Goal: Task Accomplishment & Management: Manage account settings

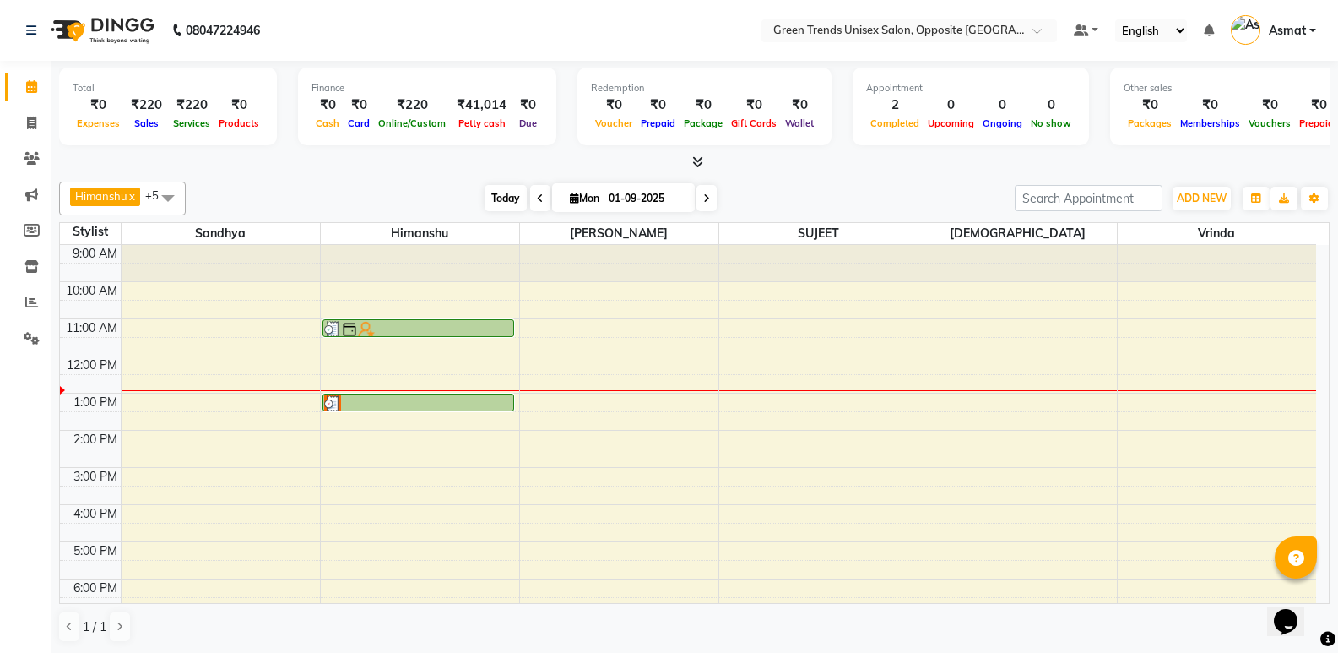
click at [513, 202] on span "Today" at bounding box center [506, 198] width 42 height 26
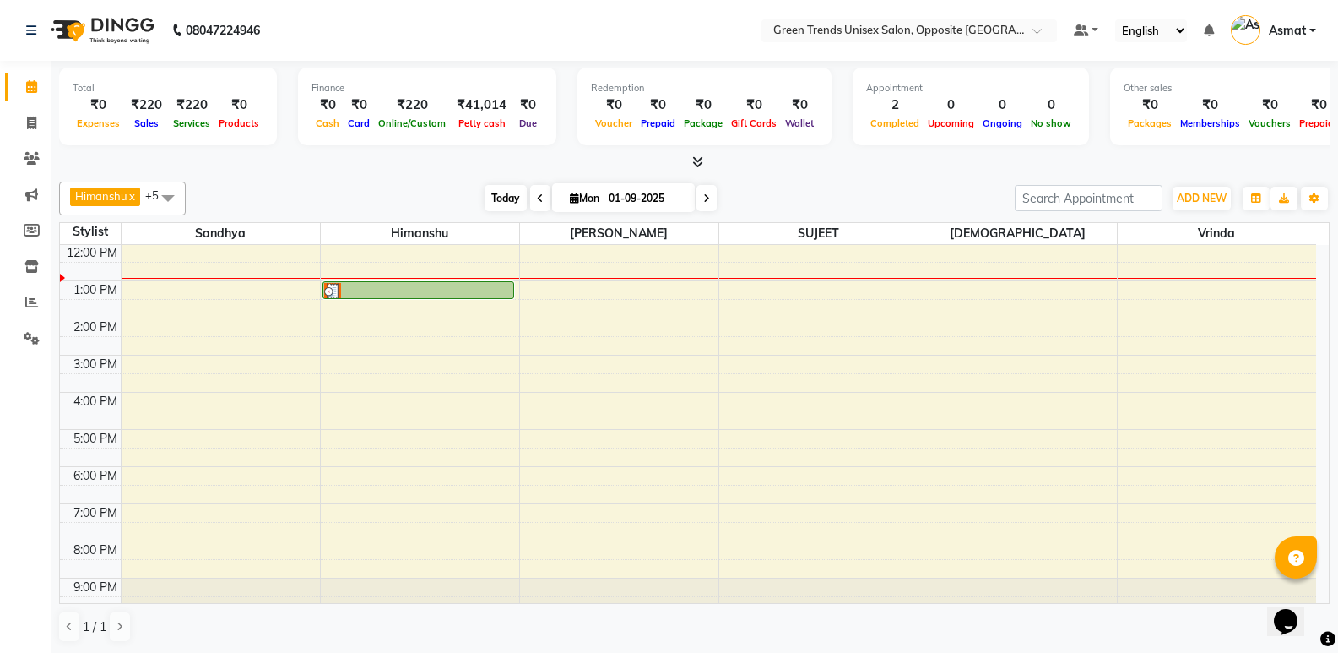
click at [485, 194] on span "Today" at bounding box center [506, 198] width 42 height 26
click at [444, 186] on div "Today Mon 01-09-2025" at bounding box center [600, 198] width 812 height 25
click at [474, 189] on div "[DATE] [DATE]" at bounding box center [600, 198] width 812 height 25
click at [502, 201] on span "Today" at bounding box center [506, 198] width 42 height 26
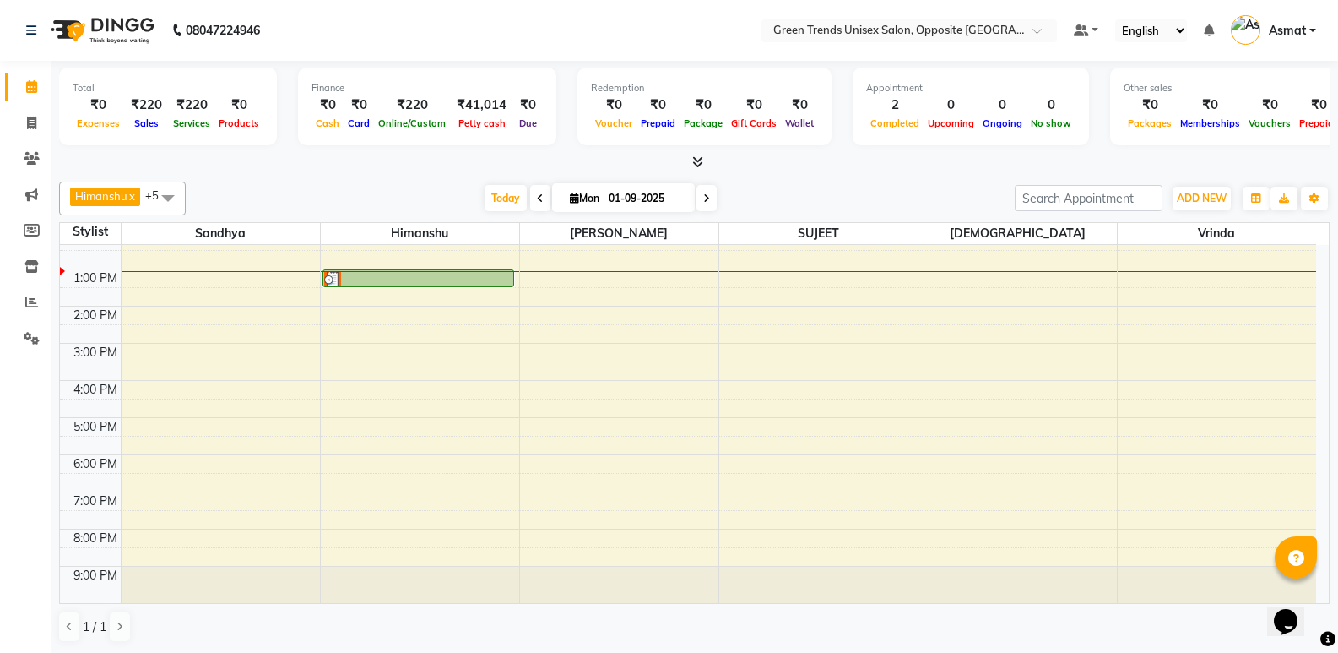
click at [491, 211] on div "Himanshu x Sandhya x SUJEET x Vaishnavi x Vrinda x Sohail x +5 Select All Sandh…" at bounding box center [694, 199] width 1271 height 34
click at [488, 171] on div "Total ₹0 Expenses ₹220 Sales ₹220 Services ₹0 Products Finance ₹0 Cash ₹0 Card …" at bounding box center [695, 357] width 1288 height 593
click at [500, 191] on span "Today" at bounding box center [506, 198] width 42 height 26
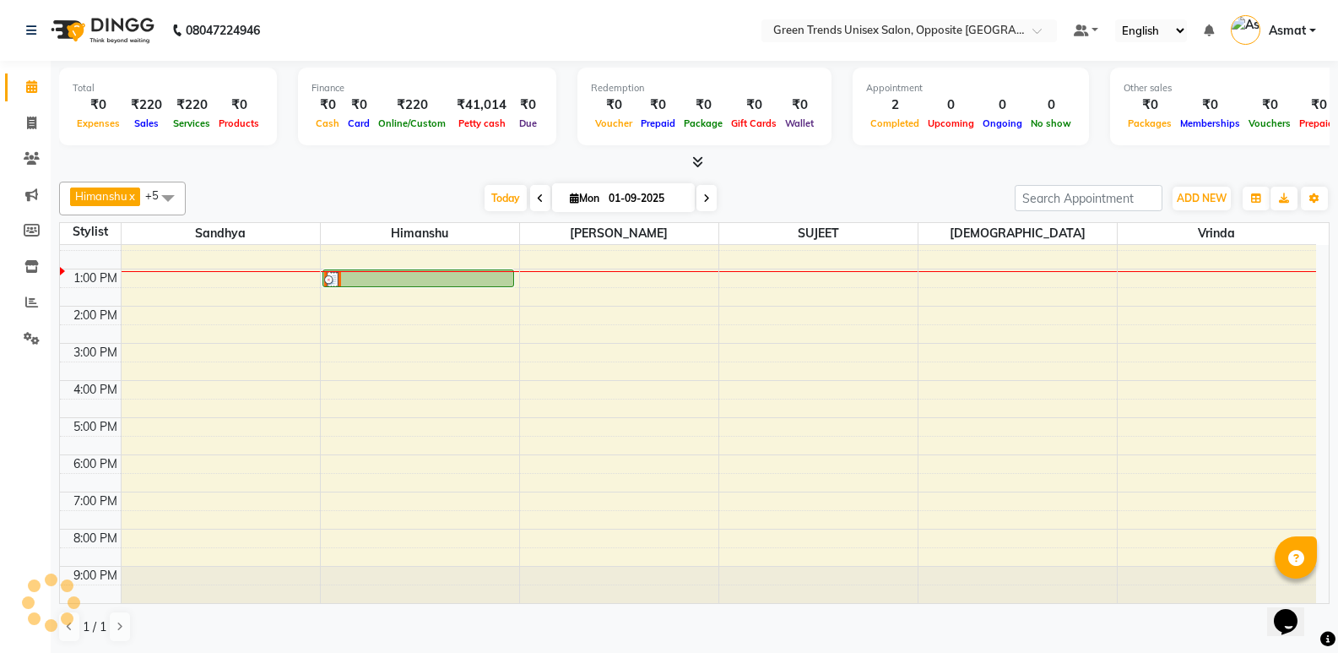
click at [493, 164] on div at bounding box center [694, 163] width 1271 height 18
click at [507, 202] on span "Today" at bounding box center [506, 198] width 42 height 26
click at [457, 186] on div "[DATE] [DATE]" at bounding box center [600, 198] width 812 height 25
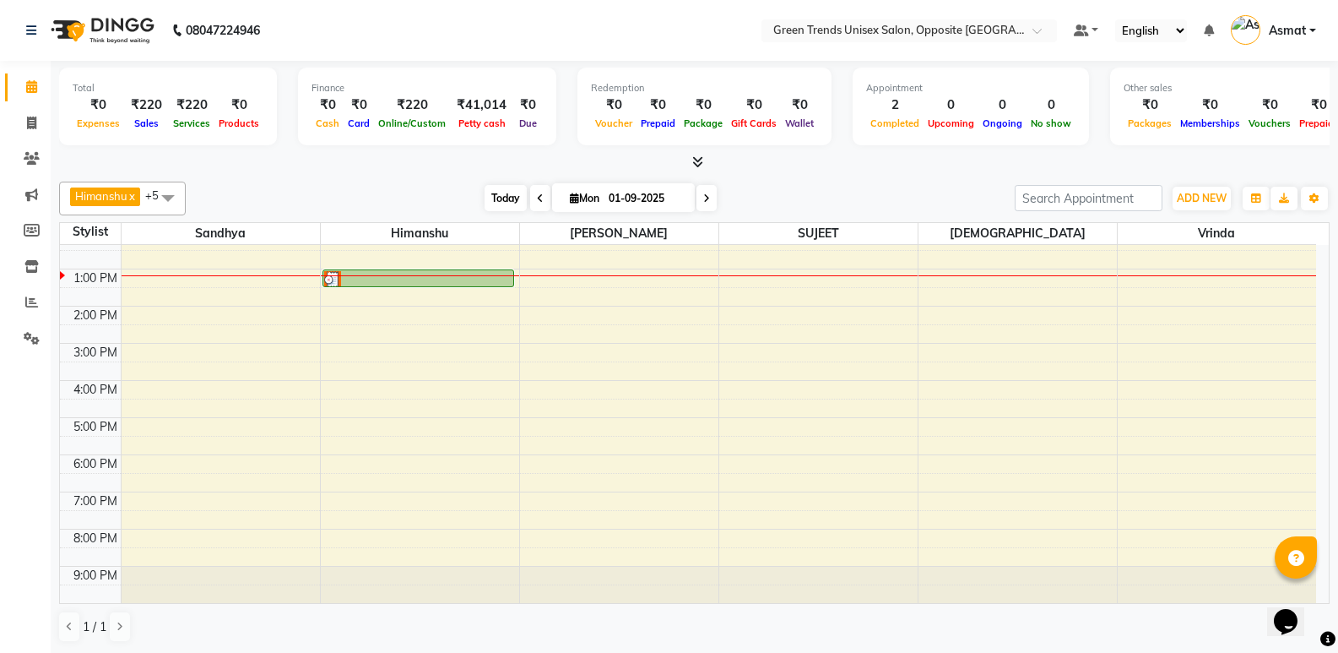
click at [501, 199] on span "Today" at bounding box center [506, 198] width 42 height 26
click at [451, 169] on div at bounding box center [694, 163] width 1271 height 18
click at [489, 201] on span "Today" at bounding box center [506, 198] width 42 height 26
click at [428, 162] on div at bounding box center [694, 163] width 1271 height 18
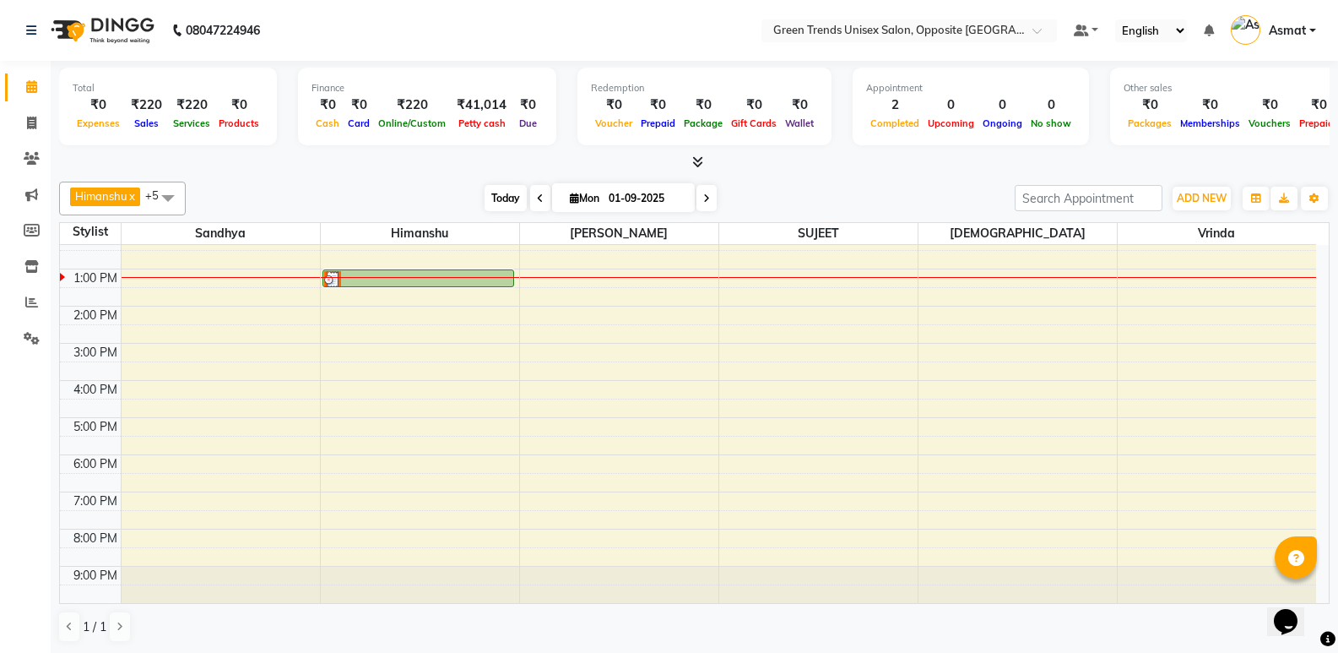
click at [485, 189] on span "Today" at bounding box center [506, 198] width 42 height 26
click at [474, 178] on div "Himanshu x Sandhya x SUJEET x Vaishnavi x Vrinda x Sohail x +5 Select All Sandh…" at bounding box center [694, 412] width 1271 height 474
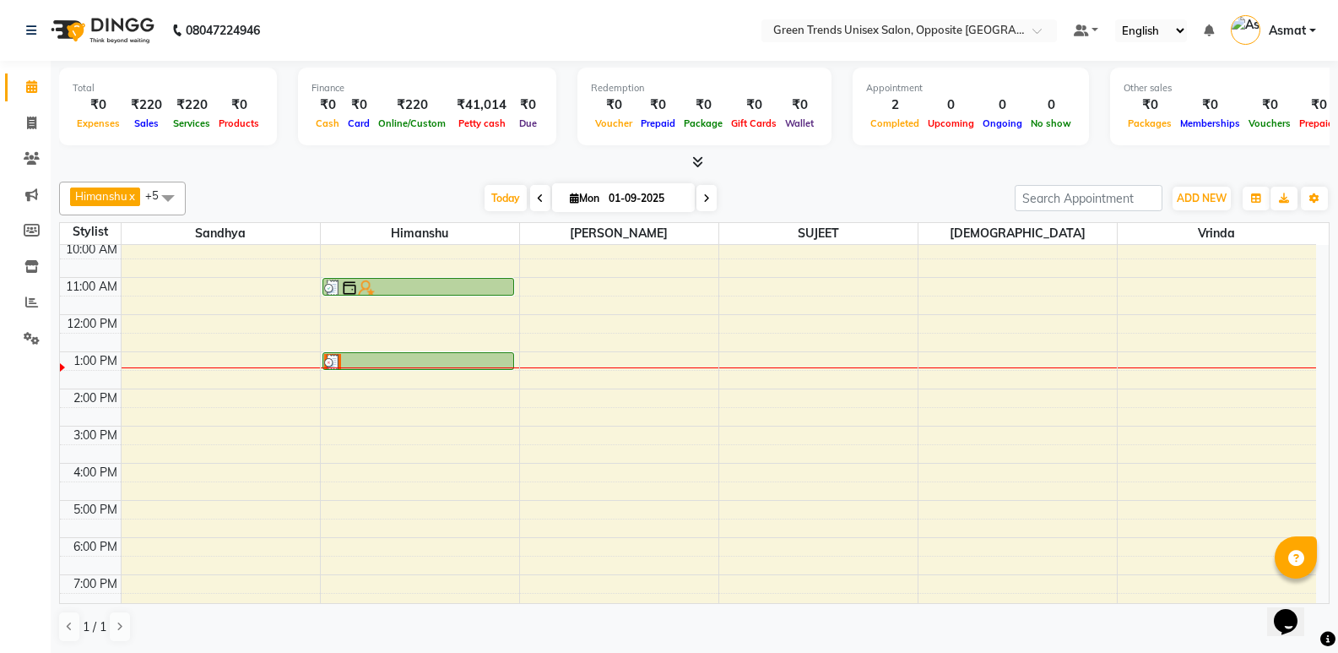
scroll to position [40, 0]
click at [30, 306] on icon at bounding box center [31, 302] width 13 height 13
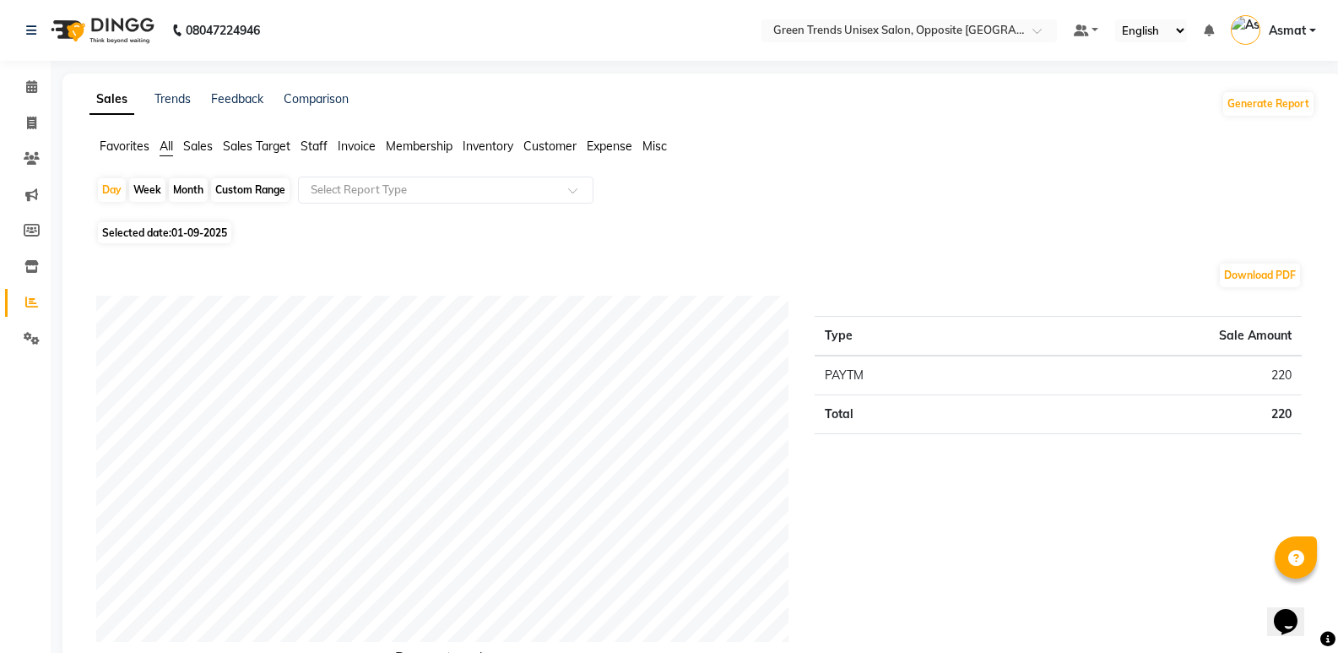
click at [189, 192] on div "Month" at bounding box center [188, 190] width 39 height 24
click at [196, 193] on div "Month" at bounding box center [188, 190] width 39 height 24
select select "9"
select select "2025"
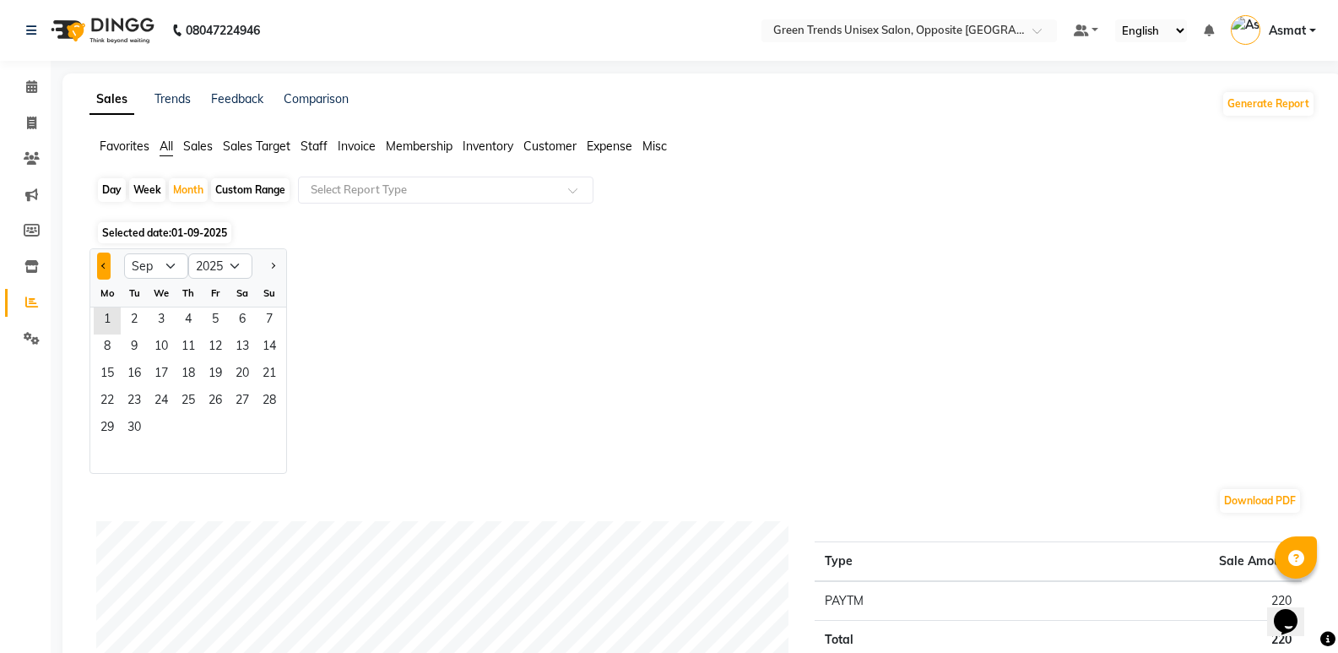
click at [102, 262] on button "Previous month" at bounding box center [104, 265] width 14 height 27
select select "8"
click at [211, 319] on span "1" at bounding box center [215, 320] width 27 height 27
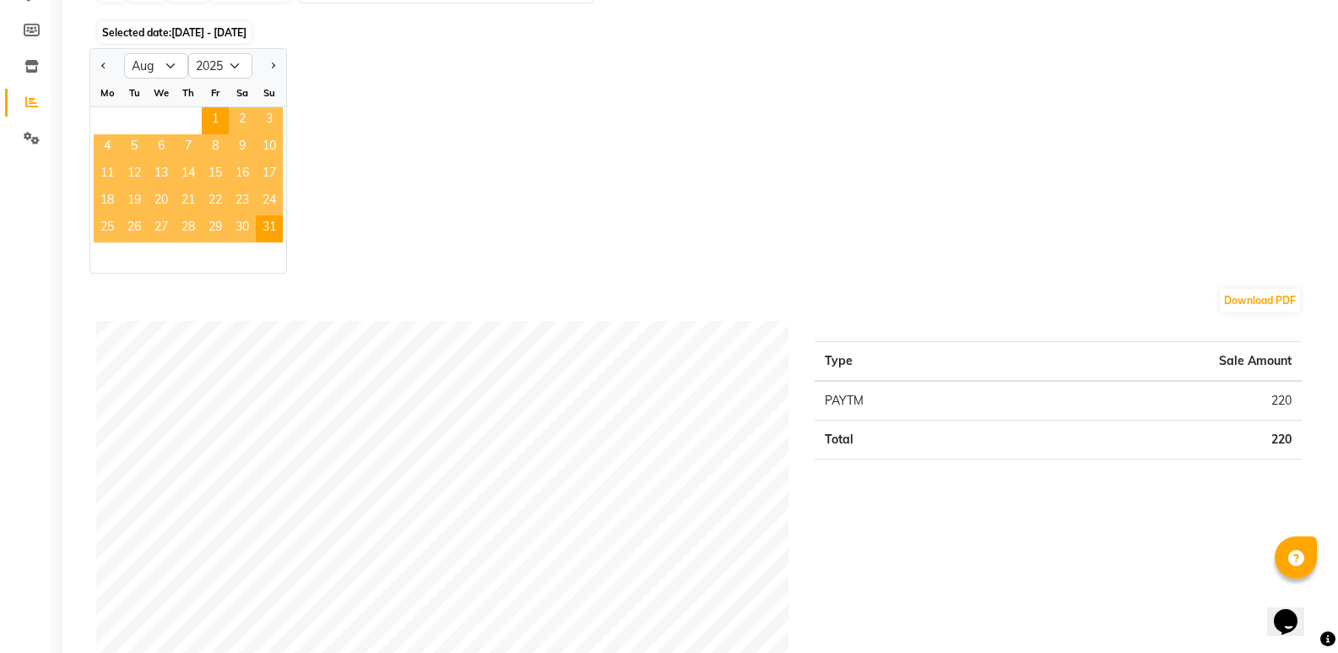
scroll to position [253, 0]
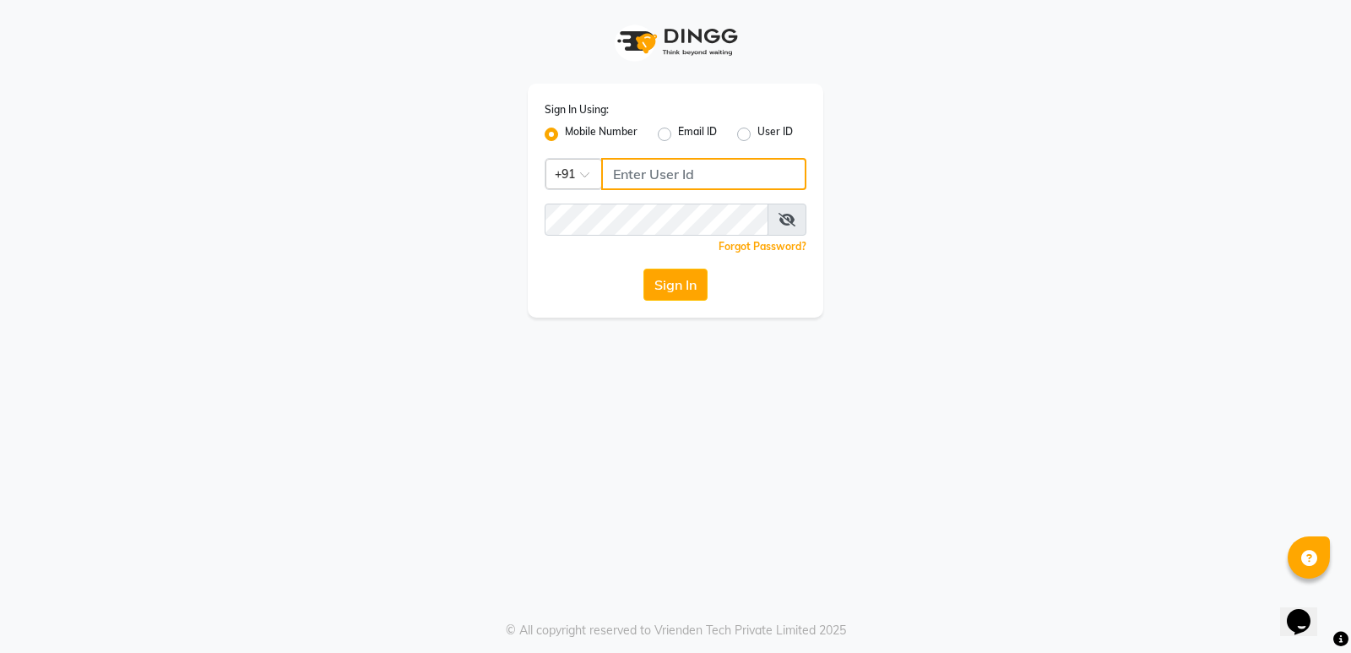
type input "8299508996"
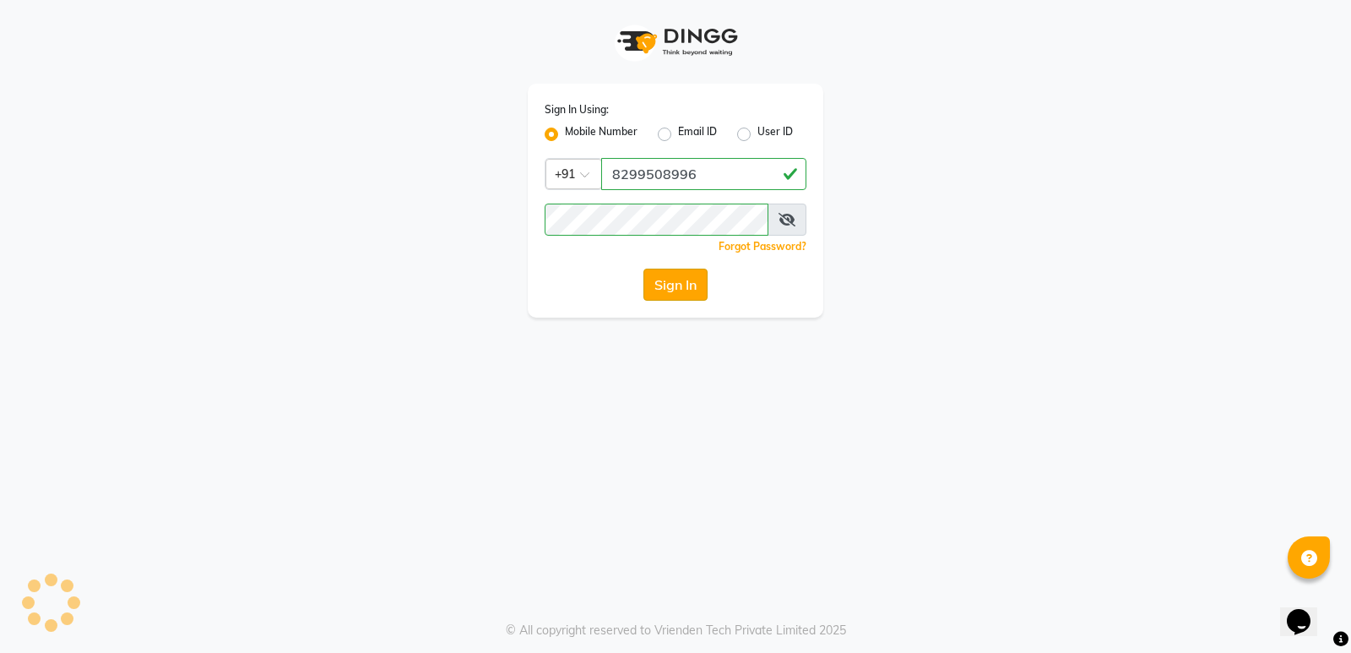
click at [686, 288] on button "Sign In" at bounding box center [675, 284] width 64 height 32
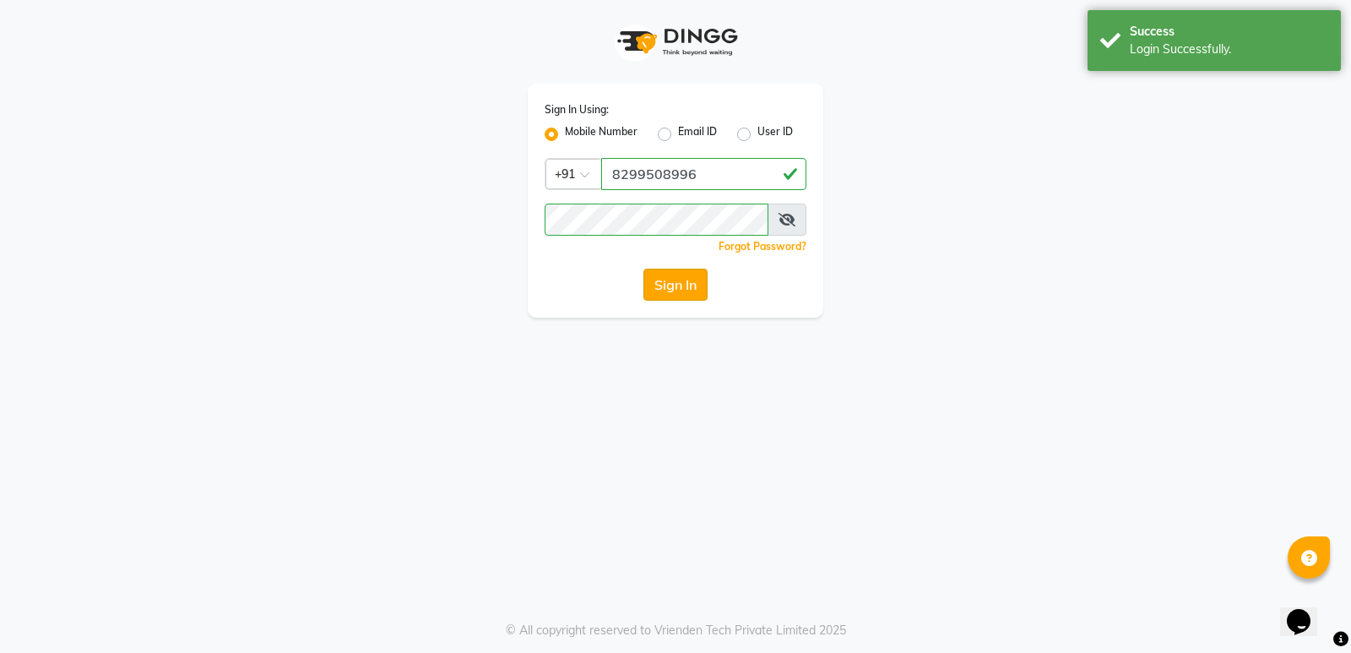
click at [686, 285] on button "Sign In" at bounding box center [675, 284] width 64 height 32
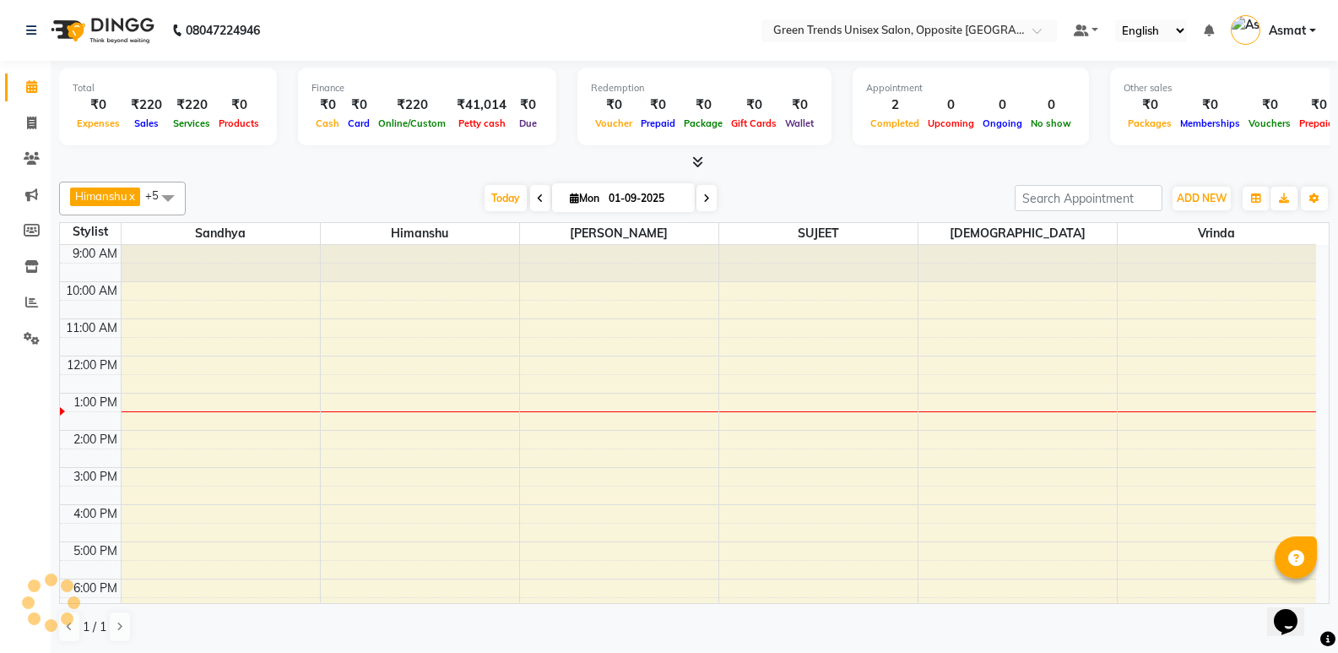
scroll to position [92, 0]
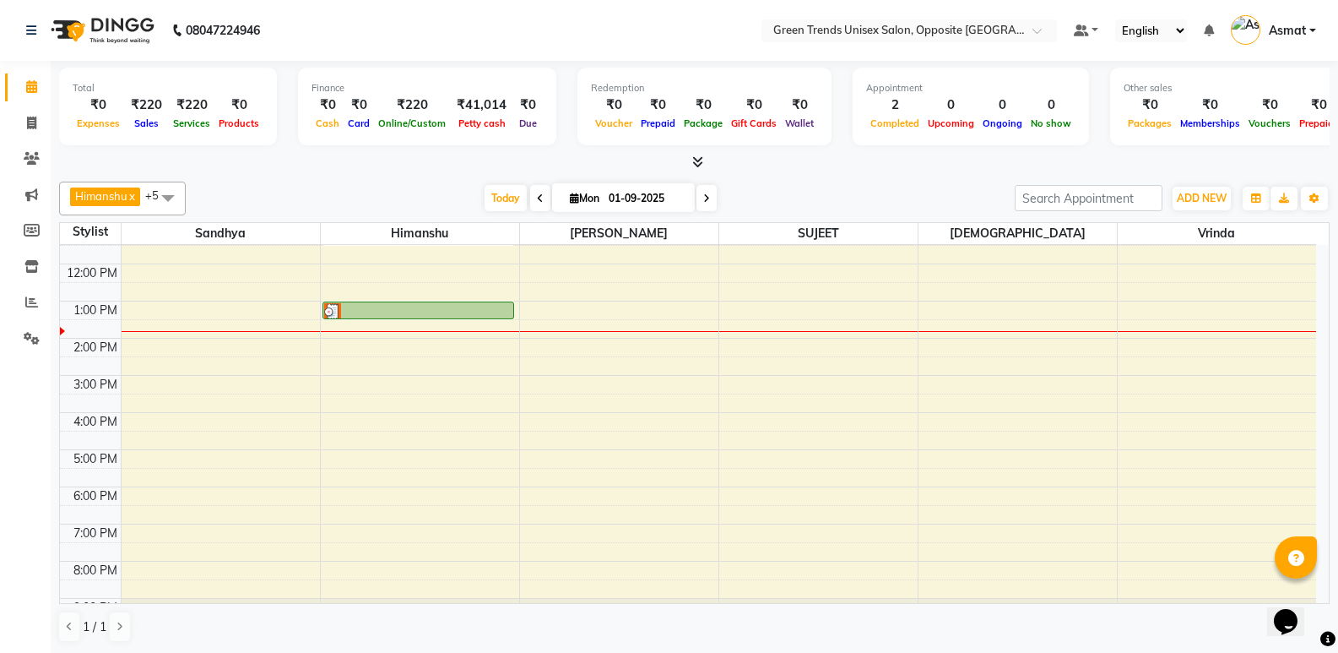
click at [686, 285] on div "9:00 AM 10:00 AM 11:00 AM 12:00 PM 1:00 PM 2:00 PM 3:00 PM 4:00 PM 5:00 PM 6:00…" at bounding box center [688, 394] width 1256 height 482
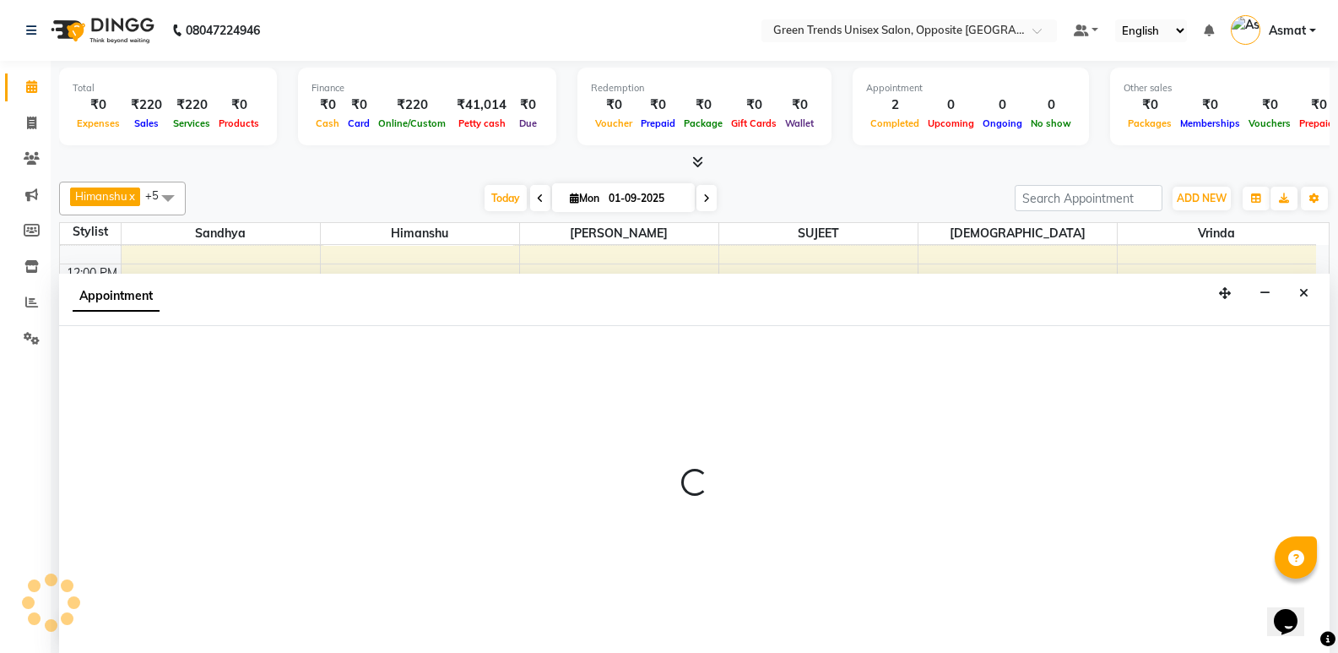
scroll to position [1, 0]
select select "89786"
select select "750"
select select "tentative"
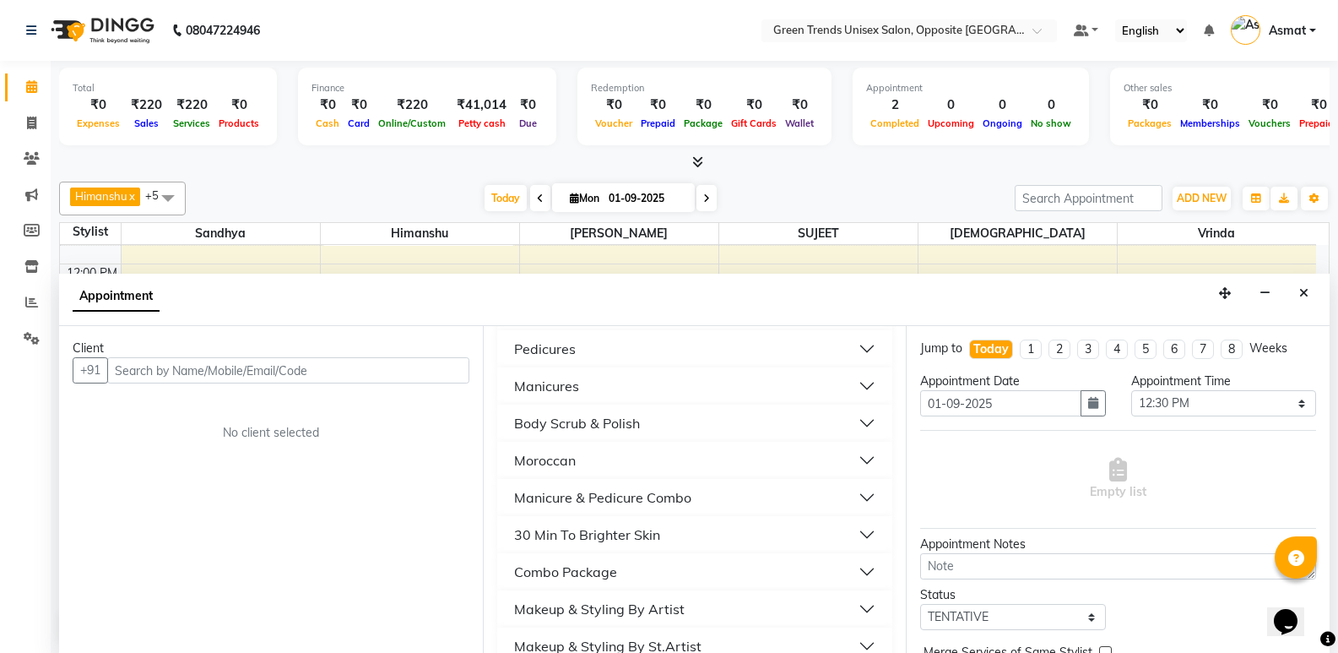
scroll to position [844, 0]
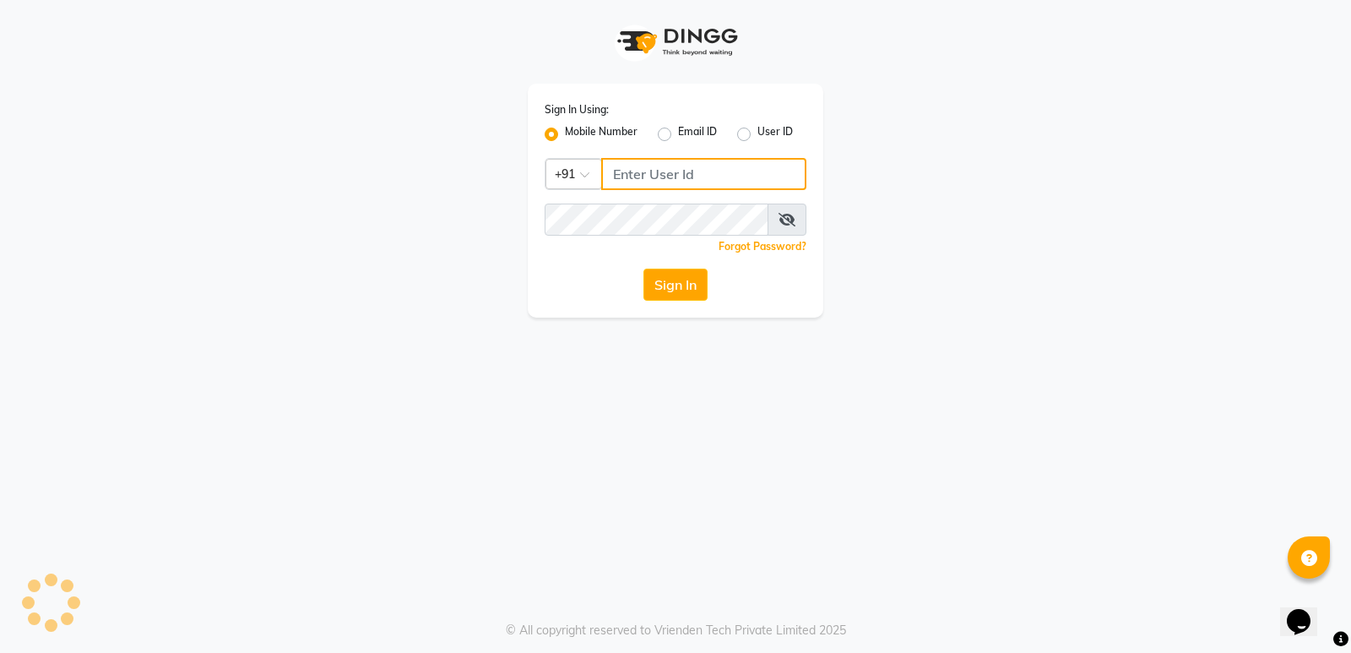
type input "8299508996"
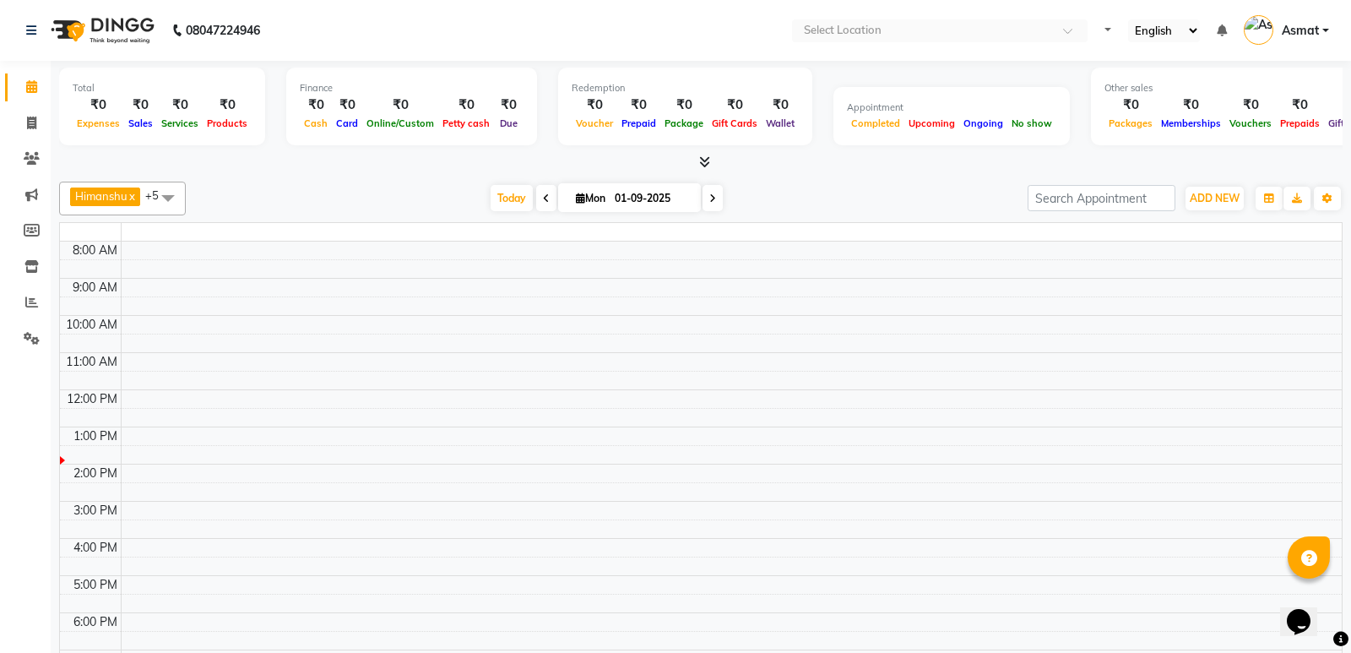
click at [676, 283] on tbody "8:00 AM 9:00 AM 10:00 AM 11:00 AM 12:00 PM 1:00 PM 2:00 PM 3:00 PM 4:00 PM 5:00…" at bounding box center [701, 463] width 1282 height 445
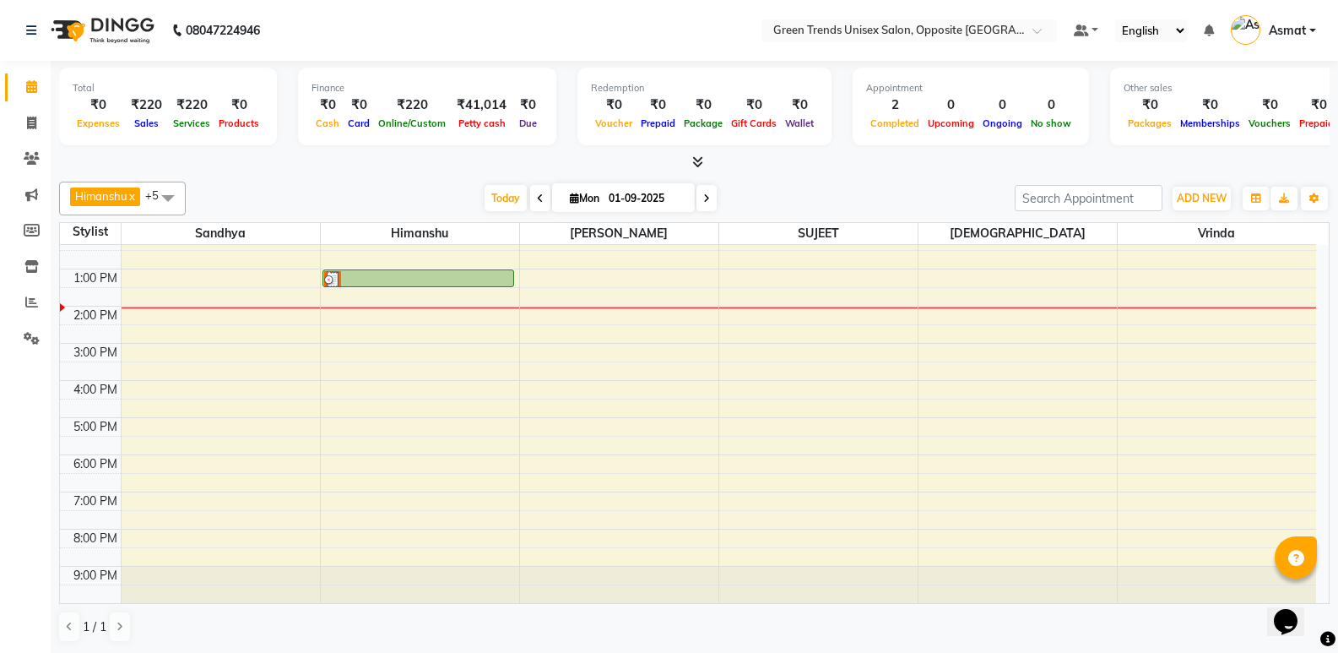
scroll to position [1, 0]
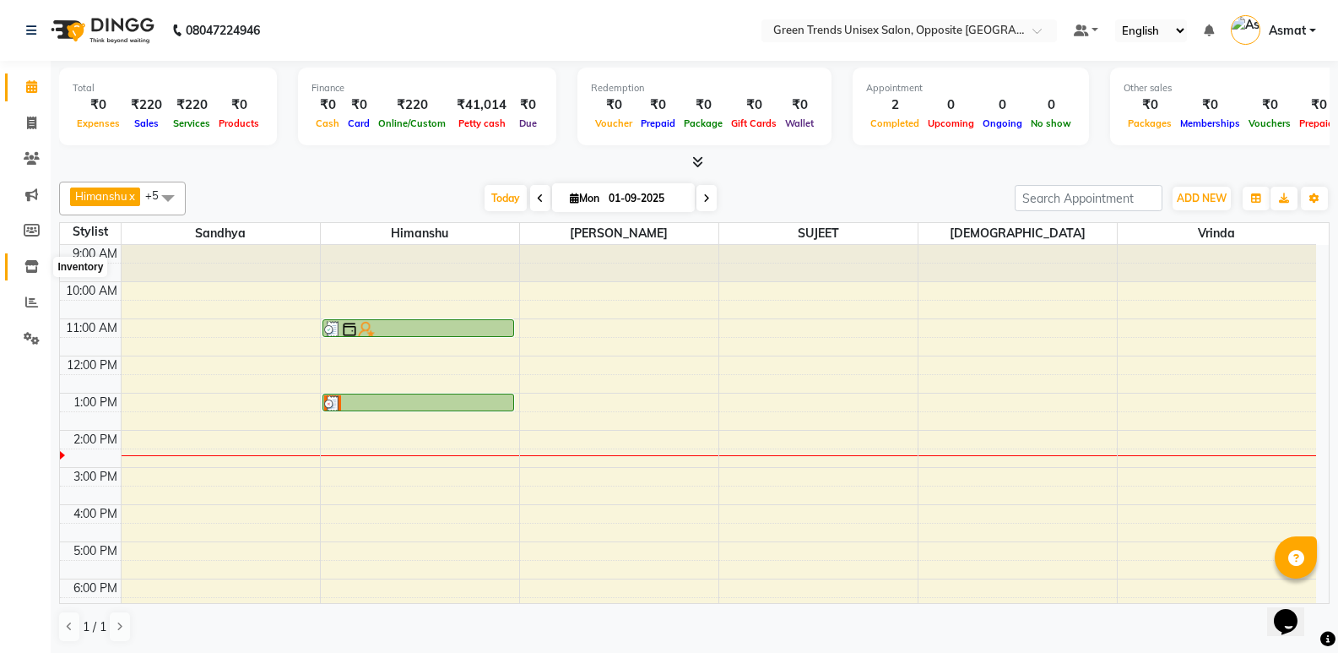
drag, startPoint x: 27, startPoint y: 264, endPoint x: 13, endPoint y: 319, distance: 56.7
click at [27, 264] on icon at bounding box center [31, 266] width 14 height 13
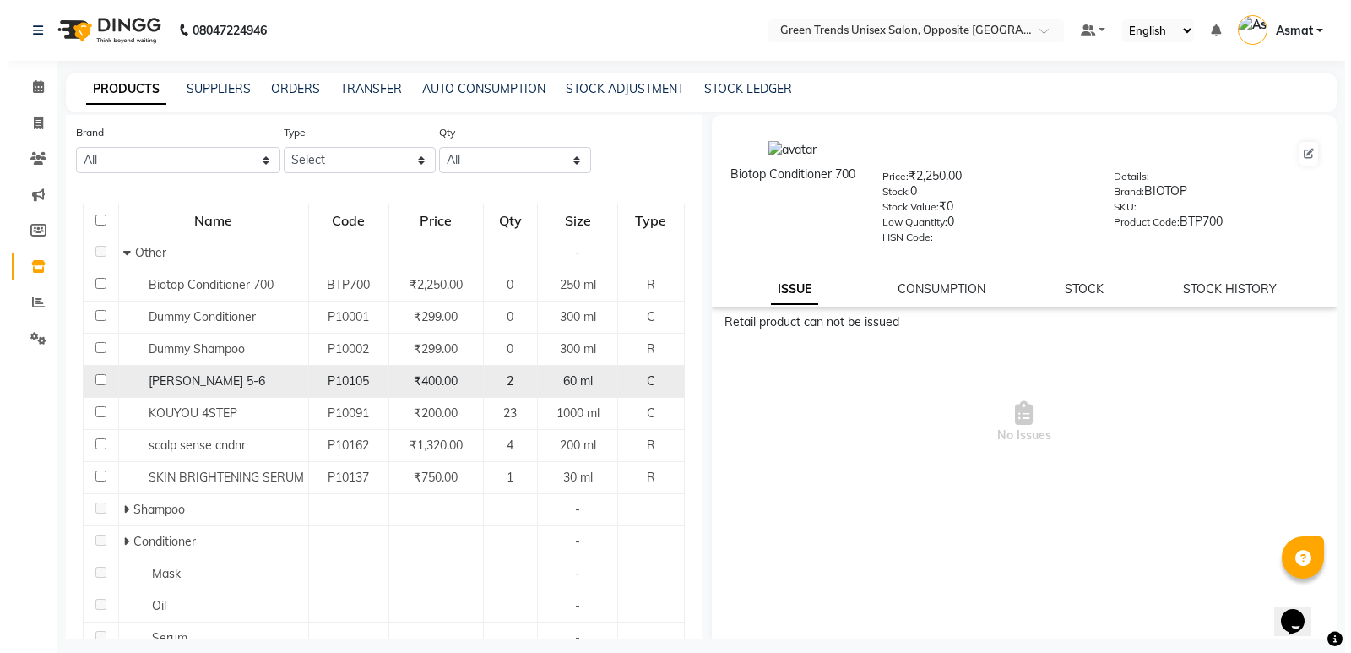
scroll to position [95, 0]
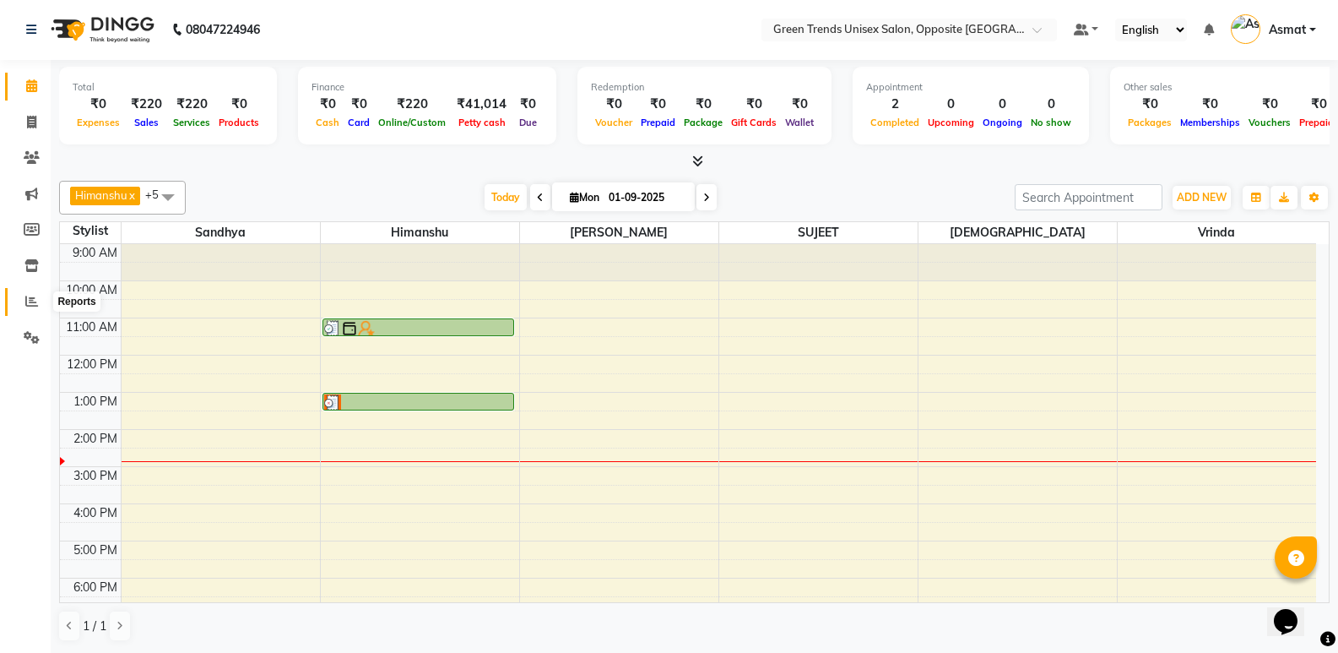
click at [21, 294] on span at bounding box center [32, 301] width 30 height 19
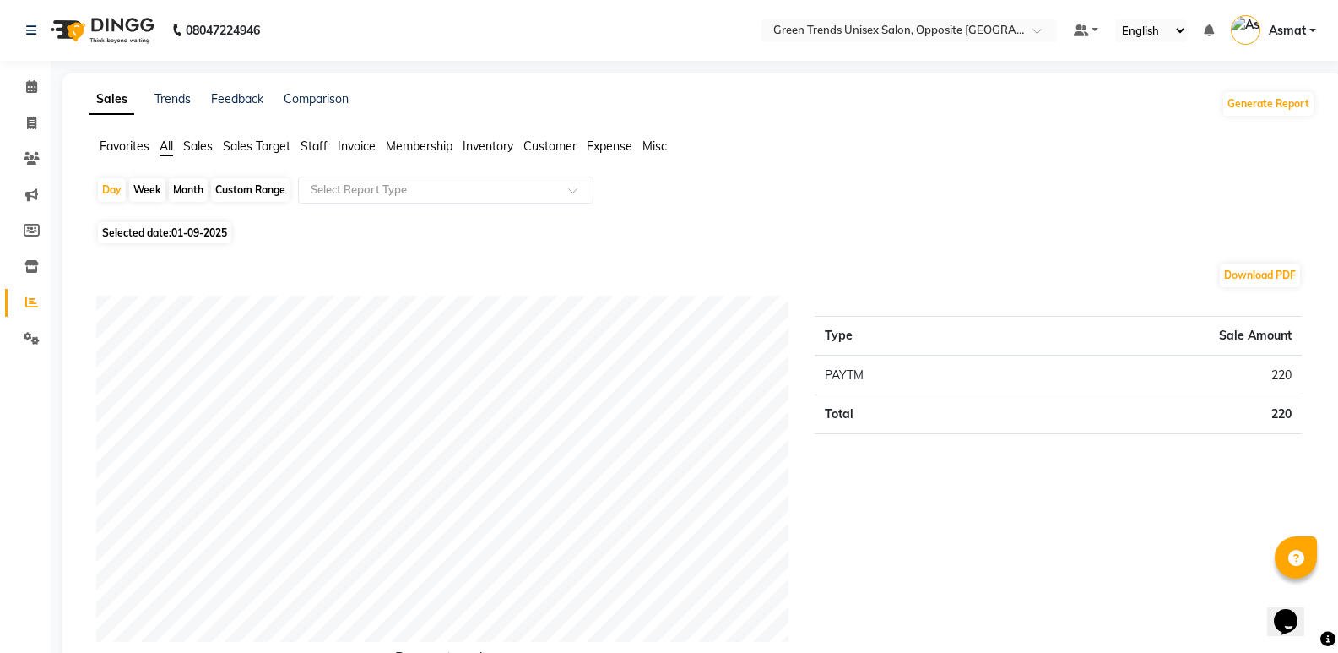
click at [196, 191] on div "Month" at bounding box center [188, 190] width 39 height 24
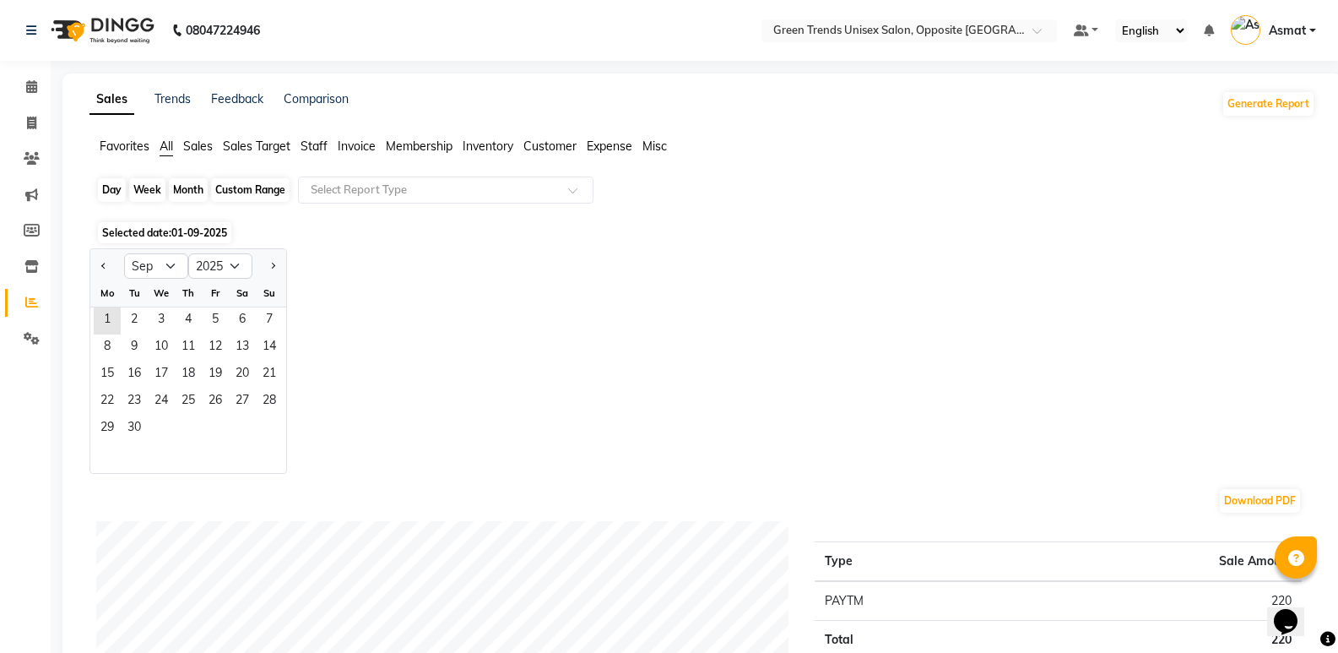
click at [196, 191] on div "Month" at bounding box center [188, 190] width 39 height 24
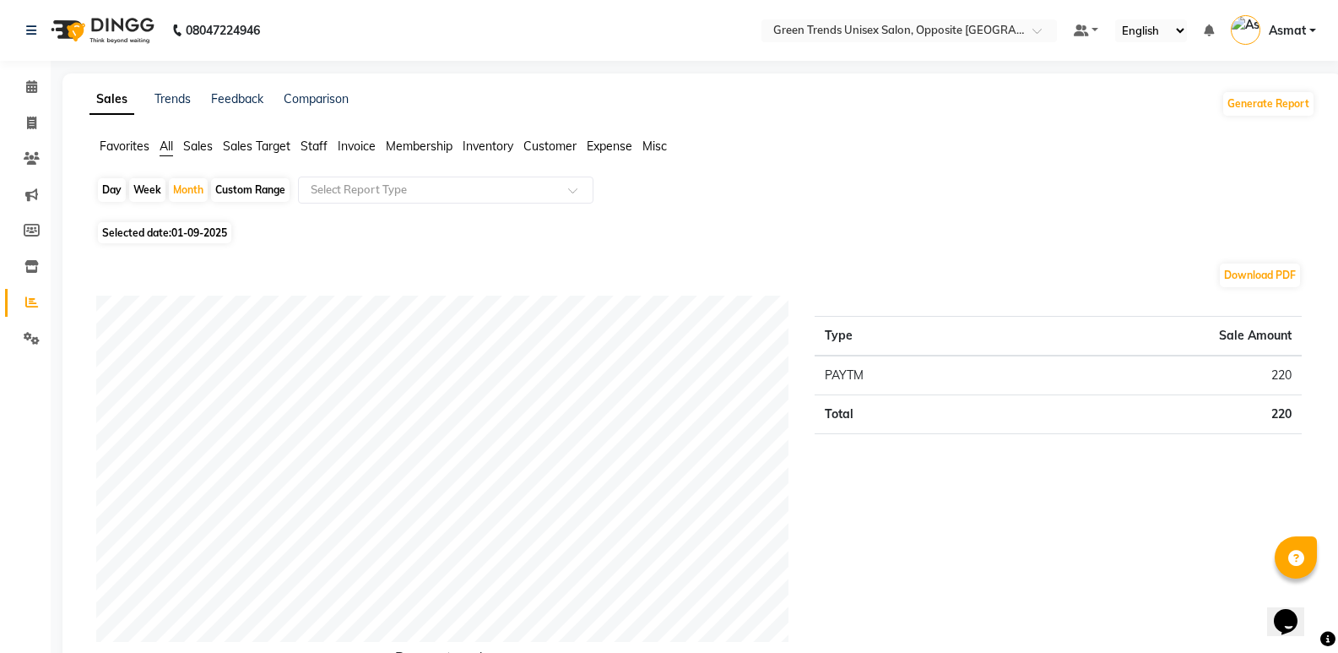
click at [150, 184] on div "Week" at bounding box center [147, 190] width 36 height 24
select select "9"
select select "2025"
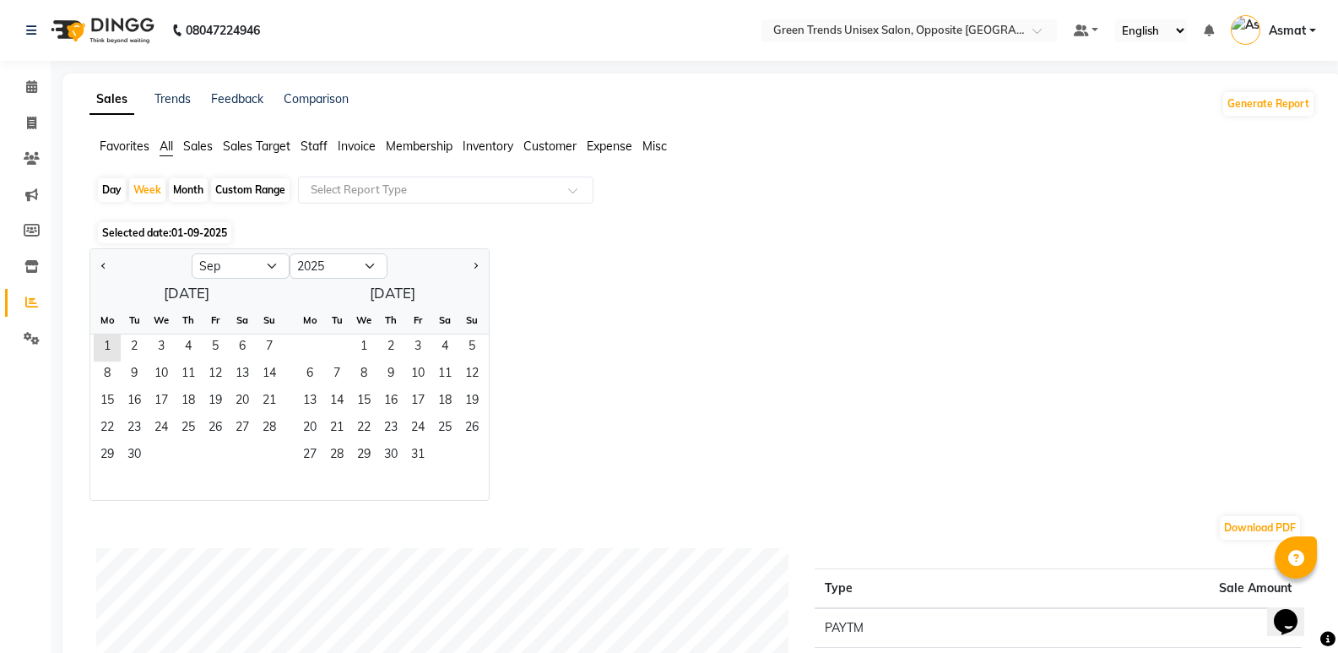
click at [184, 189] on div "Month" at bounding box center [188, 190] width 39 height 24
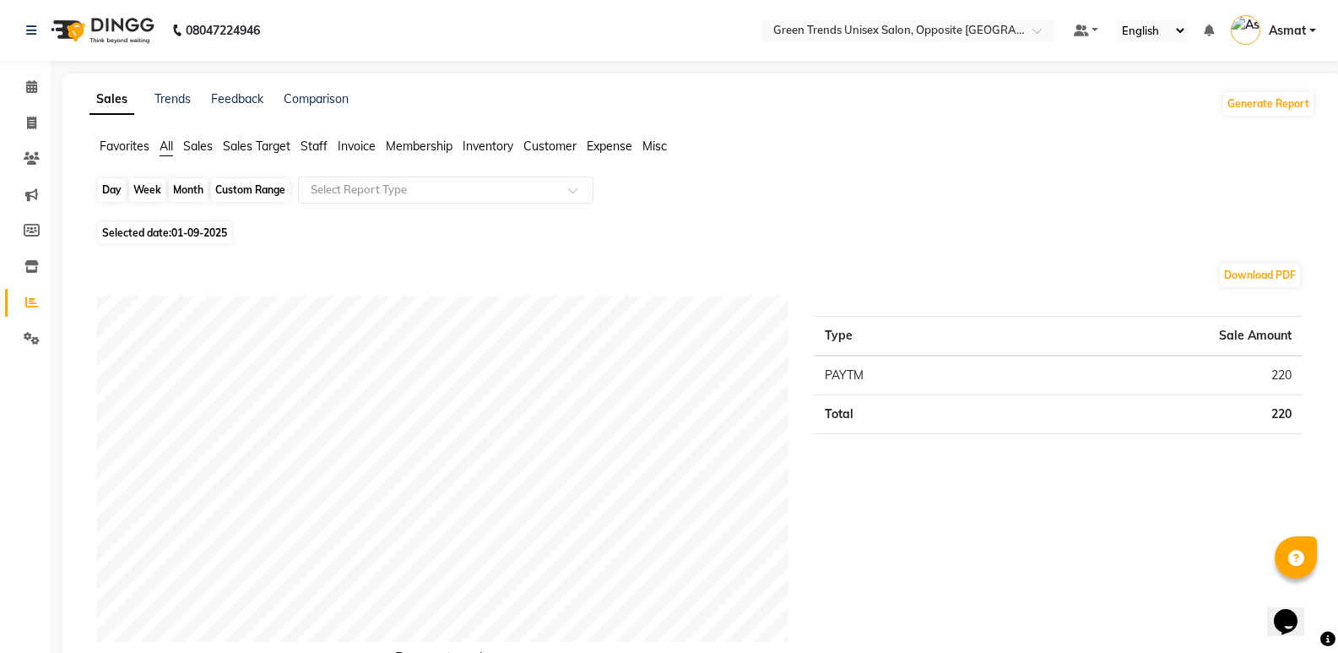
click at [198, 188] on div "Month" at bounding box center [188, 190] width 39 height 24
select select "9"
select select "2025"
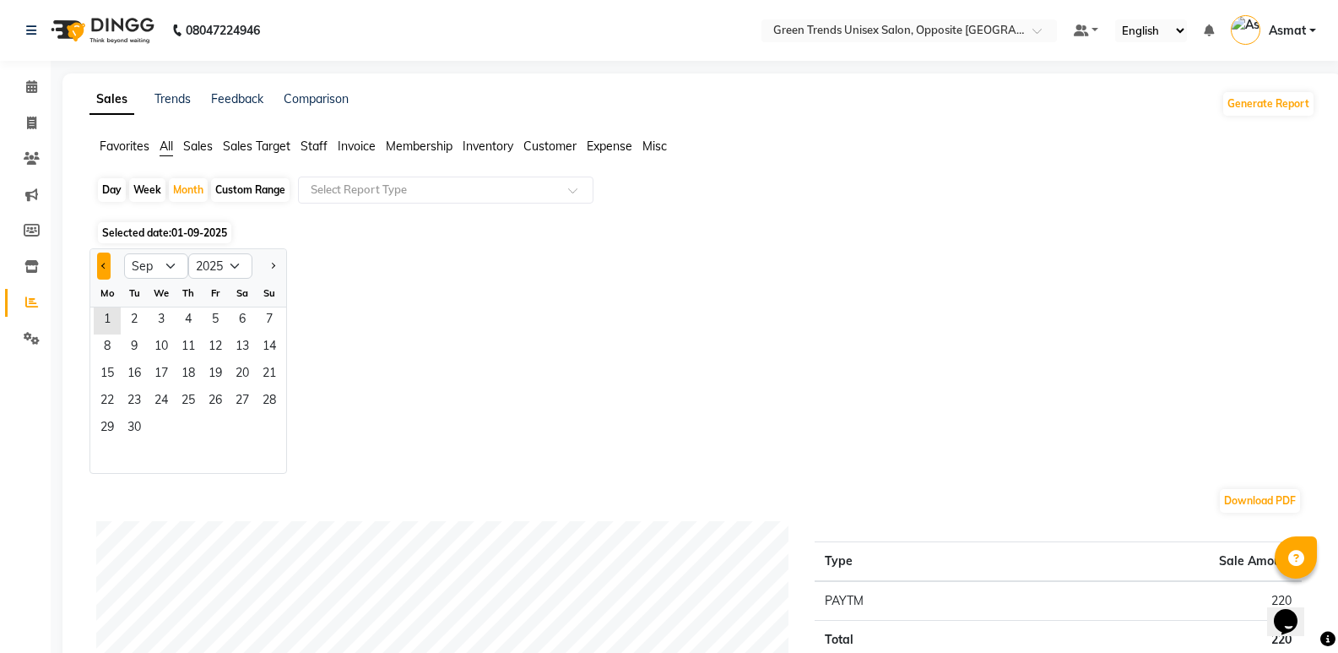
click at [106, 269] on button "Previous month" at bounding box center [104, 265] width 14 height 27
select select "8"
click at [215, 314] on span "1" at bounding box center [215, 320] width 27 height 27
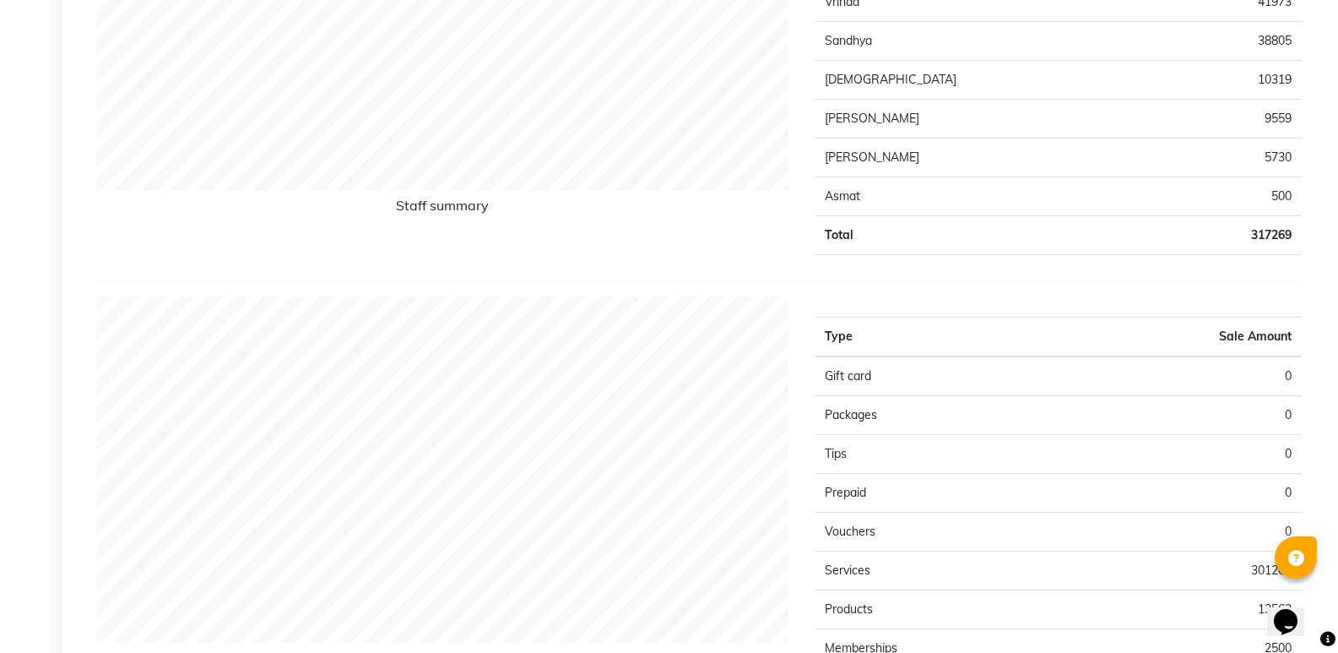
scroll to position [304, 0]
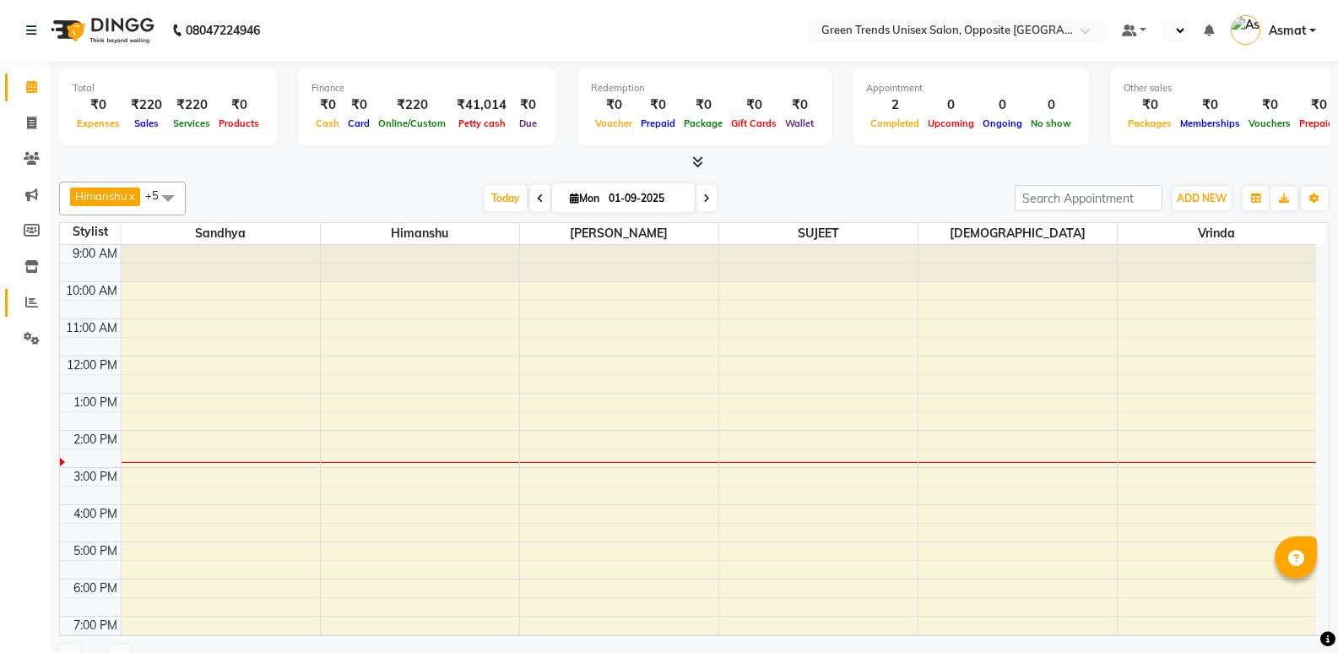
select select "en"
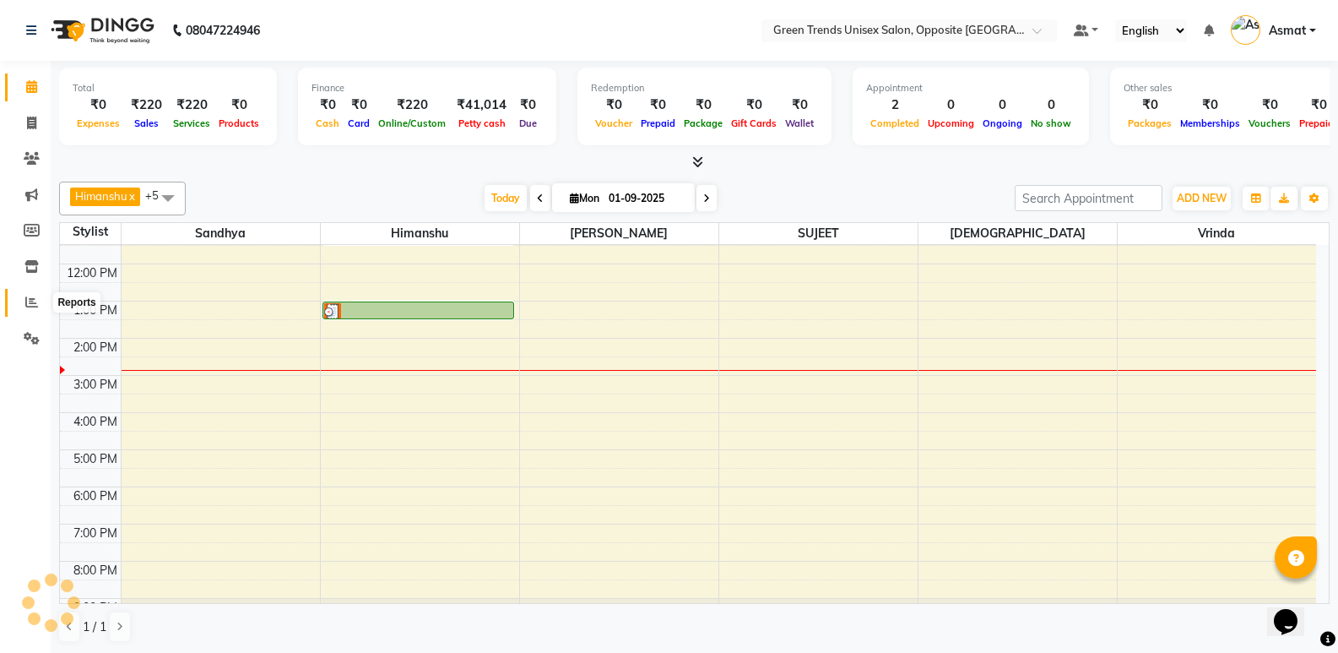
click at [31, 305] on icon at bounding box center [31, 302] width 13 height 13
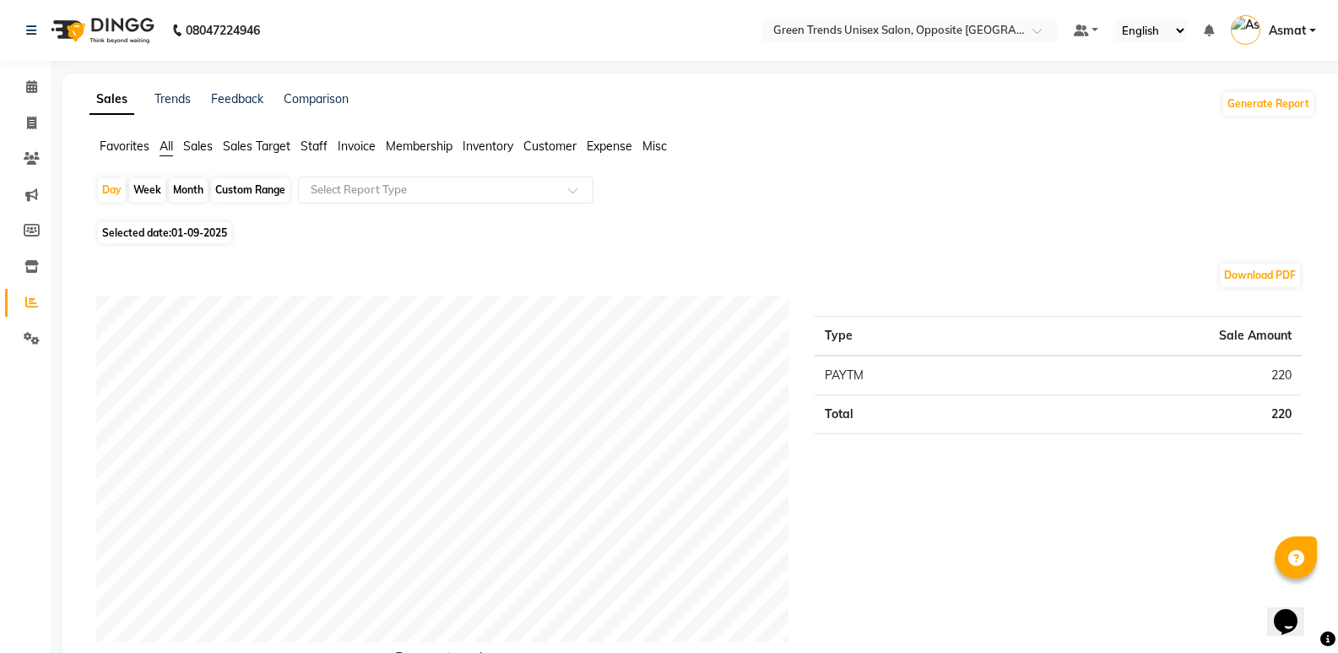
click at [193, 192] on div "Month" at bounding box center [188, 190] width 39 height 24
select select "9"
select select "2025"
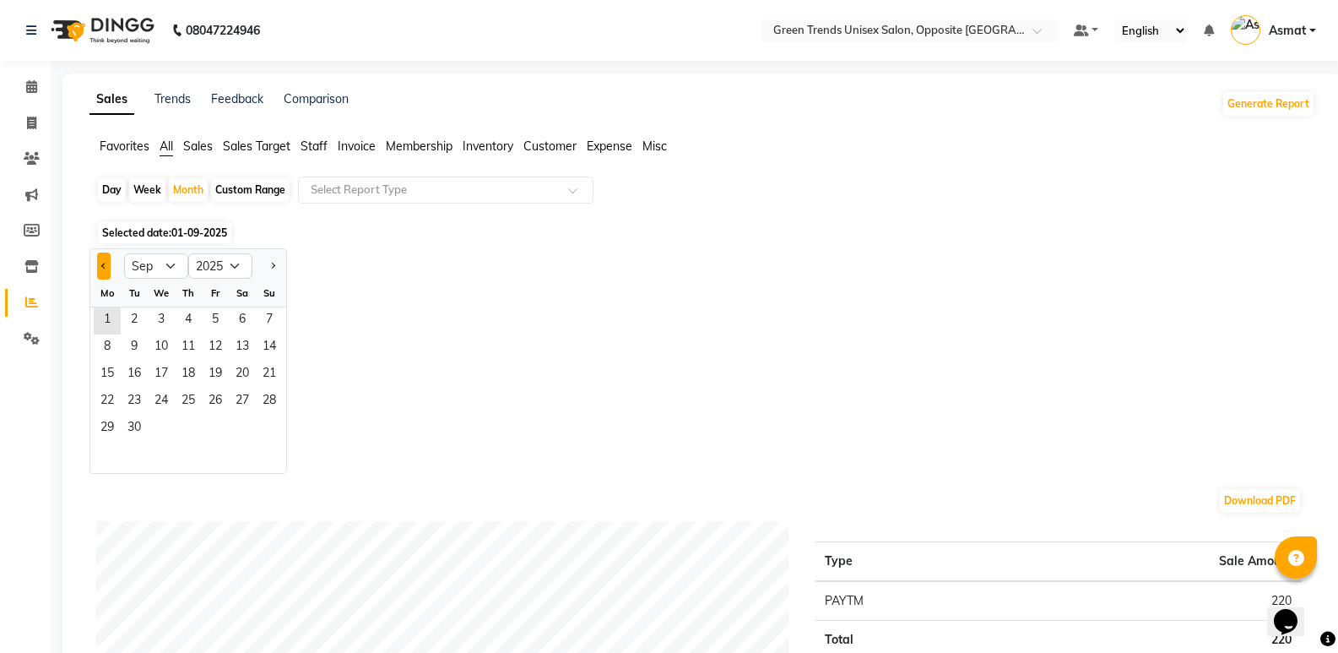
click at [106, 268] on button "Previous month" at bounding box center [104, 265] width 14 height 27
click at [269, 268] on button "Next month" at bounding box center [273, 265] width 14 height 27
click at [106, 263] on button "Previous month" at bounding box center [104, 265] width 14 height 27
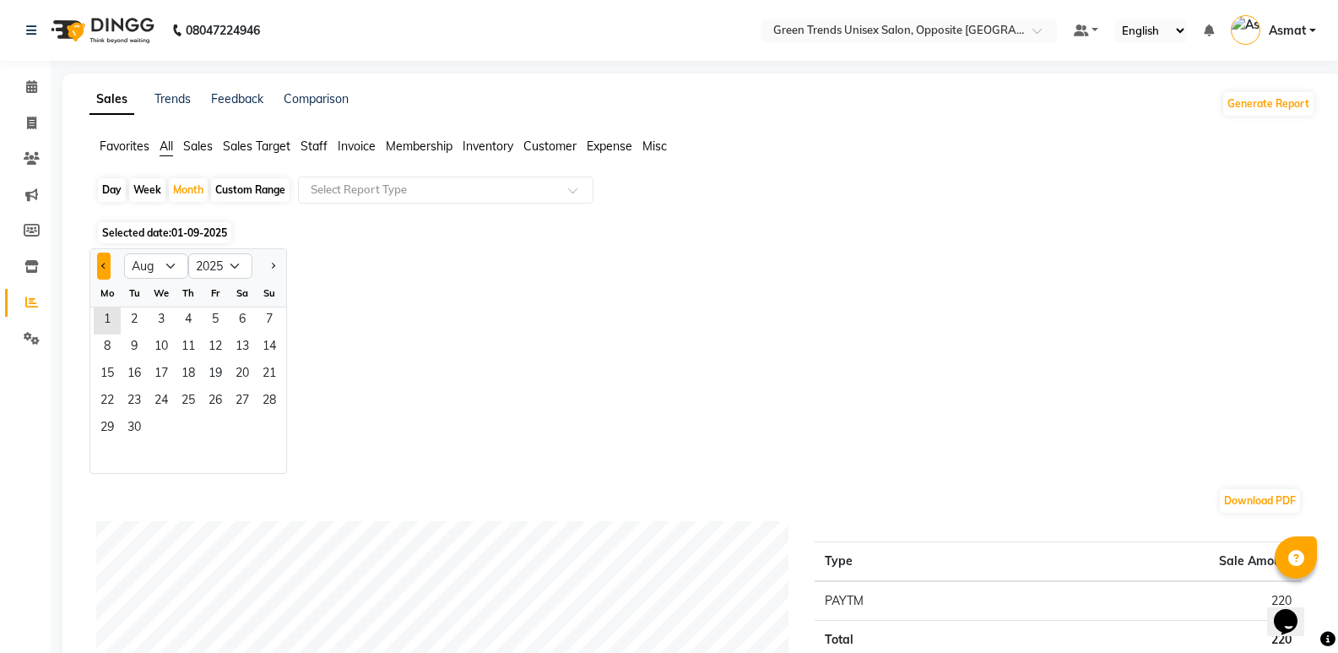
click at [106, 263] on button "Previous month" at bounding box center [104, 265] width 14 height 27
click at [275, 263] on button "Next month" at bounding box center [273, 265] width 14 height 27
select select "8"
click at [218, 319] on span "1" at bounding box center [215, 320] width 27 height 27
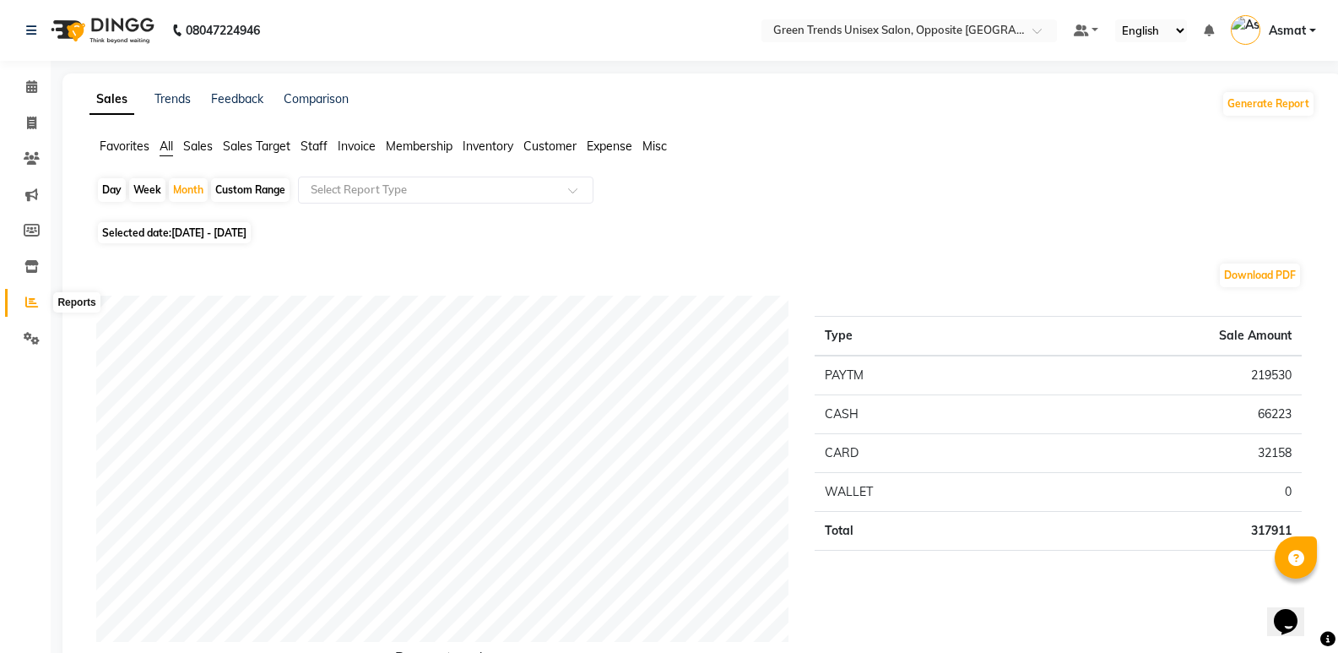
click at [27, 303] on icon at bounding box center [31, 302] width 13 height 13
click at [30, 304] on icon at bounding box center [31, 302] width 13 height 13
click at [188, 192] on div "Month" at bounding box center [188, 190] width 39 height 24
select select "8"
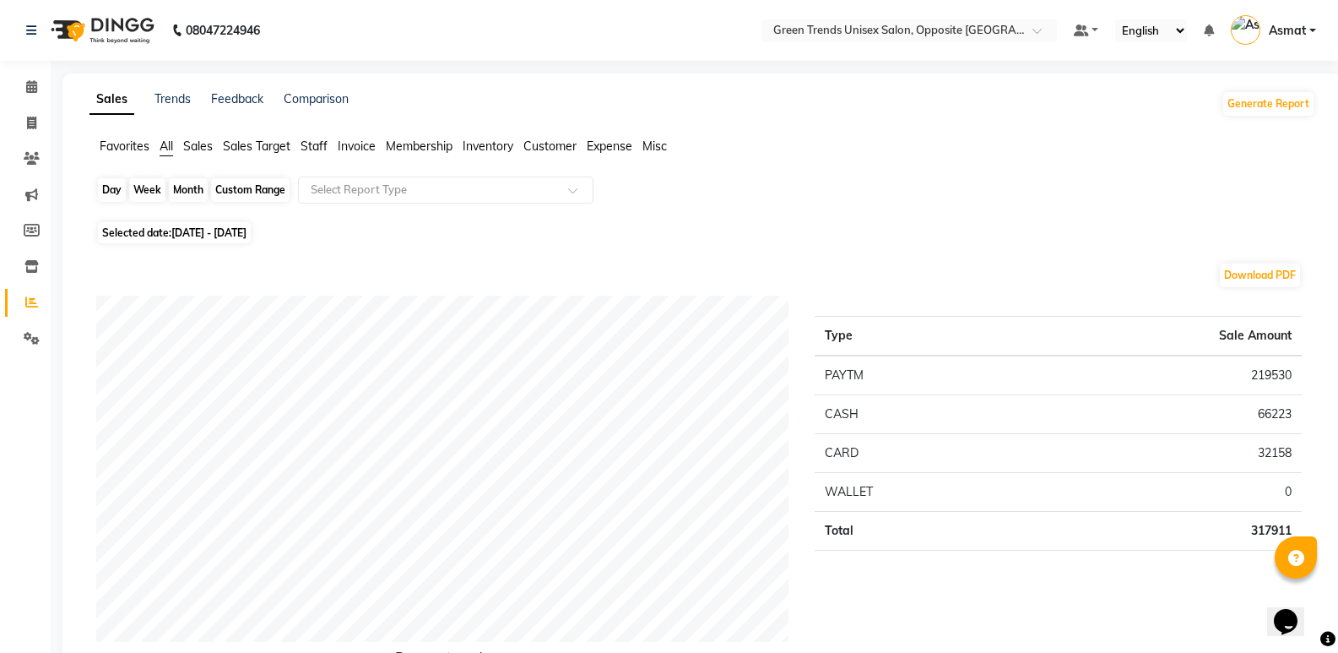
select select "2025"
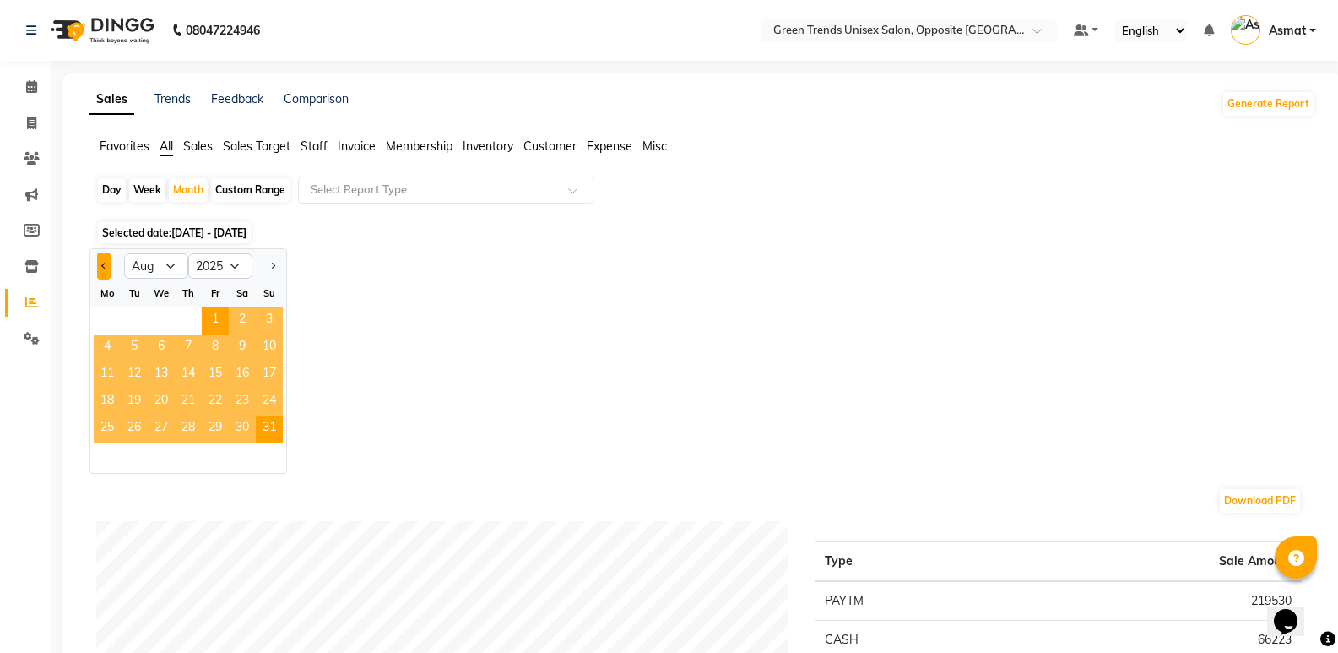
click at [104, 270] on button "Previous month" at bounding box center [104, 265] width 14 height 27
select select "7"
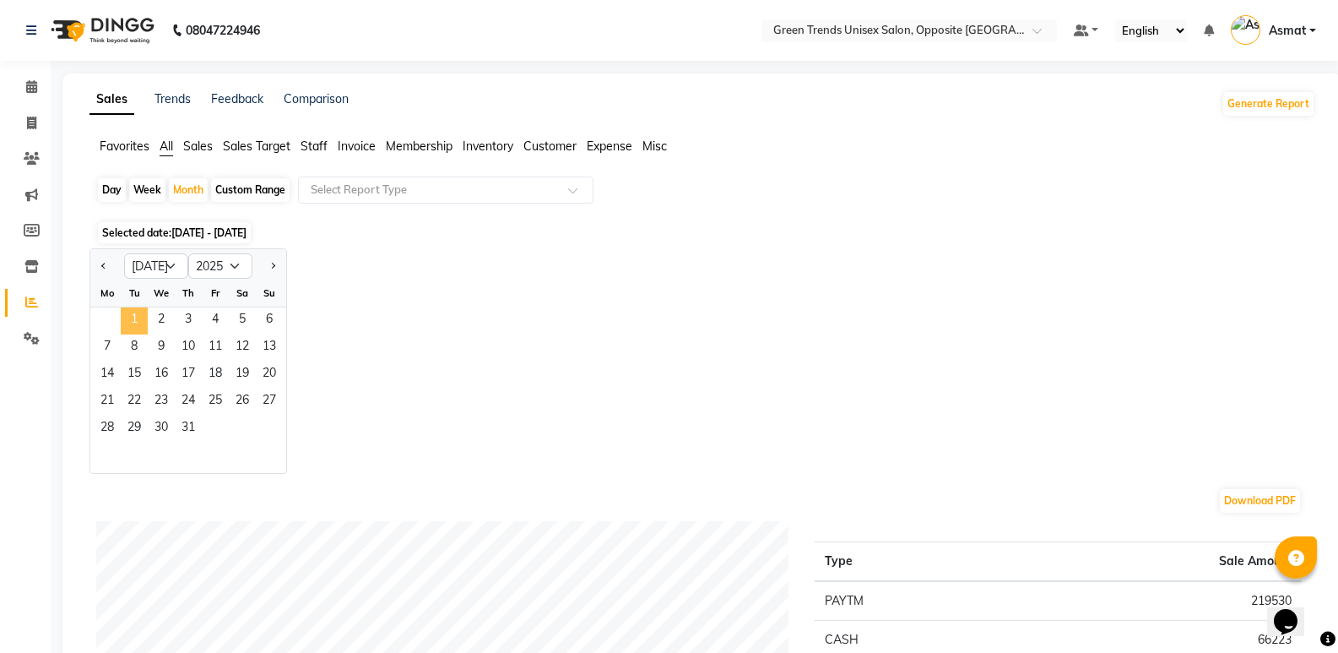
click at [138, 316] on span "1" at bounding box center [134, 320] width 27 height 27
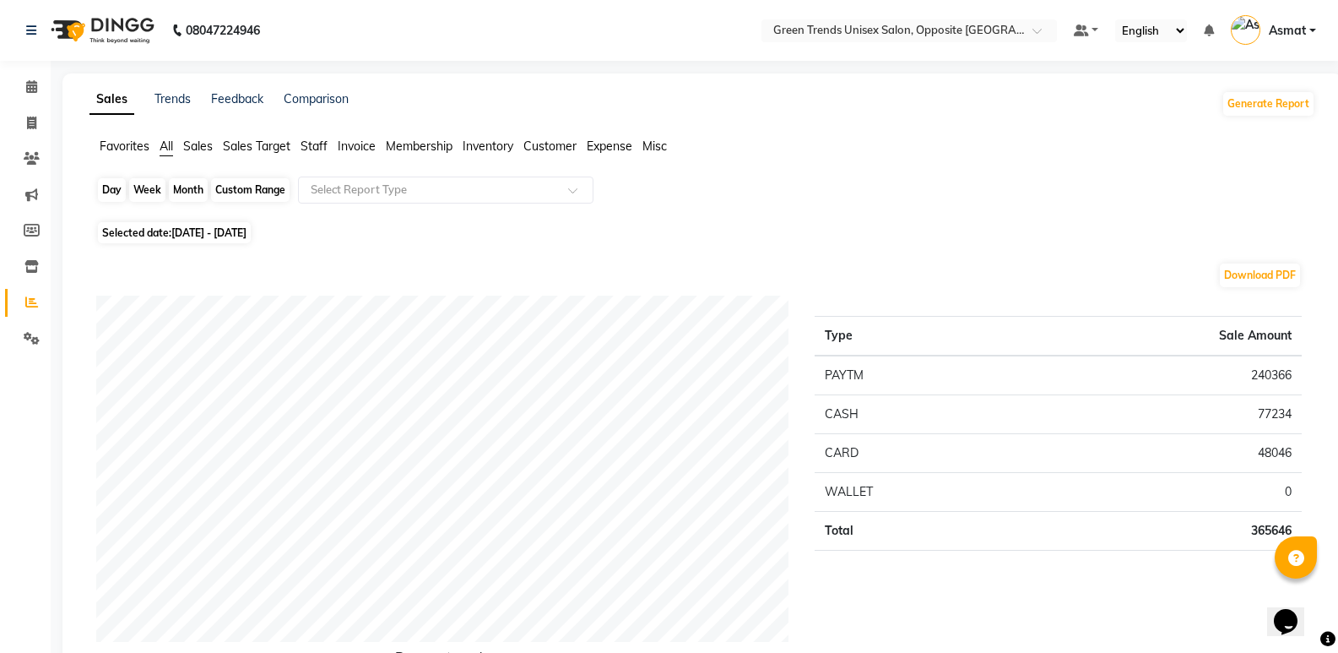
click at [195, 183] on div "Month" at bounding box center [188, 190] width 39 height 24
click at [188, 189] on div "Month" at bounding box center [188, 190] width 39 height 24
select select "7"
select select "2025"
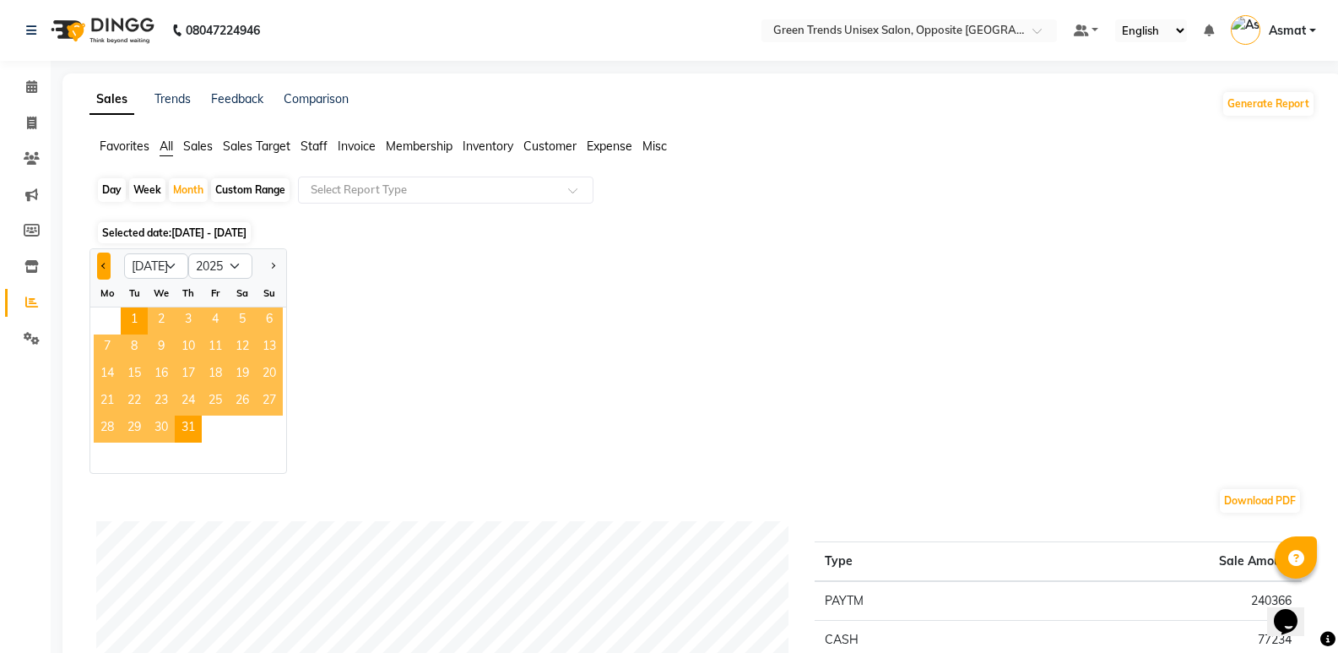
click at [101, 263] on button "Previous month" at bounding box center [104, 265] width 14 height 27
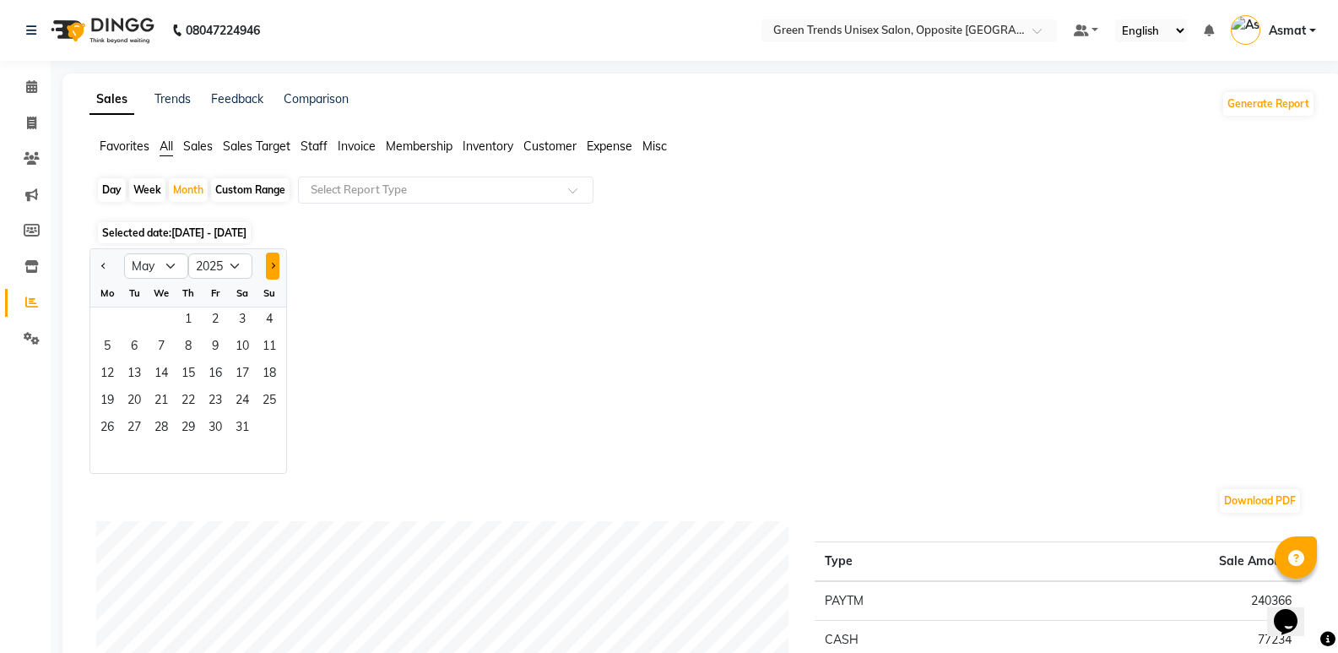
click at [268, 264] on button "Next month" at bounding box center [273, 265] width 14 height 27
select select "6"
click at [268, 320] on span "1" at bounding box center [269, 320] width 27 height 27
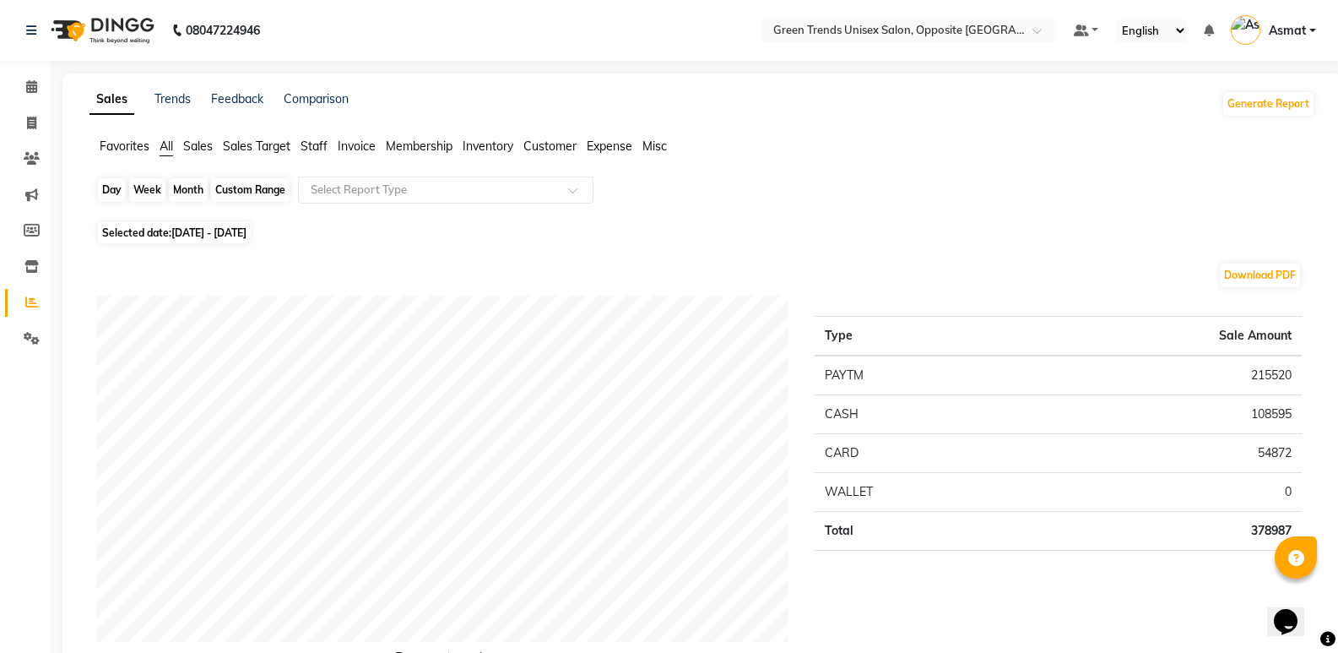
click at [194, 189] on div "Month" at bounding box center [188, 190] width 39 height 24
click at [195, 184] on div "Month" at bounding box center [188, 190] width 39 height 24
select select "6"
select select "2025"
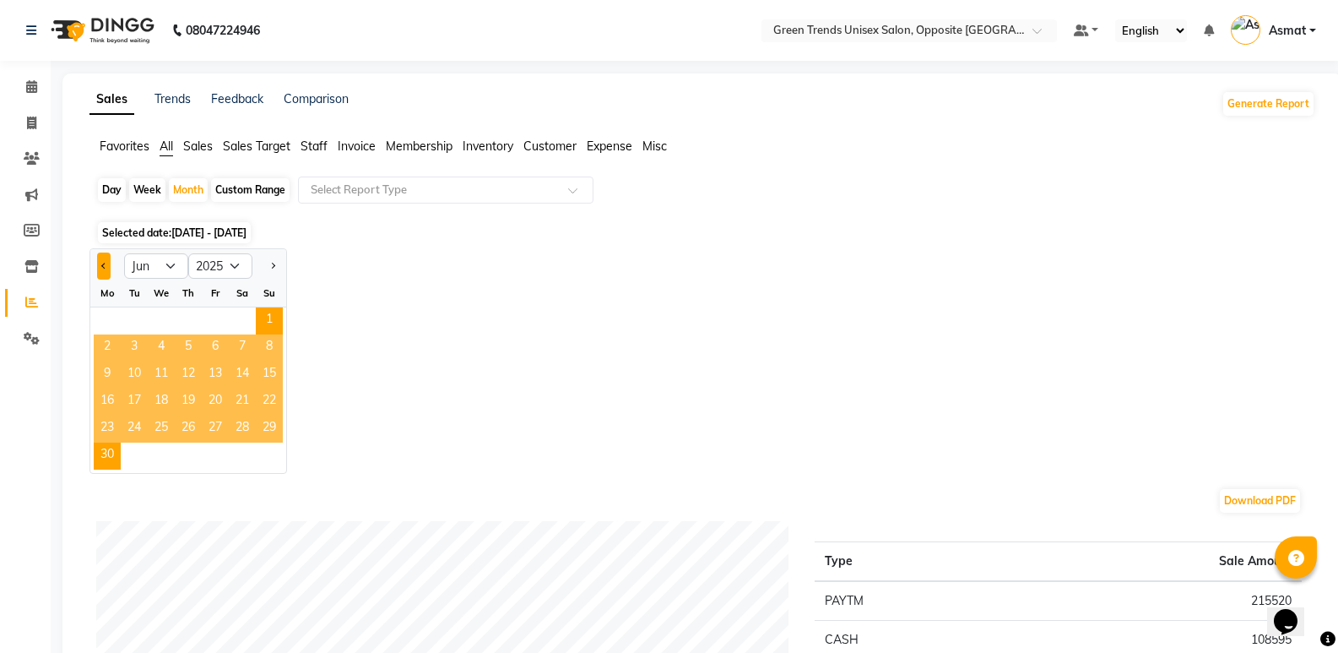
click at [111, 263] on button "Previous month" at bounding box center [104, 265] width 14 height 27
select select "5"
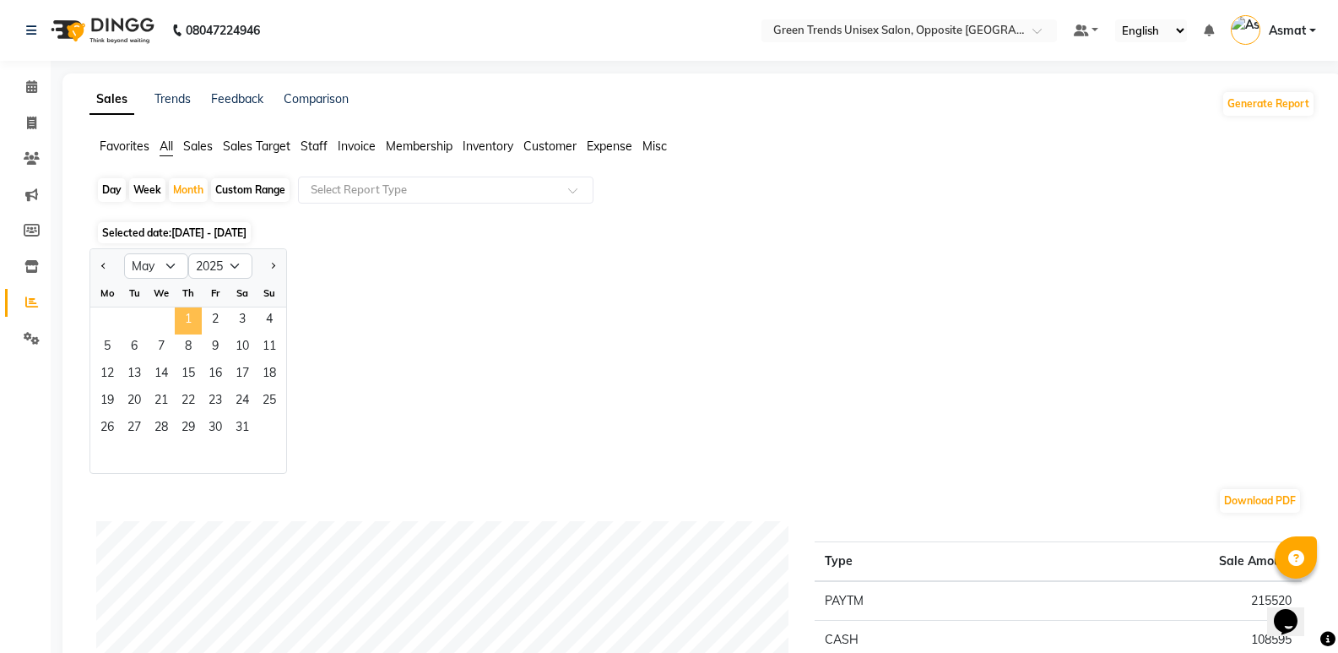
click at [181, 317] on span "1" at bounding box center [188, 320] width 27 height 27
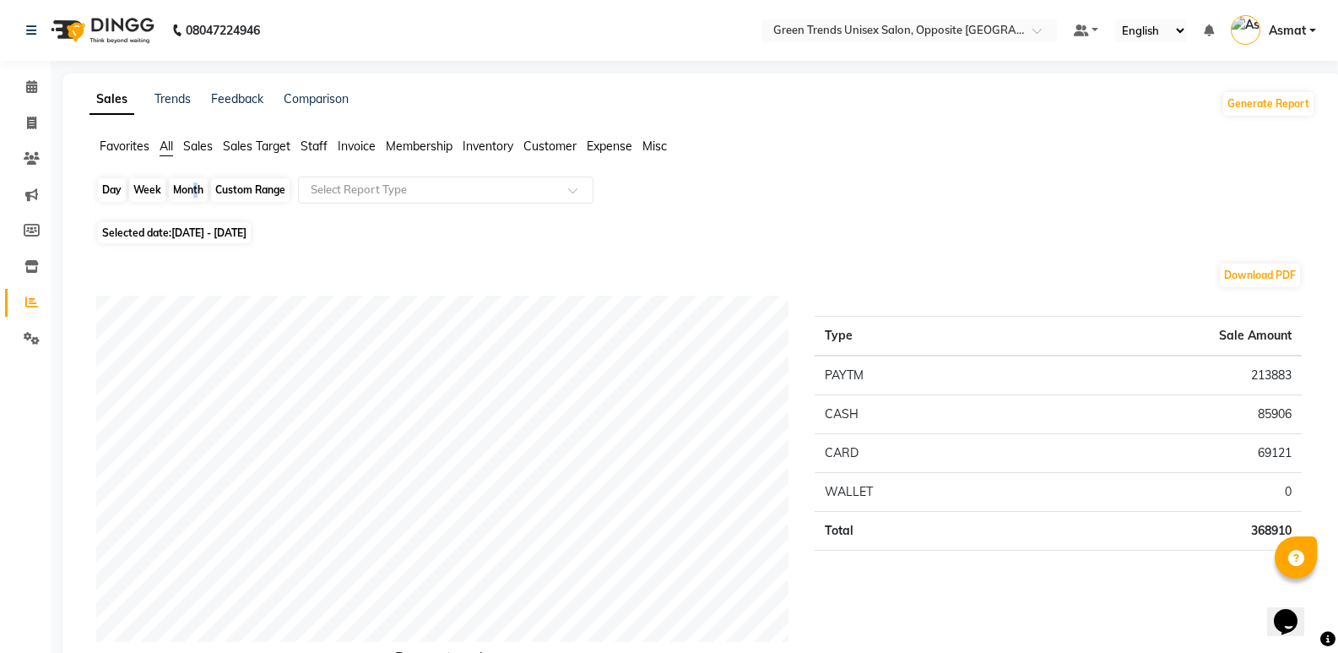
click at [193, 191] on div "Month" at bounding box center [188, 190] width 39 height 24
click at [193, 192] on div "Month" at bounding box center [188, 190] width 39 height 24
click at [189, 193] on div "Month" at bounding box center [188, 190] width 39 height 24
select select "5"
select select "2025"
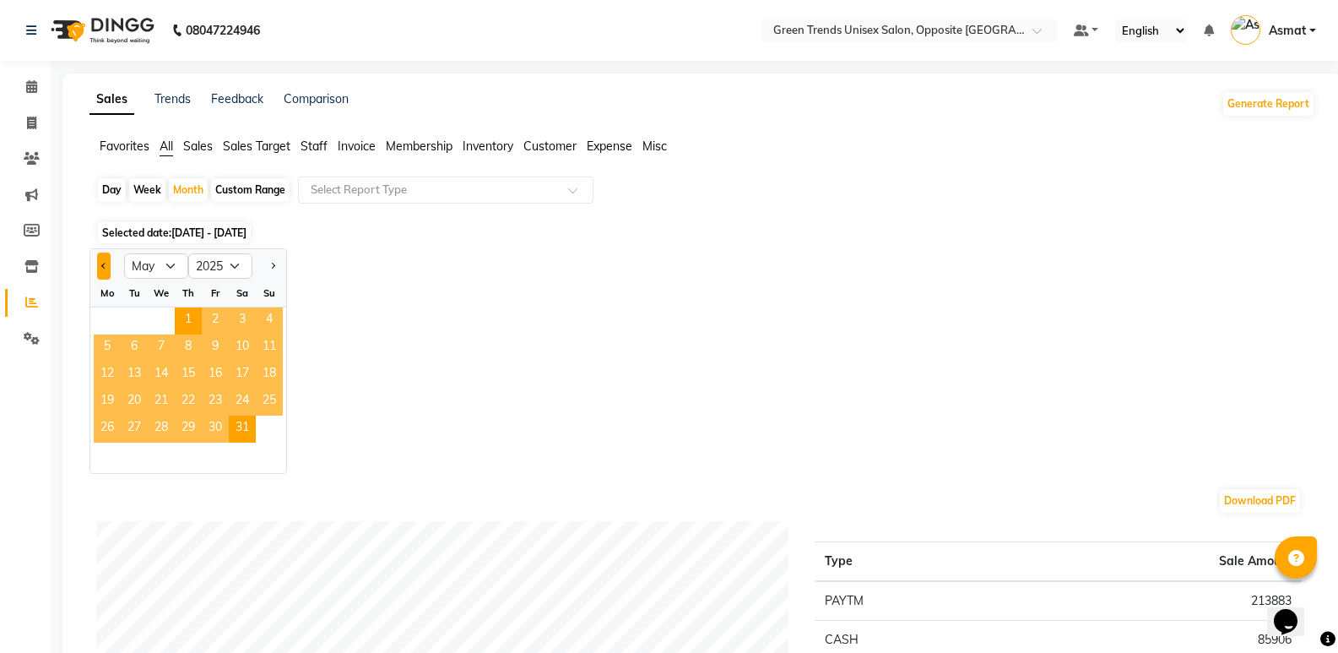
click at [106, 264] on span "Previous month" at bounding box center [104, 265] width 6 height 6
select select "4"
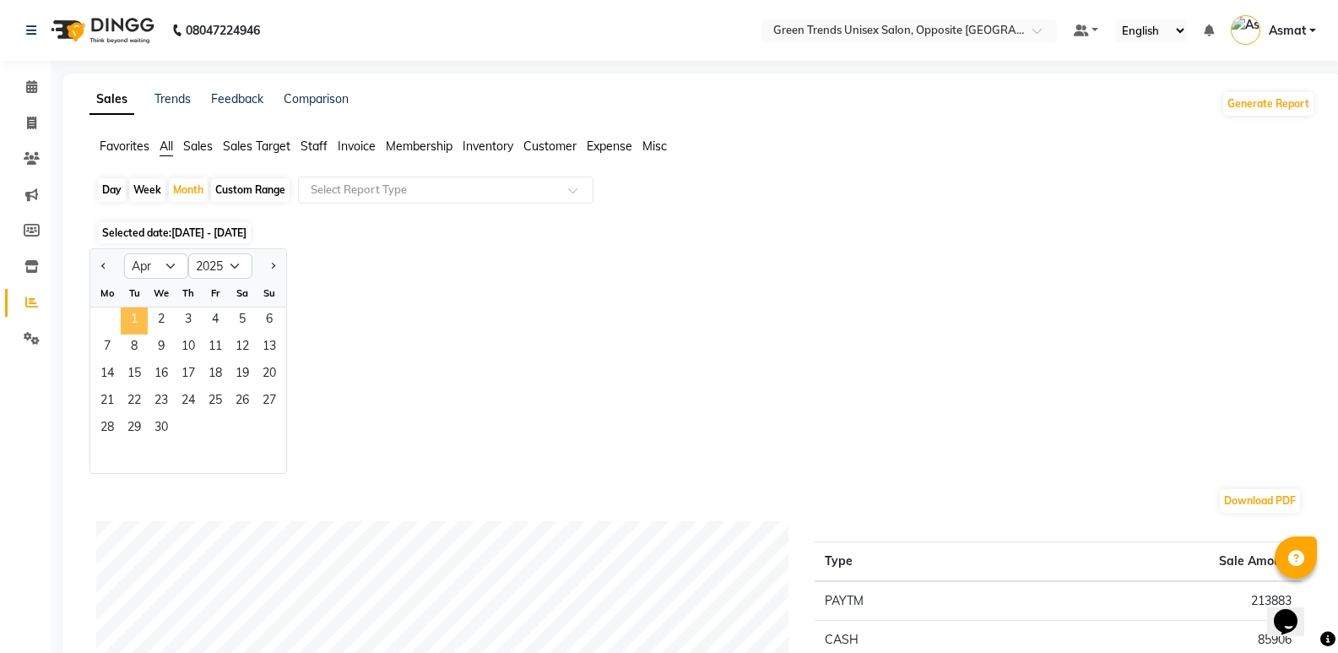
click at [142, 319] on span "1" at bounding box center [134, 320] width 27 height 27
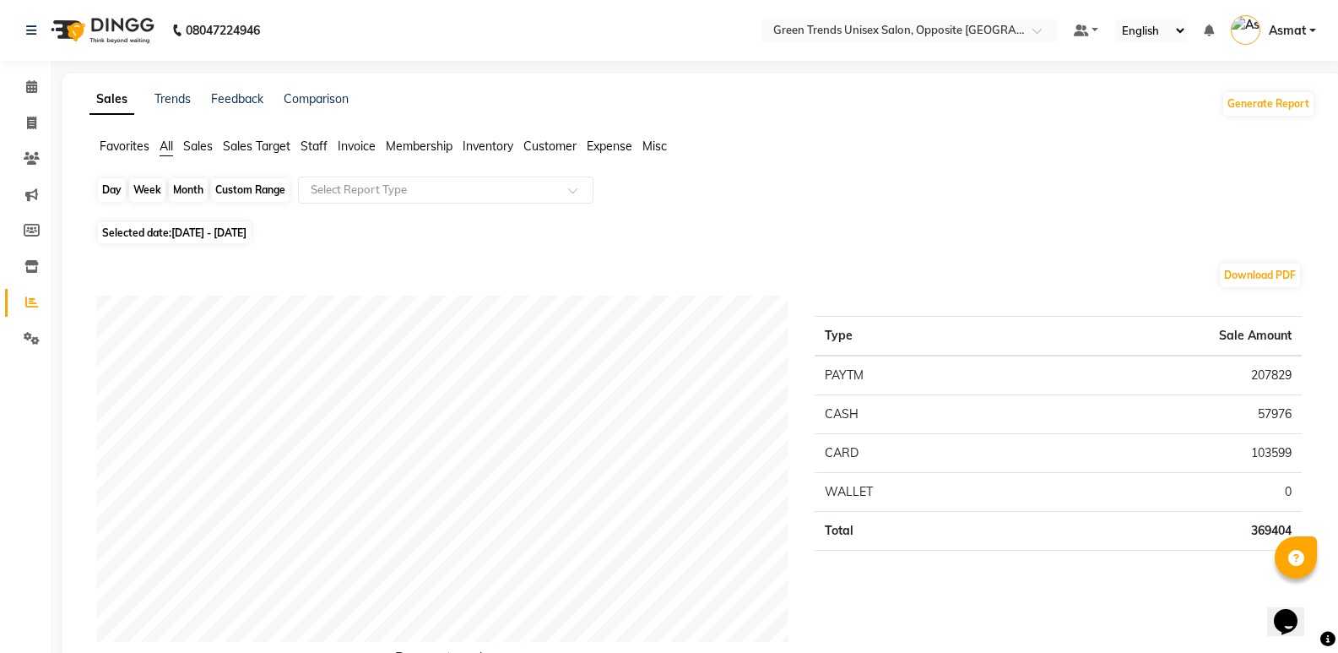
click at [189, 186] on div "Month" at bounding box center [188, 190] width 39 height 24
select select "4"
select select "2025"
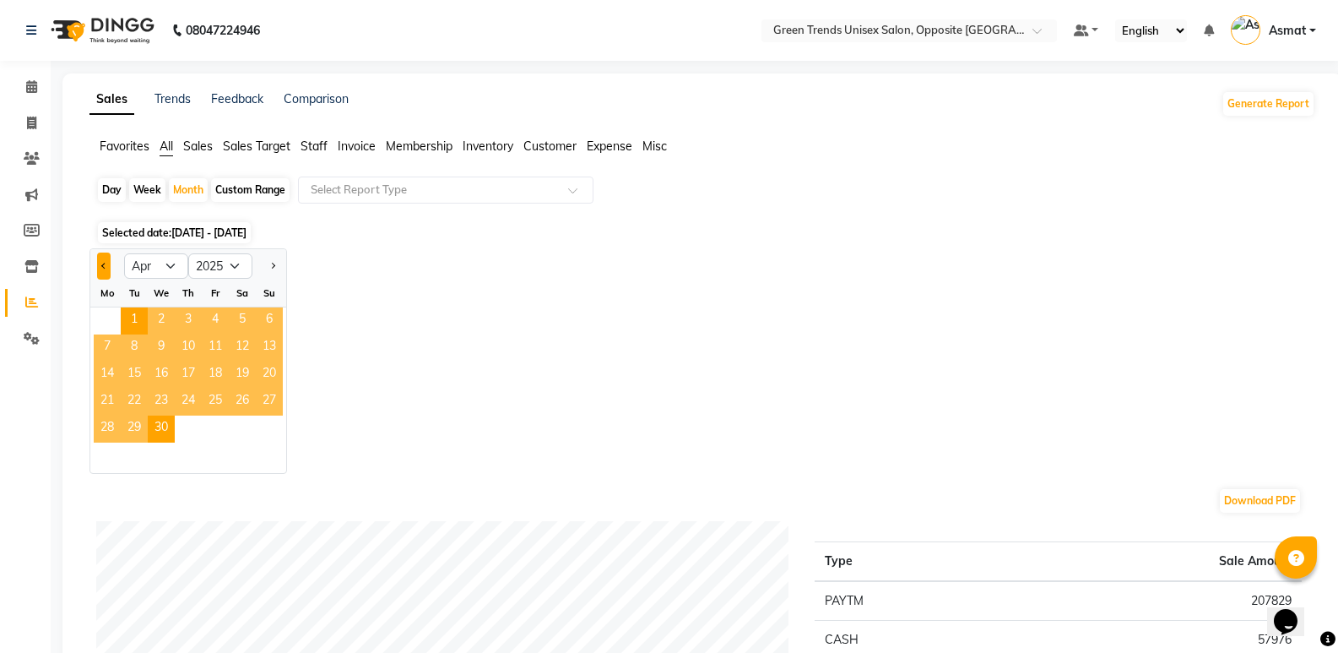
click at [98, 262] on button "Previous month" at bounding box center [104, 265] width 14 height 27
select select "3"
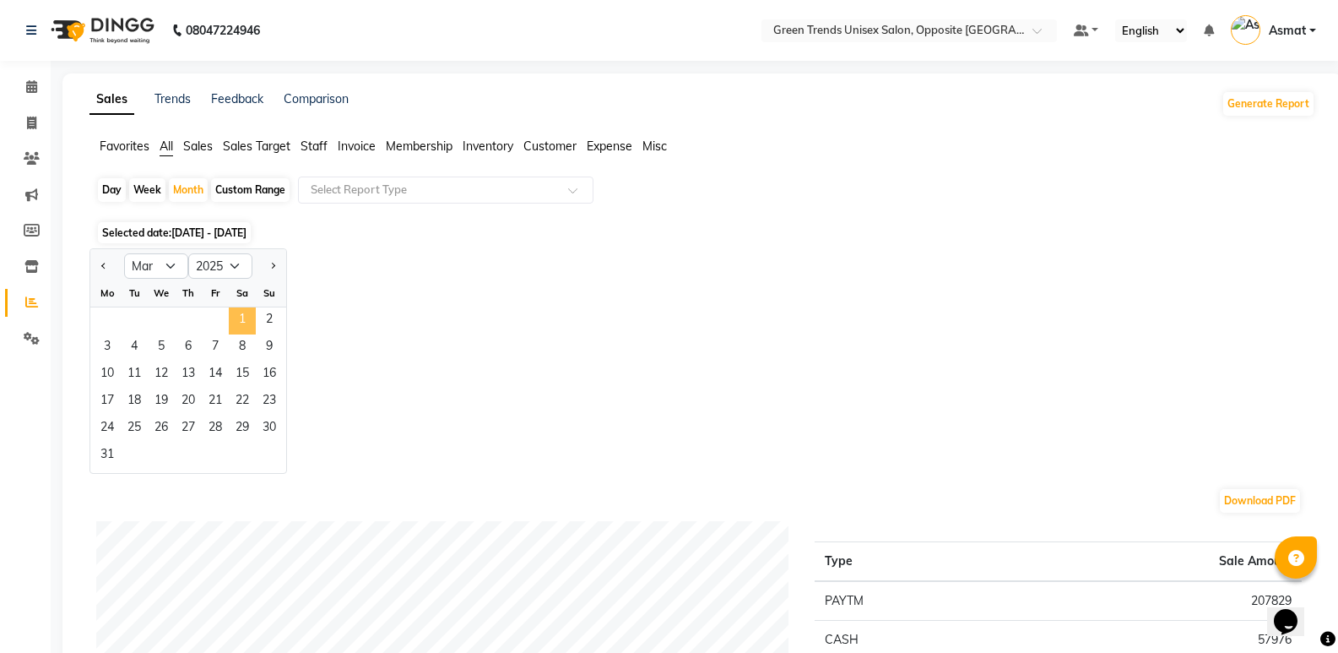
click at [248, 323] on span "1" at bounding box center [242, 320] width 27 height 27
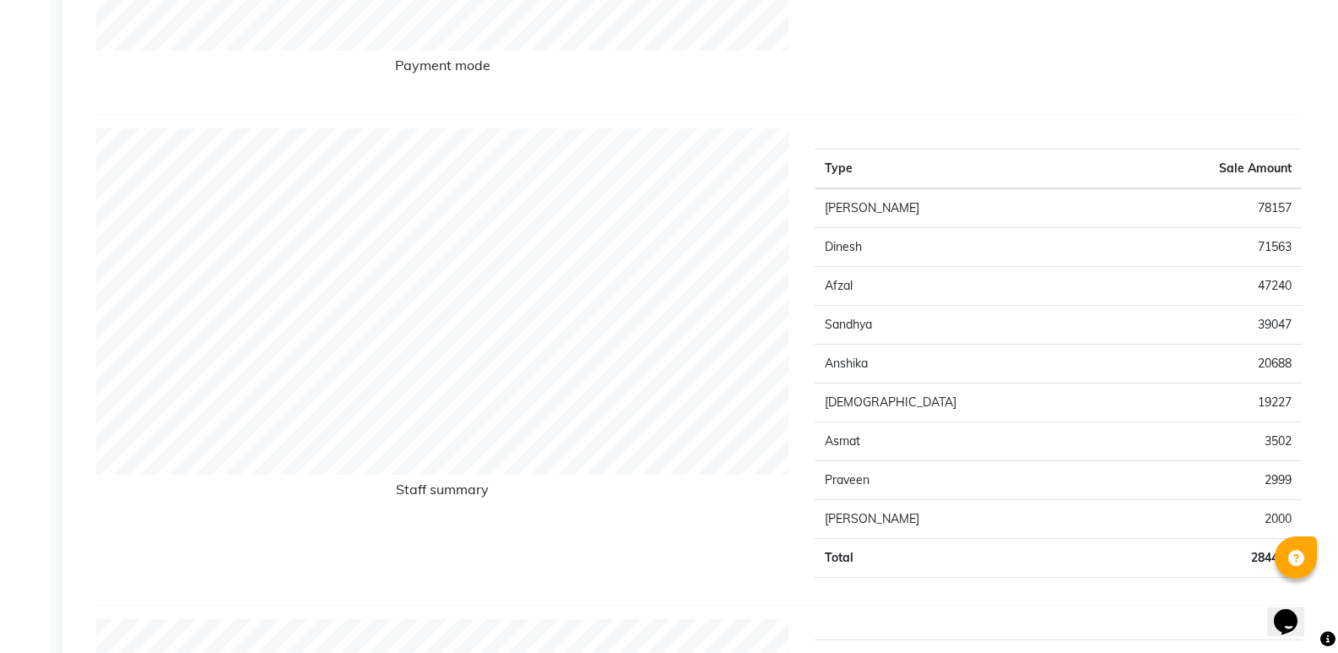
scroll to position [20, 0]
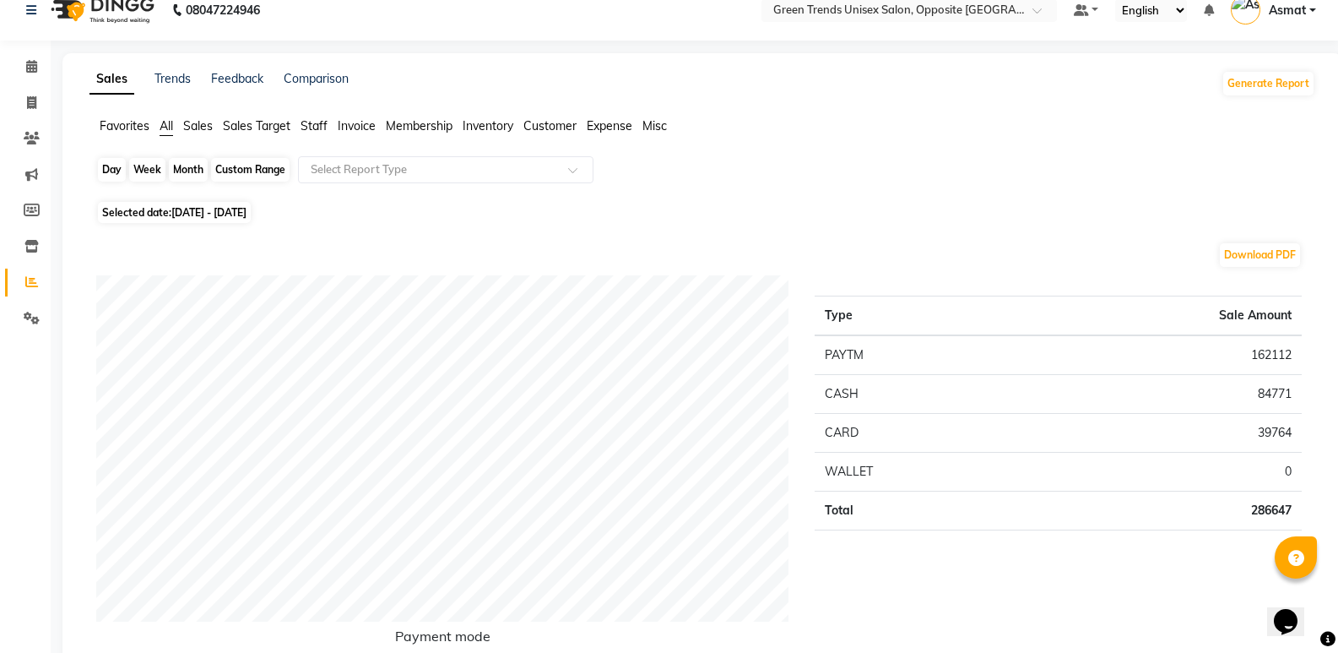
click at [191, 174] on div "Month" at bounding box center [188, 170] width 39 height 24
select select "3"
select select "2025"
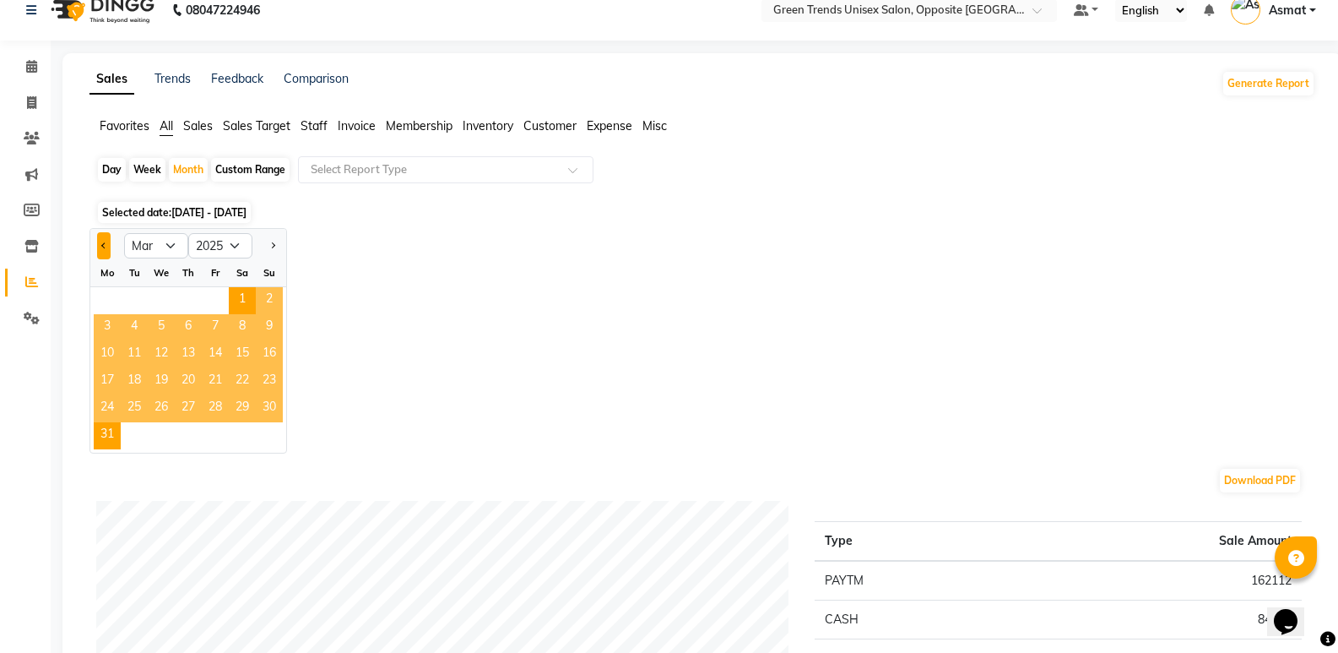
click at [102, 247] on button "Previous month" at bounding box center [104, 245] width 14 height 27
select select "2"
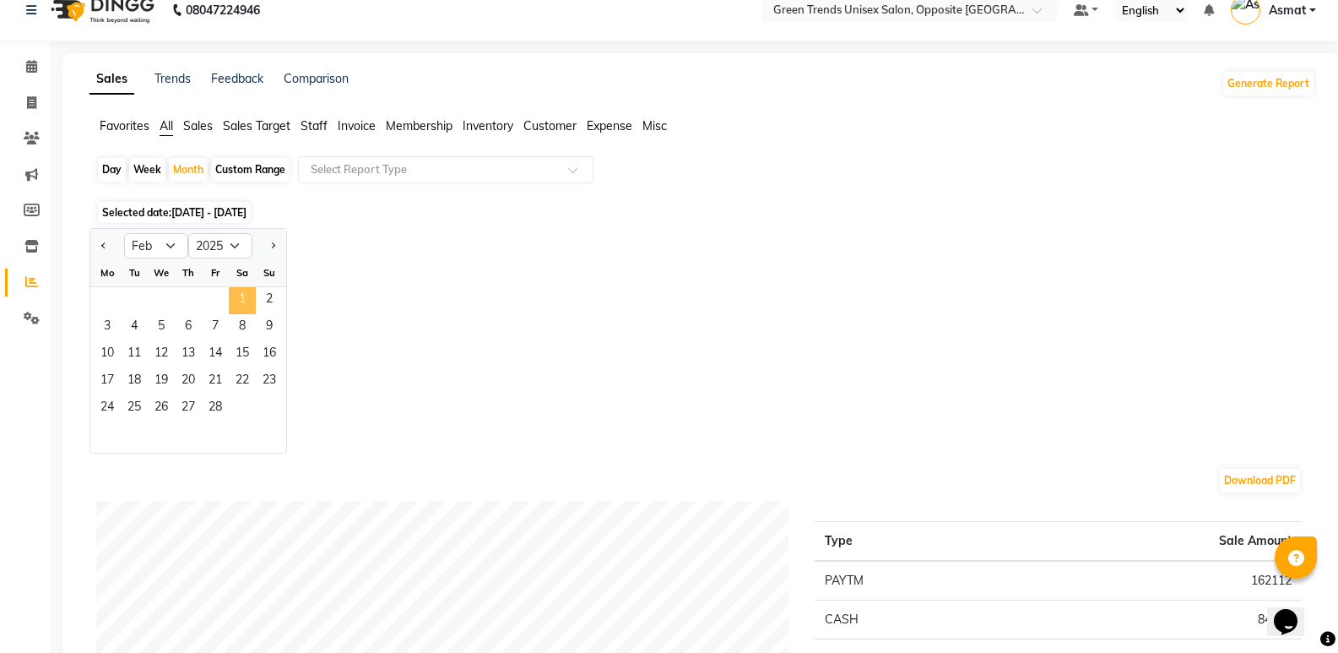
click at [239, 293] on span "1" at bounding box center [242, 300] width 27 height 27
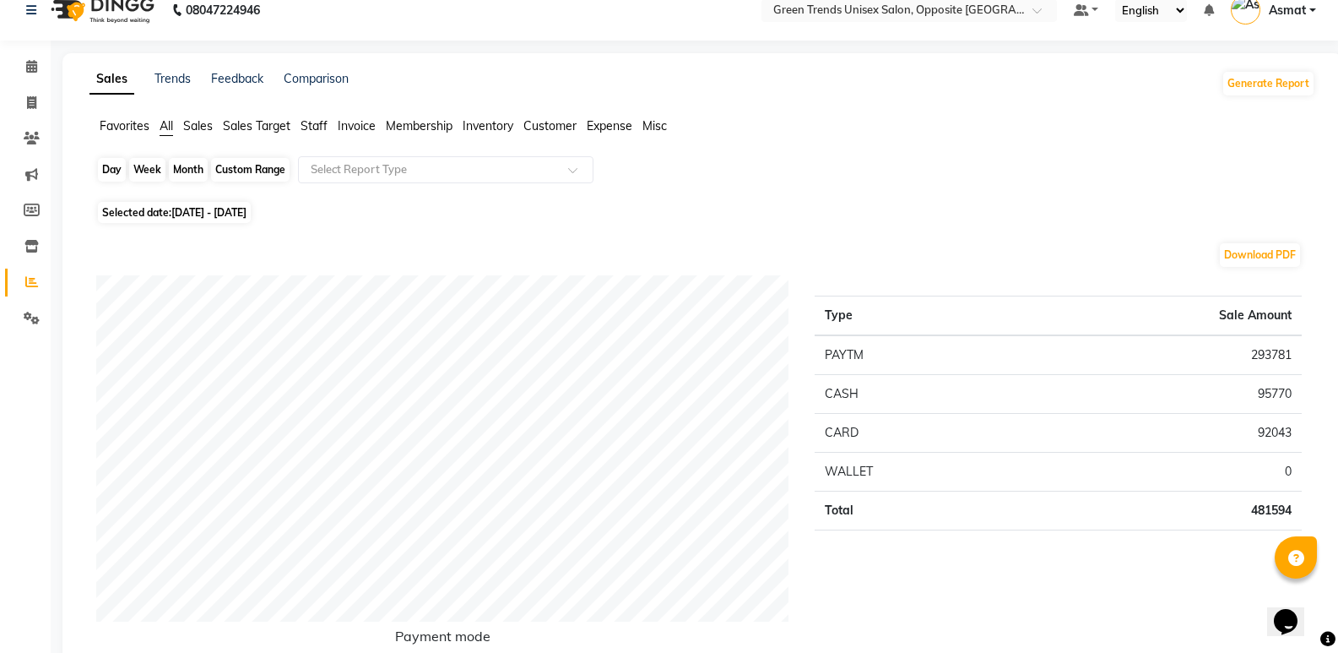
click at [187, 164] on div "Month" at bounding box center [188, 170] width 39 height 24
select select "2"
select select "2025"
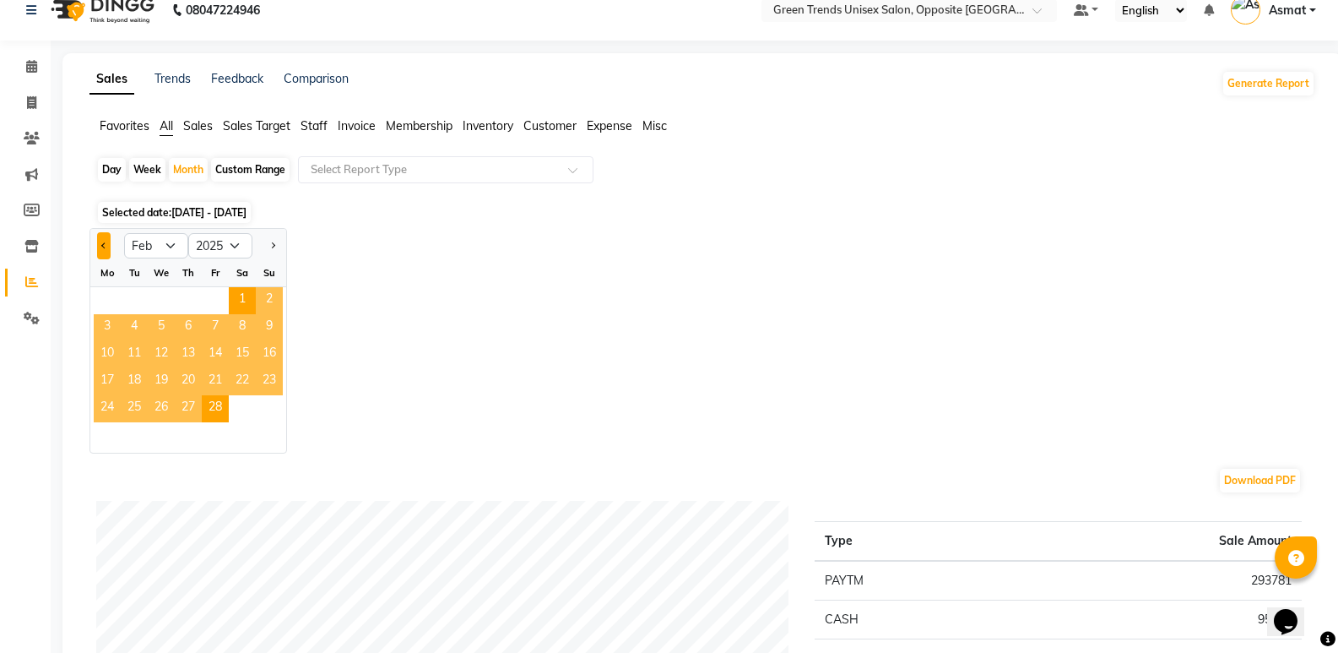
click at [101, 252] on button "Previous month" at bounding box center [104, 245] width 14 height 27
select select "12"
select select "2024"
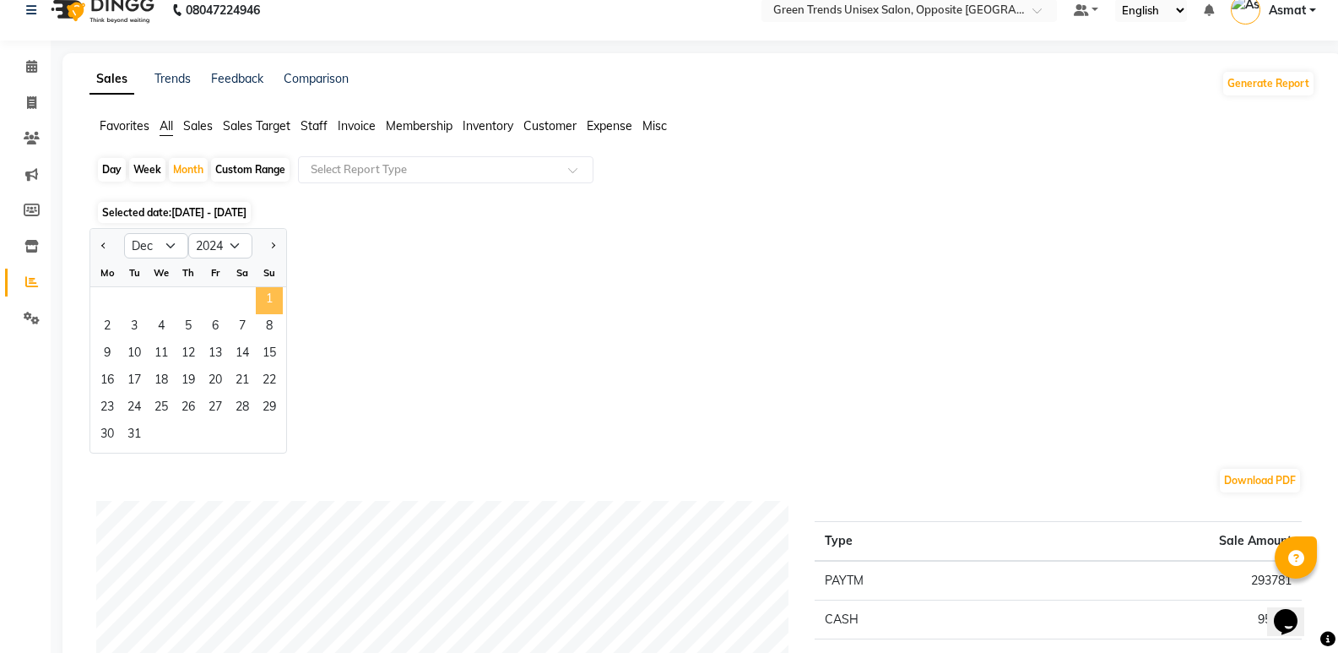
click at [257, 294] on span "1" at bounding box center [269, 300] width 27 height 27
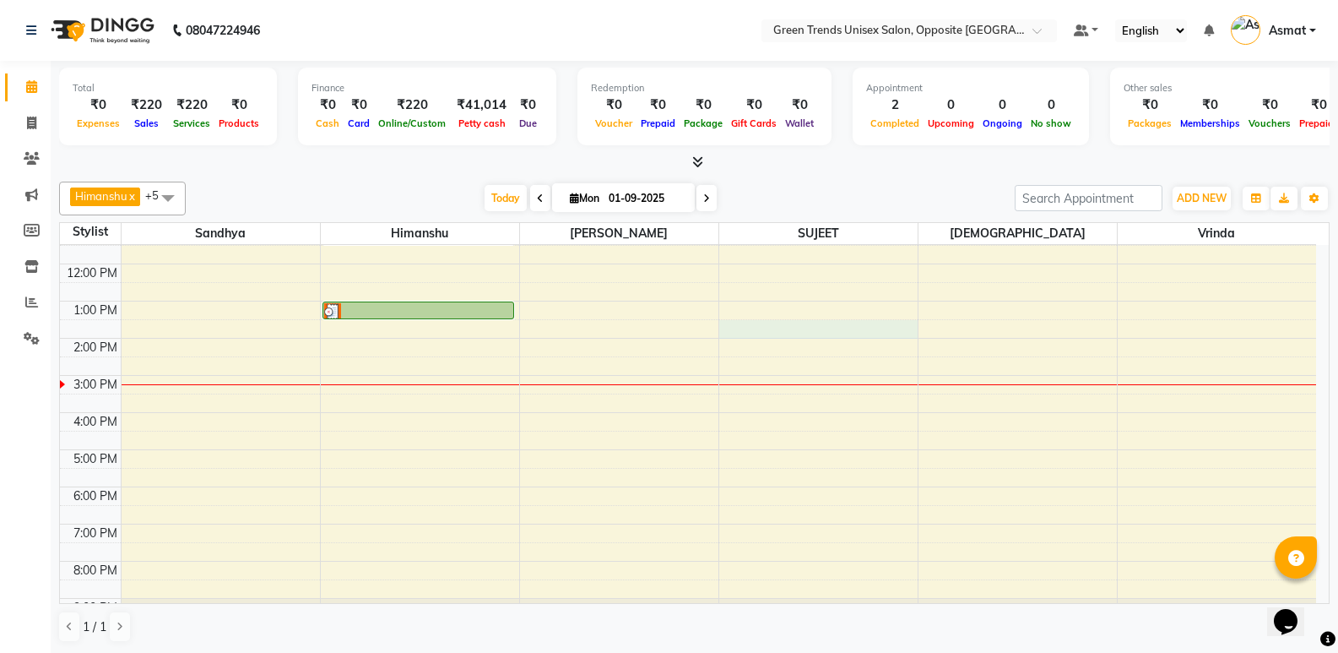
click at [826, 327] on div "9:00 AM 10:00 AM 11:00 AM 12:00 PM 1:00 PM 2:00 PM 3:00 PM 4:00 PM 5:00 PM 6:00…" at bounding box center [688, 394] width 1256 height 482
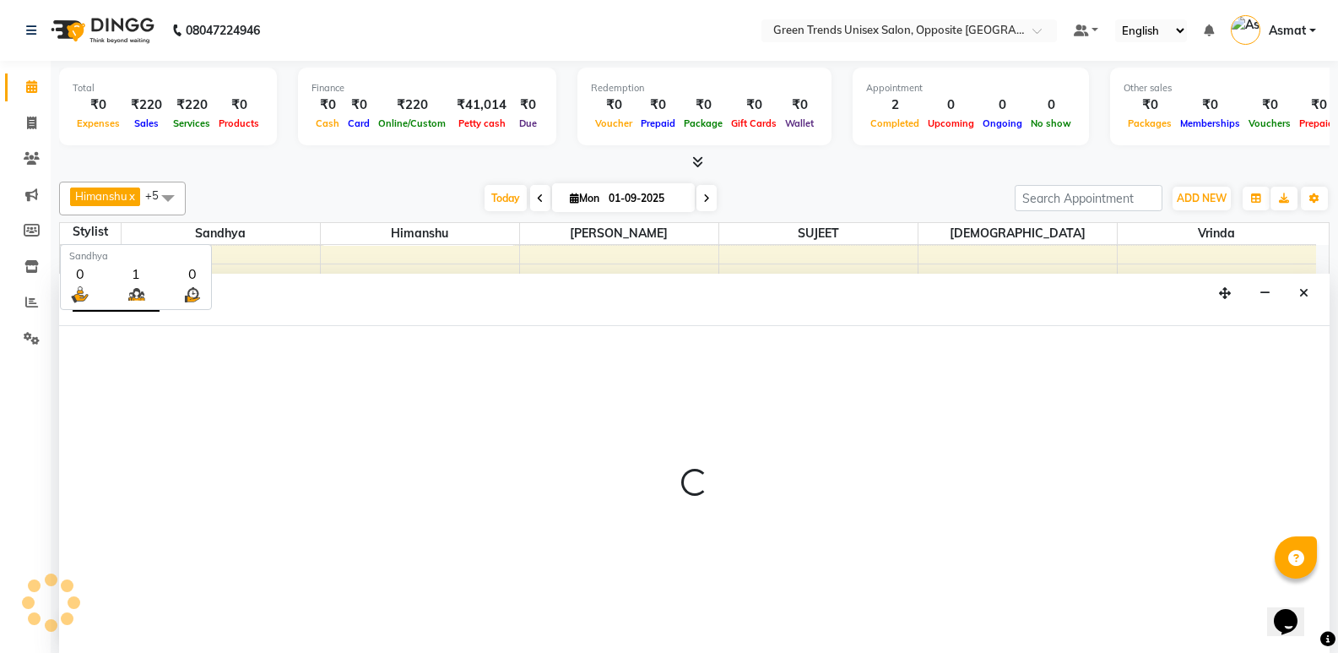
select select "75769"
select select "810"
select select "tentative"
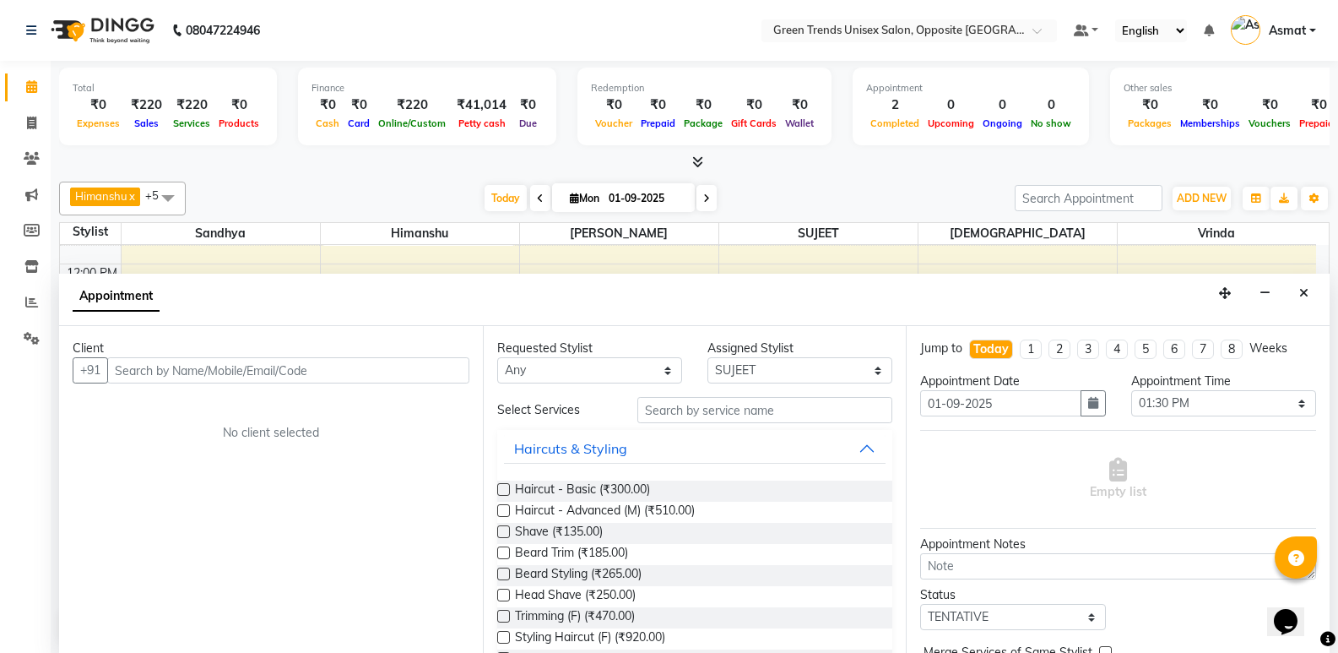
click at [176, 194] on span at bounding box center [168, 198] width 34 height 32
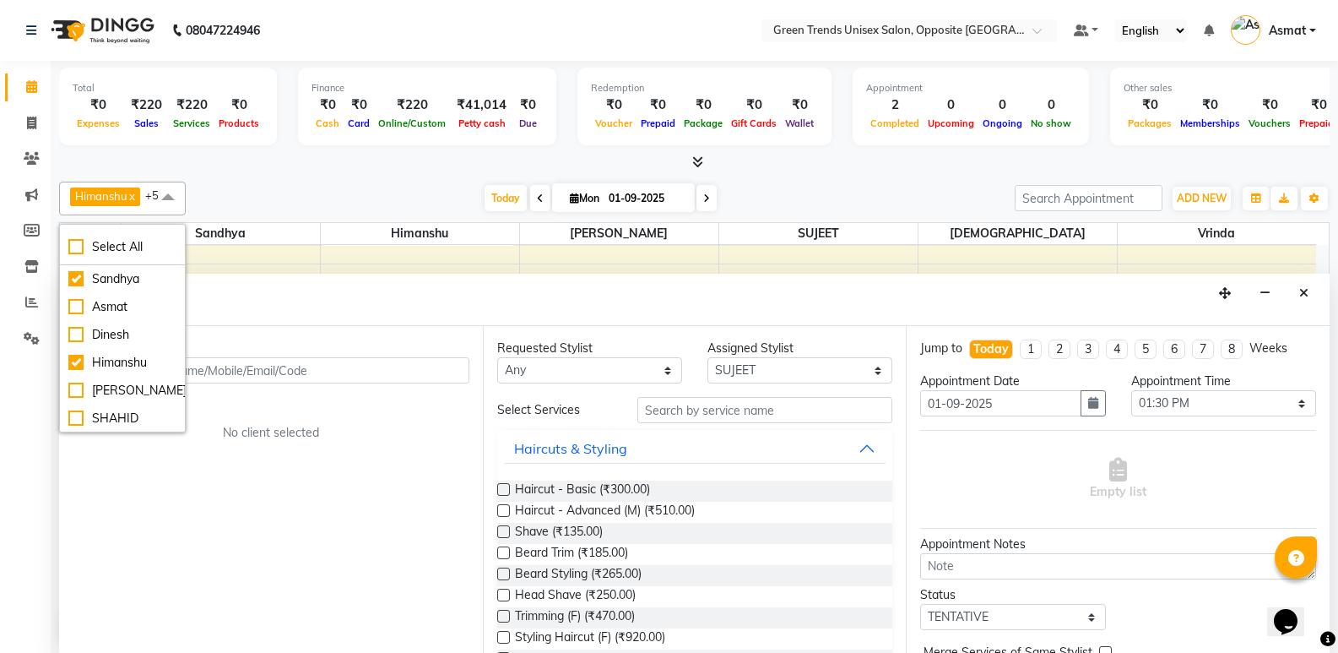
scroll to position [1, 0]
click at [279, 479] on div "Client +91 No client selected" at bounding box center [271, 489] width 424 height 328
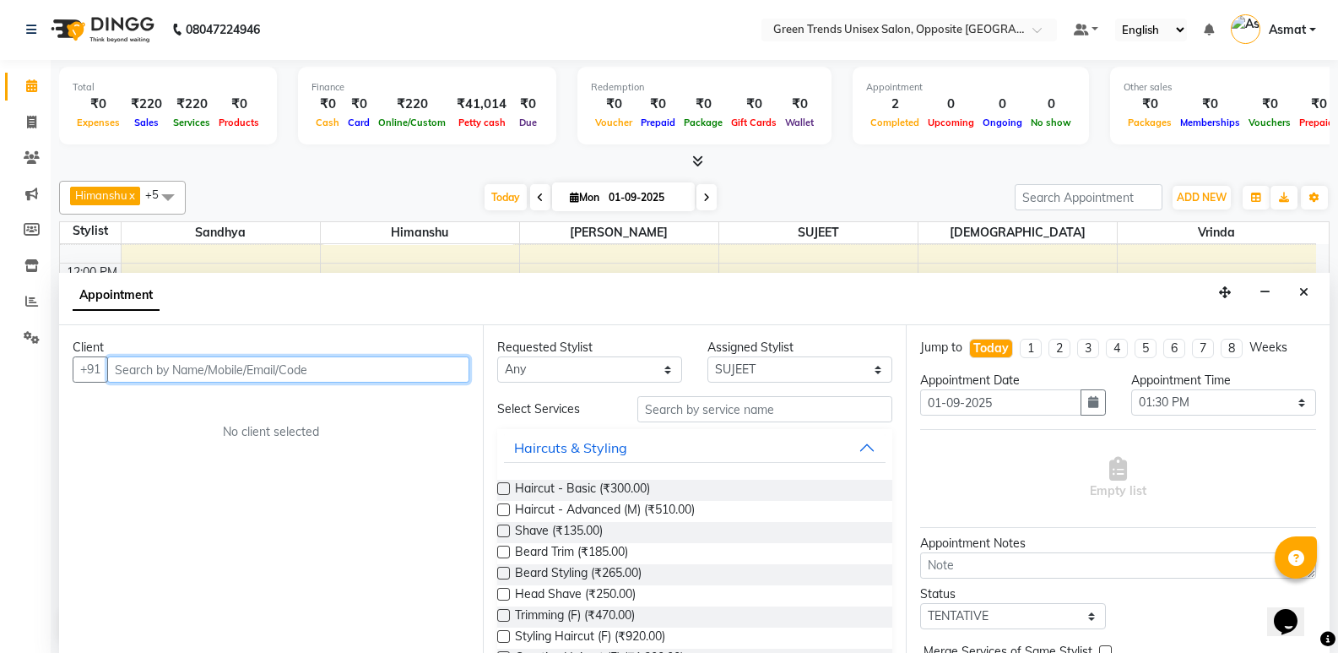
click at [178, 369] on input "text" at bounding box center [288, 369] width 362 height 26
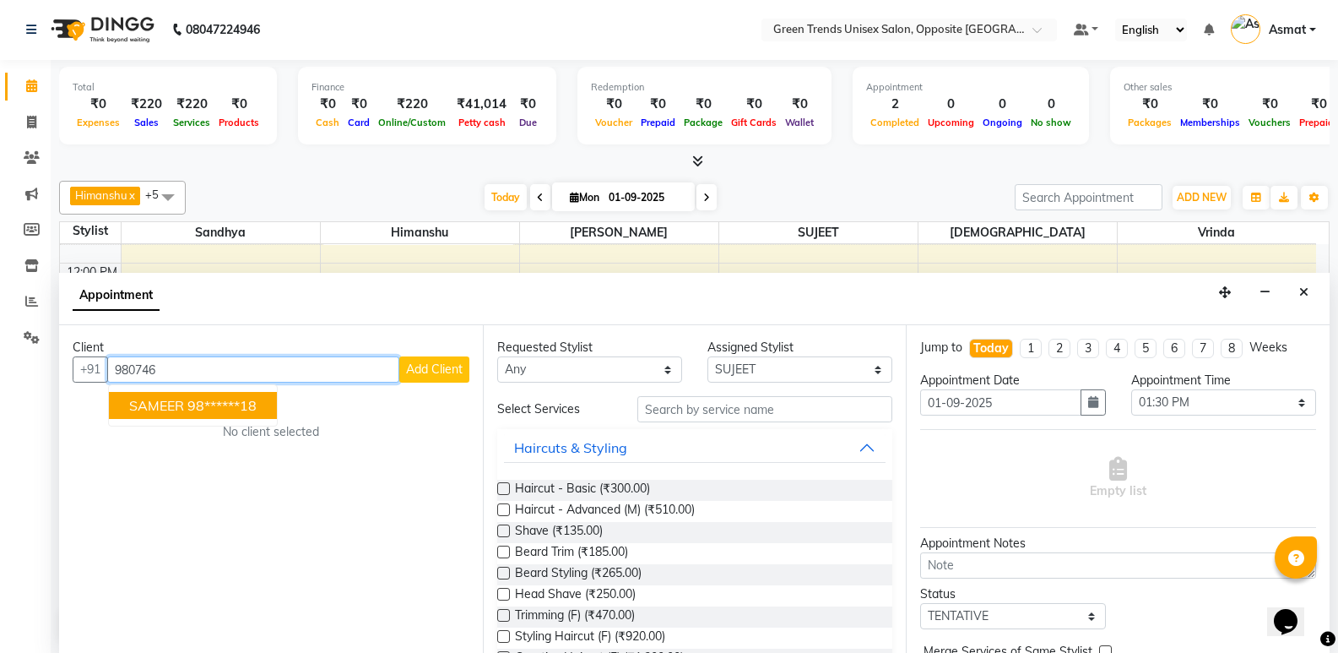
click at [215, 413] on ngb-highlight "98******18" at bounding box center [221, 405] width 69 height 17
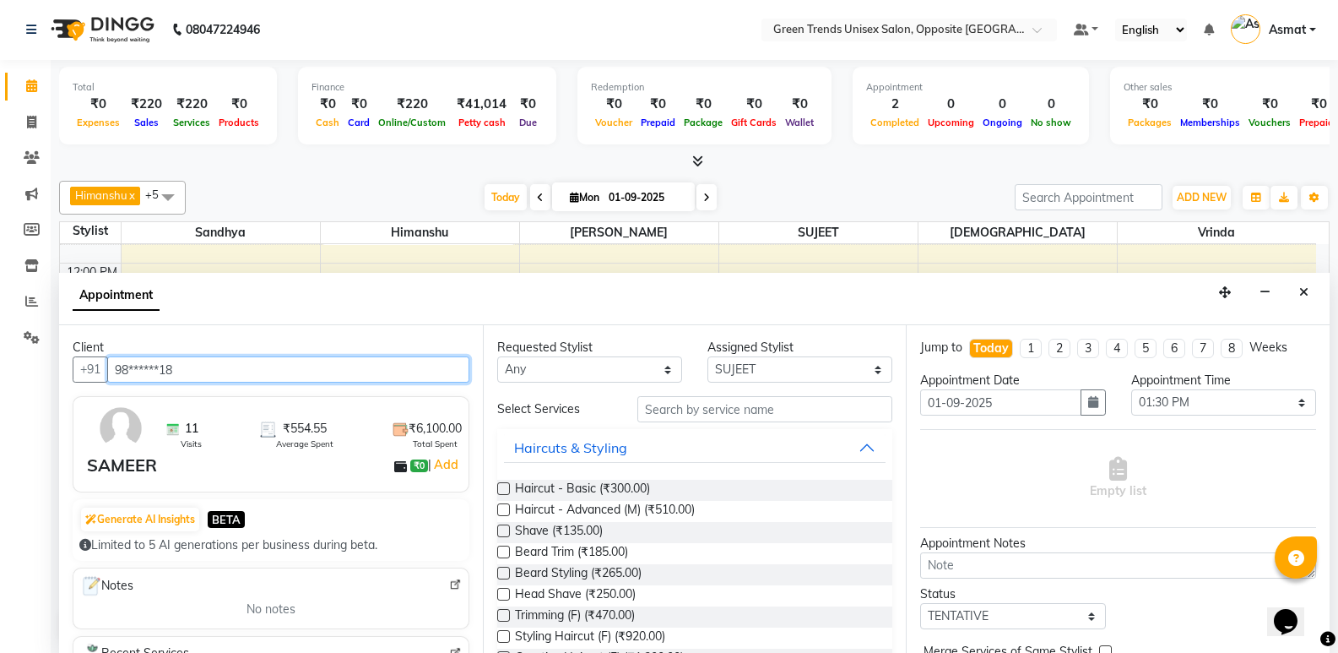
type input "98******18"
click at [506, 487] on label at bounding box center [503, 488] width 13 height 13
click at [506, 487] on input "checkbox" at bounding box center [502, 490] width 11 height 11
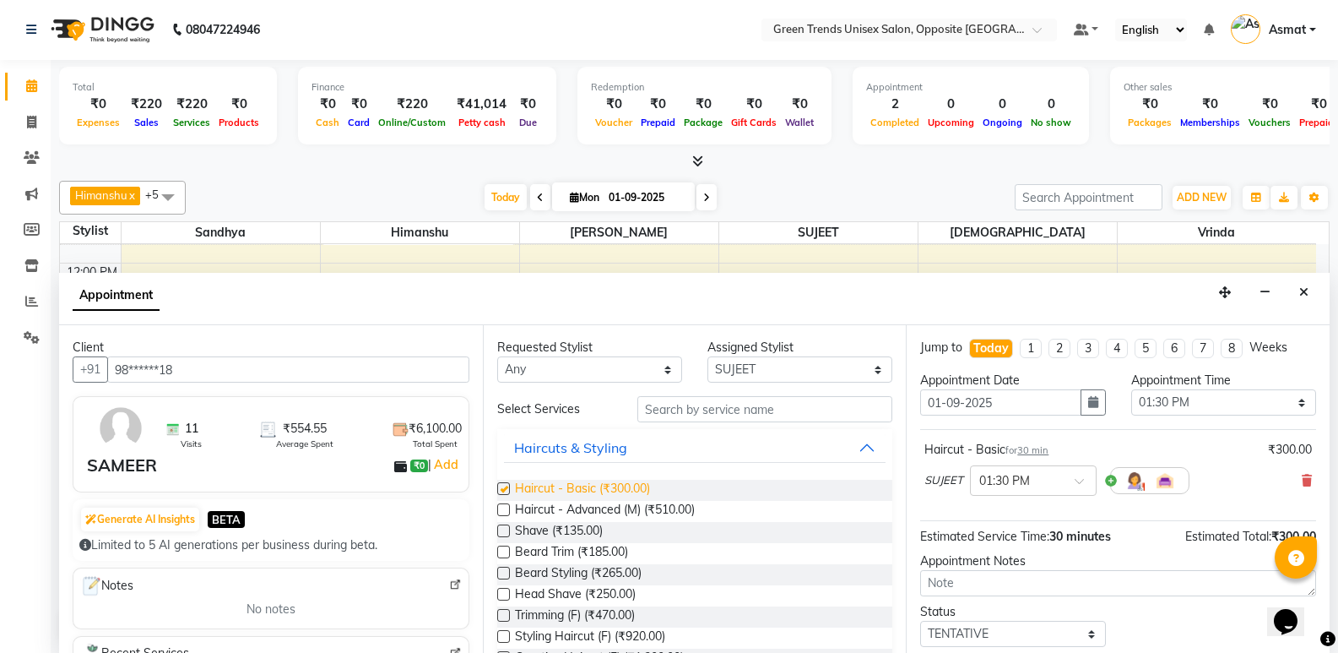
checkbox input "false"
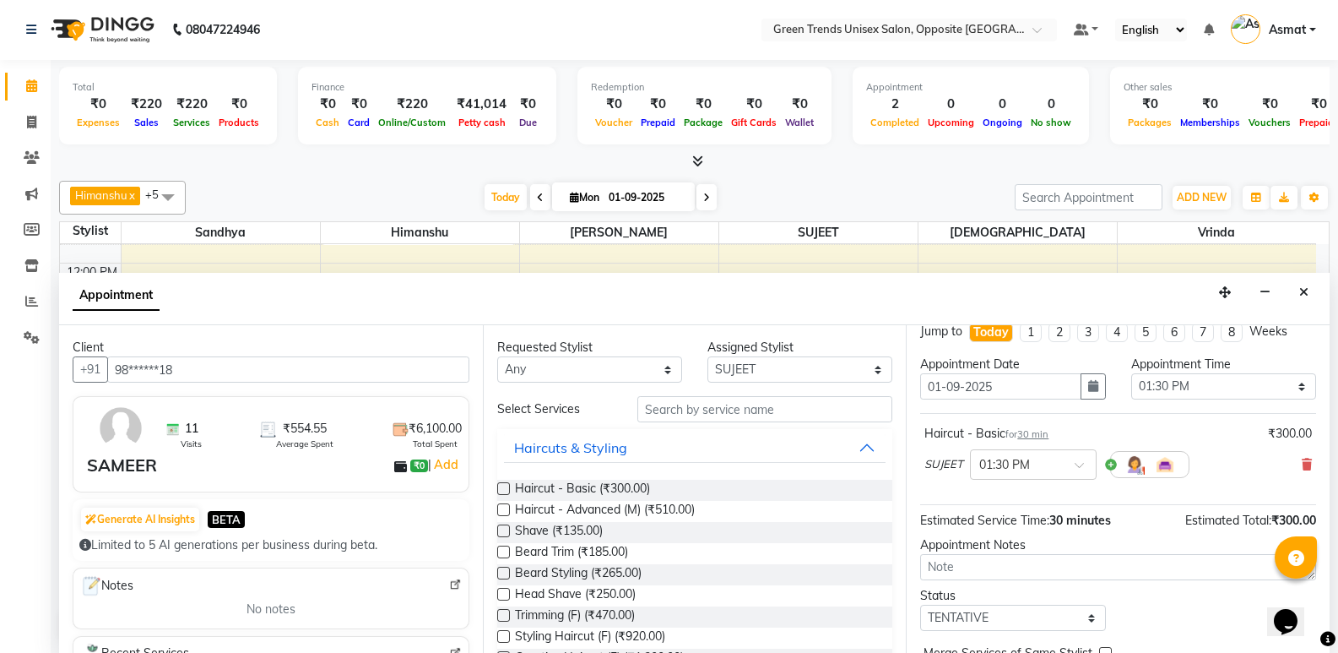
scroll to position [0, 0]
click at [1288, 389] on select "Select 10:00 AM 10:15 AM 10:30 AM 10:45 AM 11:00 AM 11:15 AM 11:30 AM 11:45 AM …" at bounding box center [1223, 387] width 185 height 26
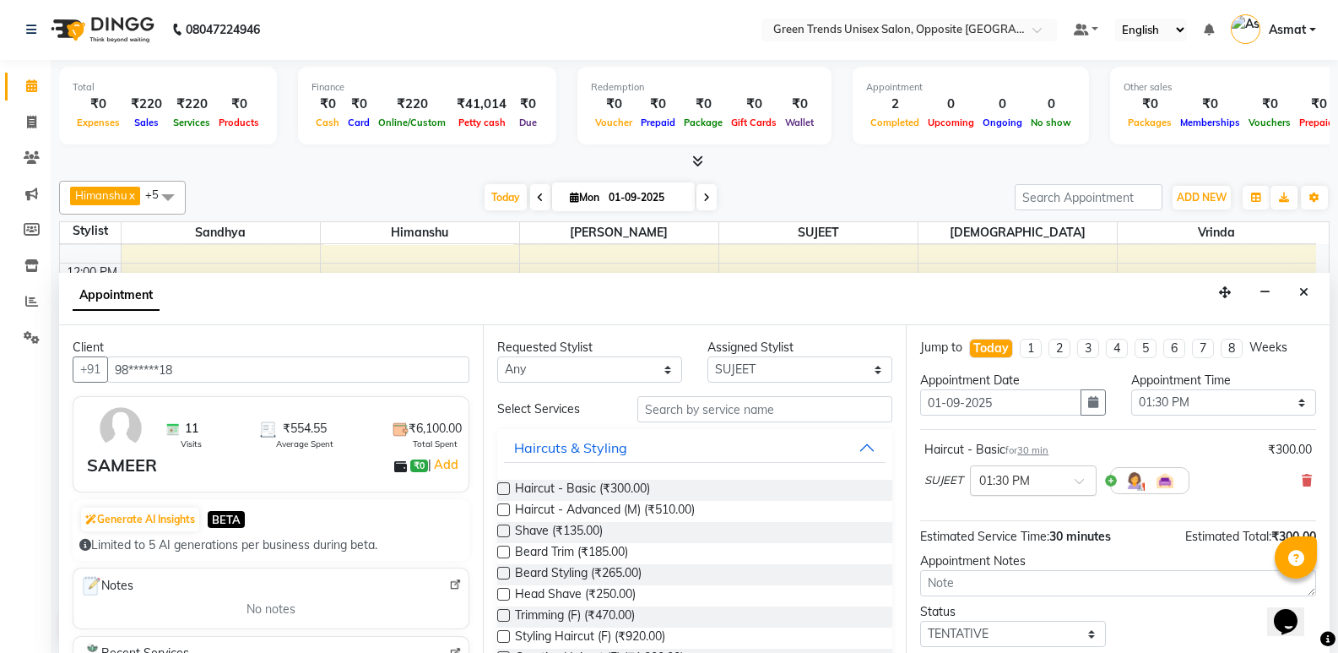
click at [1077, 474] on div at bounding box center [1033, 479] width 125 height 18
click at [1078, 483] on span at bounding box center [1085, 486] width 21 height 18
drag, startPoint x: 1294, startPoint y: 404, endPoint x: 1248, endPoint y: 440, distance: 58.4
click at [1294, 404] on select "Select 10:00 AM 10:15 AM 10:30 AM 10:45 AM 11:00 AM 11:15 AM 11:30 AM 11:45 AM …" at bounding box center [1223, 402] width 185 height 26
select select "930"
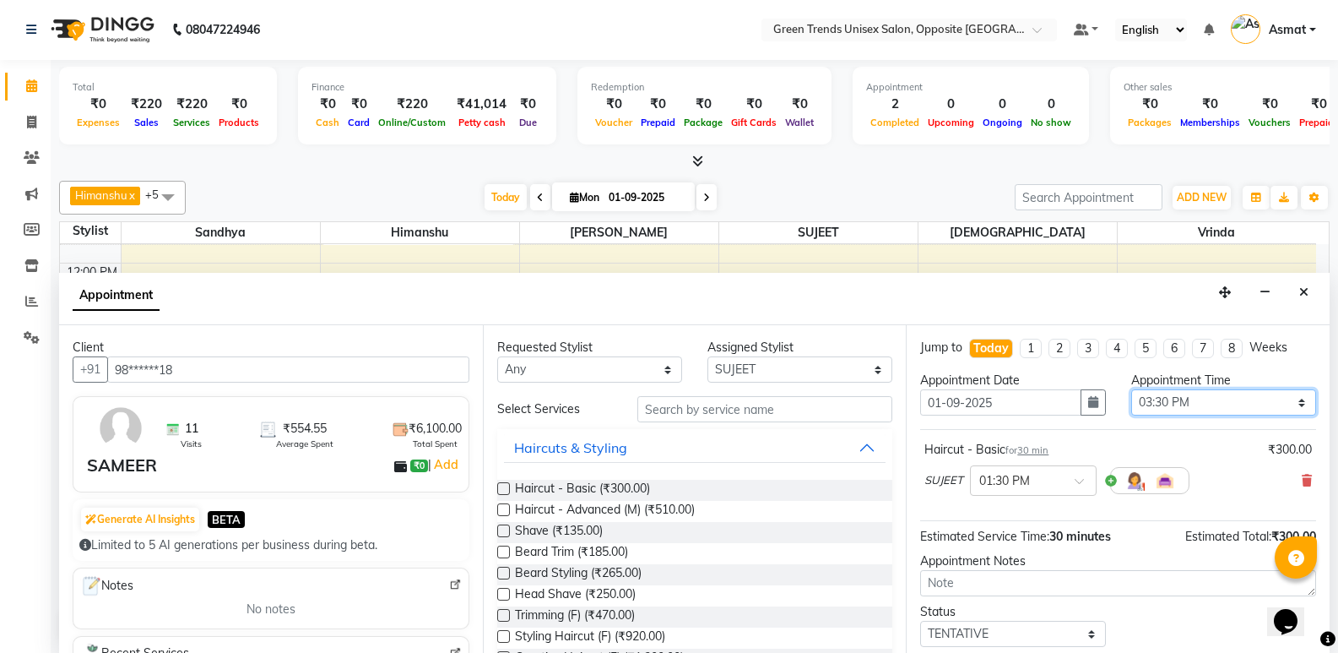
click at [1131, 389] on select "Select 10:00 AM 10:15 AM 10:30 AM 10:45 AM 11:00 AM 11:15 AM 11:30 AM 11:45 AM …" at bounding box center [1223, 402] width 185 height 26
click at [1201, 605] on div "Status Select TENTATIVE CONFIRM CHECK-IN UPCOMING" at bounding box center [1118, 626] width 421 height 44
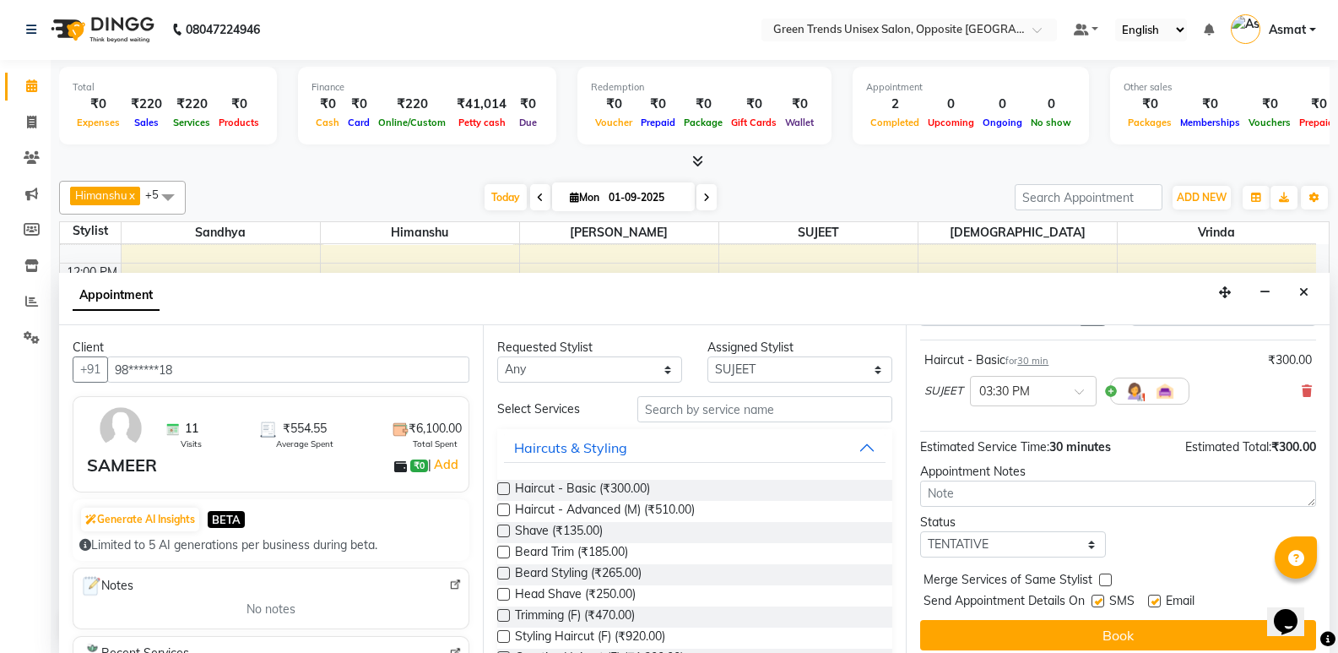
scroll to position [95, 0]
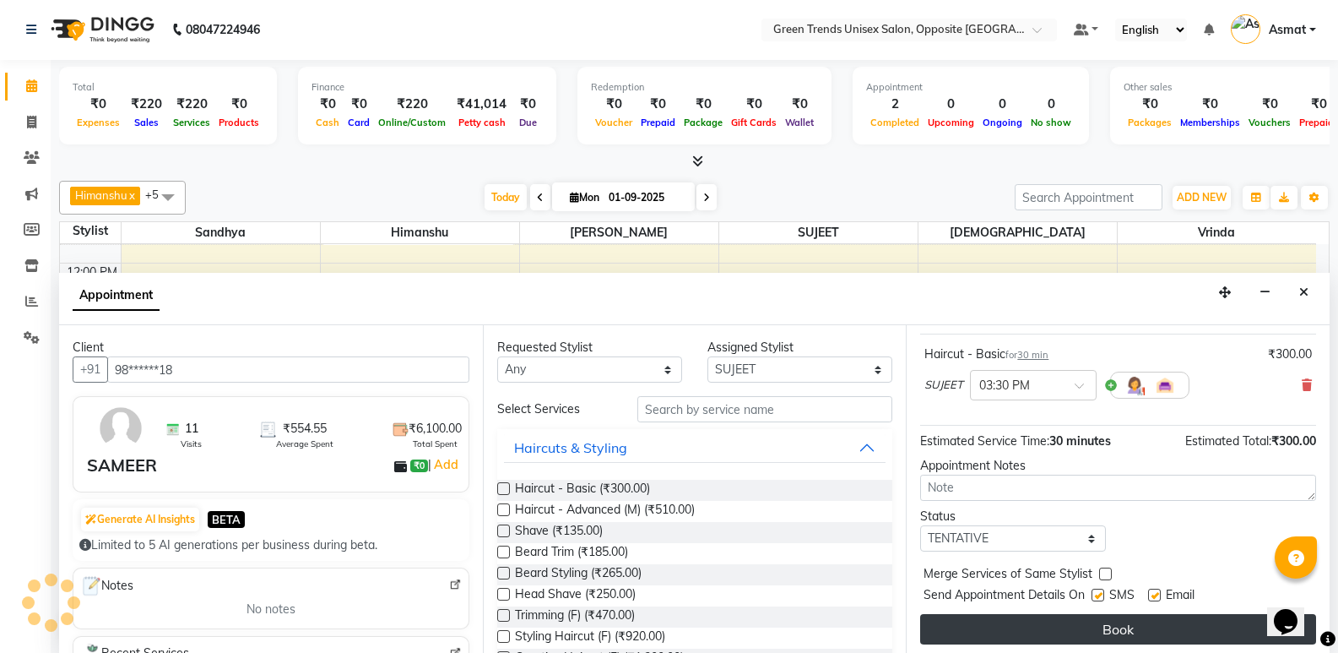
click at [1121, 629] on button "Book" at bounding box center [1118, 629] width 396 height 30
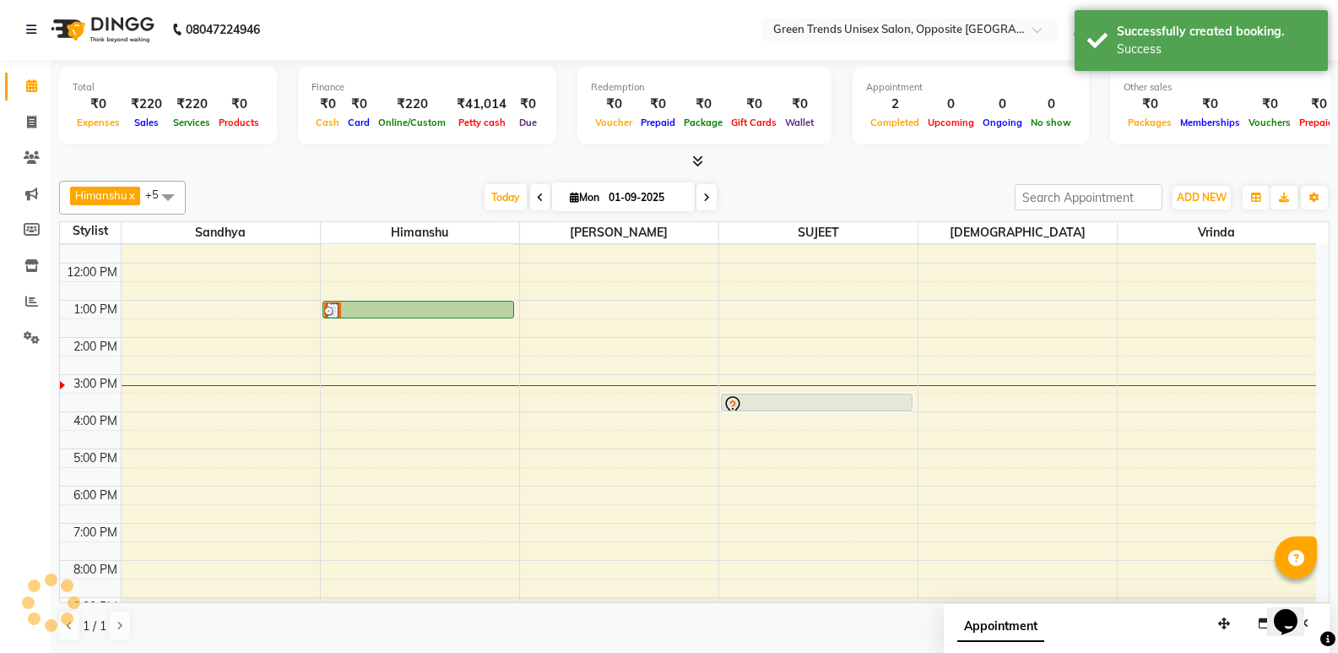
scroll to position [0, 0]
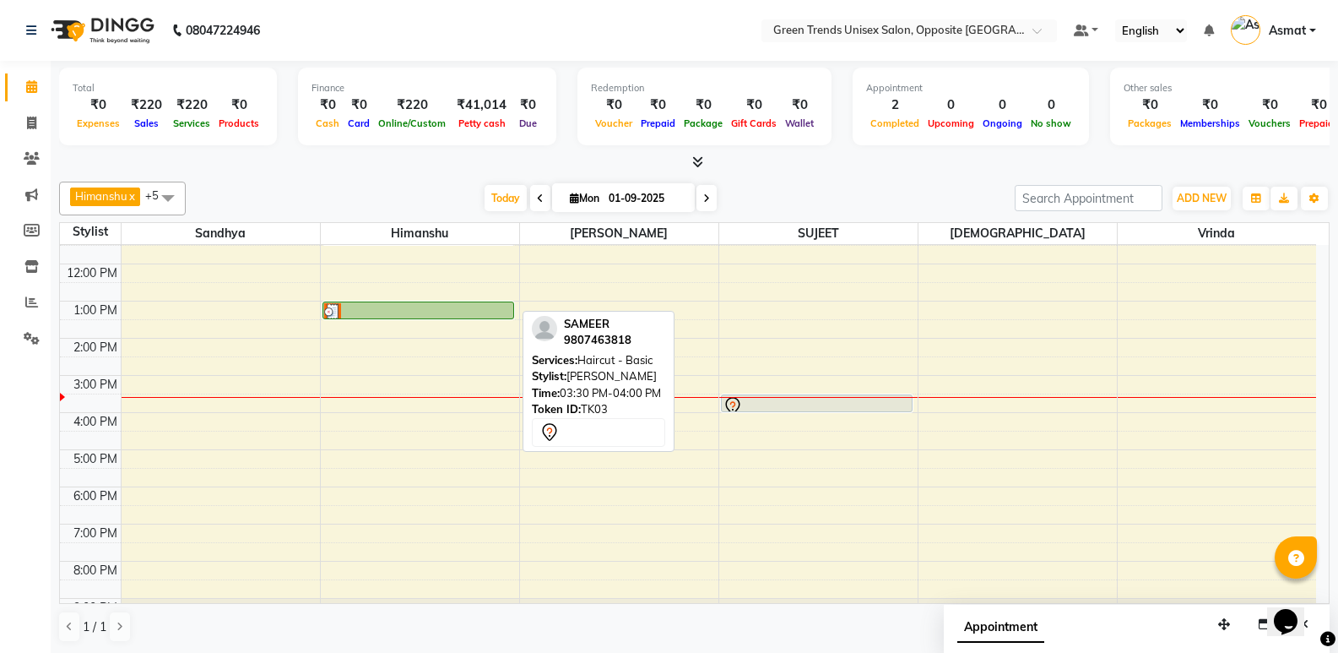
click at [853, 401] on div at bounding box center [817, 406] width 188 height 20
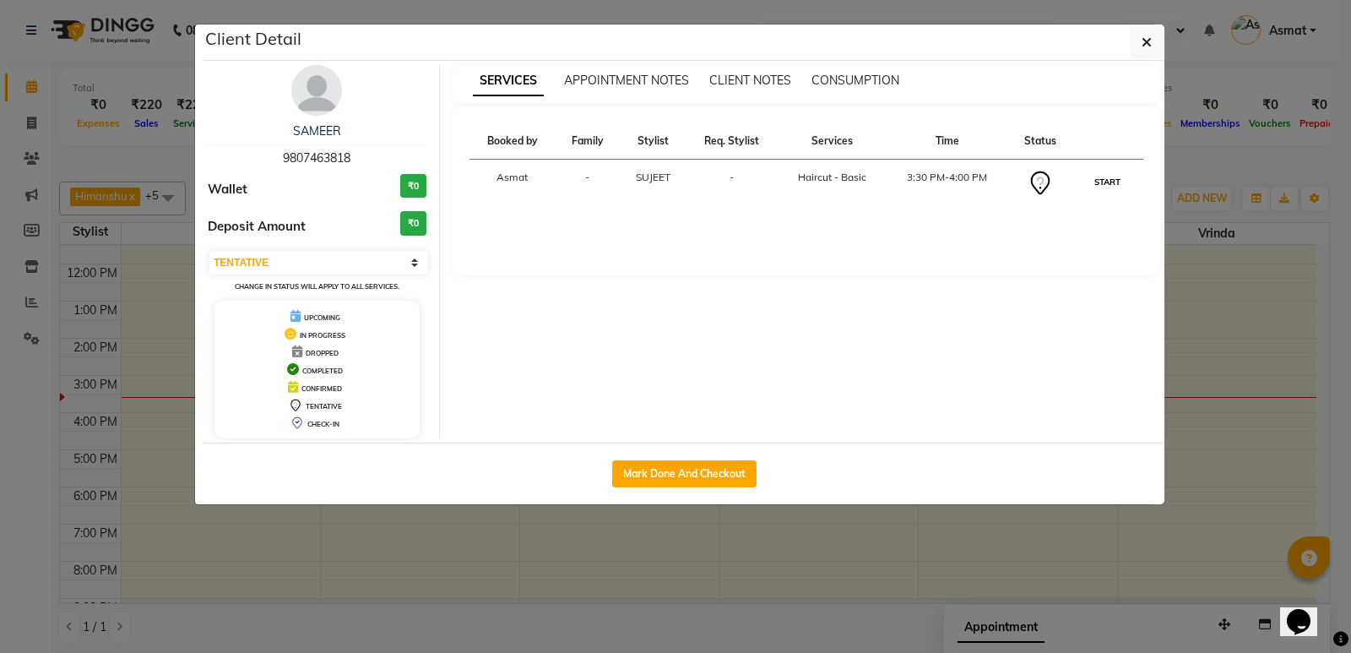
click at [1109, 184] on button "START" at bounding box center [1107, 181] width 35 height 21
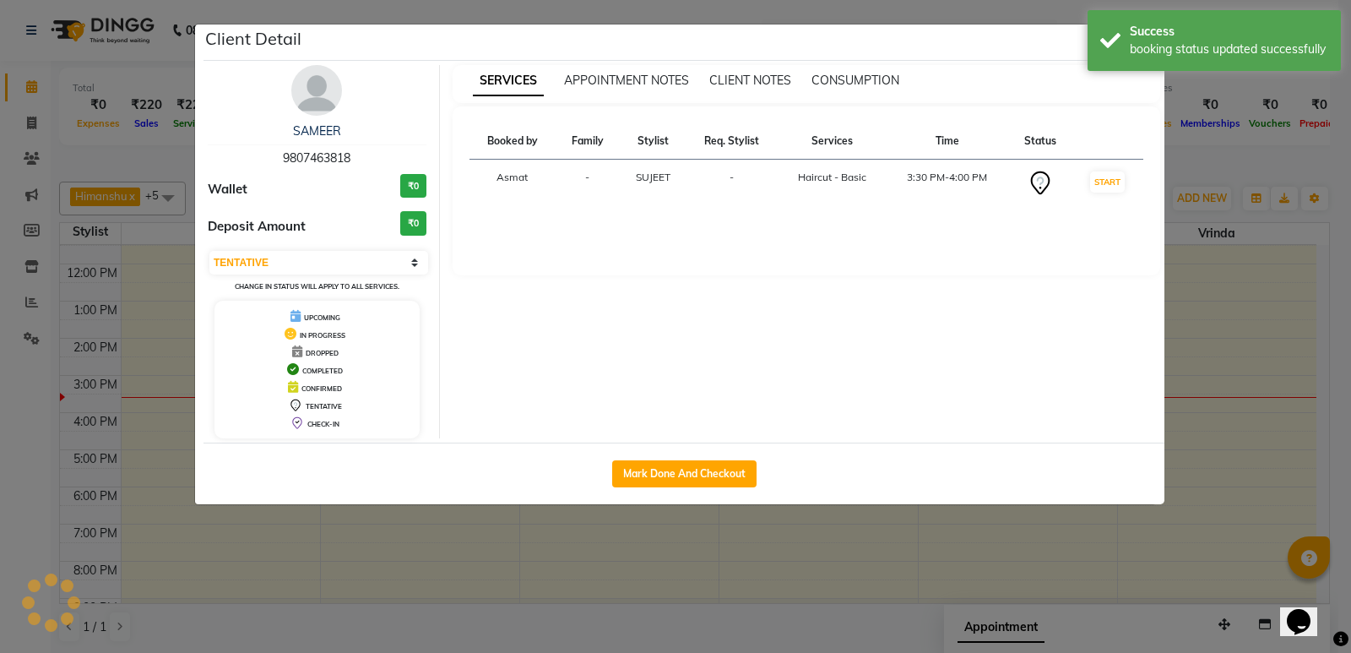
select select "1"
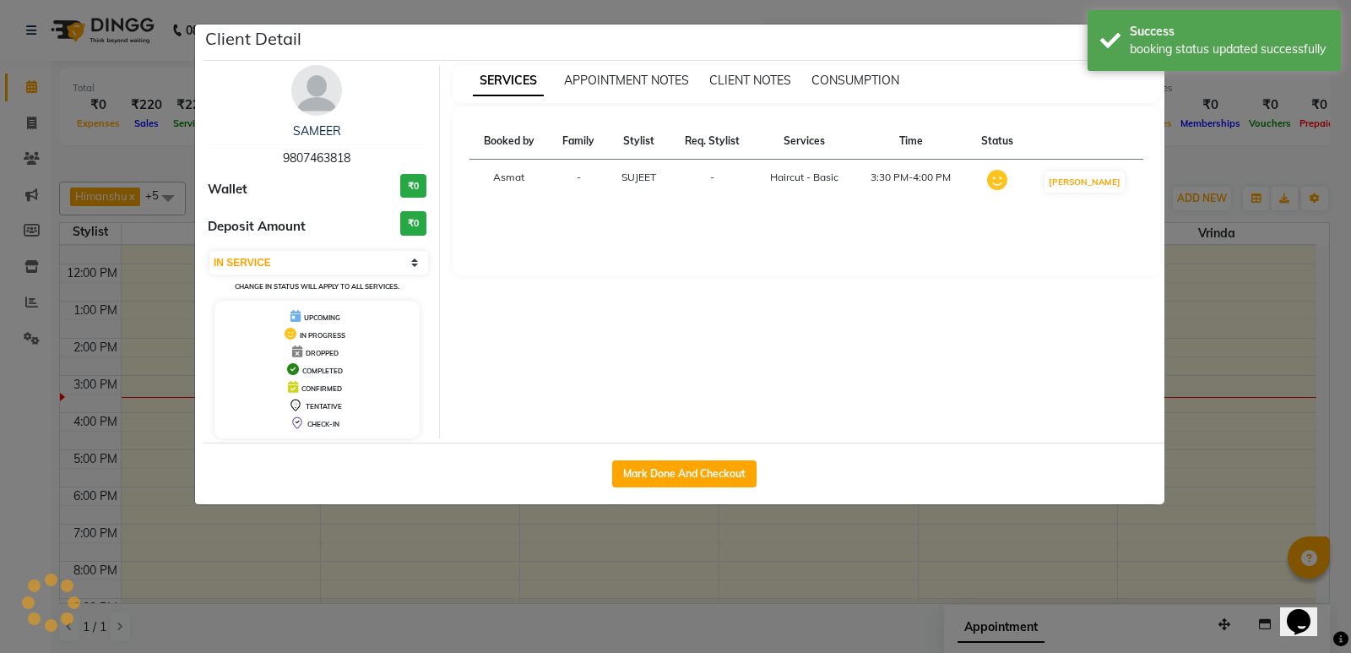
click at [1188, 160] on ngb-modal-window "Client Detail SAMEER 9807463818 Wallet ₹0 Deposit Amount ₹0 Select IN SERVICE C…" at bounding box center [675, 326] width 1351 height 653
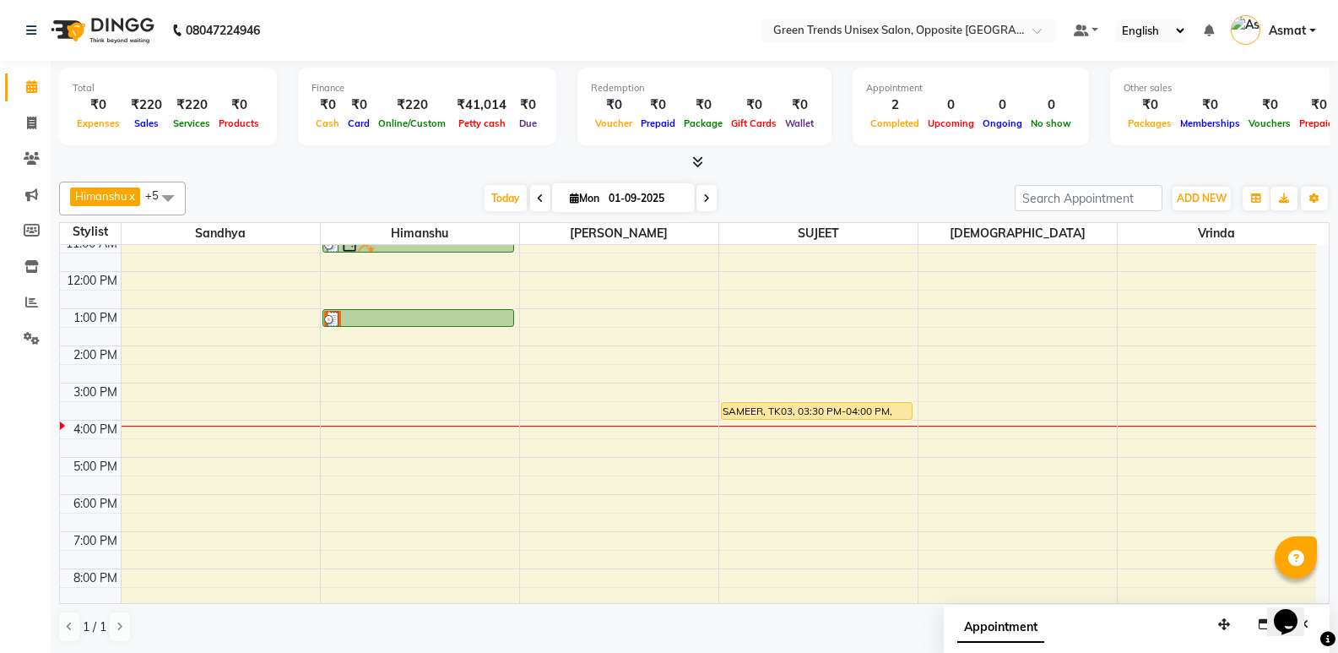
scroll to position [1, 0]
click at [489, 192] on span "Today" at bounding box center [506, 197] width 42 height 26
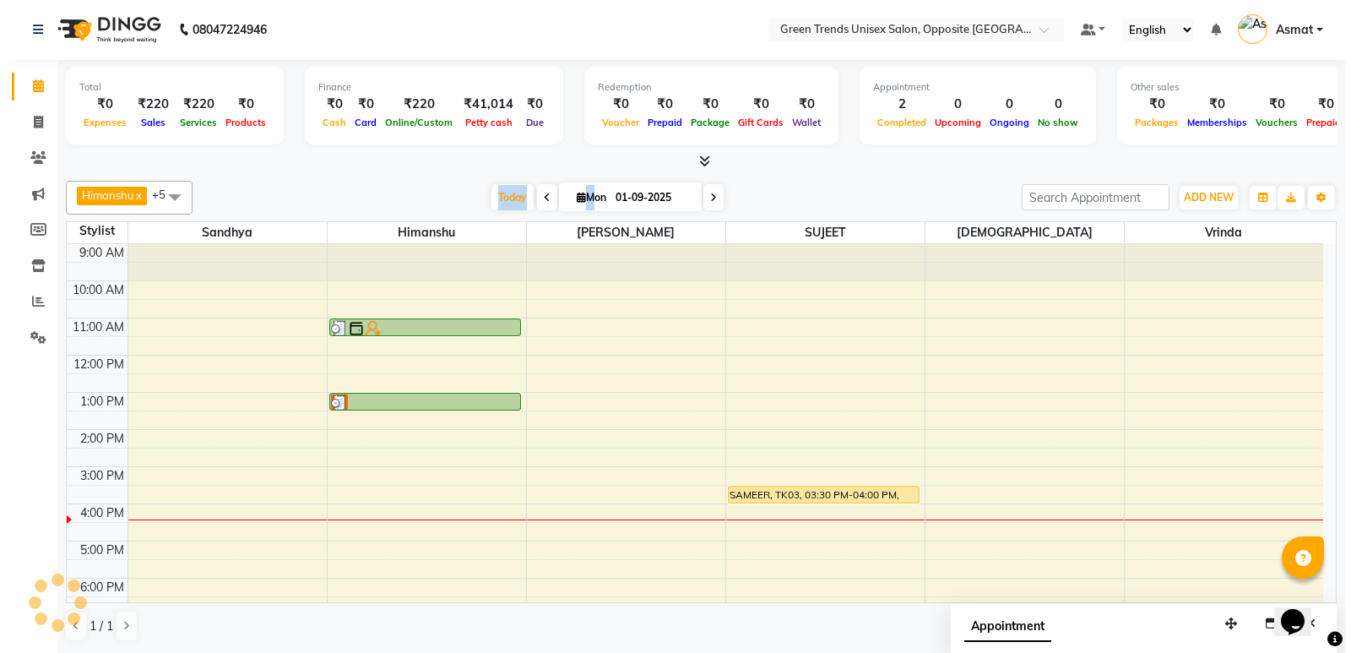
scroll to position [124, 0]
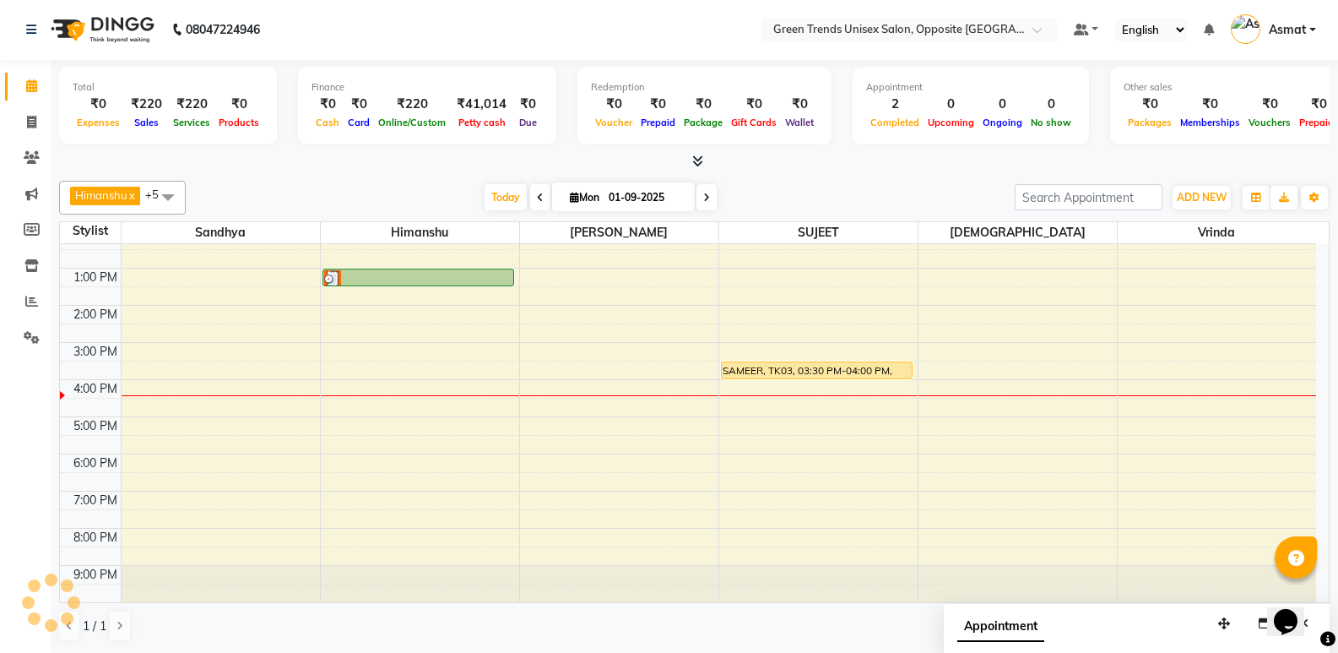
click at [762, 192] on div "Today Mon 01-09-2025" at bounding box center [600, 197] width 812 height 25
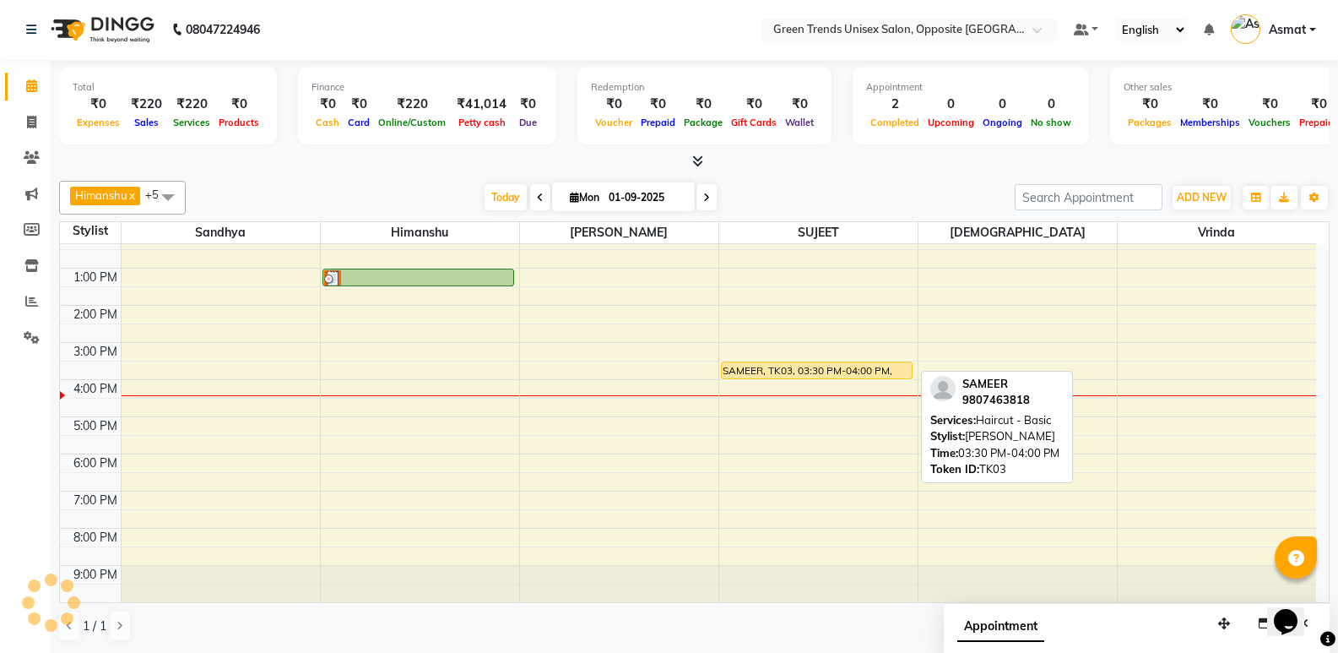
click at [799, 372] on div "SAMEER, TK03, 03:30 PM-04:00 PM, Haircut - Basic" at bounding box center [817, 370] width 190 height 16
select select "1"
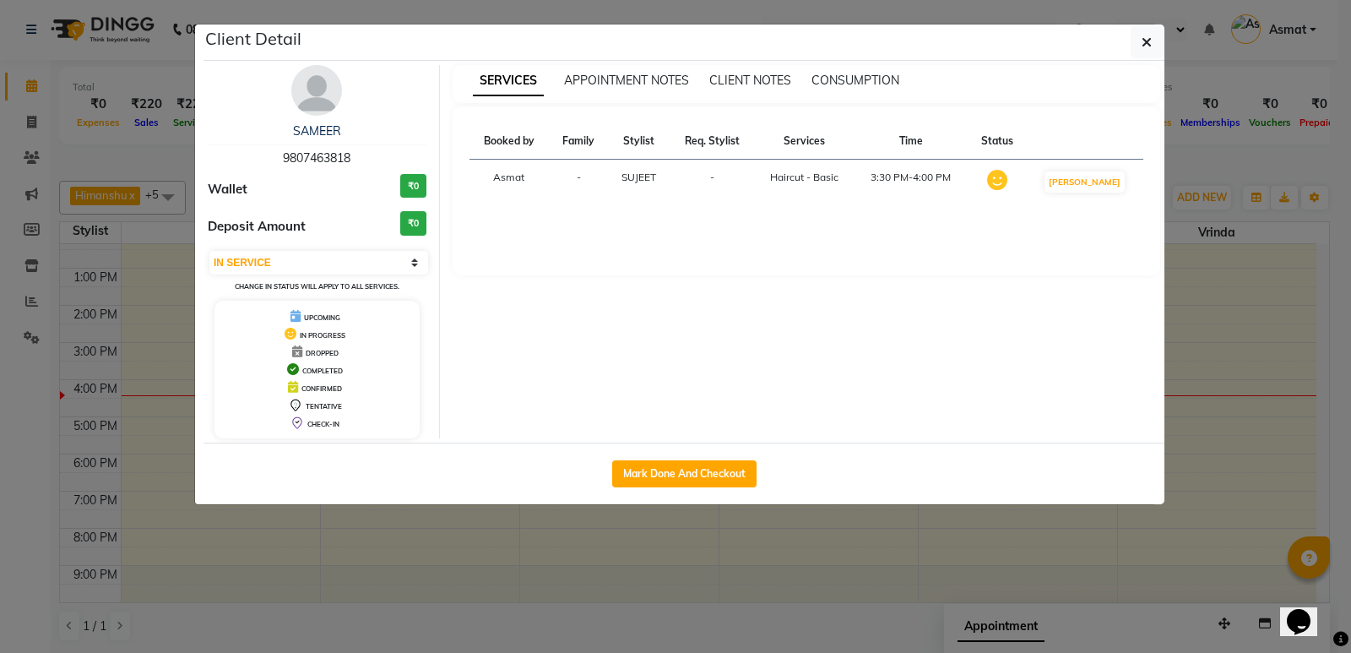
click at [702, 458] on div "Mark Done And Checkout" at bounding box center [683, 473] width 961 height 62
click at [686, 470] on button "Mark Done And Checkout" at bounding box center [684, 473] width 144 height 27
select select "service"
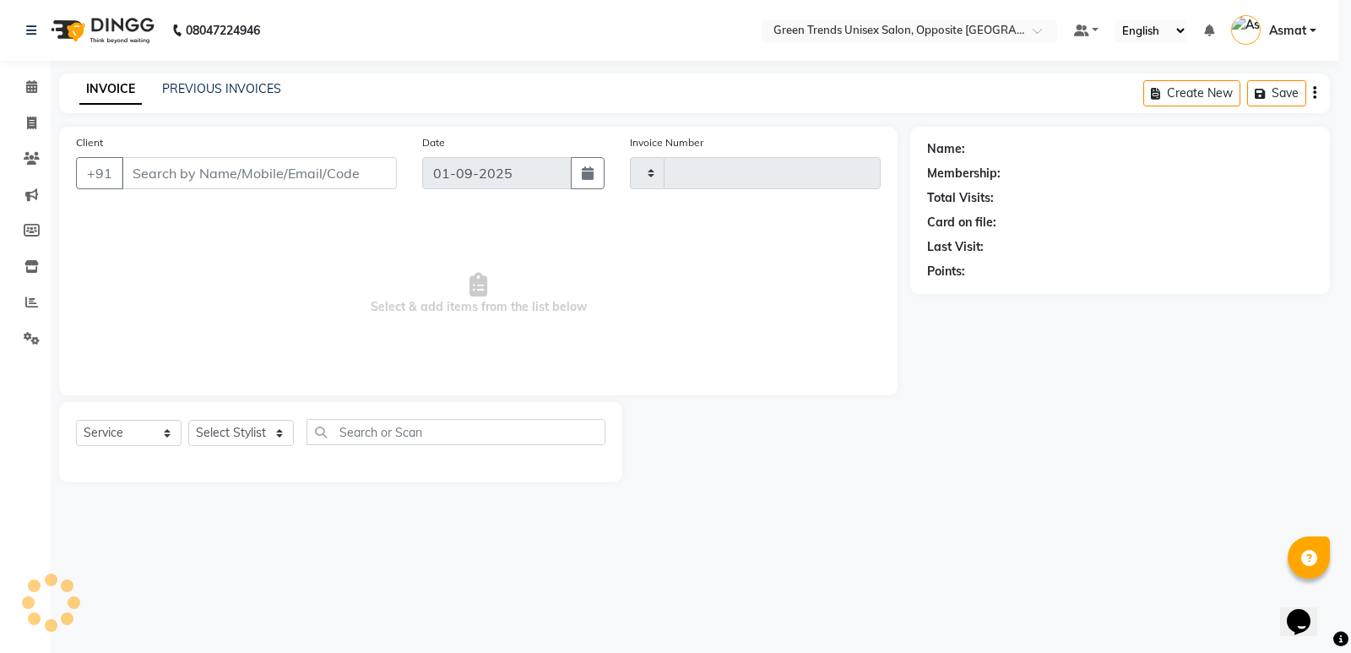
type input "1090"
select select "5225"
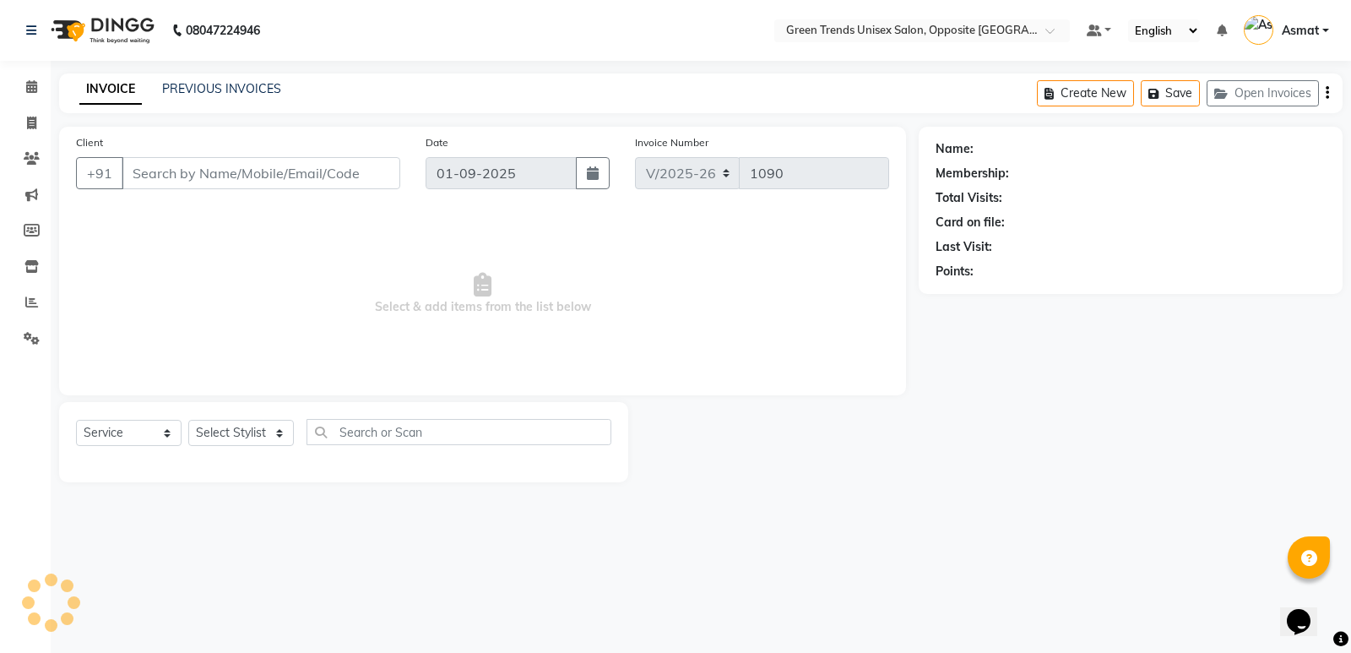
type input "98******18"
select select "75769"
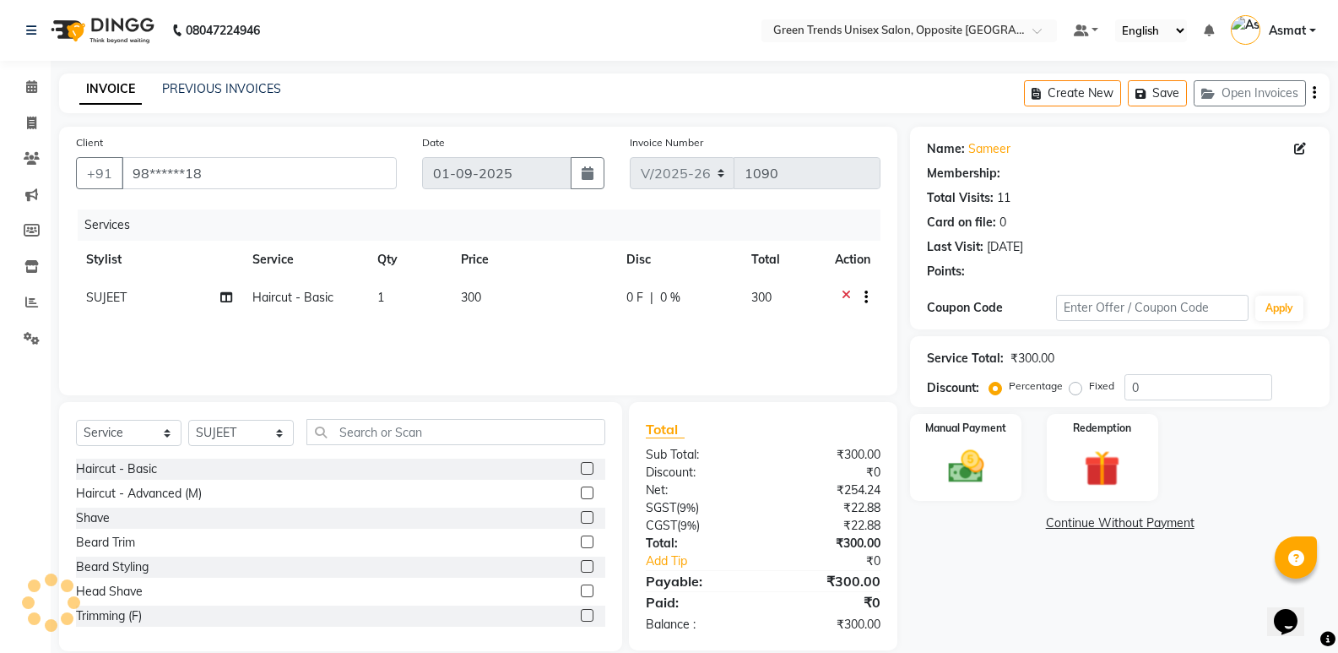
click at [268, 301] on span "Haircut - Basic" at bounding box center [292, 297] width 81 height 15
select select "75769"
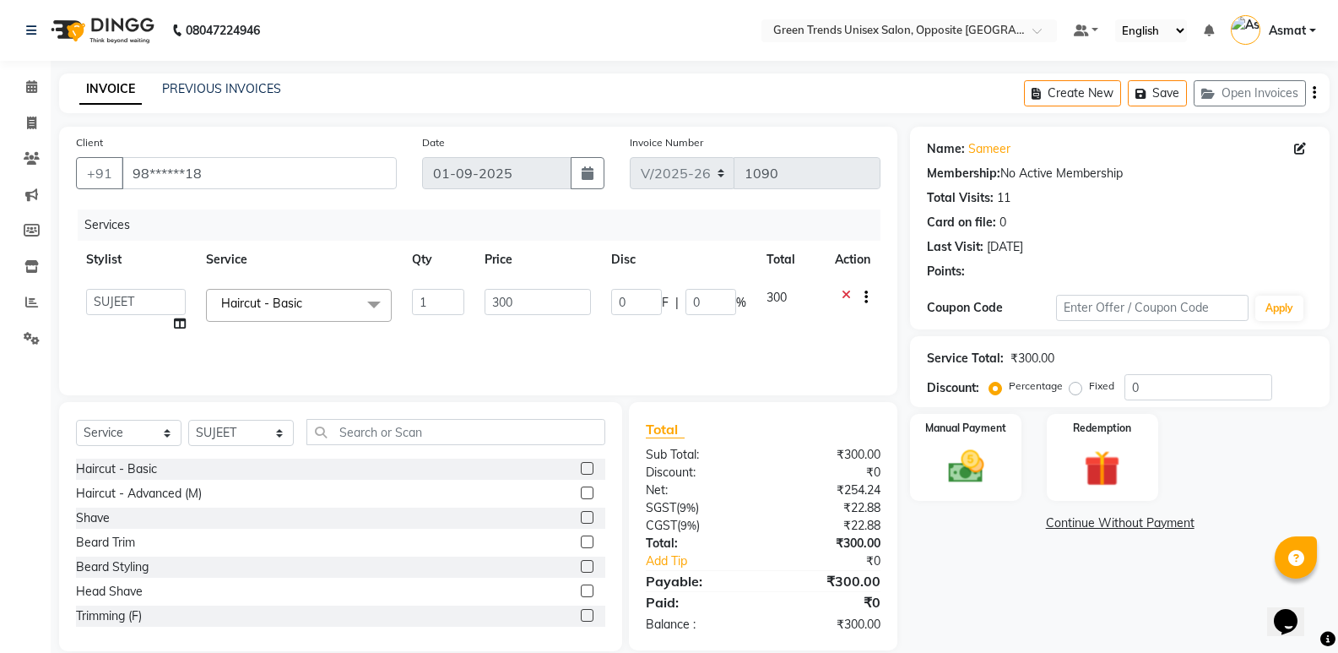
click at [296, 309] on span "Haircut - Basic" at bounding box center [261, 303] width 81 height 15
click at [306, 296] on link "x" at bounding box center [306, 303] width 8 height 15
checkbox input "false"
type input "0"
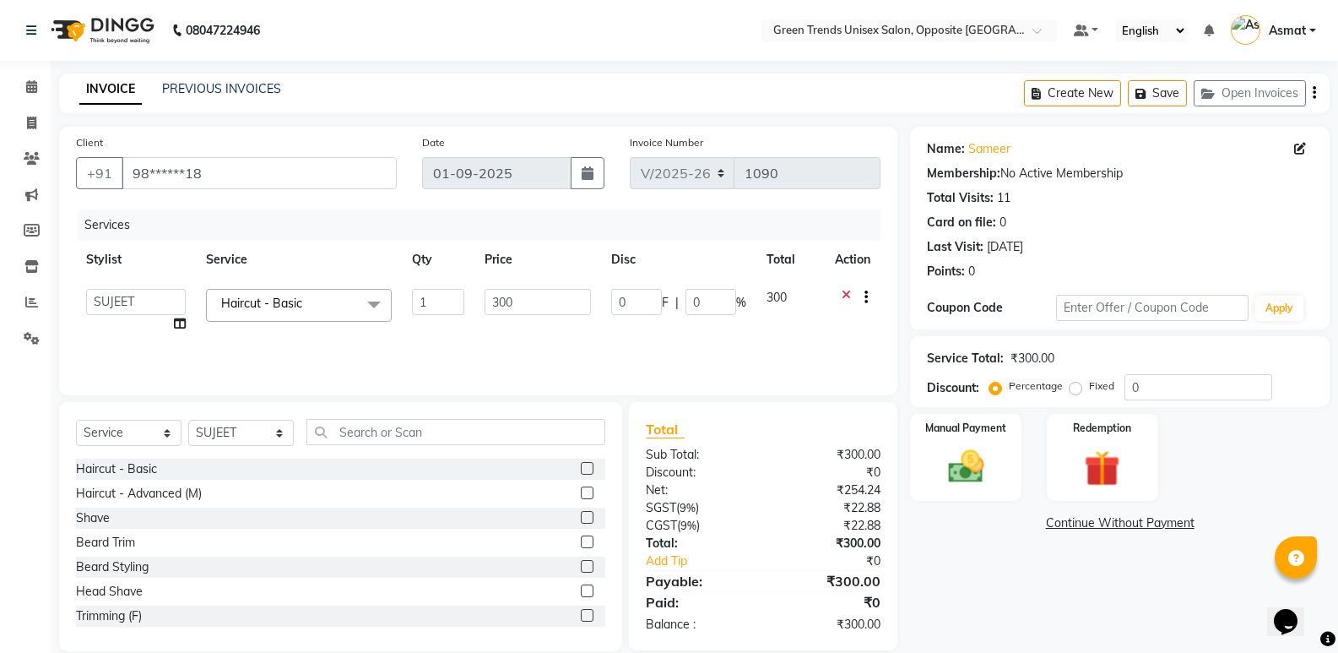
type input "0"
click at [306, 296] on span "Haircut - Basic x" at bounding box center [299, 305] width 186 height 33
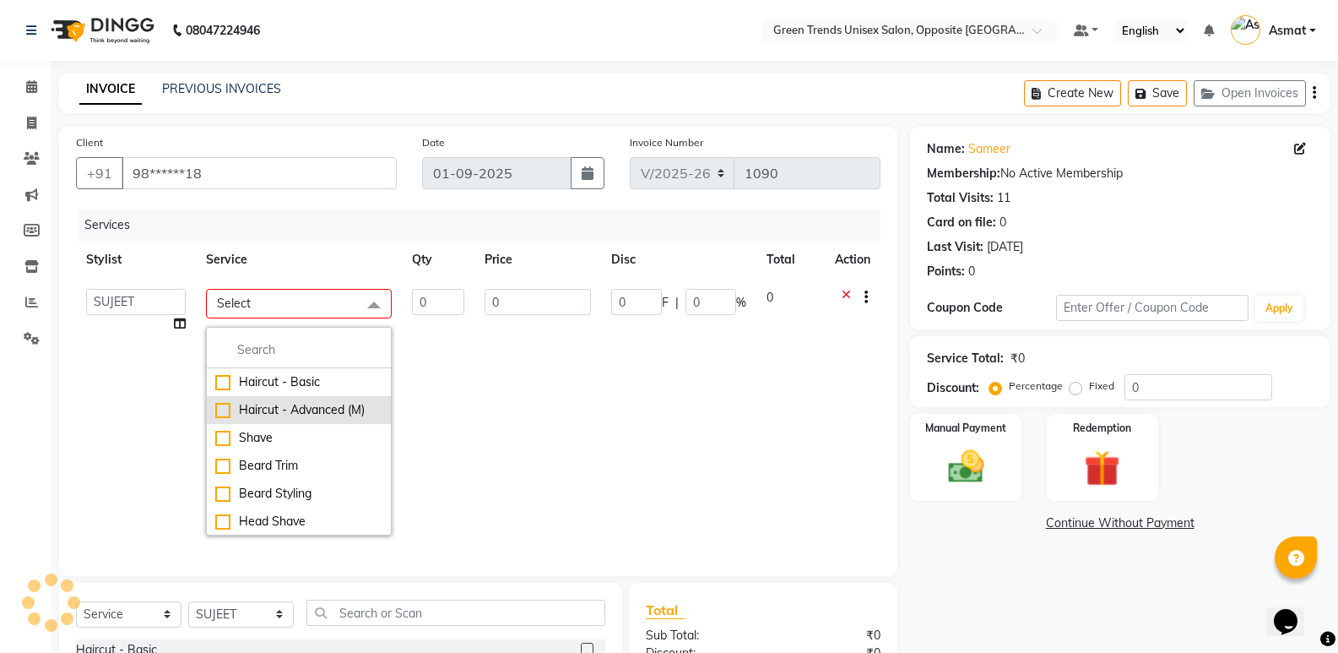
click at [222, 414] on div "Haircut - Advanced (M)" at bounding box center [298, 410] width 167 height 18
checkbox input "true"
type input "1"
type input "510"
click at [222, 414] on div "Haircut - Advanced (M)" at bounding box center [298, 410] width 167 height 18
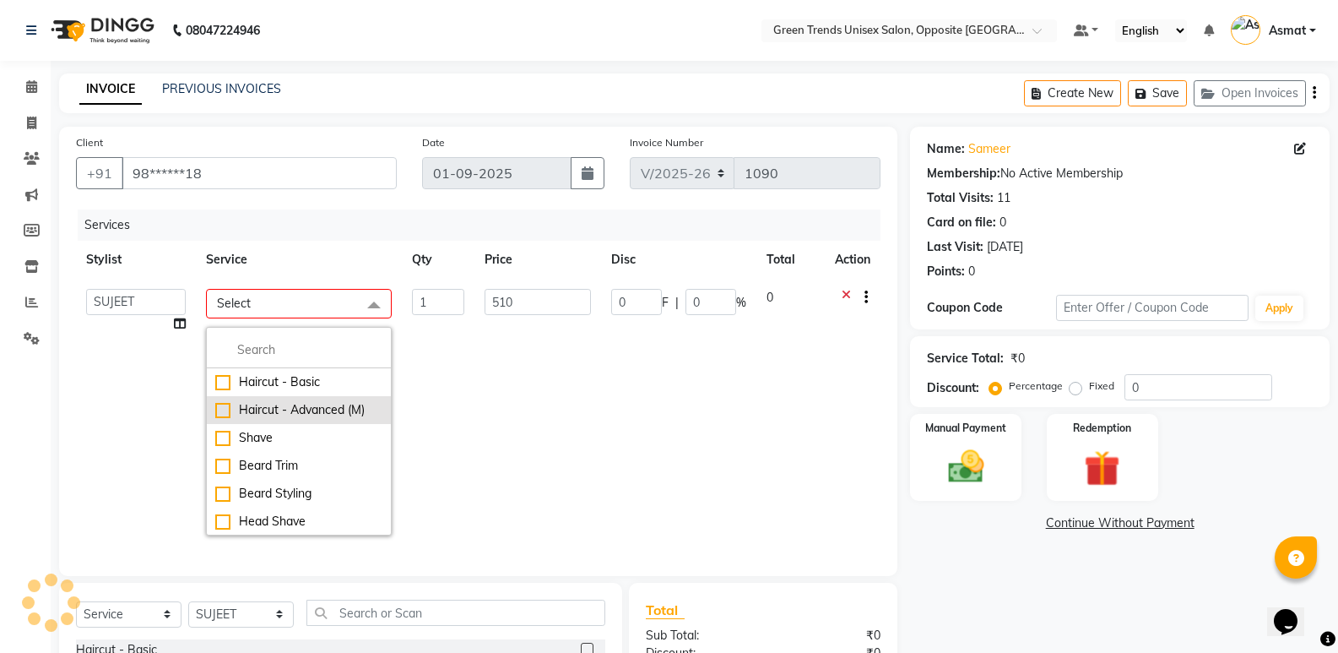
checkbox input "false"
type input "0"
click at [215, 408] on div "Haircut - Advanced (M)" at bounding box center [298, 410] width 167 height 18
checkbox input "true"
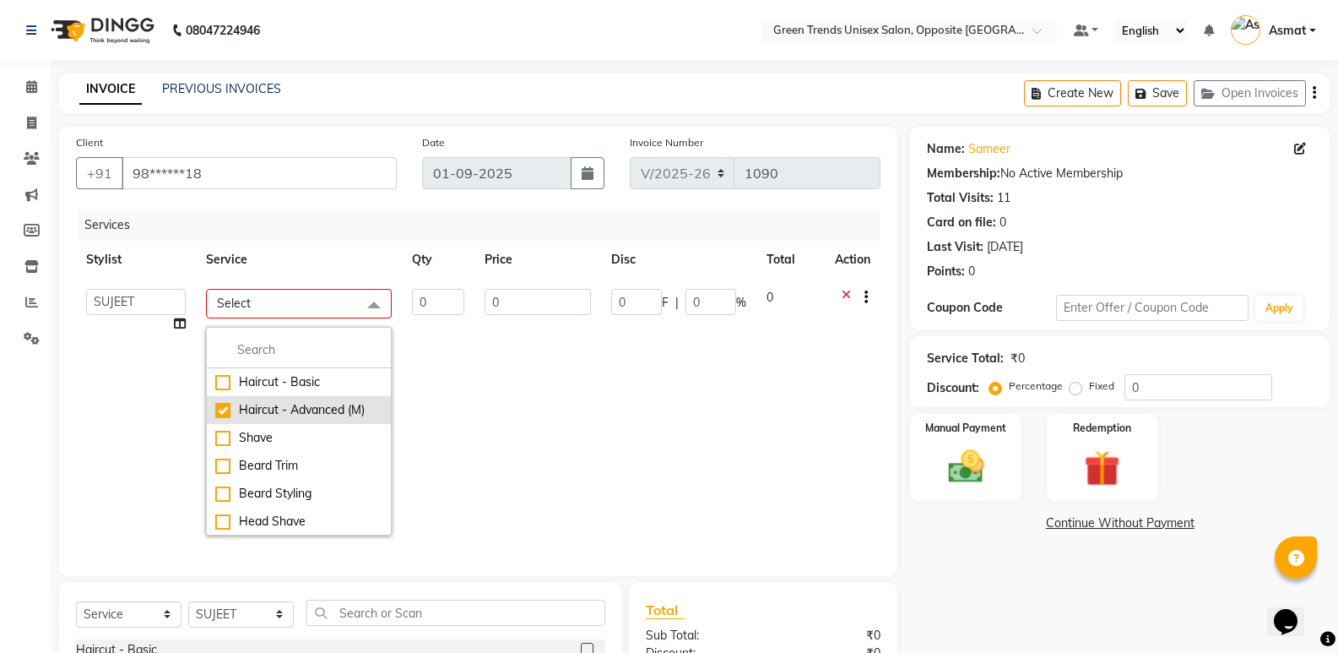
type input "1"
type input "510"
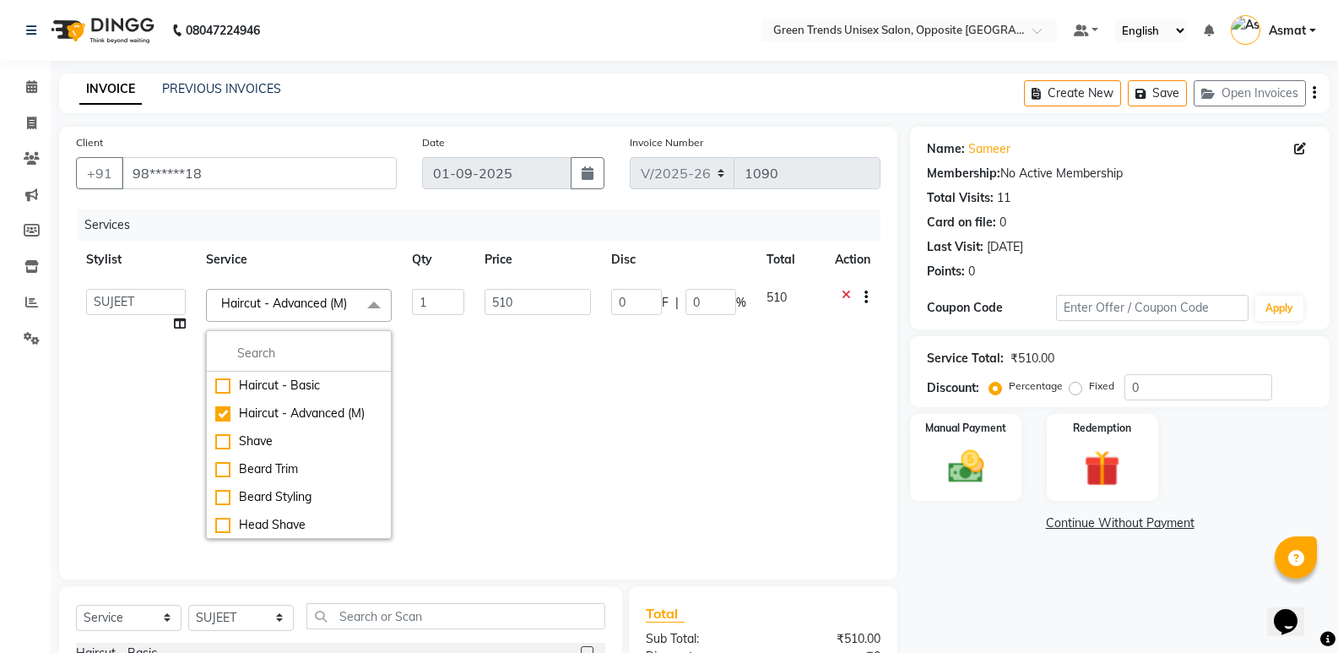
click at [455, 407] on td "1" at bounding box center [438, 414] width 73 height 270
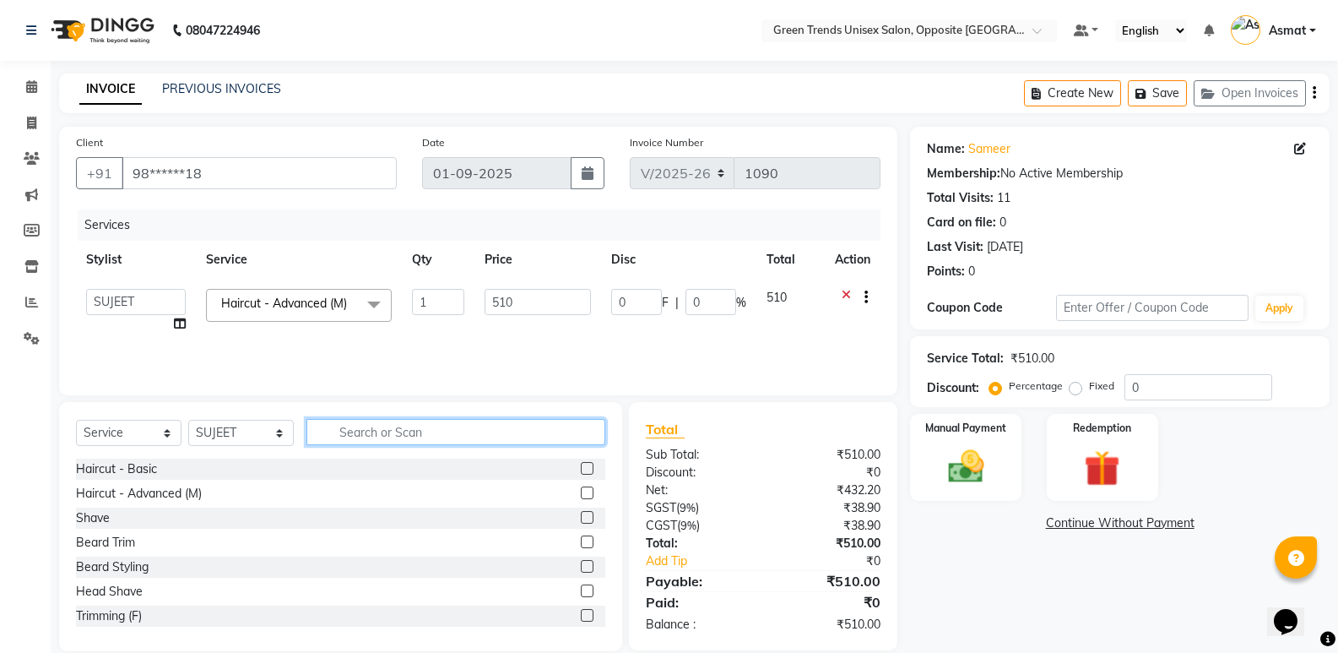
click at [404, 431] on input "text" at bounding box center [455, 432] width 299 height 26
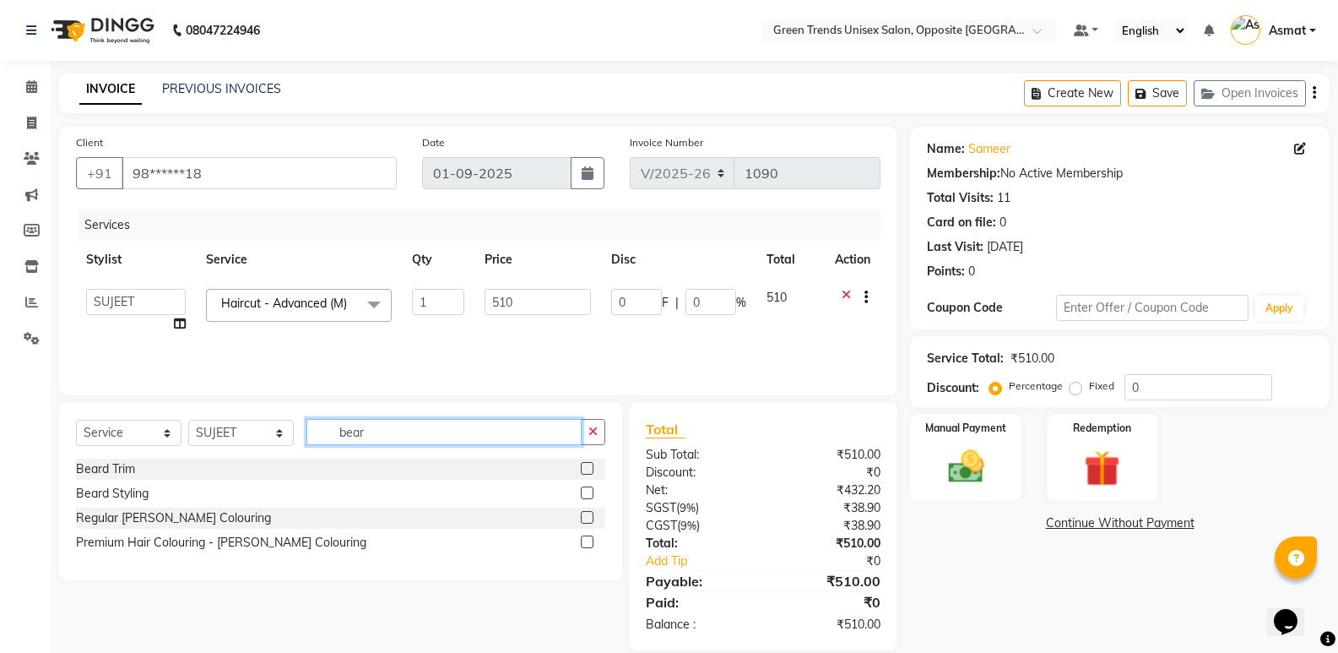
type input "bear"
click at [590, 492] on label at bounding box center [587, 492] width 13 height 13
click at [590, 492] on input "checkbox" at bounding box center [586, 493] width 11 height 11
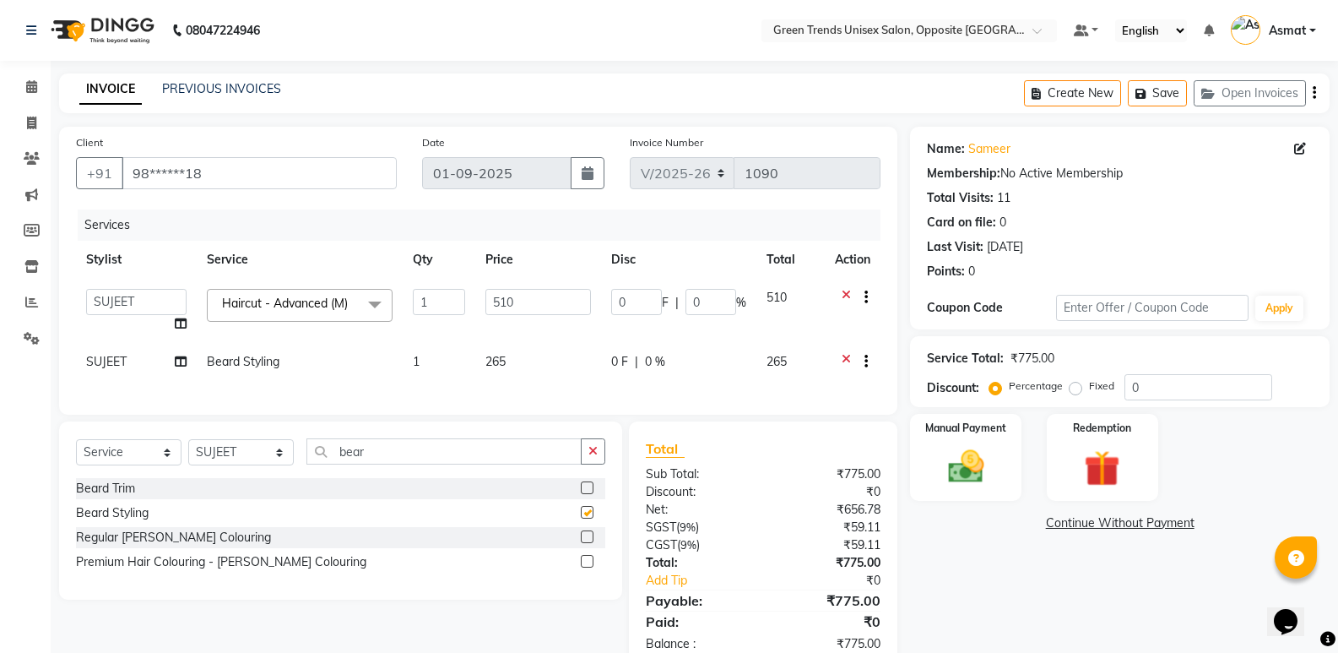
checkbox input "false"
click at [995, 151] on link "Sameer" at bounding box center [989, 149] width 42 height 18
click at [983, 149] on link "Sameer" at bounding box center [989, 149] width 42 height 18
click at [647, 308] on input "0" at bounding box center [636, 302] width 51 height 26
type input "090"
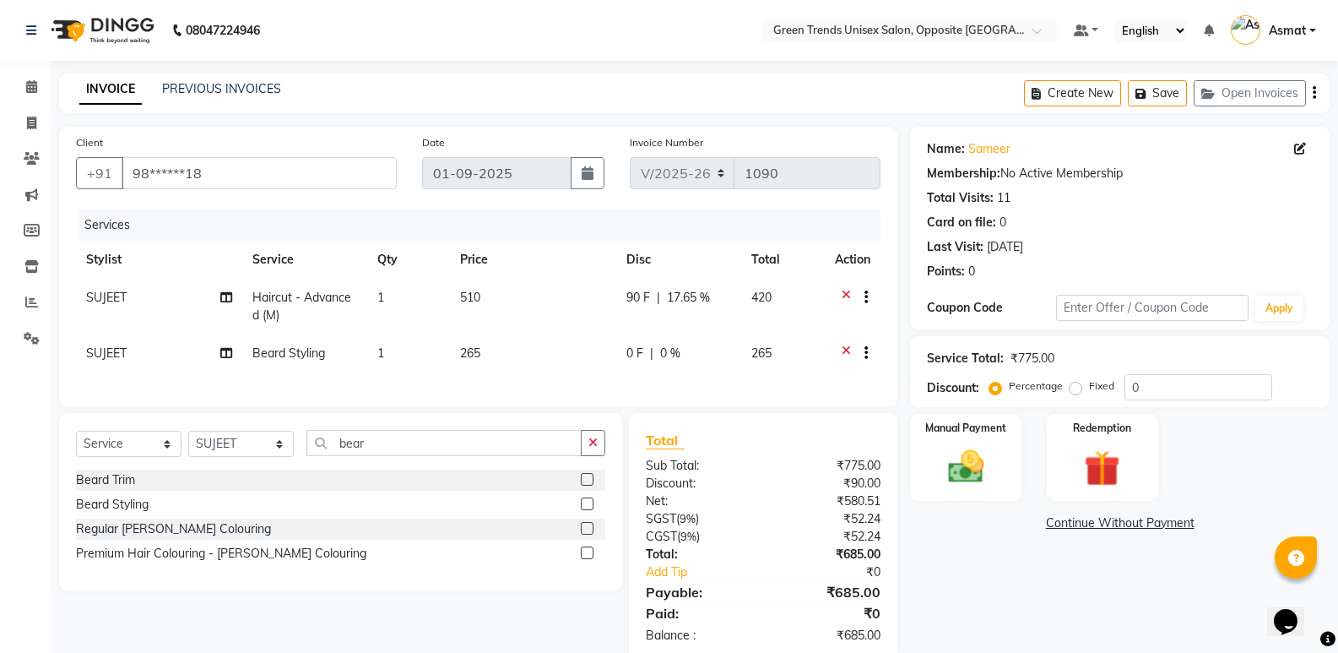
click at [623, 371] on td "0 F | 0 %" at bounding box center [679, 354] width 126 height 41
select select "75769"
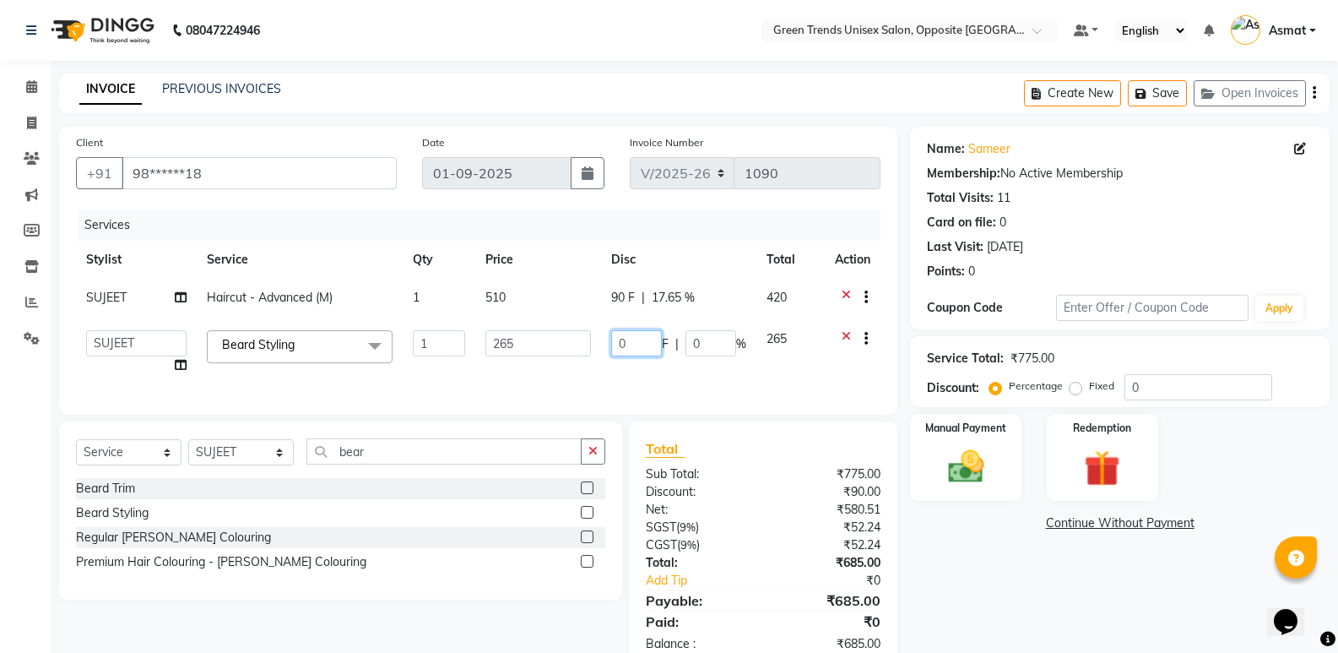
click at [639, 354] on input "0" at bounding box center [636, 343] width 51 height 26
type input "045"
click at [656, 374] on td "045 F | 0 %" at bounding box center [678, 352] width 155 height 64
select select "75769"
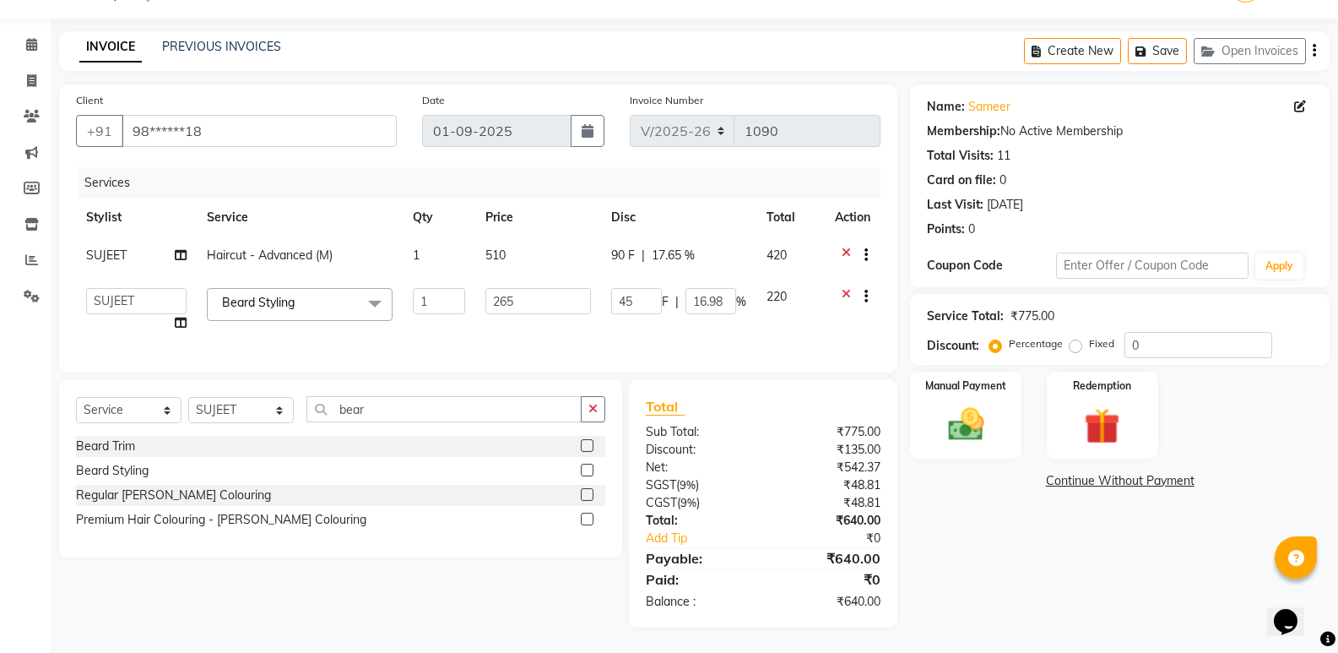
click at [1060, 585] on div "Name: Sameer Membership: No Active Membership Total Visits: 11 Card on file: 0 …" at bounding box center [1126, 355] width 432 height 543
click at [632, 325] on td "45 F | 16.98 %" at bounding box center [678, 310] width 155 height 64
click at [1016, 530] on div "Name: Sameer Membership: No Active Membership Total Visits: 11 Card on file: 0 …" at bounding box center [1126, 355] width 432 height 543
click at [340, 247] on td "Haircut - Advanced (M)" at bounding box center [300, 256] width 206 height 41
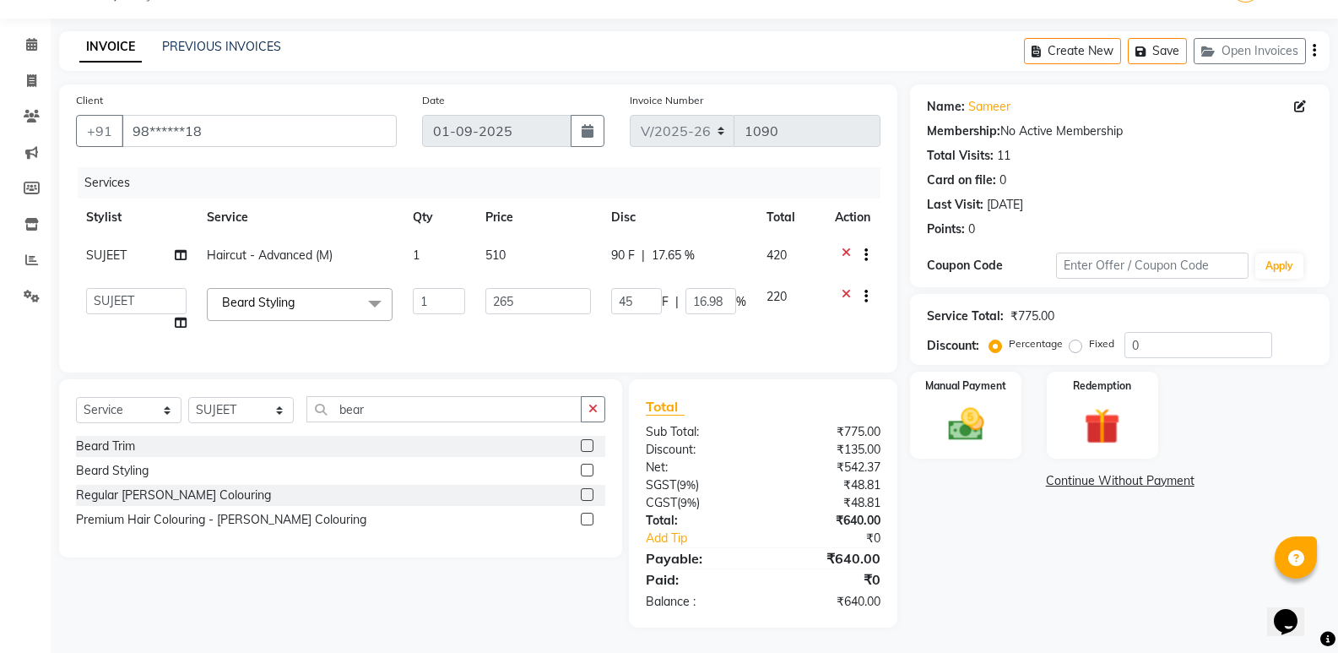
select select "75769"
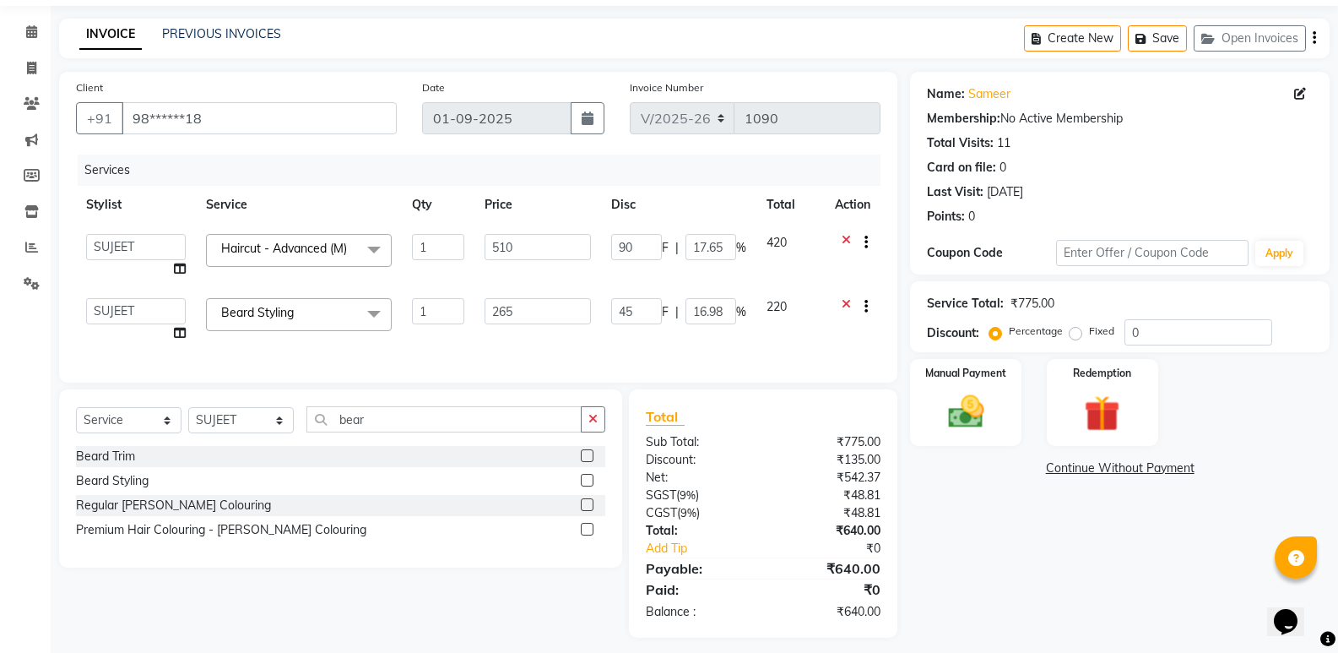
click at [419, 291] on td "1" at bounding box center [438, 320] width 73 height 64
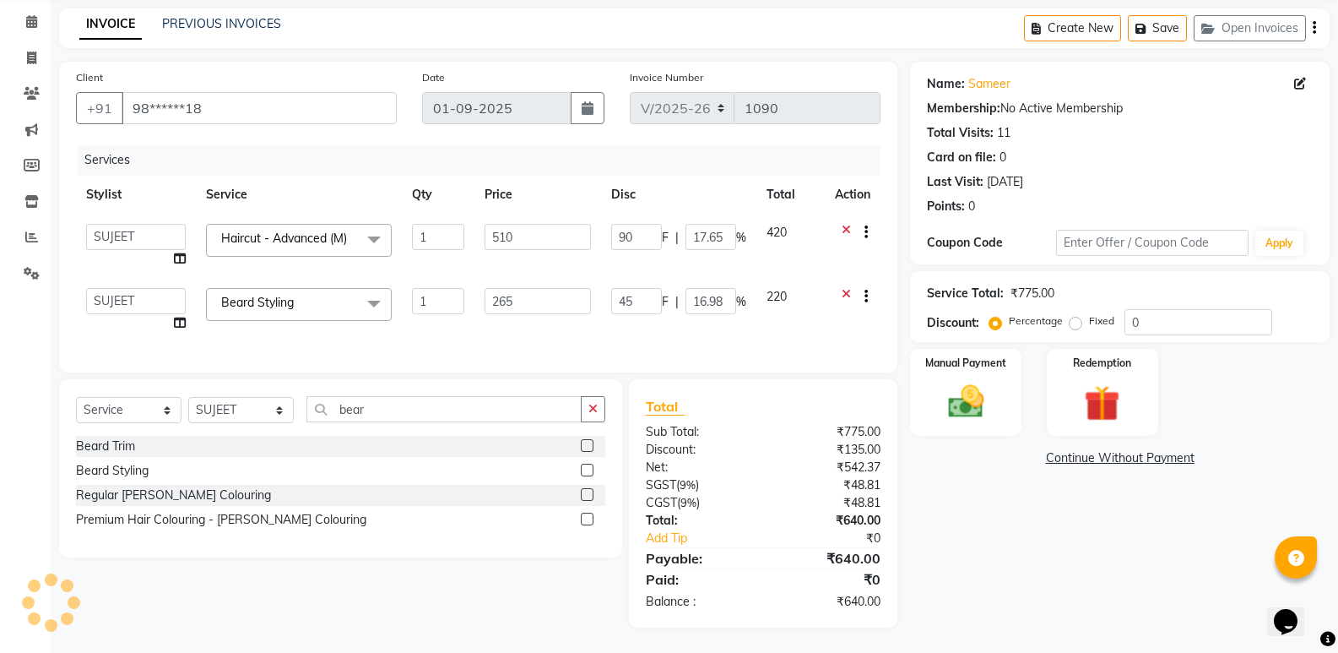
click at [1041, 519] on div "Name: Sameer Membership: No Active Membership Total Visits: 11 Card on file: 0 …" at bounding box center [1126, 345] width 432 height 566
click at [361, 229] on span at bounding box center [374, 240] width 34 height 32
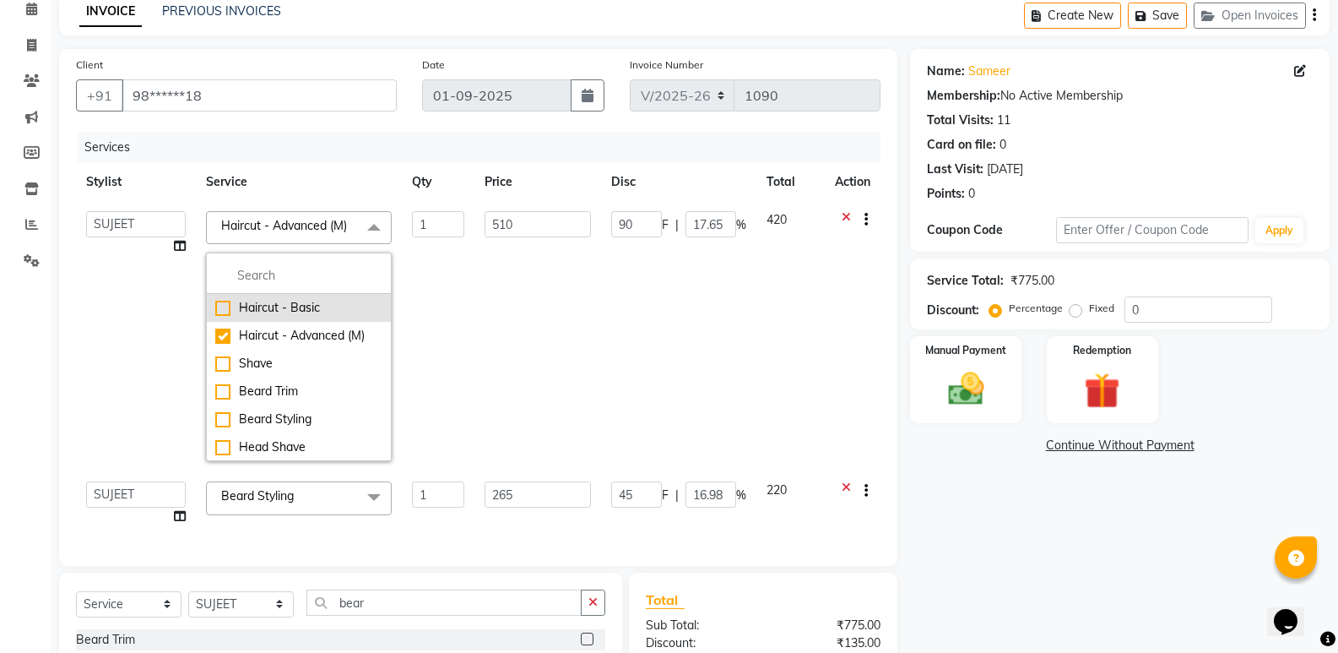
click at [219, 302] on div "Haircut - Basic" at bounding box center [298, 308] width 167 height 18
checkbox input "true"
checkbox input "false"
type input "300"
type input "0"
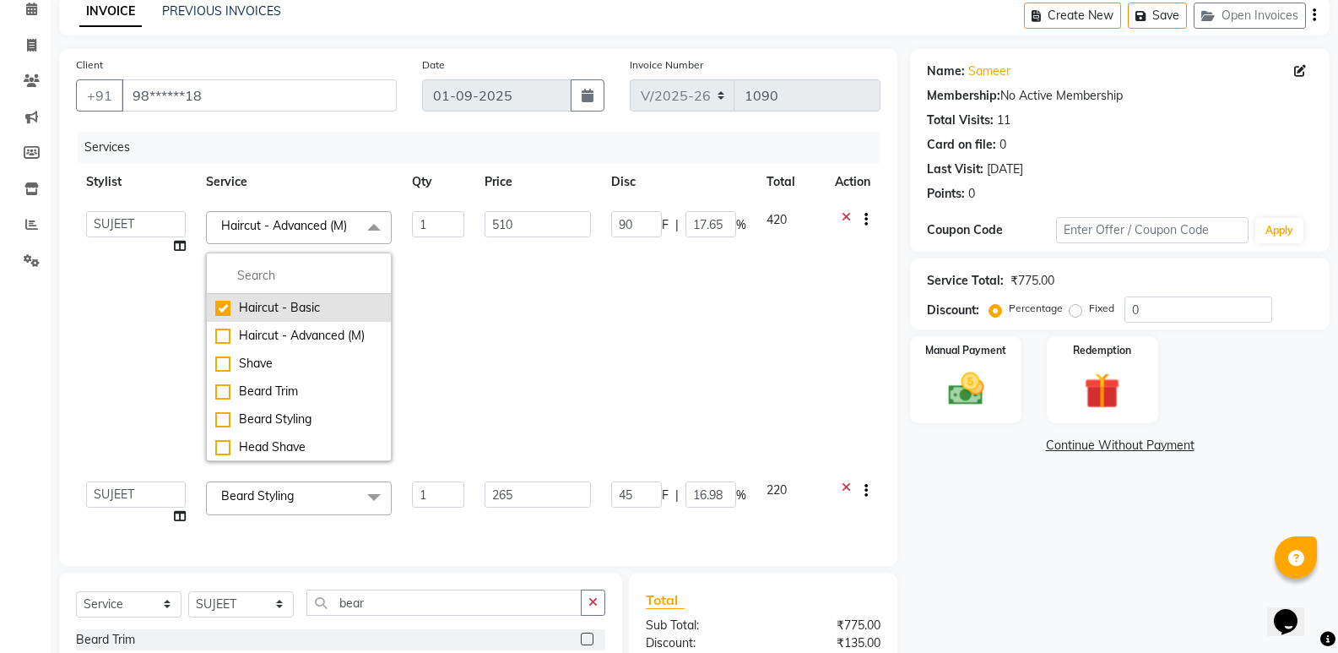
type input "0"
click at [585, 316] on td "300" at bounding box center [537, 336] width 126 height 270
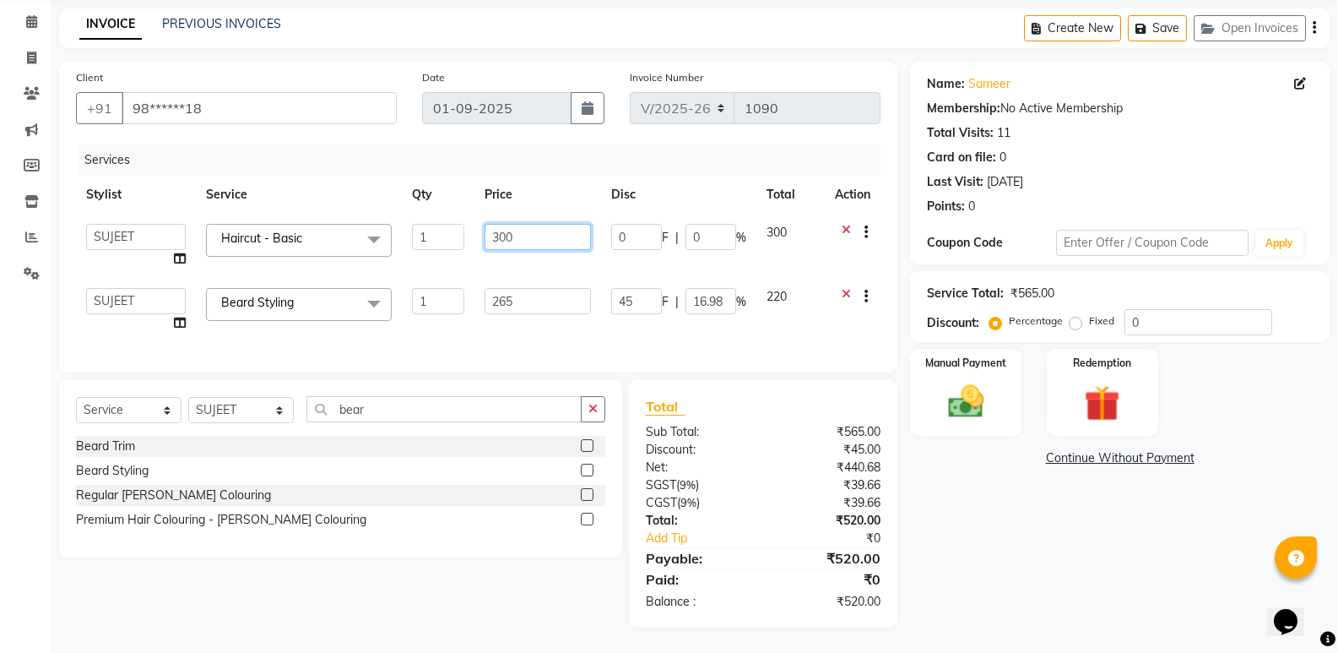
click at [588, 224] on input "300" at bounding box center [538, 237] width 106 height 26
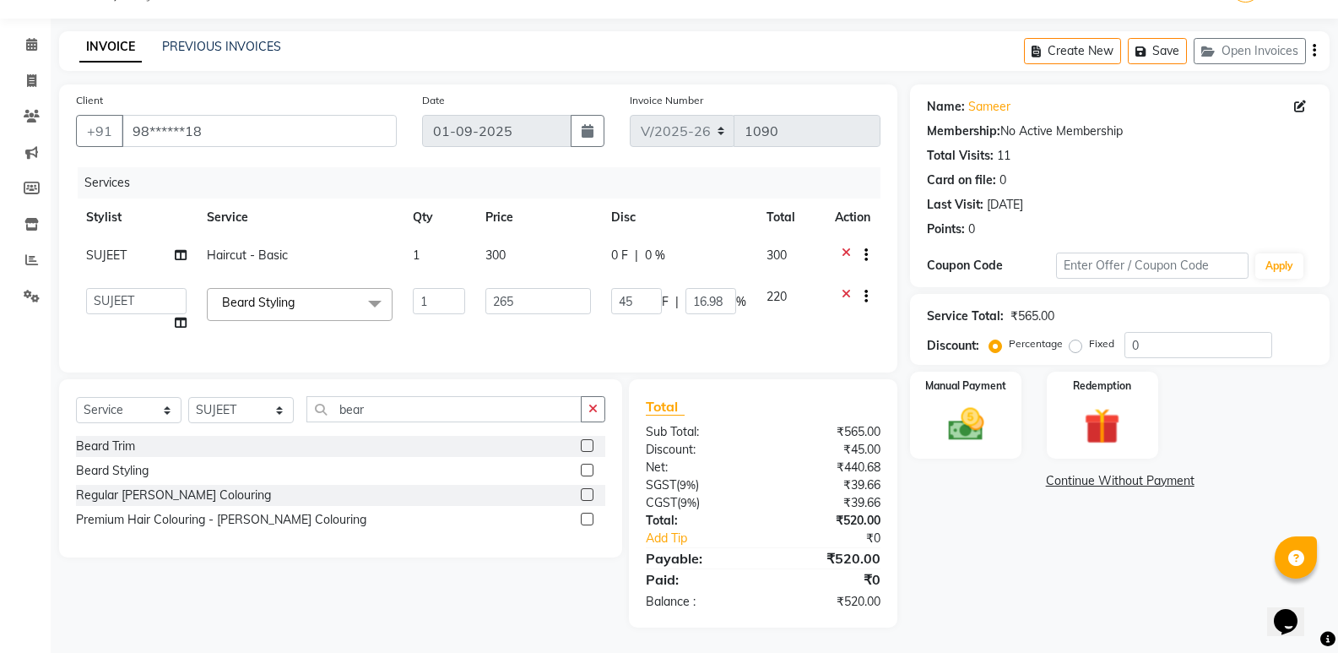
scroll to position [55, 0]
click at [629, 247] on div "0 F | 0 %" at bounding box center [678, 256] width 135 height 18
select select "75769"
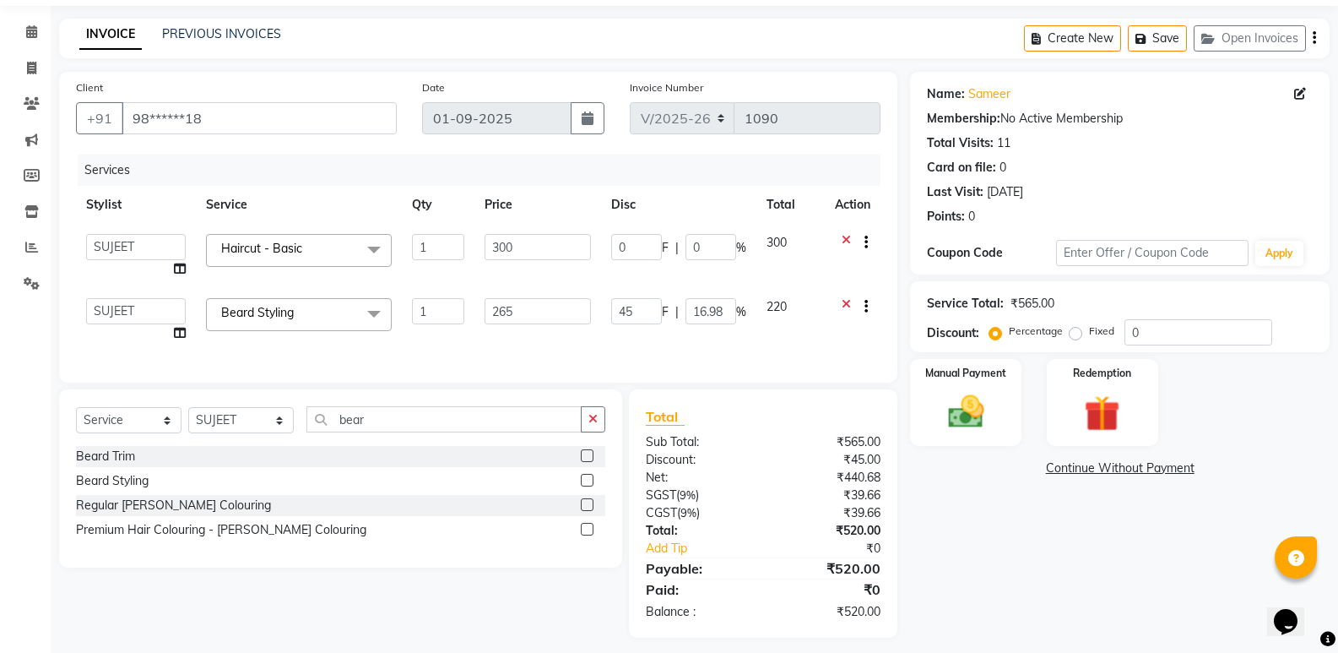
scroll to position [78, 0]
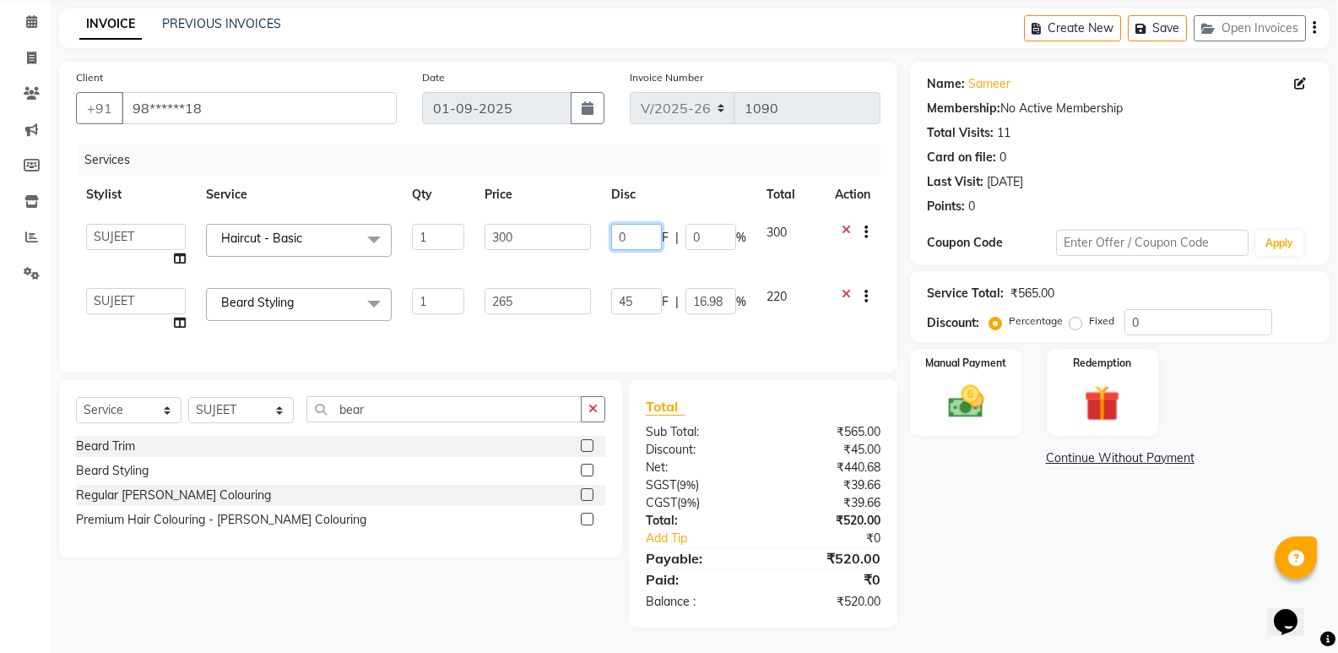
click at [645, 232] on input "0" at bounding box center [636, 237] width 51 height 26
type input "050"
click at [623, 254] on td "050 F | 0 %" at bounding box center [678, 246] width 155 height 64
select select "75769"
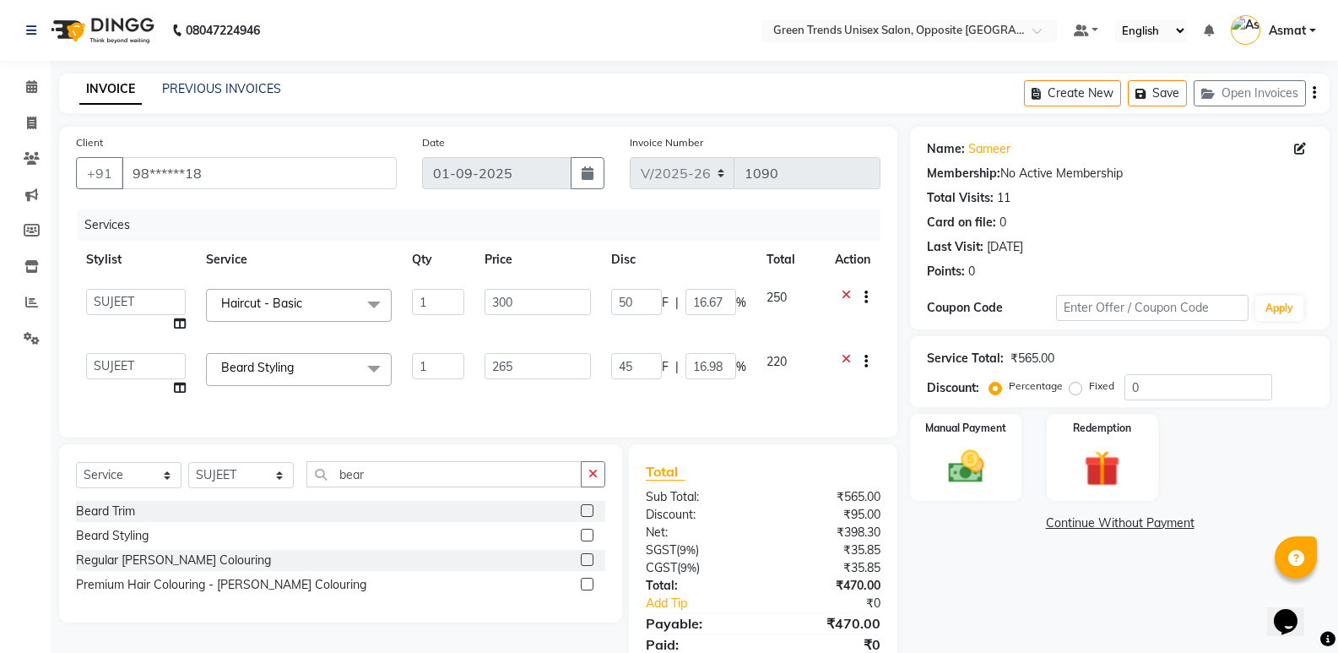
click at [957, 565] on div "Name: Sameer Membership: No Active Membership Total Visits: 11 Card on file: 0 …" at bounding box center [1126, 410] width 432 height 566
click at [575, 388] on td "265" at bounding box center [537, 375] width 126 height 64
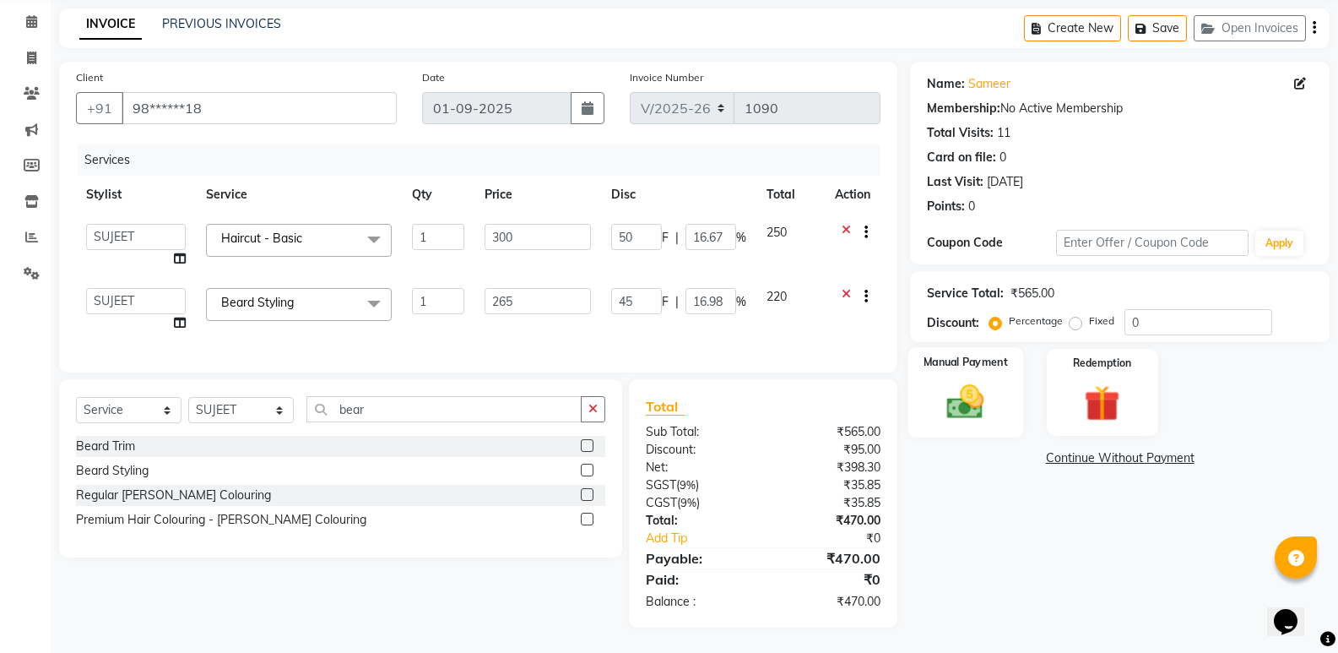
click at [945, 354] on label "Manual Payment" at bounding box center [966, 362] width 84 height 16
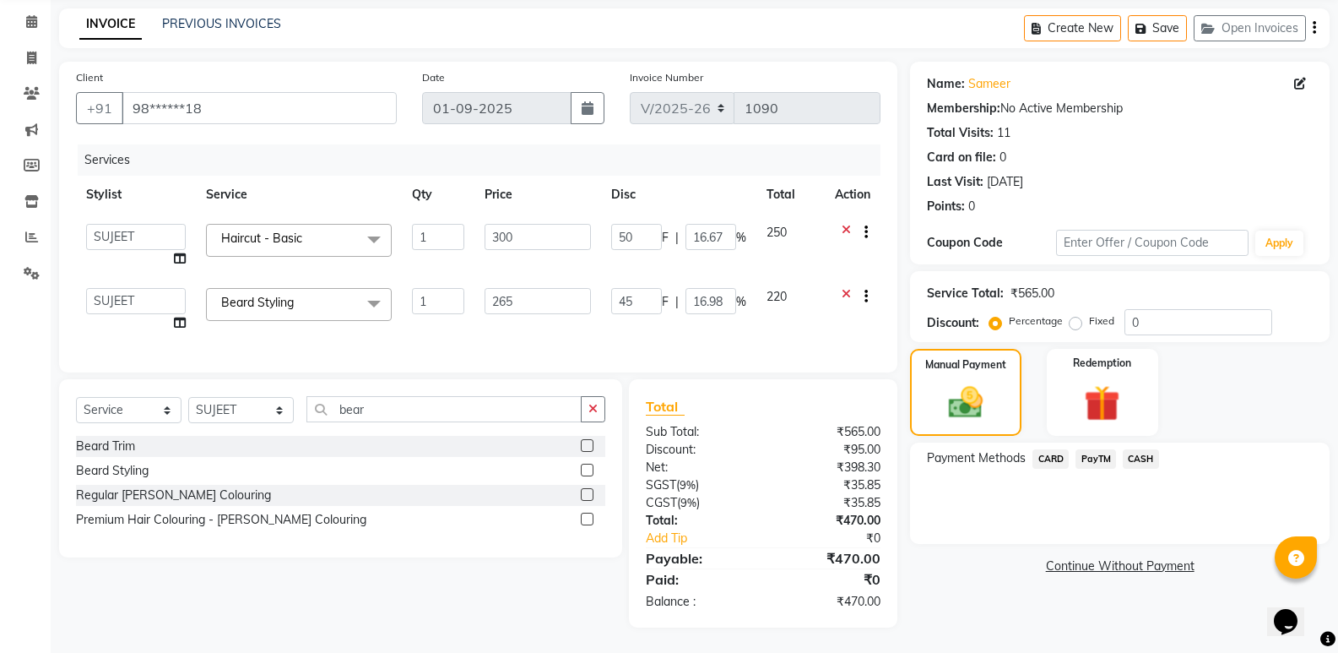
click at [1063, 449] on span "CARD" at bounding box center [1051, 458] width 36 height 19
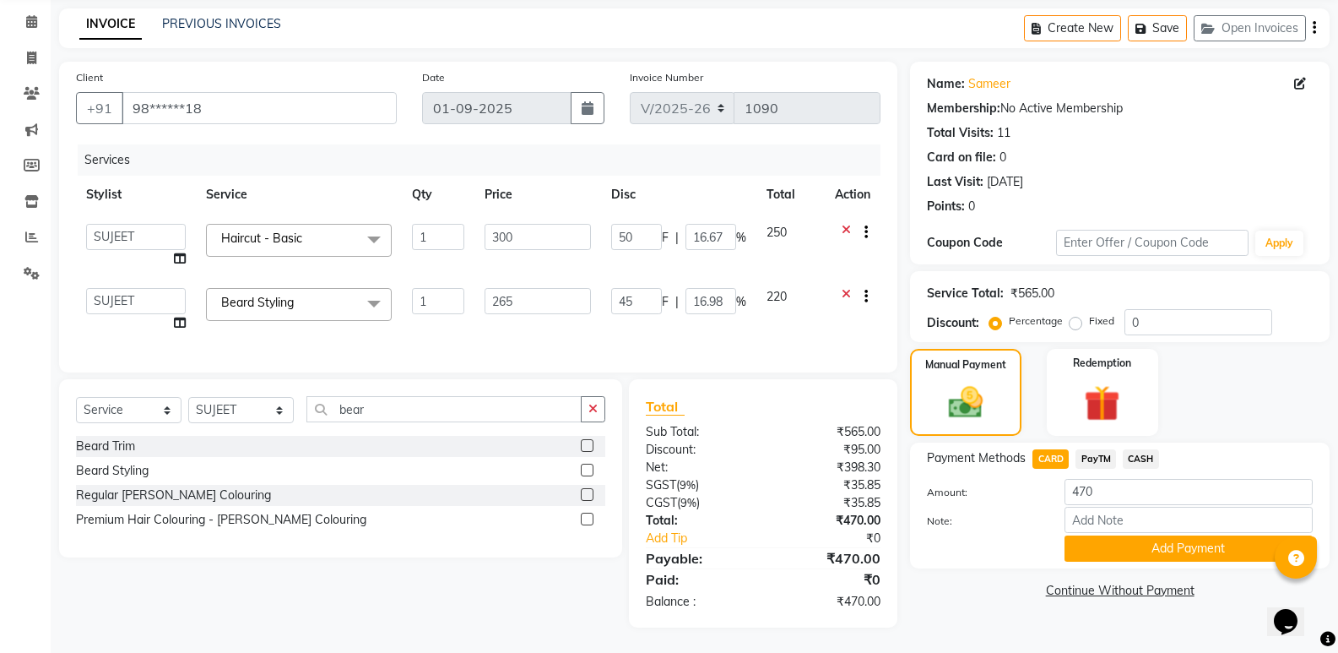
scroll to position [0, 0]
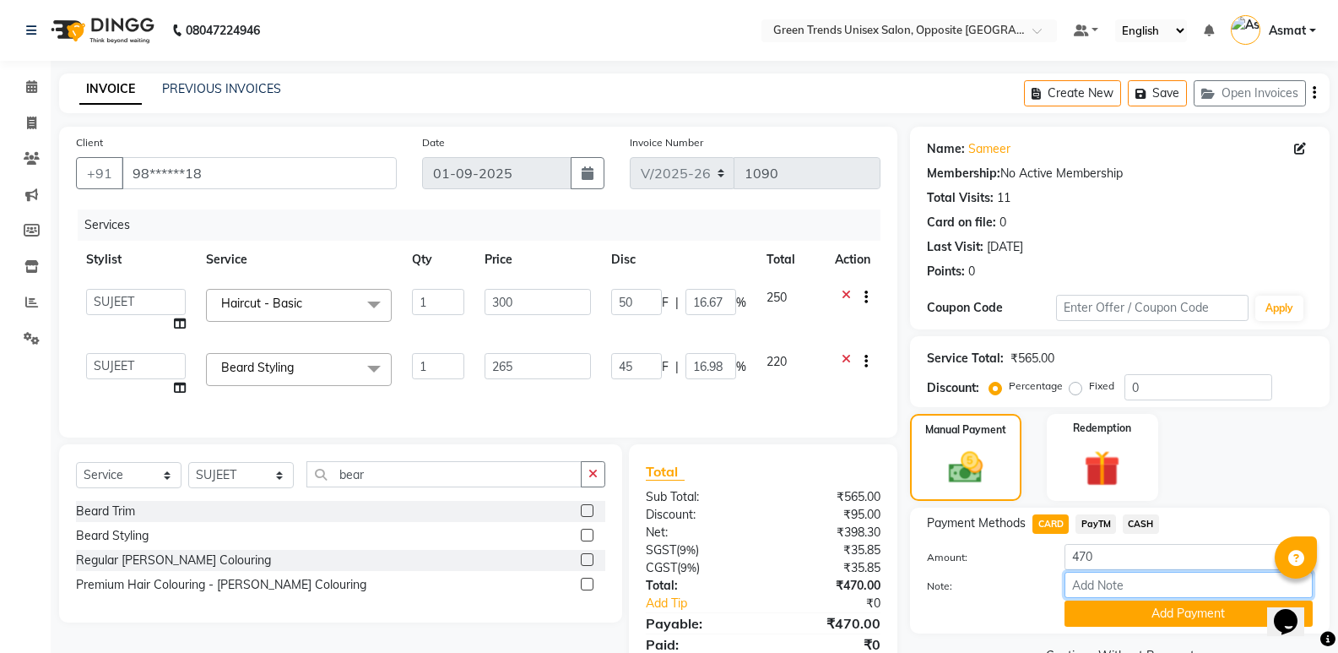
click at [1090, 583] on input "Note:" at bounding box center [1189, 585] width 248 height 26
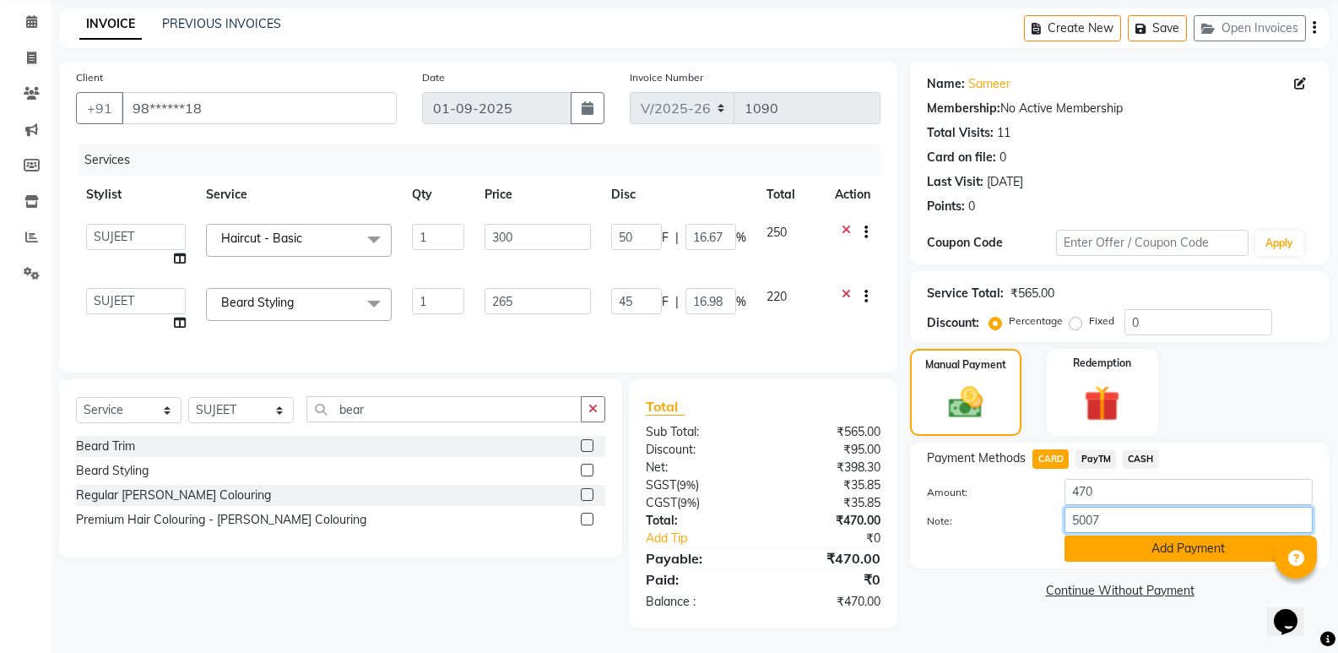
type input "5007"
click at [1205, 536] on button "Add Payment" at bounding box center [1189, 548] width 248 height 26
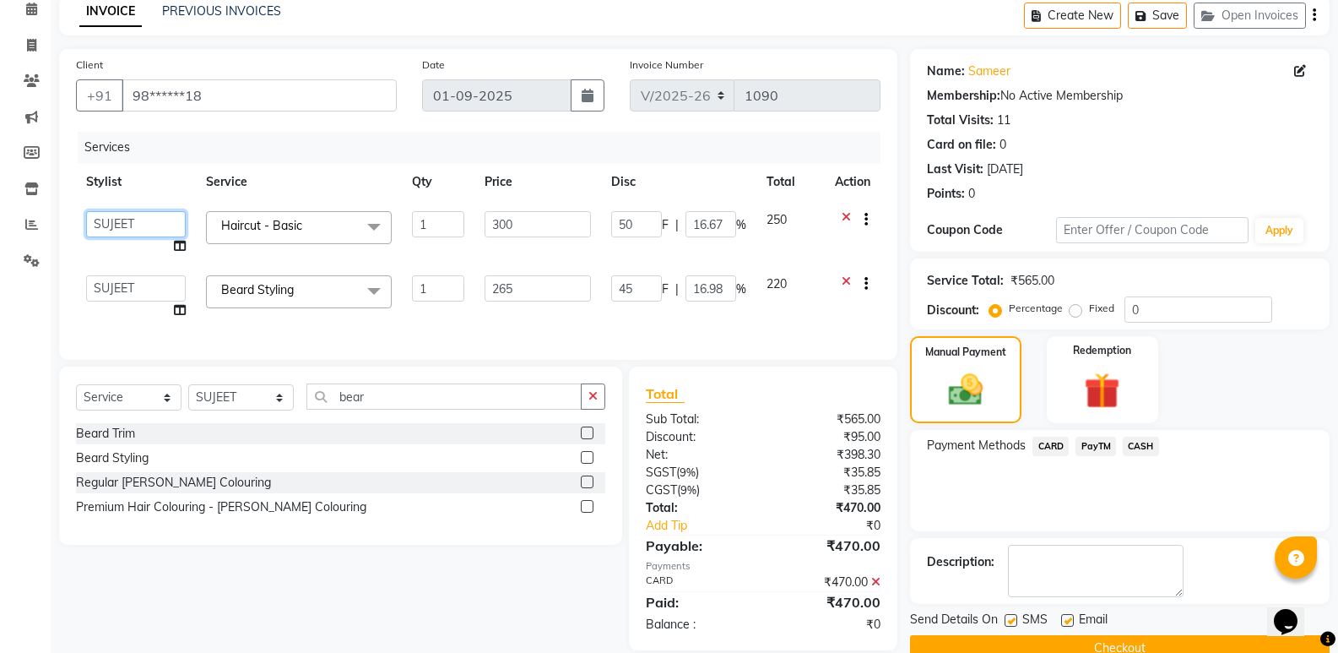
click at [130, 220] on select "Asmat Dinesh Himanshu Raj Shilpakar Sandhya SHAHID Sohail SUJEET Vaishnavi Vrin…" at bounding box center [136, 224] width 100 height 26
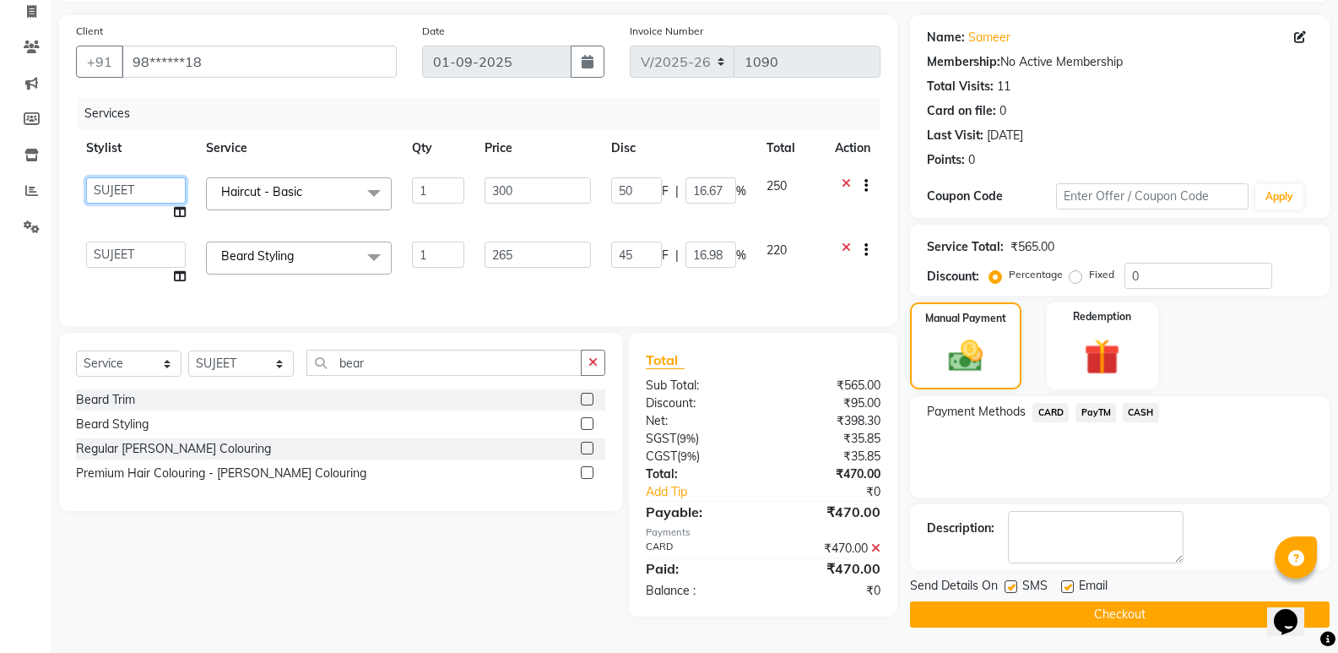
click at [144, 181] on select "Asmat Dinesh Himanshu Raj Shilpakar Sandhya SHAHID Sohail SUJEET Vaishnavi Vrin…" at bounding box center [136, 190] width 100 height 26
click at [138, 182] on select "Asmat Dinesh Himanshu Raj Shilpakar Sandhya SHAHID Sohail SUJEET Vaishnavi Vrin…" at bounding box center [136, 190] width 100 height 26
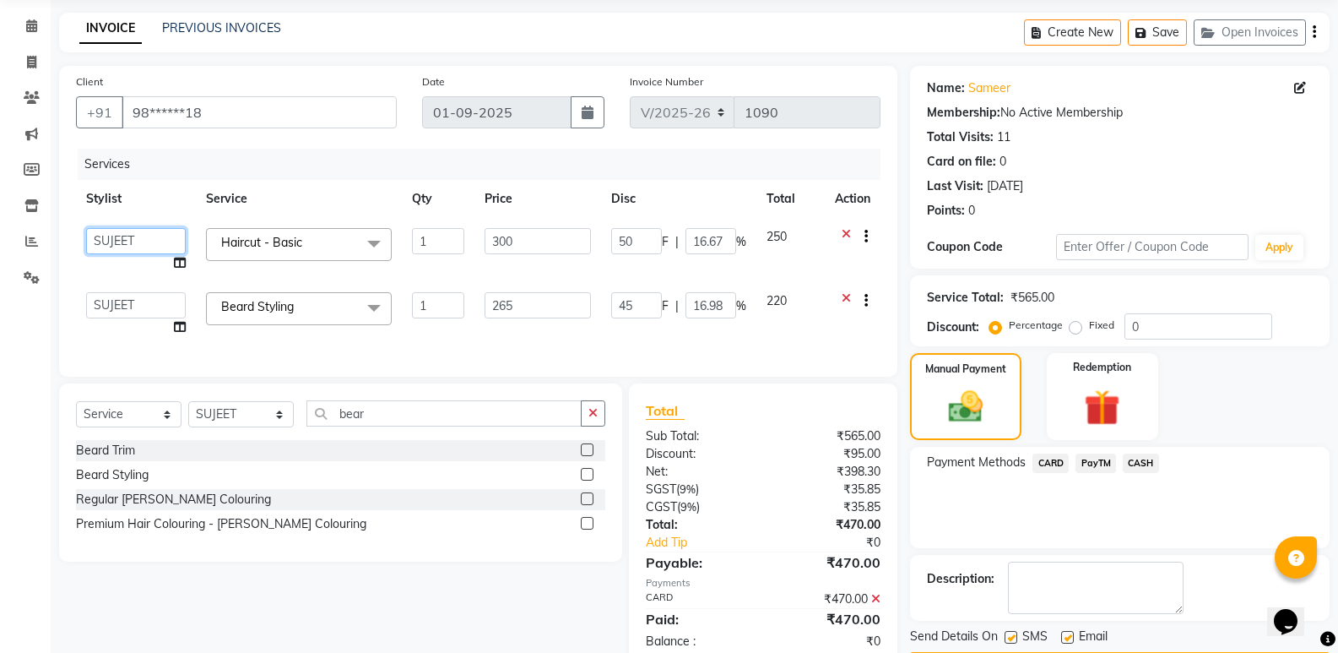
scroll to position [0, 0]
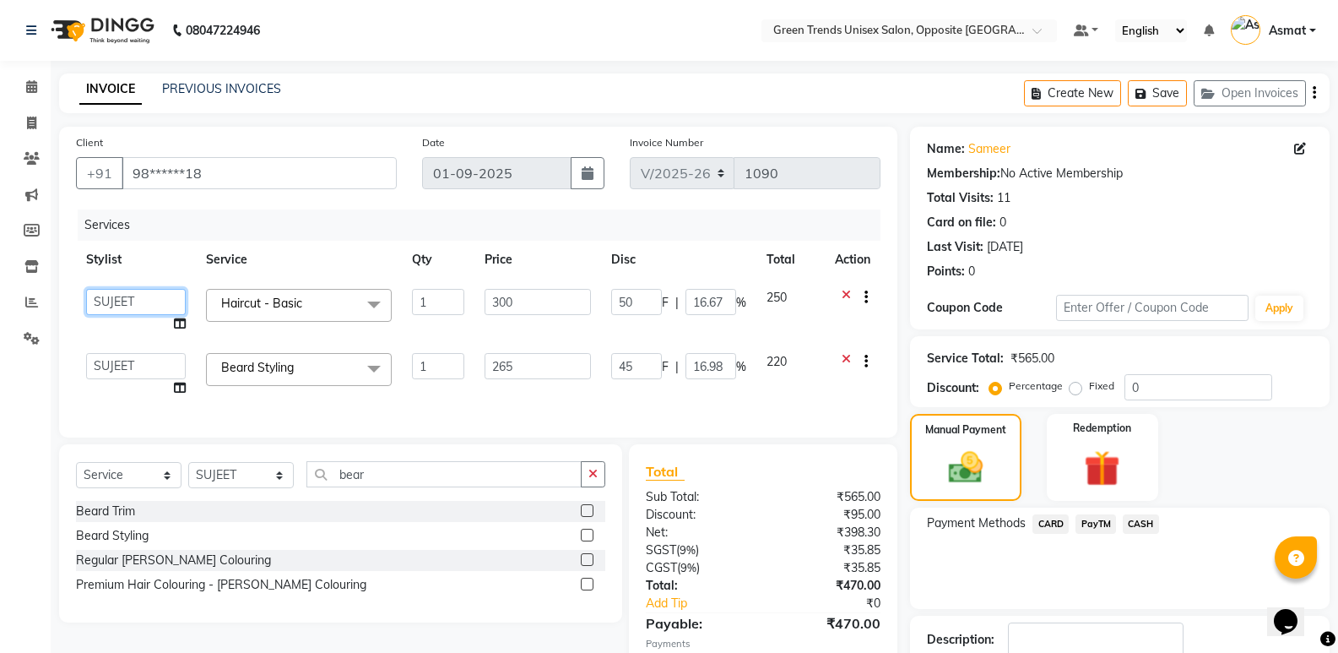
click at [157, 296] on select "Asmat Dinesh Himanshu Raj Shilpakar Sandhya SHAHID Sohail SUJEET Vaishnavi Vrin…" at bounding box center [136, 302] width 100 height 26
select select "82136"
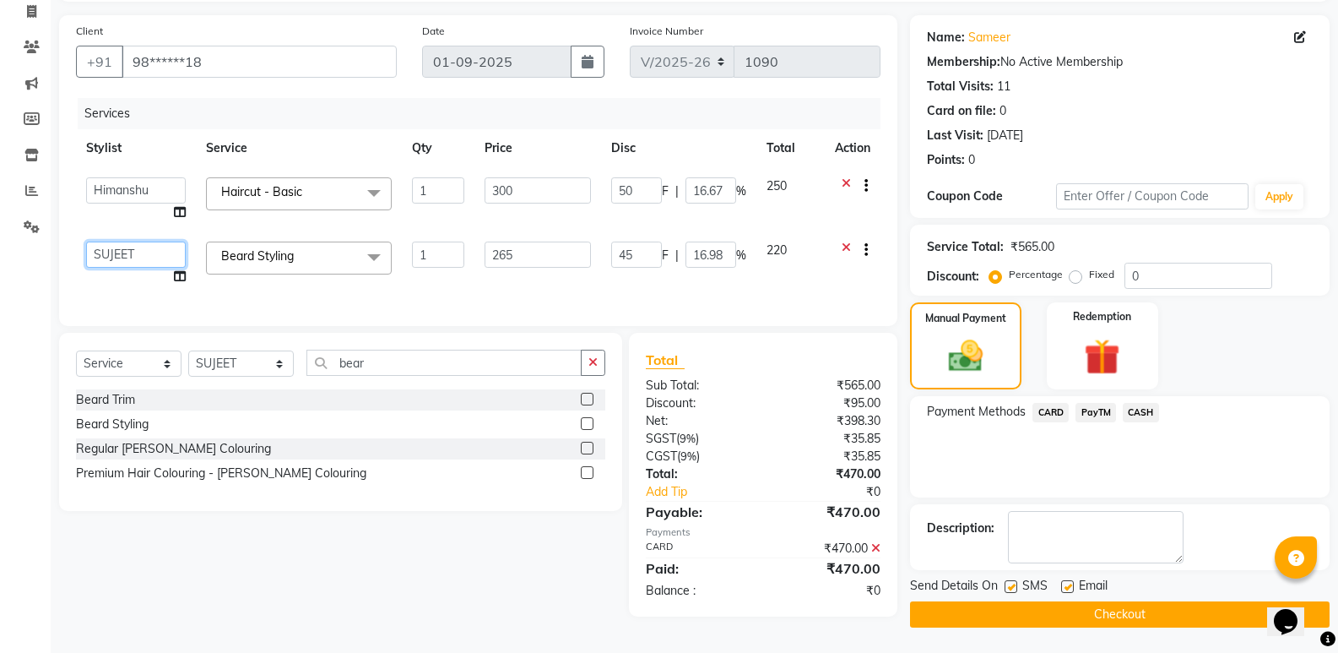
click at [169, 253] on select "Asmat Dinesh Himanshu Raj Shilpakar Sandhya SHAHID Sohail SUJEET Vaishnavi Vrin…" at bounding box center [136, 254] width 100 height 26
click at [165, 261] on select "Asmat Dinesh Himanshu Raj Shilpakar Sandhya SHAHID Sohail SUJEET Vaishnavi Vrin…" at bounding box center [136, 254] width 100 height 26
click at [122, 321] on div "Client +91 98******18 Date 01-09-2025 Invoice Number V/2025 V/2025-26 1090 Serv…" at bounding box center [478, 170] width 838 height 311
select select "82136"
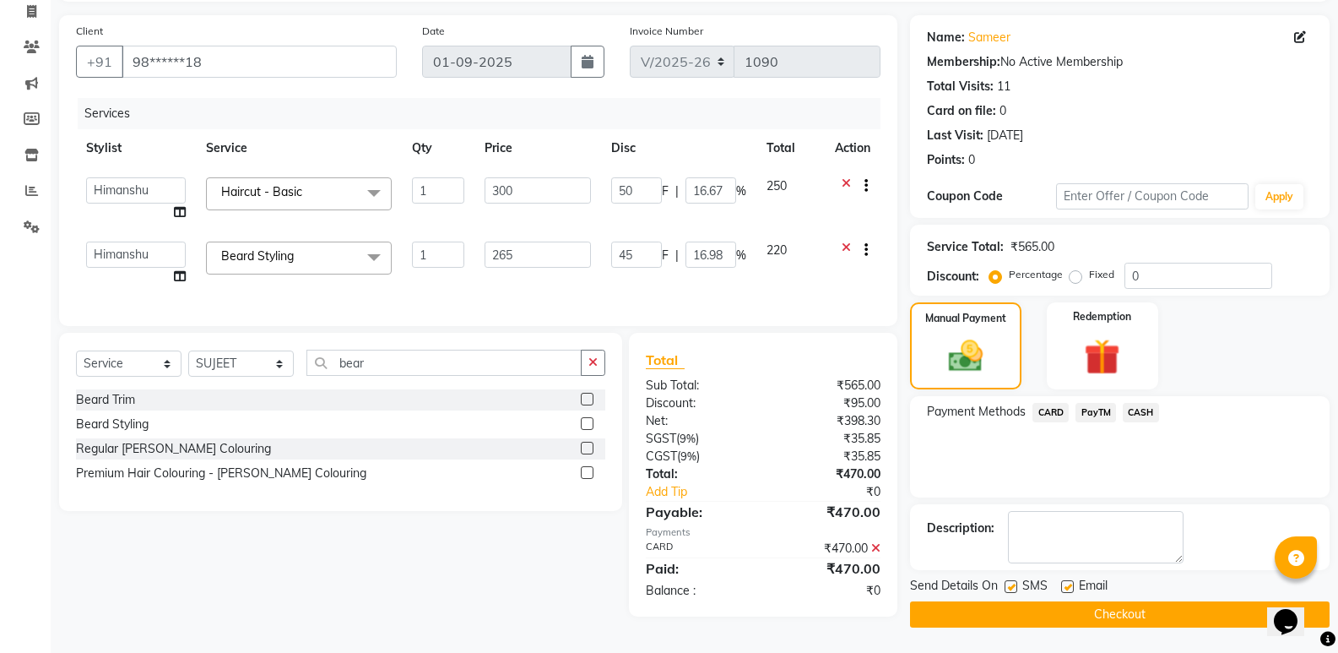
click at [1059, 612] on button "Checkout" at bounding box center [1120, 614] width 420 height 26
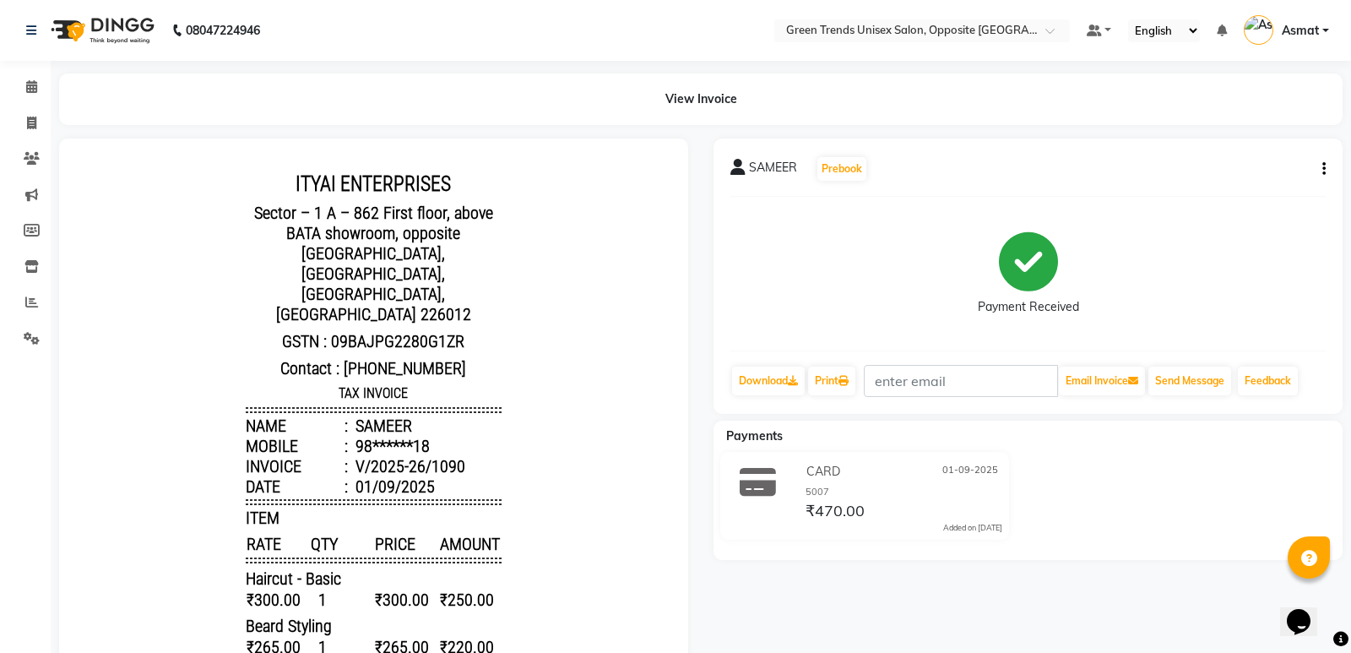
select select "5225"
select select "service"
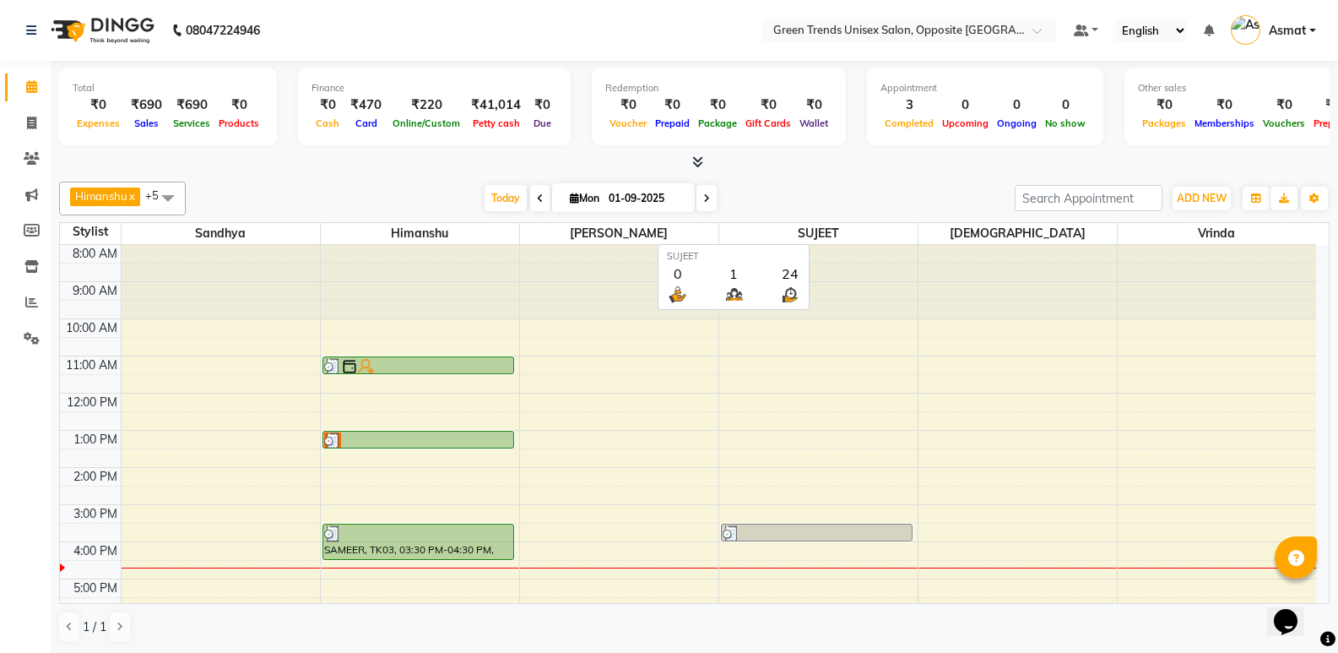
click at [1035, 397] on div "8:00 AM 9:00 AM 10:00 AM 11:00 AM 12:00 PM 1:00 PM 2:00 PM 3:00 PM 4:00 PM 5:00…" at bounding box center [688, 467] width 1256 height 445
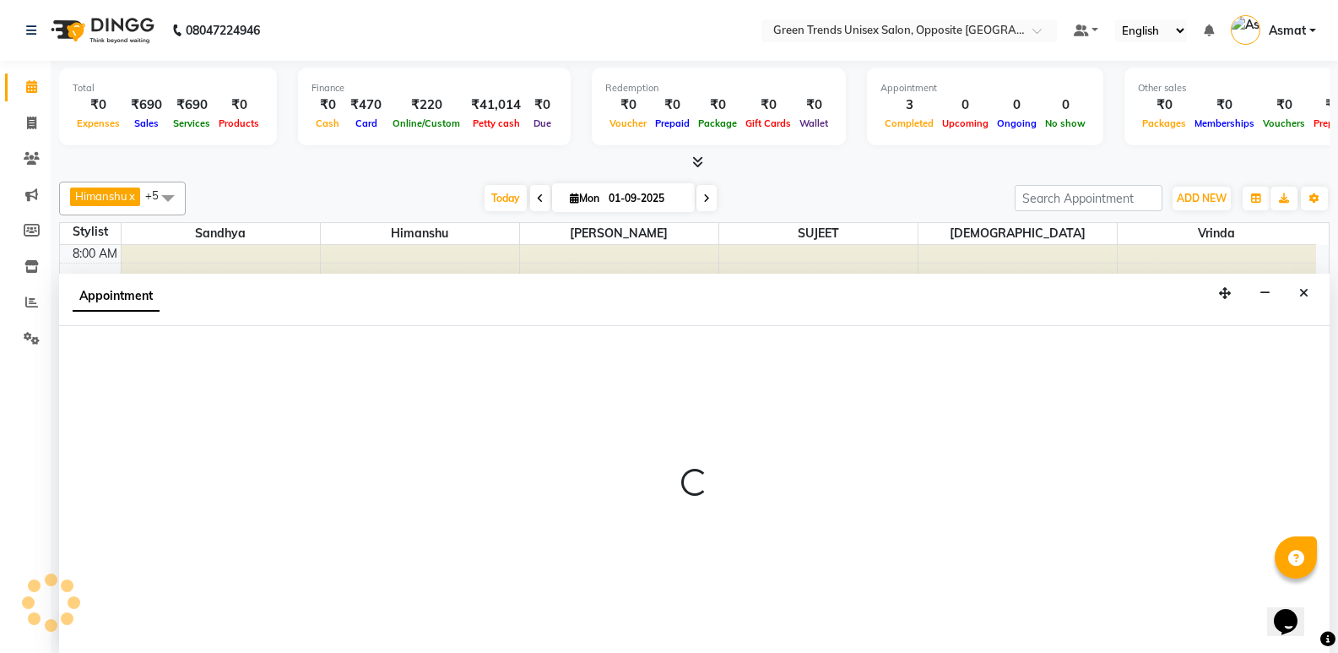
scroll to position [1, 0]
select select "63178"
select select "tentative"
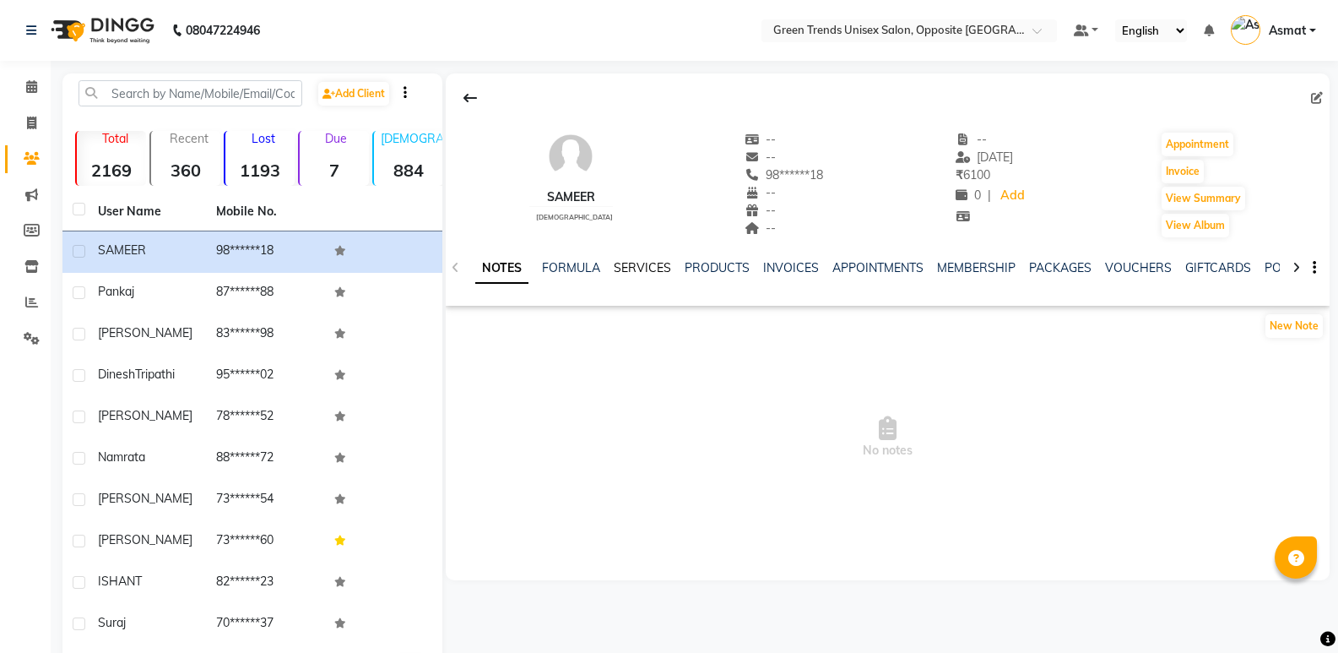
click at [634, 269] on link "SERVICES" at bounding box center [642, 267] width 57 height 15
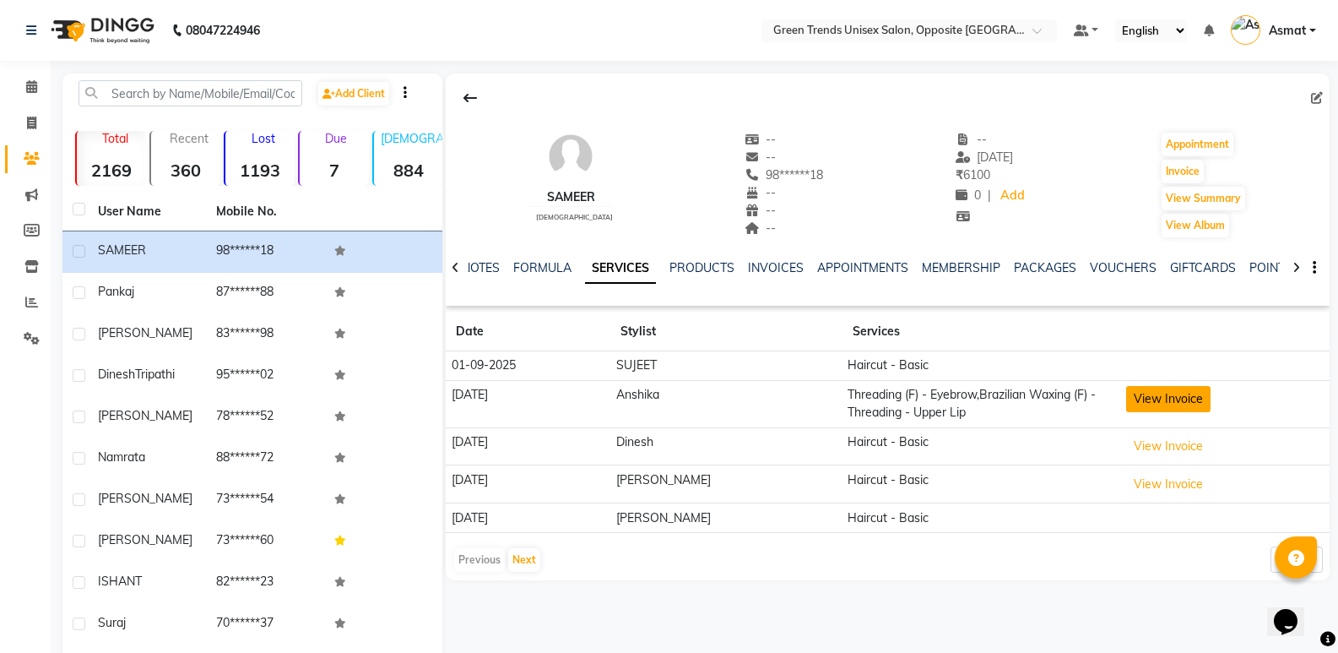
click at [1139, 407] on button "View Invoice" at bounding box center [1168, 399] width 84 height 26
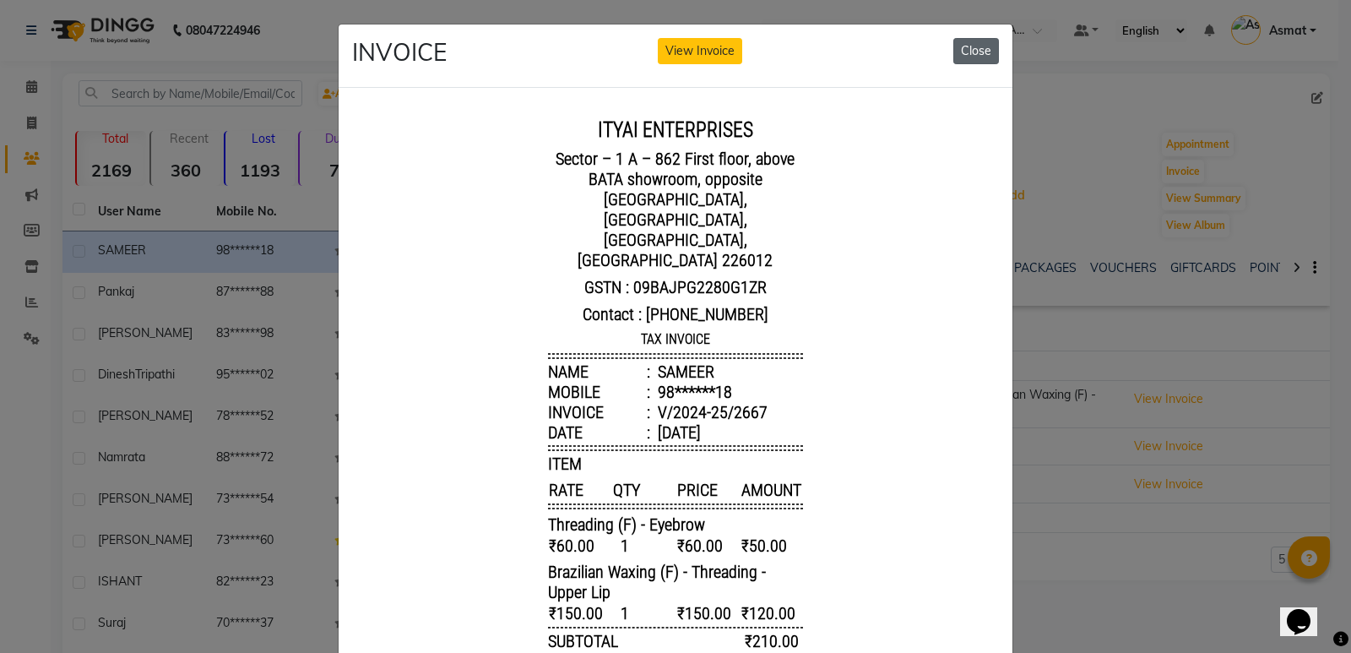
click at [963, 50] on button "Close" at bounding box center [976, 51] width 46 height 26
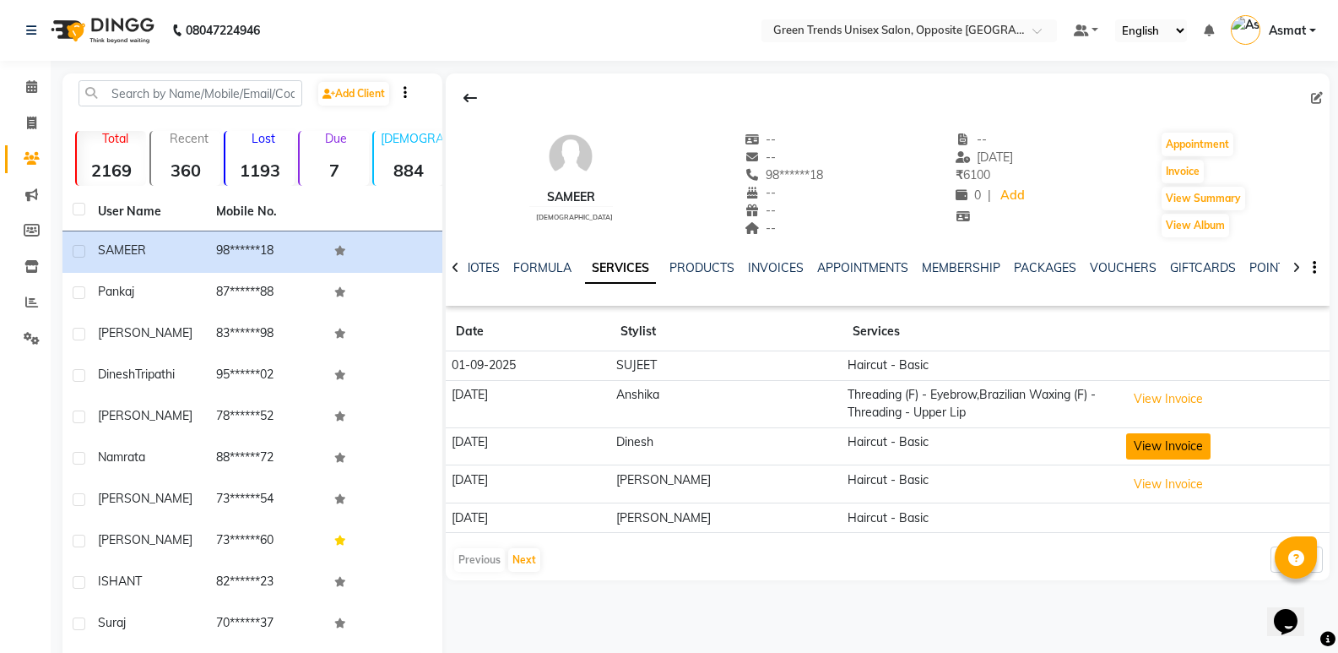
click at [1135, 449] on button "View Invoice" at bounding box center [1168, 446] width 84 height 26
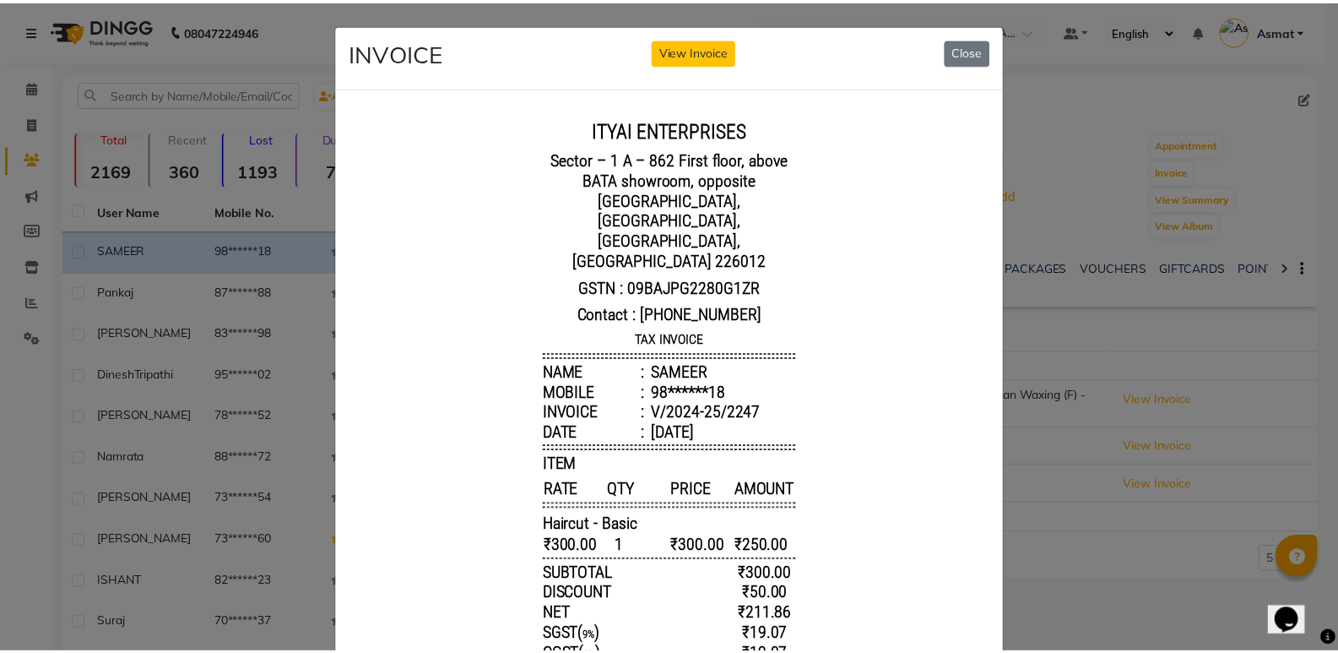
scroll to position [14, 0]
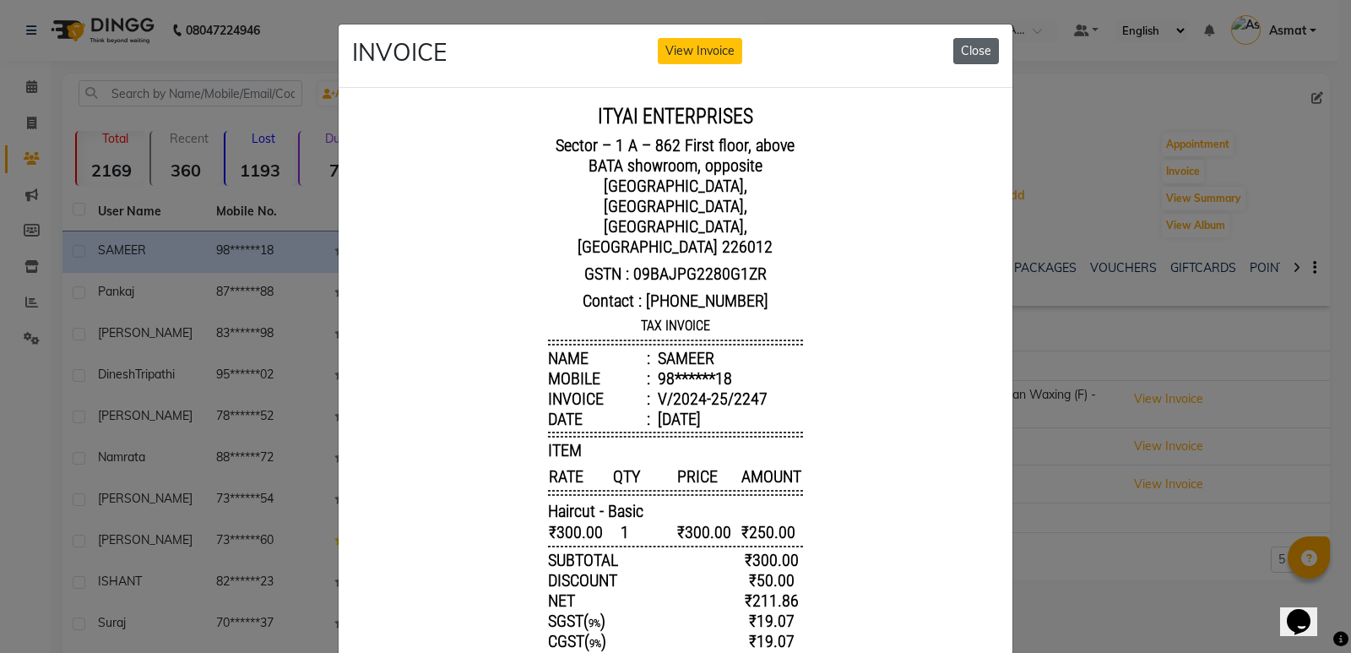
click at [977, 54] on button "Close" at bounding box center [976, 51] width 46 height 26
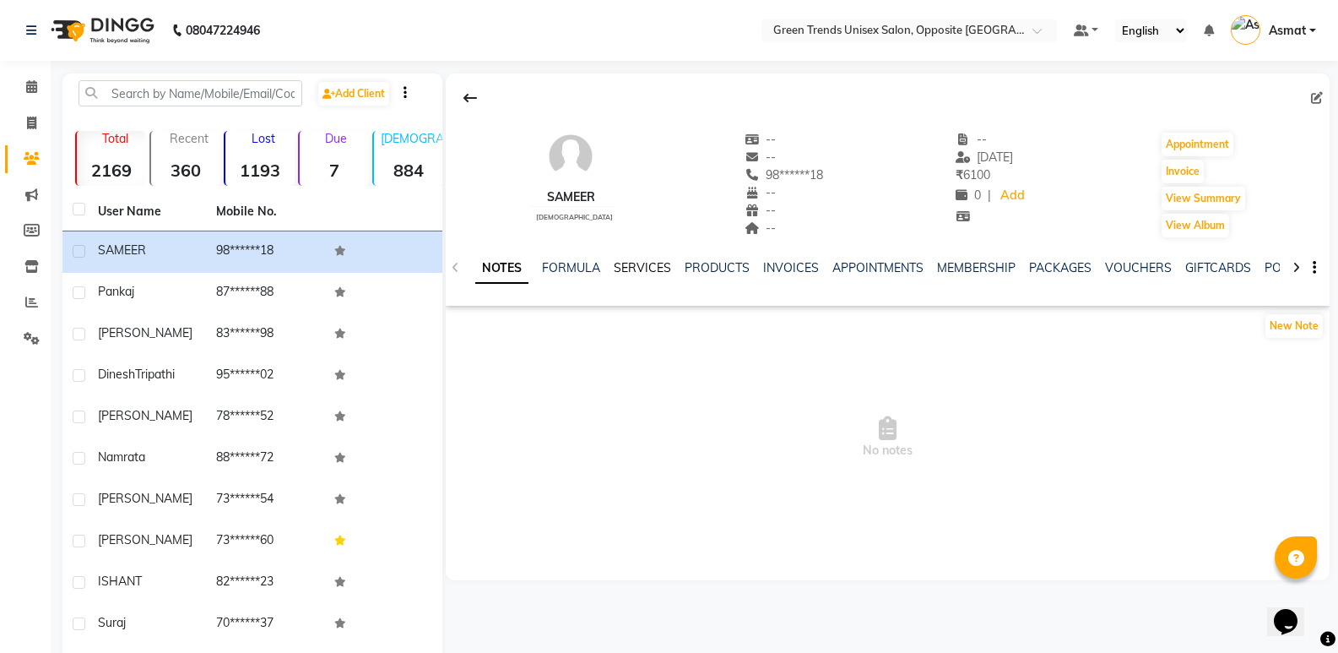
click at [652, 269] on link "SERVICES" at bounding box center [642, 267] width 57 height 15
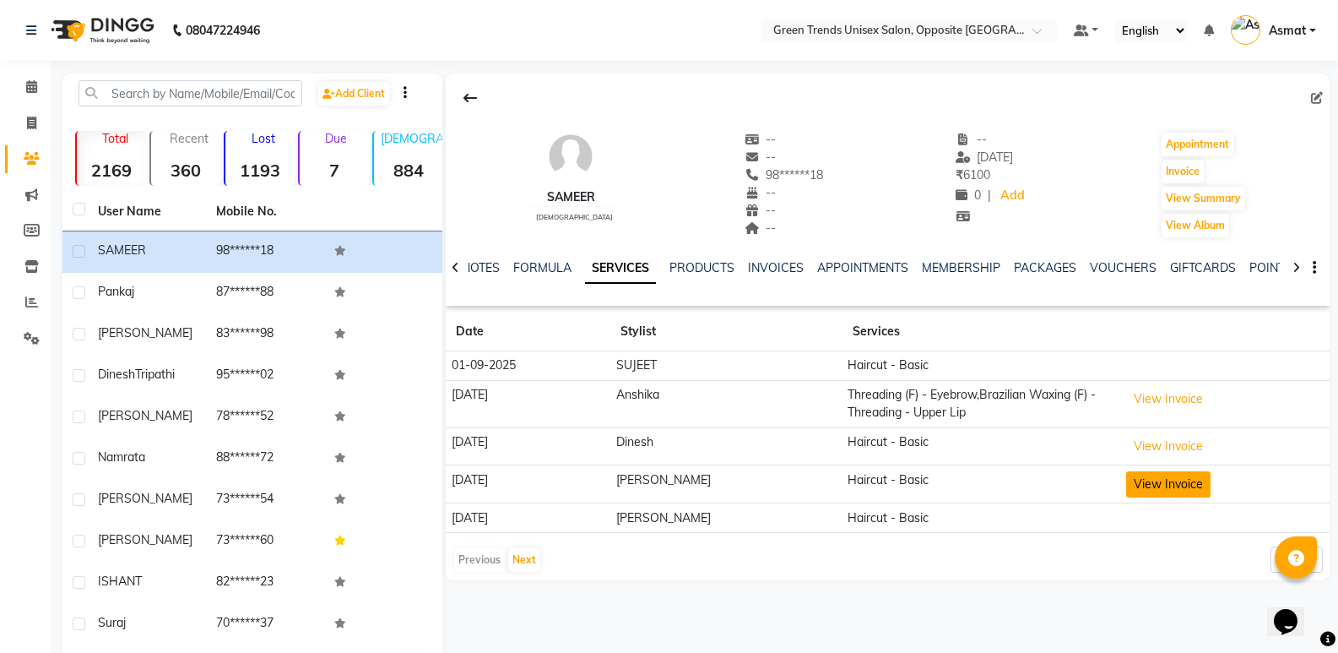
click at [1152, 481] on button "View Invoice" at bounding box center [1168, 484] width 84 height 26
click at [1127, 483] on button "View Invoice" at bounding box center [1168, 484] width 84 height 26
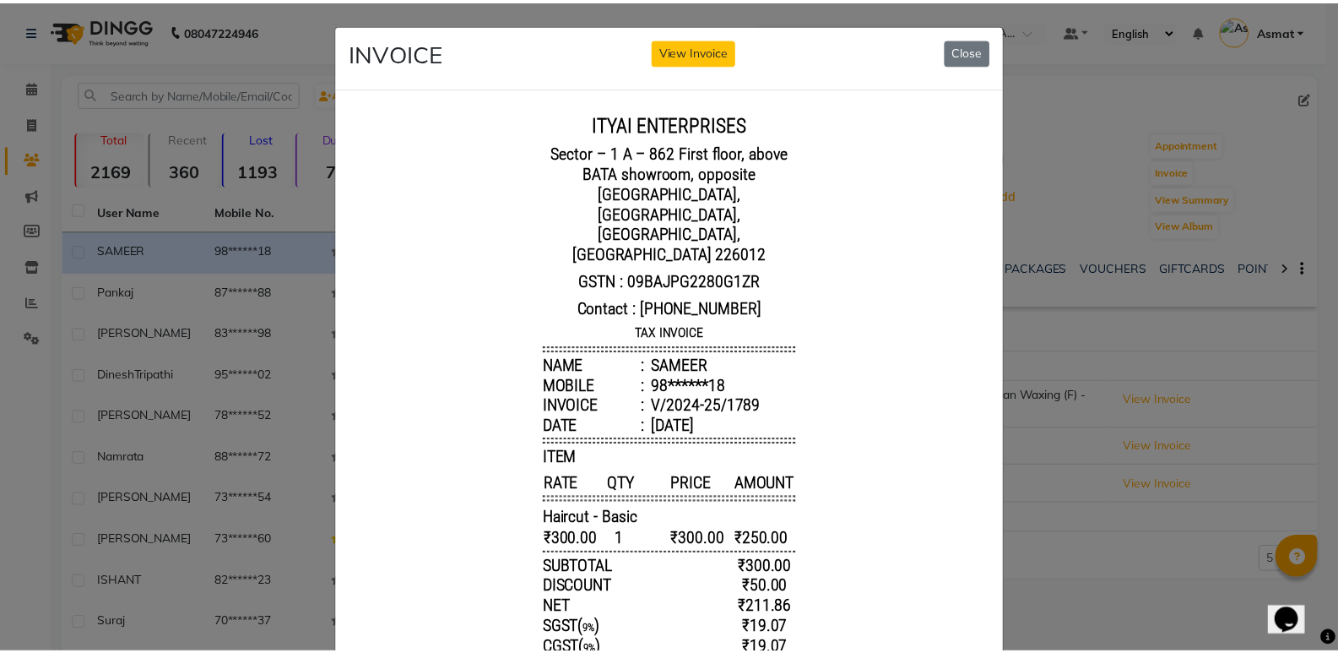
scroll to position [14, 0]
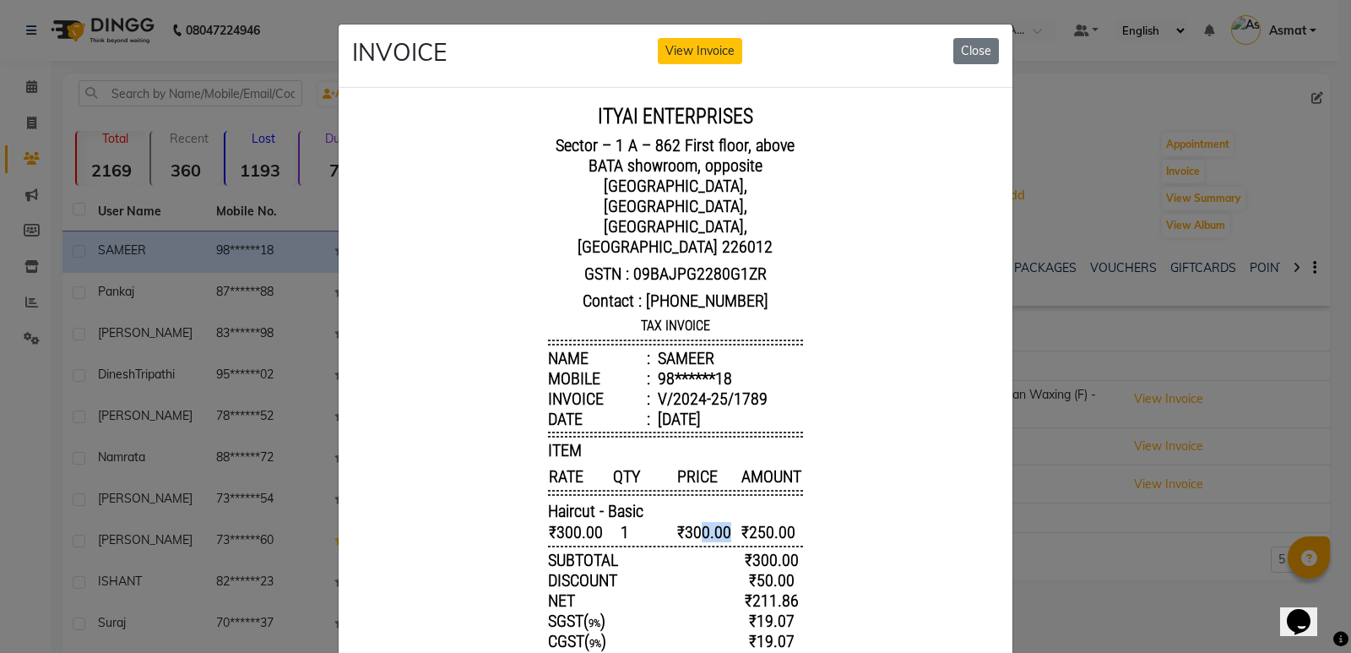
drag, startPoint x: 685, startPoint y: 490, endPoint x: 720, endPoint y: 488, distance: 35.5
click at [719, 520] on span "₹300.00" at bounding box center [707, 531] width 62 height 22
click at [751, 520] on span "₹250.00" at bounding box center [771, 531] width 62 height 22
click at [979, 42] on button "Close" at bounding box center [976, 51] width 46 height 26
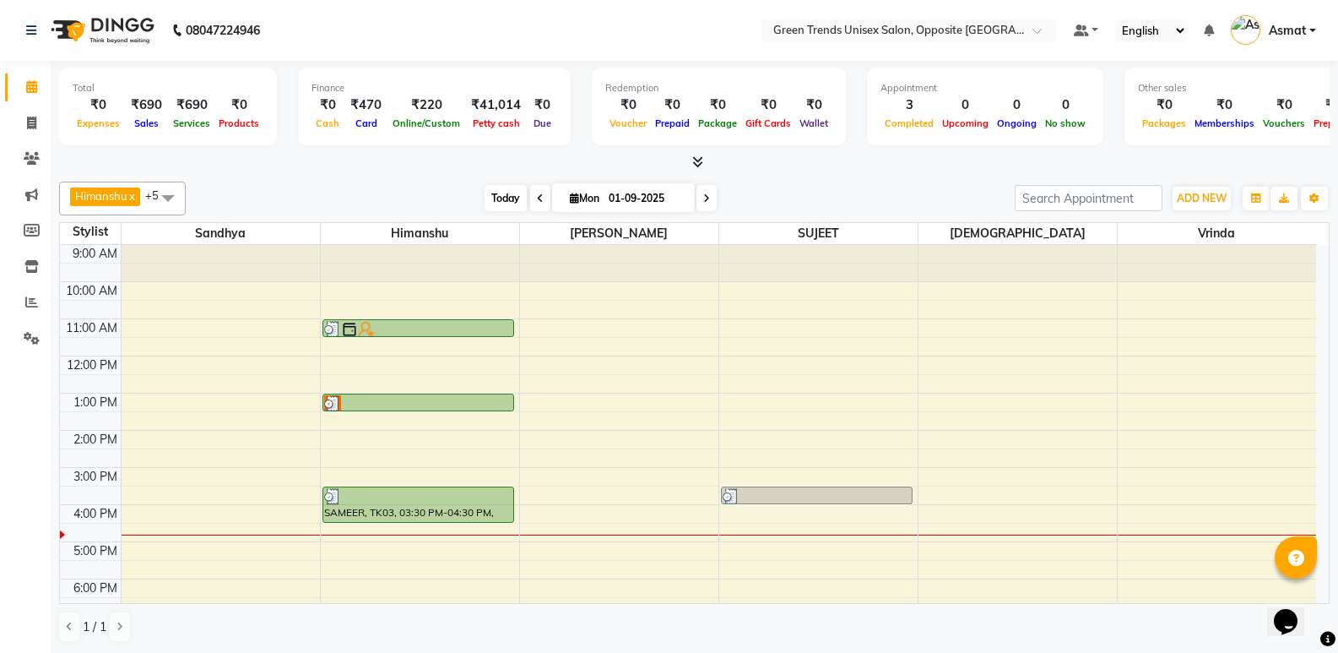
click at [512, 193] on span "Today" at bounding box center [506, 198] width 42 height 26
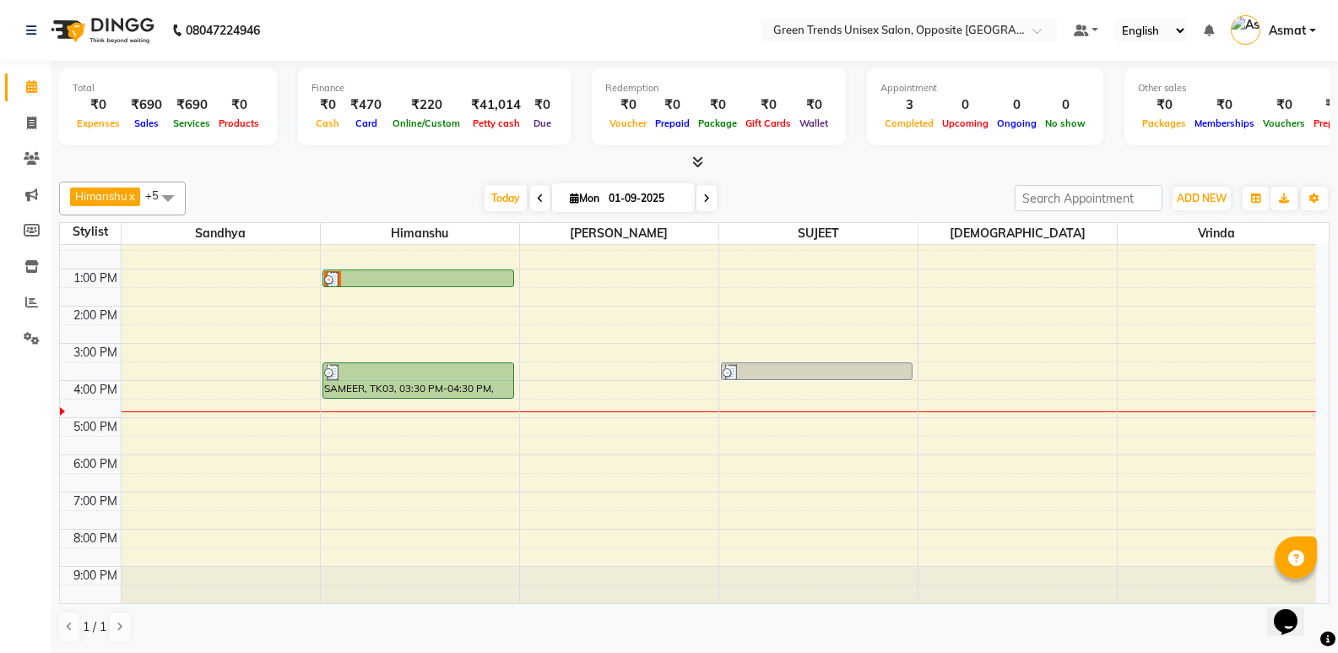
drag, startPoint x: 499, startPoint y: 196, endPoint x: 437, endPoint y: 219, distance: 65.7
click at [499, 198] on span "Today" at bounding box center [506, 198] width 42 height 26
click at [406, 213] on div "[PERSON_NAME] x [PERSON_NAME] x [PERSON_NAME] x [PERSON_NAME] x +5 Select All […" at bounding box center [694, 199] width 1271 height 34
drag, startPoint x: 406, startPoint y: 213, endPoint x: 399, endPoint y: 202, distance: 13.3
click at [406, 214] on div "[PERSON_NAME] x [PERSON_NAME] x [PERSON_NAME] x [PERSON_NAME] x +5 Select All […" at bounding box center [694, 199] width 1271 height 34
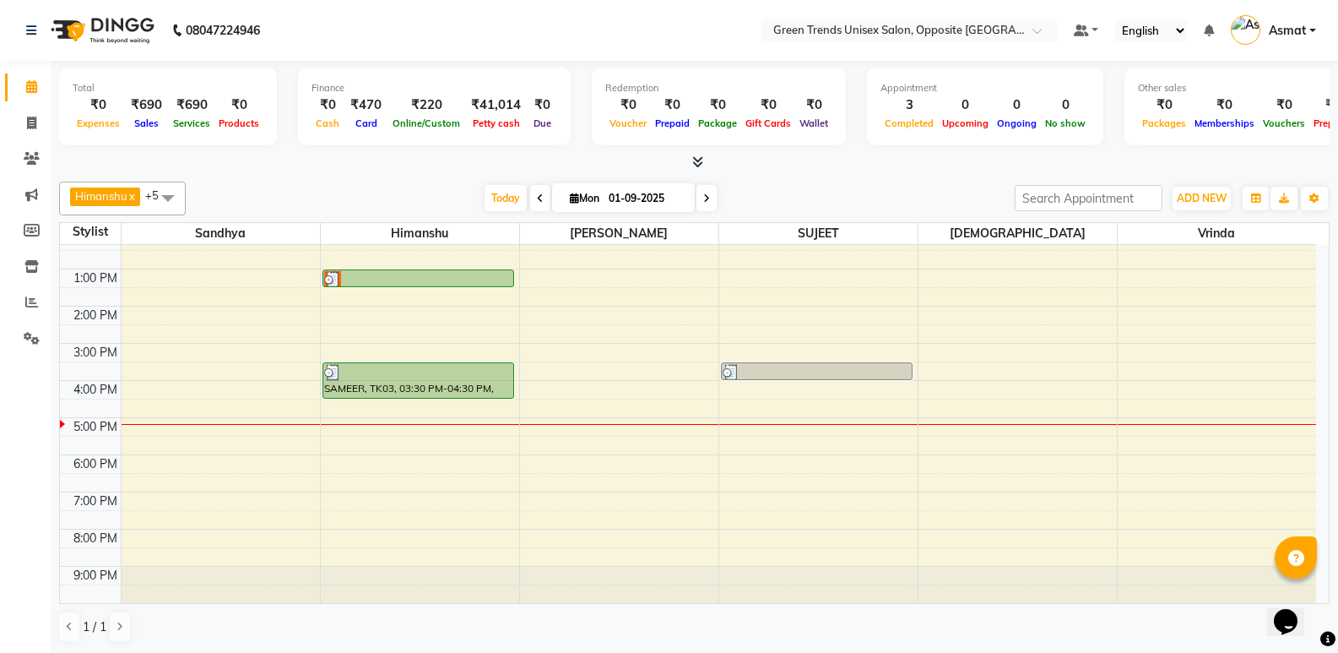
click at [415, 165] on div at bounding box center [694, 163] width 1271 height 18
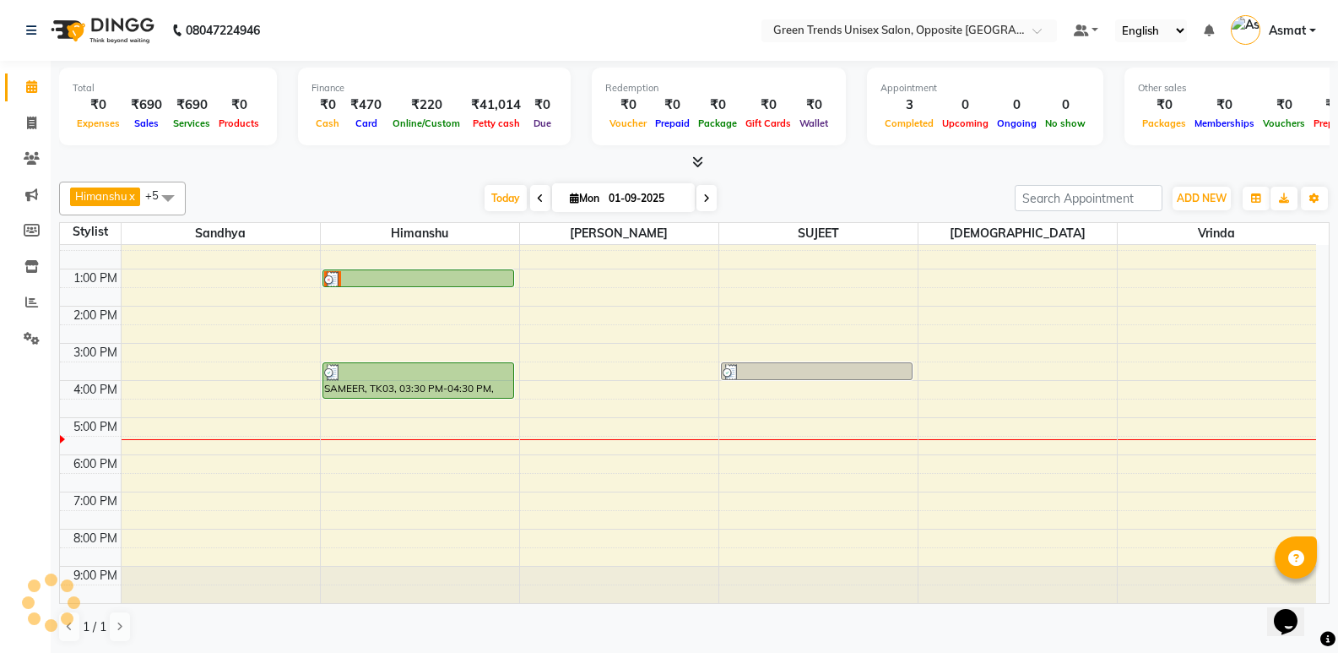
click at [469, 172] on div "Total ₹0 Expenses ₹690 Sales ₹690 Services ₹0 Products Finance ₹0 Cash ₹470 Car…" at bounding box center [695, 357] width 1288 height 593
click at [503, 198] on span "Today" at bounding box center [506, 198] width 42 height 26
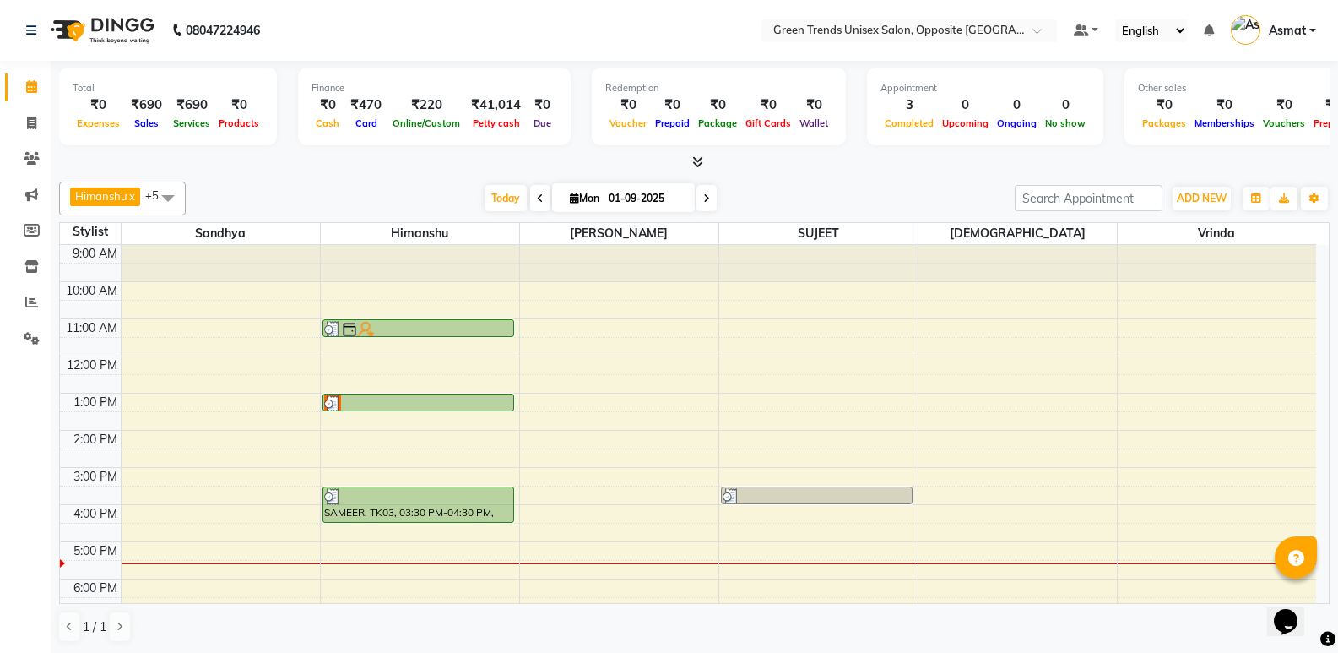
click at [471, 188] on div "Today Mon 01-09-2025" at bounding box center [600, 198] width 812 height 25
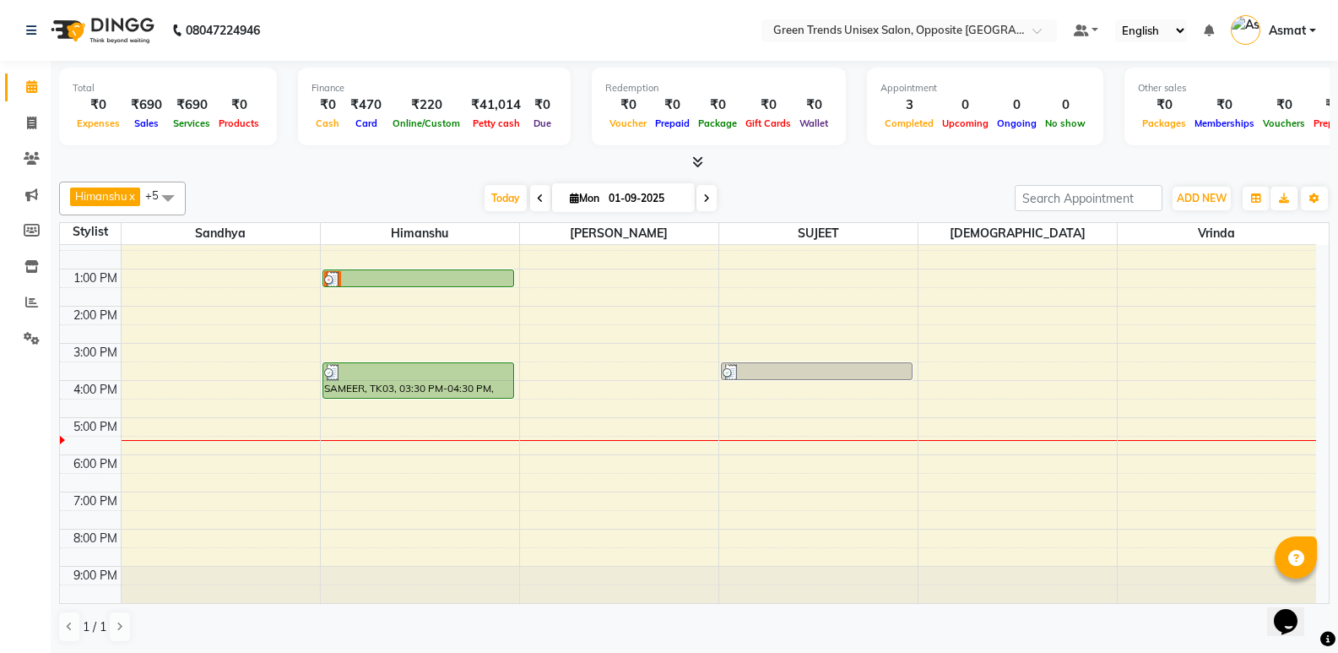
click at [258, 442] on div "9:00 AM 10:00 AM 11:00 AM 12:00 PM 1:00 PM 2:00 PM 3:00 PM 4:00 PM 5:00 PM 6:00…" at bounding box center [688, 362] width 1256 height 482
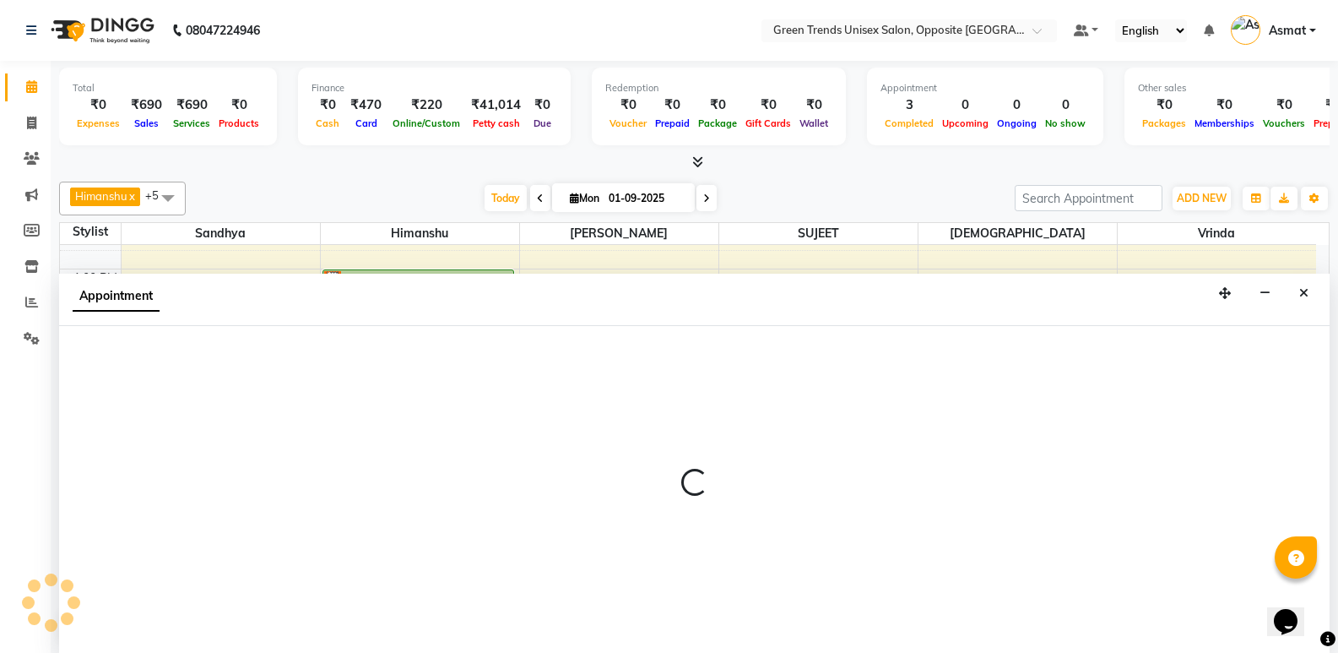
scroll to position [1, 0]
select select "35063"
select select "tentative"
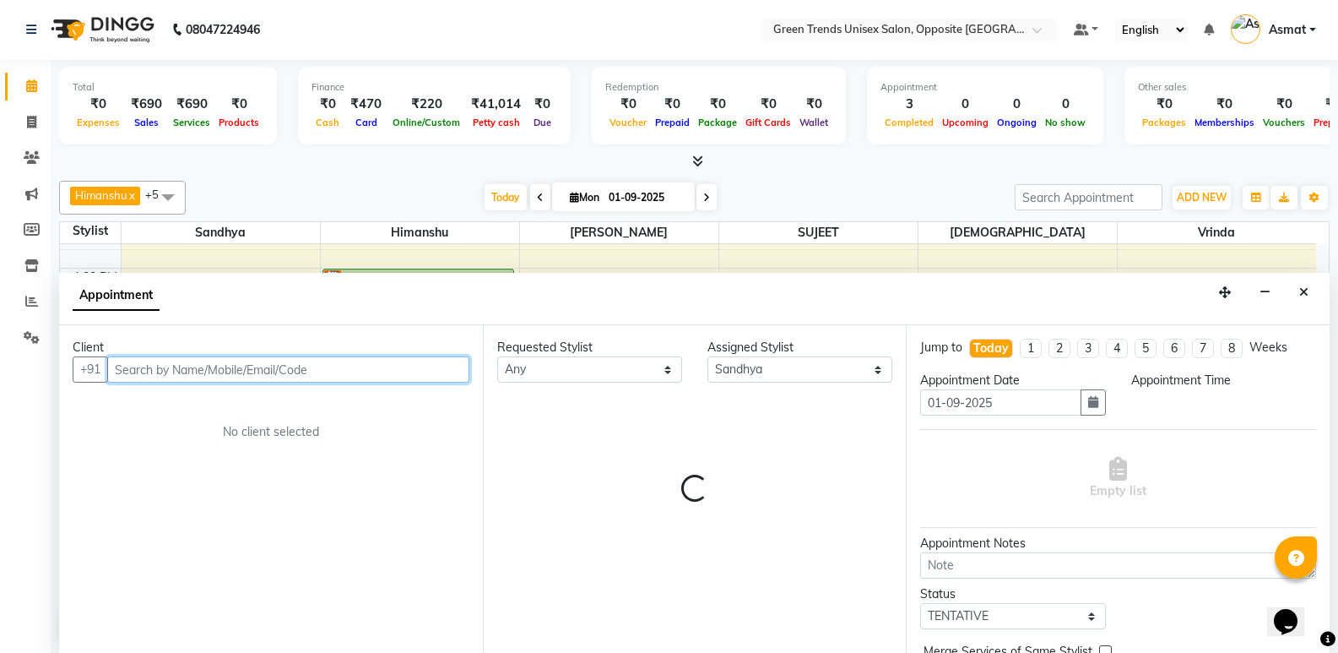
select select "1050"
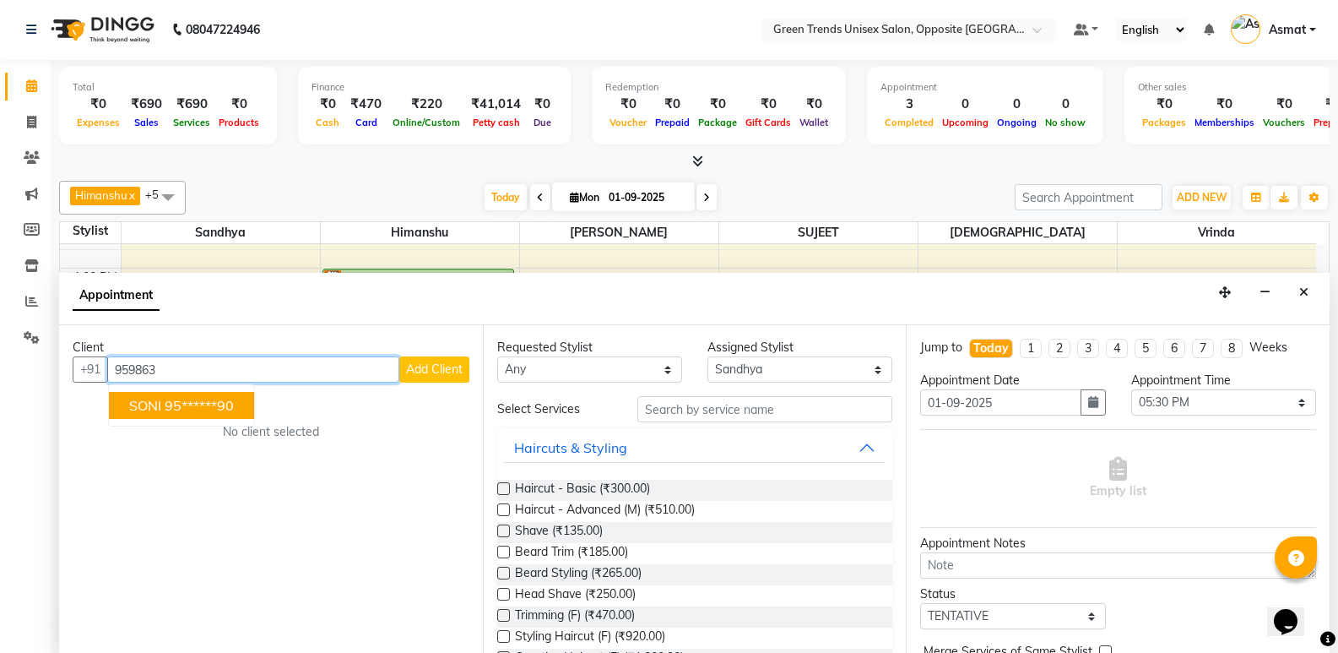
click at [175, 412] on ngb-highlight "95******90" at bounding box center [199, 405] width 69 height 17
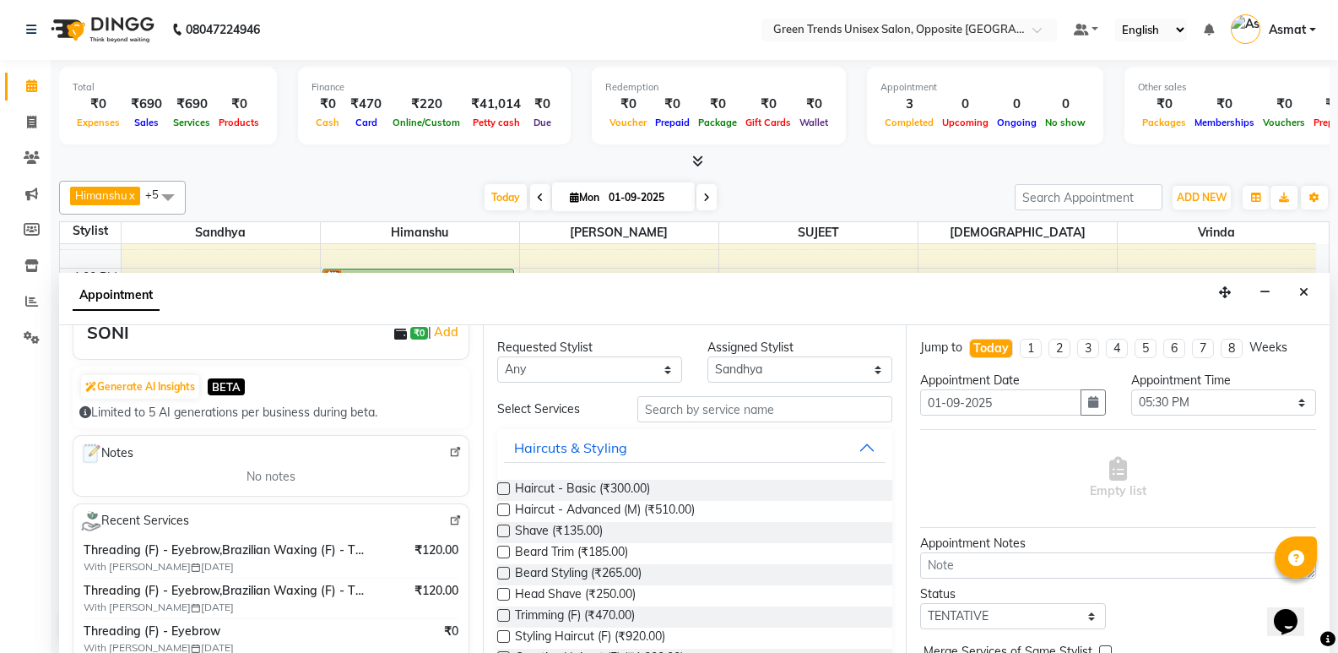
scroll to position [79, 0]
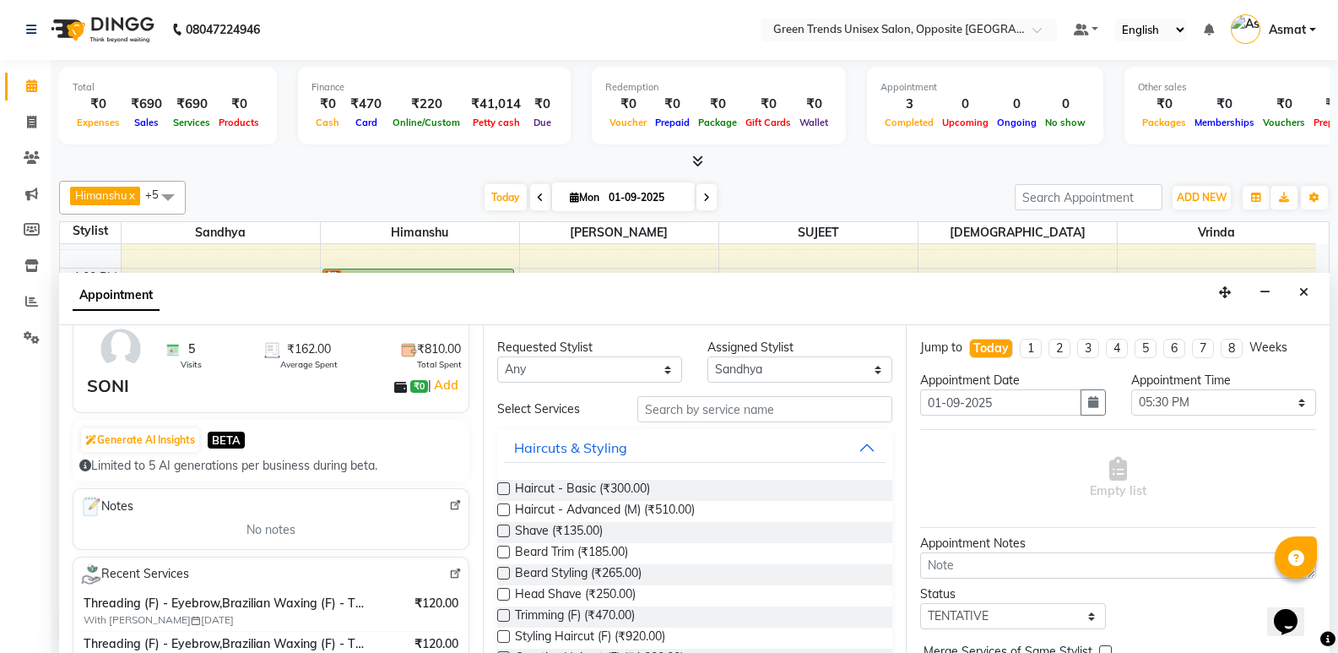
type input "95******90"
click at [687, 404] on input "text" at bounding box center [764, 409] width 255 height 26
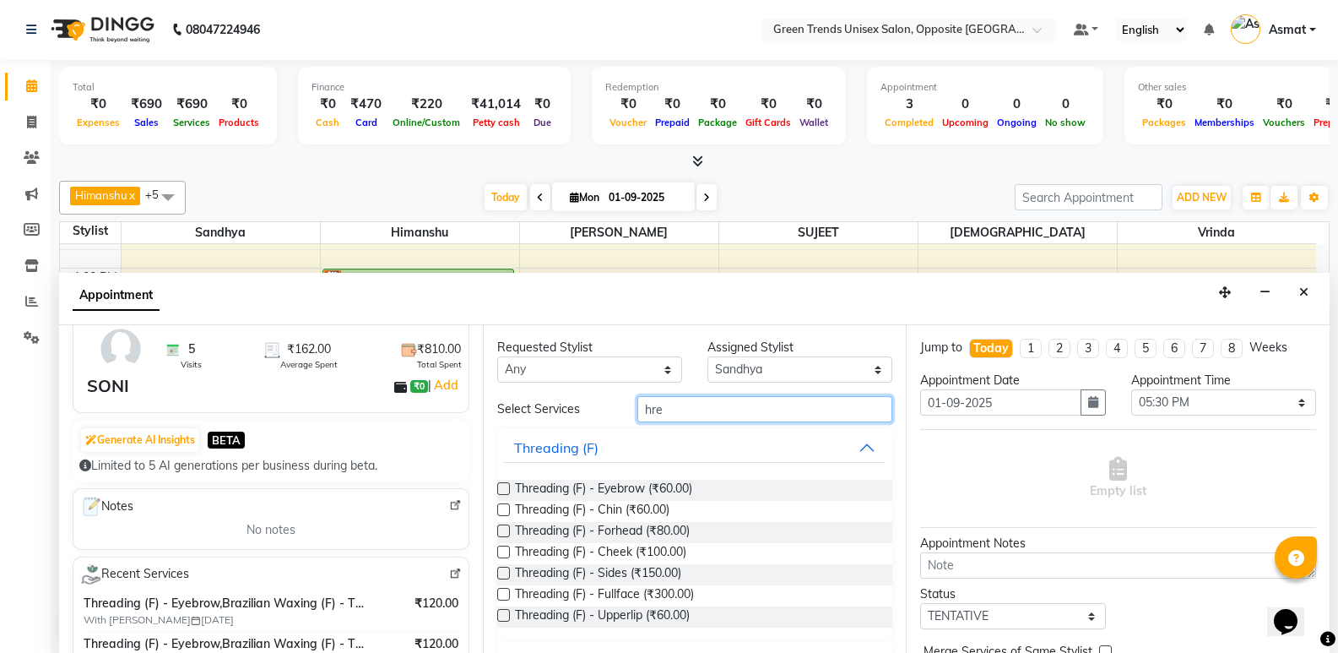
type input "hre"
click at [503, 488] on label at bounding box center [503, 488] width 13 height 13
click at [503, 488] on input "checkbox" at bounding box center [502, 490] width 11 height 11
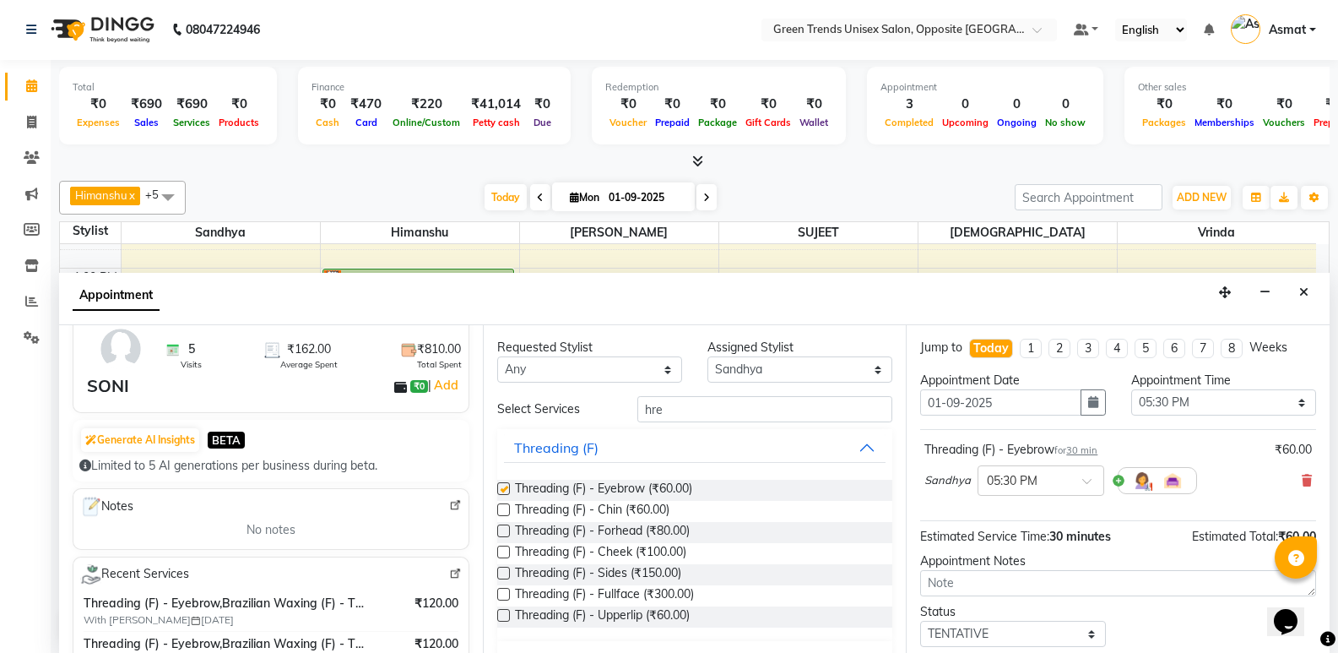
checkbox input "false"
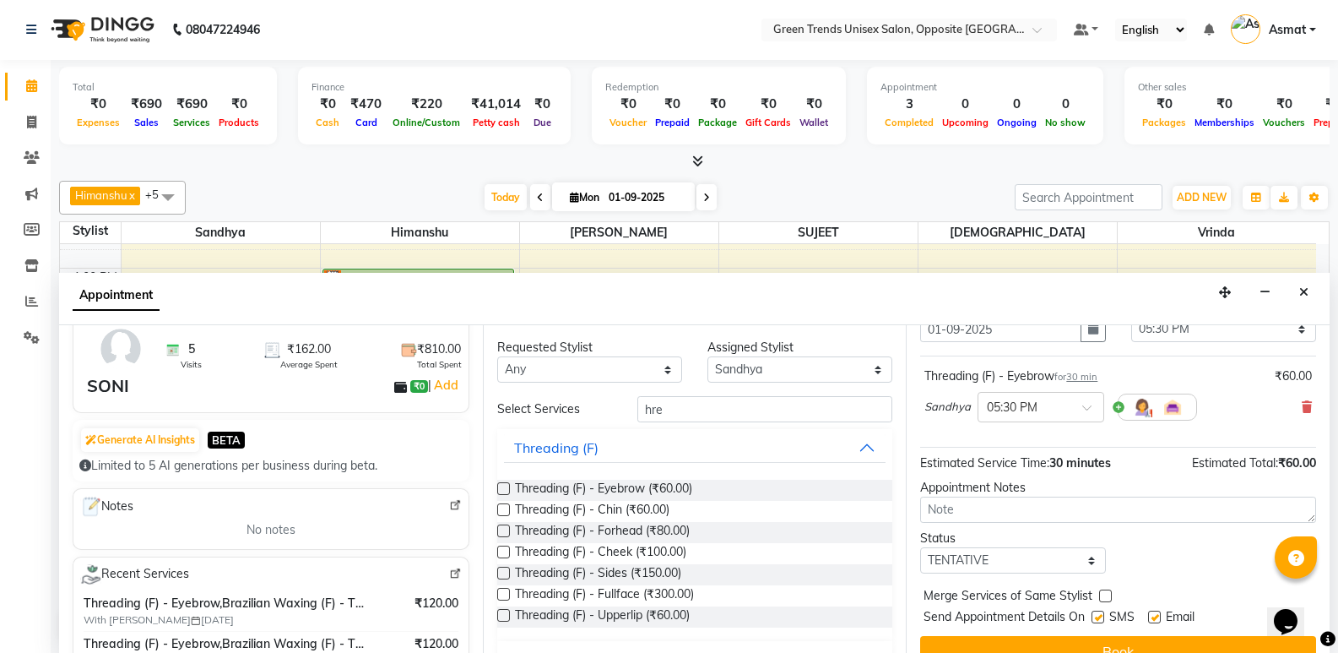
scroll to position [100, 0]
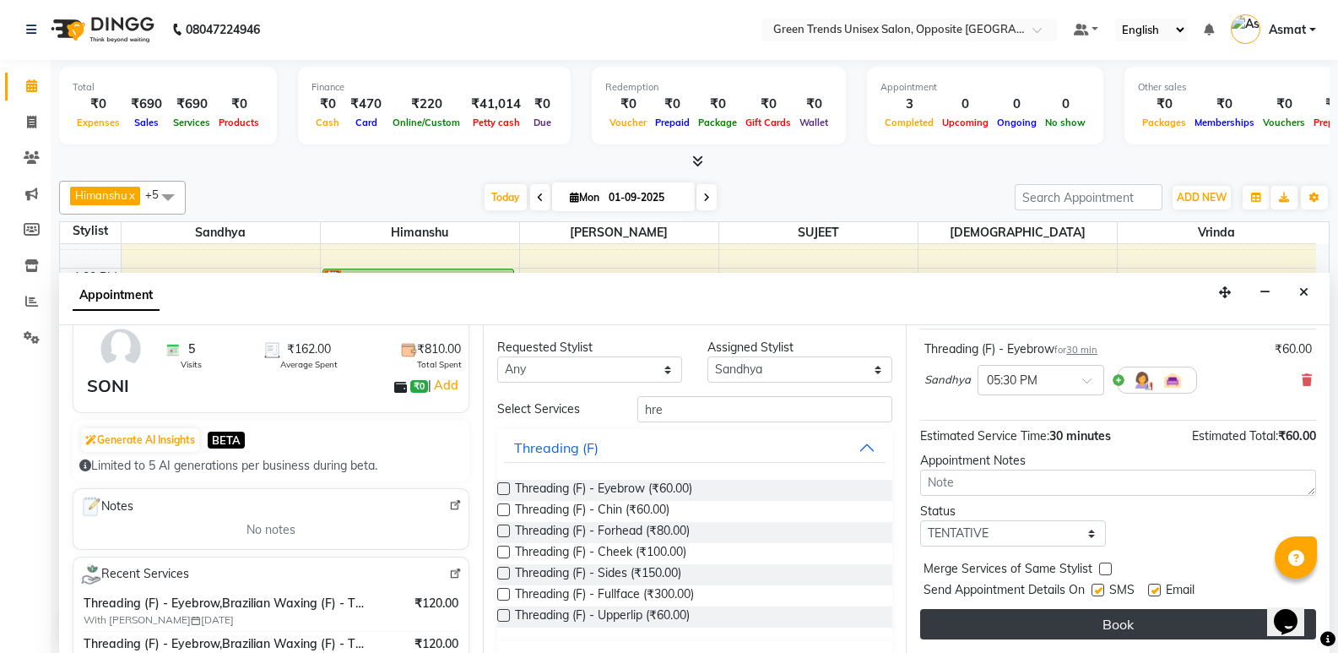
click at [1184, 626] on button "Book" at bounding box center [1118, 624] width 396 height 30
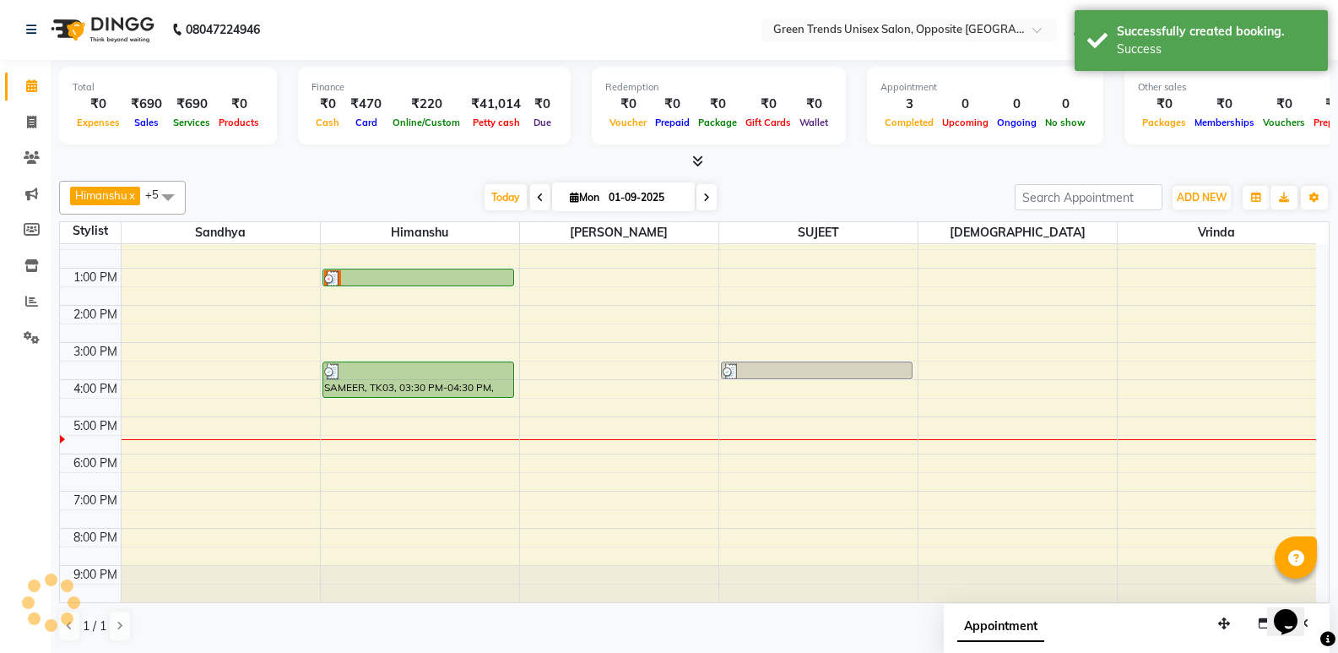
scroll to position [0, 0]
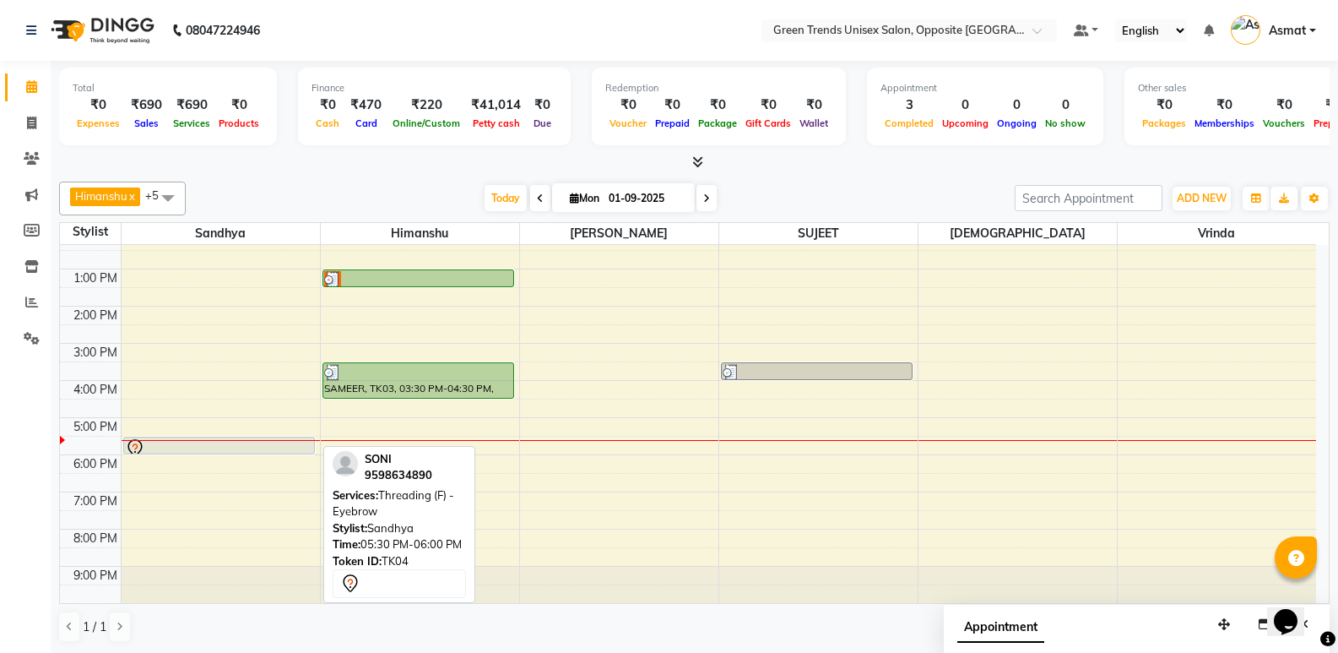
click at [314, 449] on link "SONI, TK04, 05:30 PM-06:00 PM, Threading (F) - Eyebrow" at bounding box center [219, 446] width 192 height 18
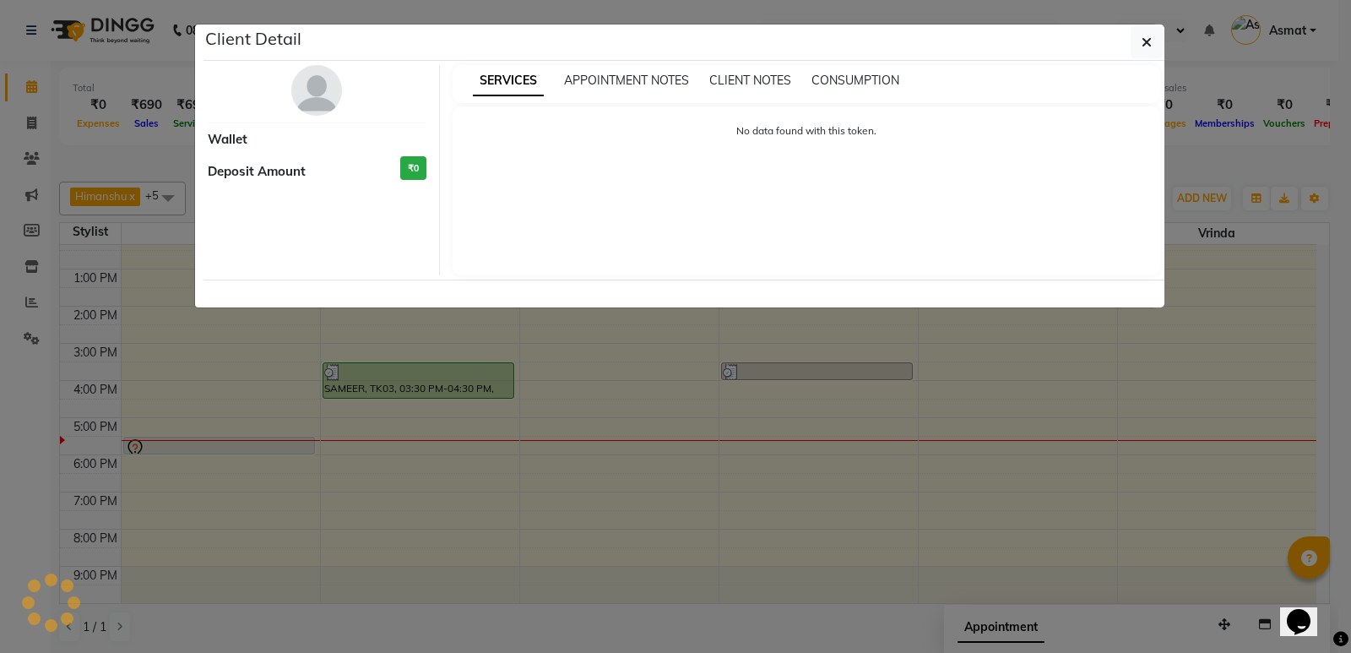
select select "7"
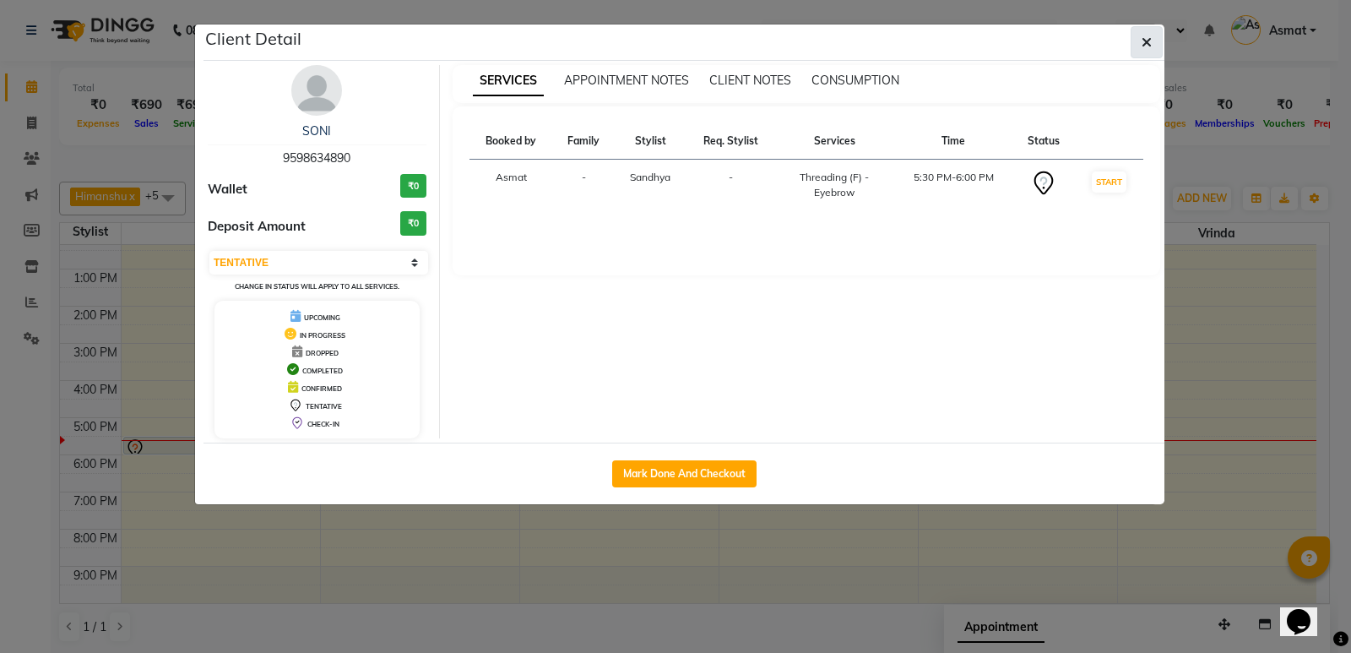
click at [1152, 43] on button "button" at bounding box center [1147, 42] width 32 height 32
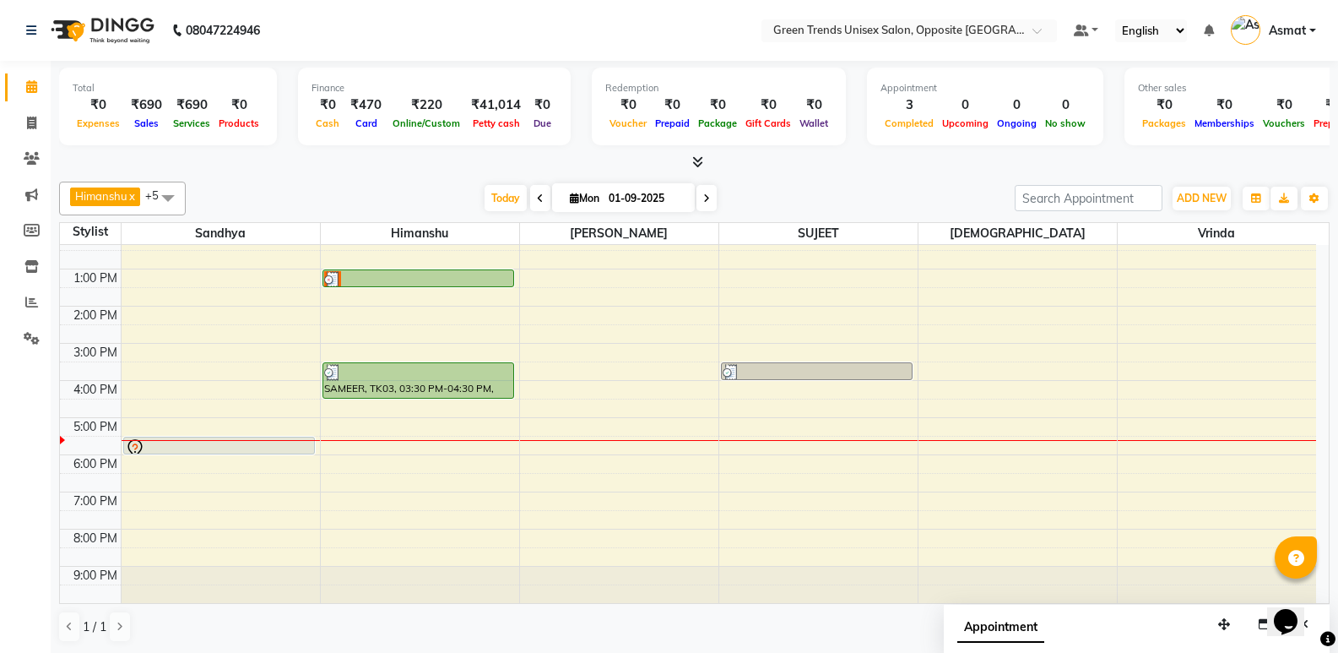
click at [317, 450] on div "9:00 AM 10:00 AM 11:00 AM 12:00 PM 1:00 PM 2:00 PM 3:00 PM 4:00 PM 5:00 PM 6:00…" at bounding box center [688, 362] width 1256 height 482
select select "35063"
select select "tentative"
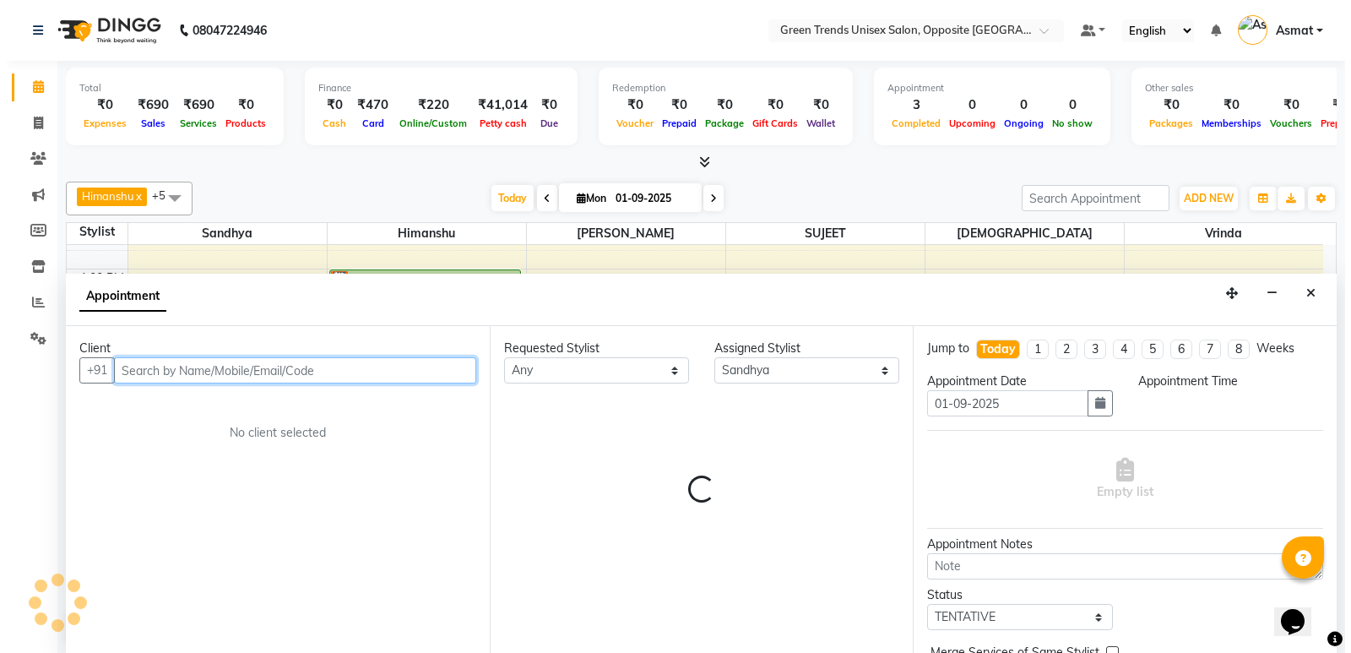
scroll to position [1, 0]
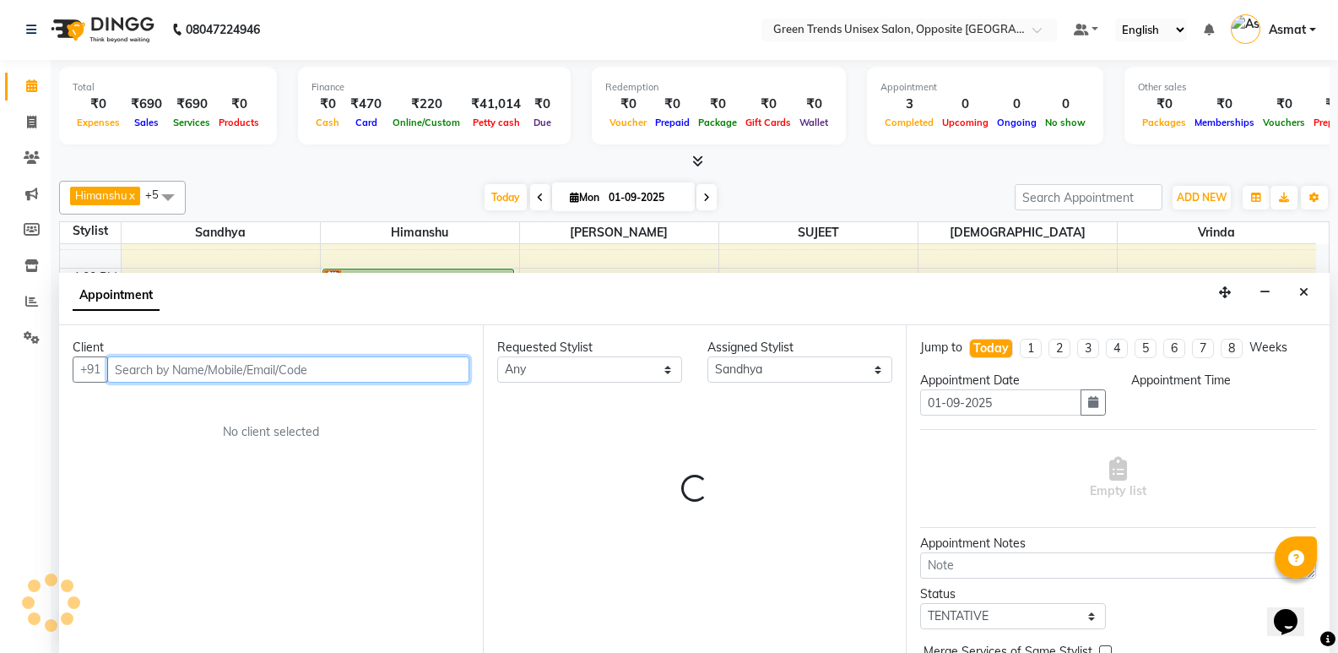
select select "1050"
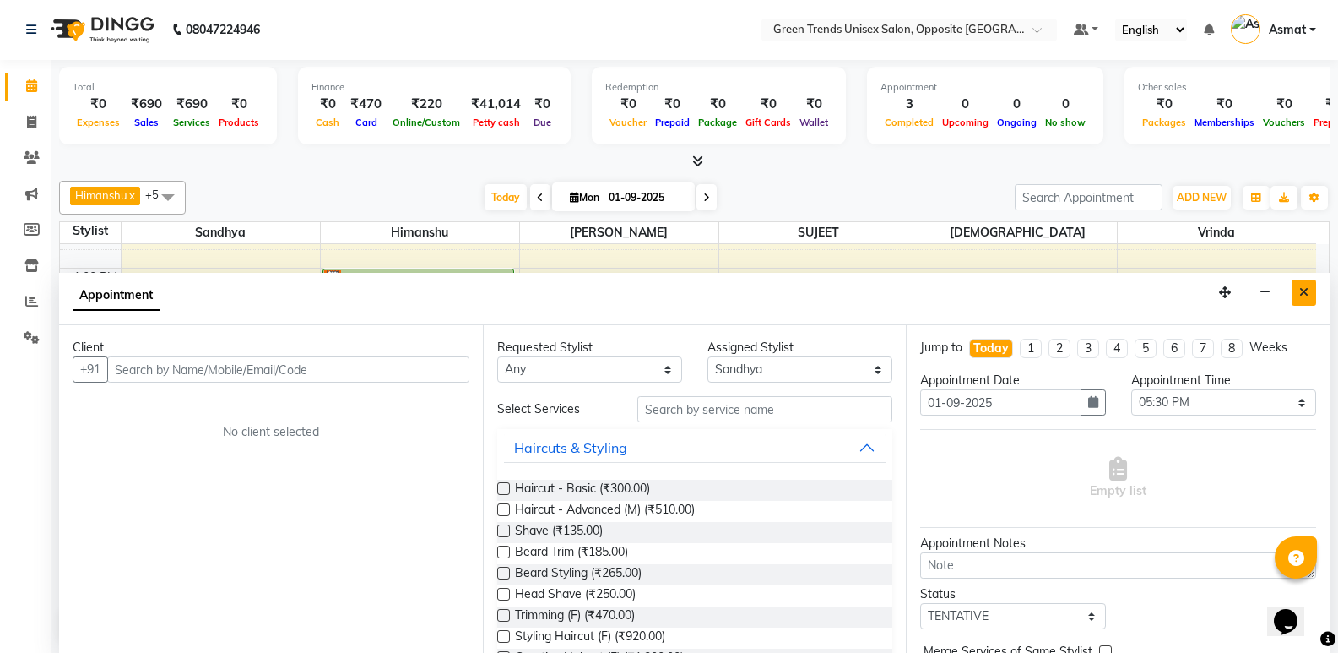
click at [1299, 296] on icon "Close" at bounding box center [1303, 292] width 9 height 12
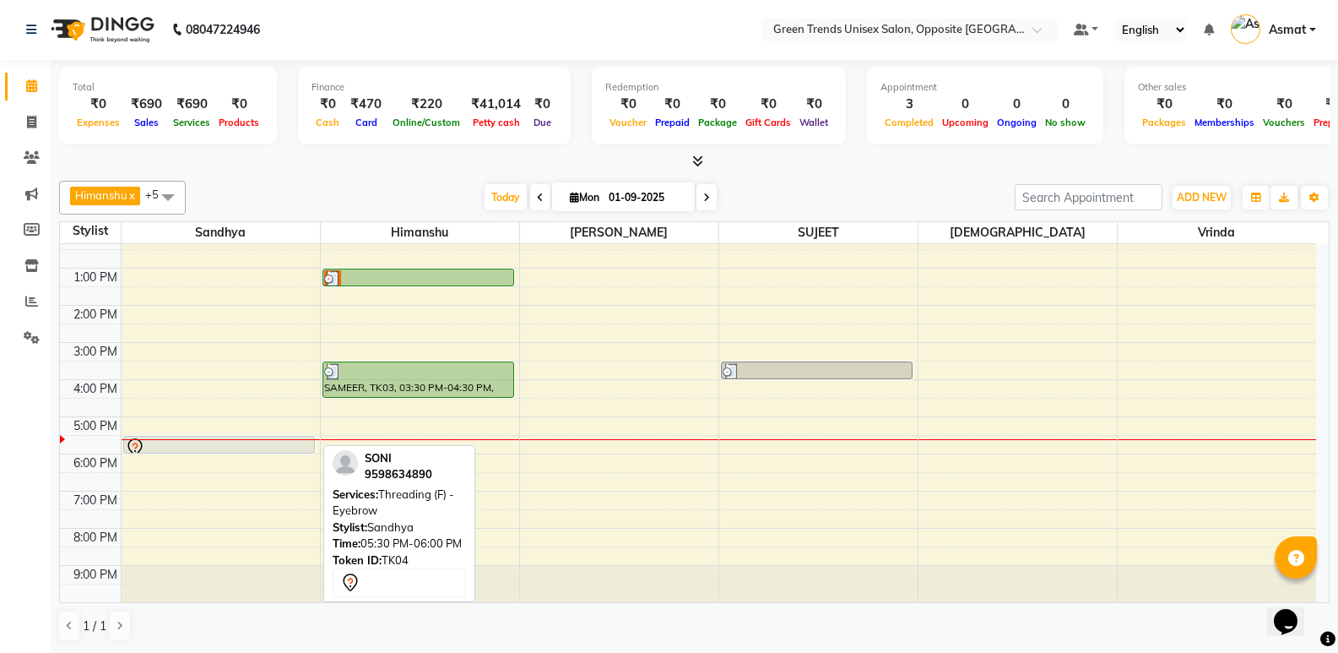
click at [267, 447] on div at bounding box center [219, 447] width 188 height 20
select select "7"
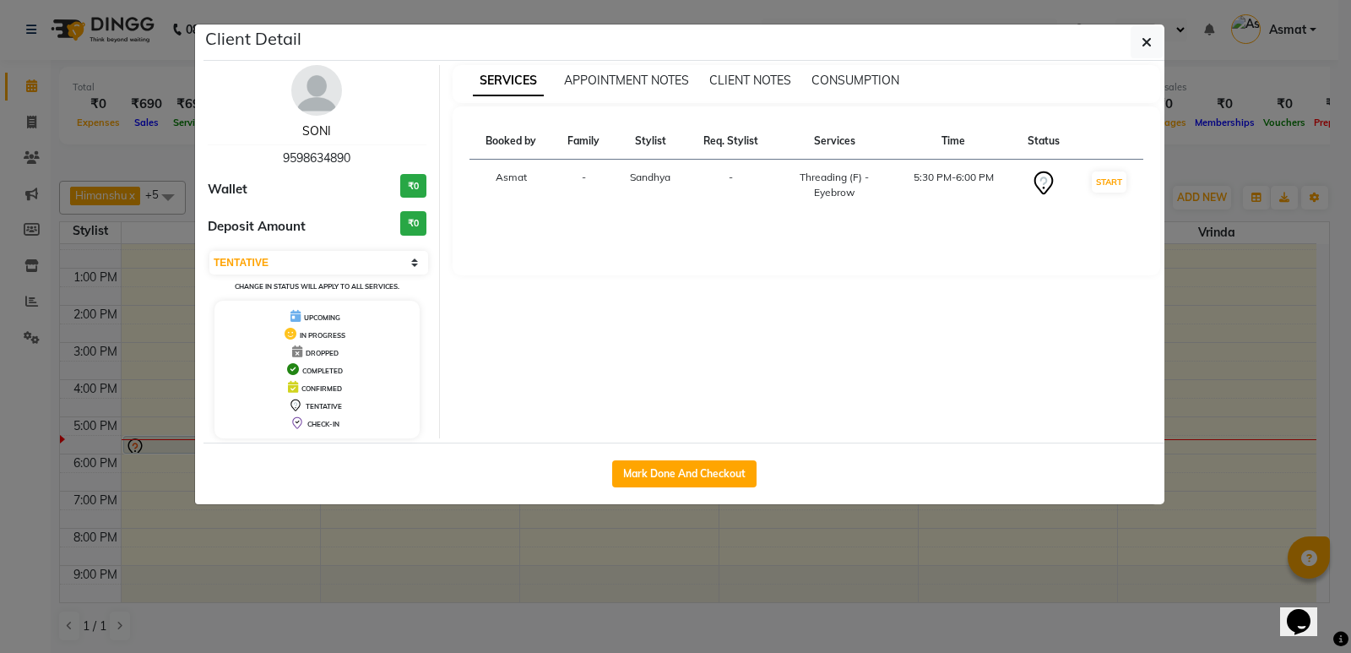
click at [320, 128] on link "SONI" at bounding box center [316, 130] width 29 height 15
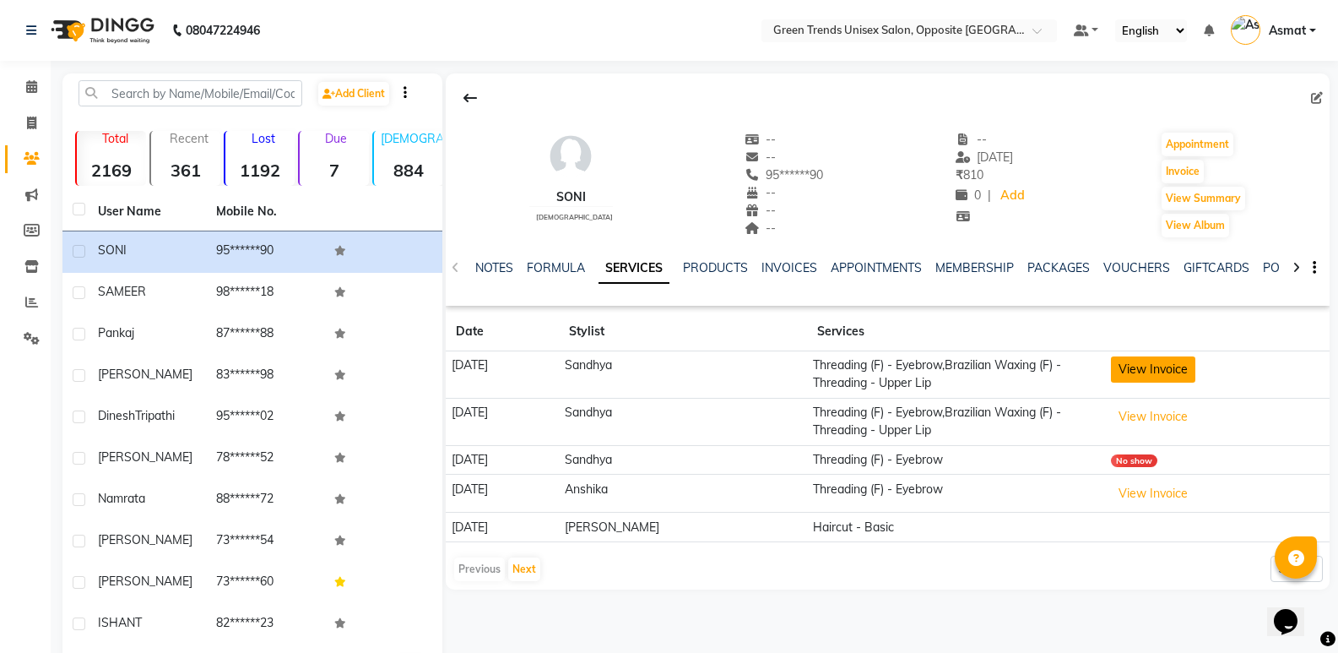
click at [1162, 365] on button "View Invoice" at bounding box center [1153, 369] width 84 height 26
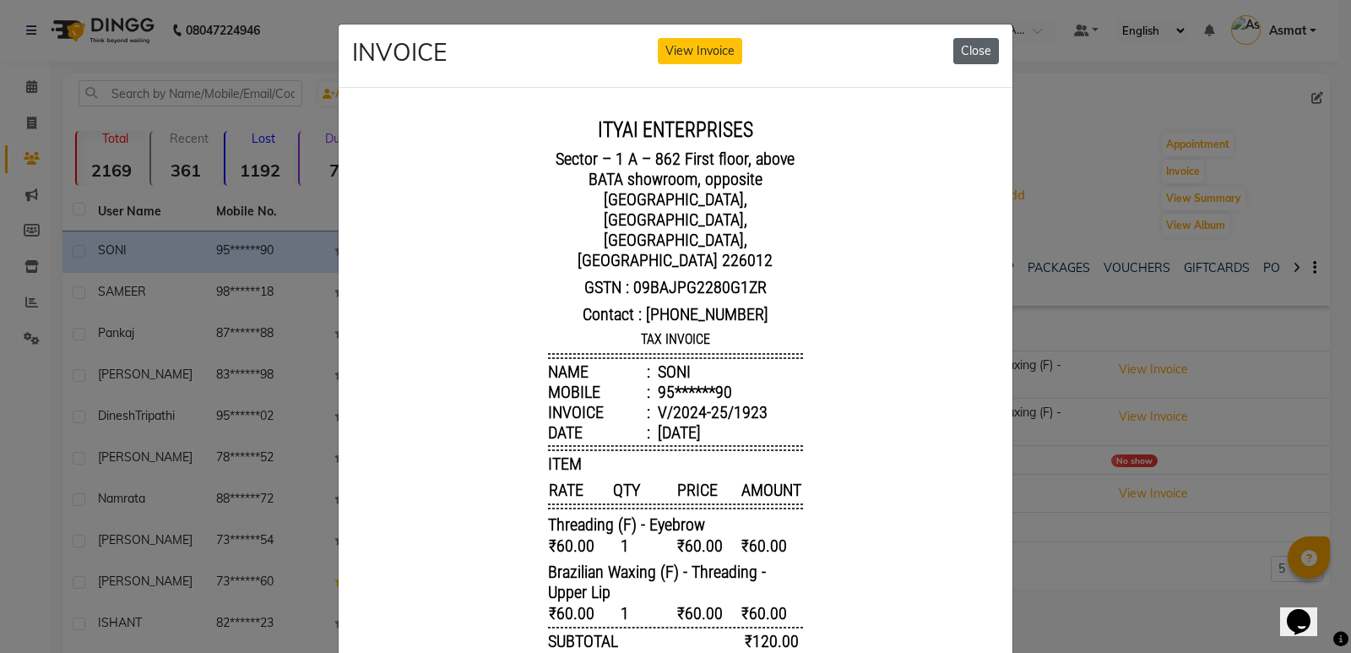
click at [953, 57] on button "Close" at bounding box center [976, 51] width 46 height 26
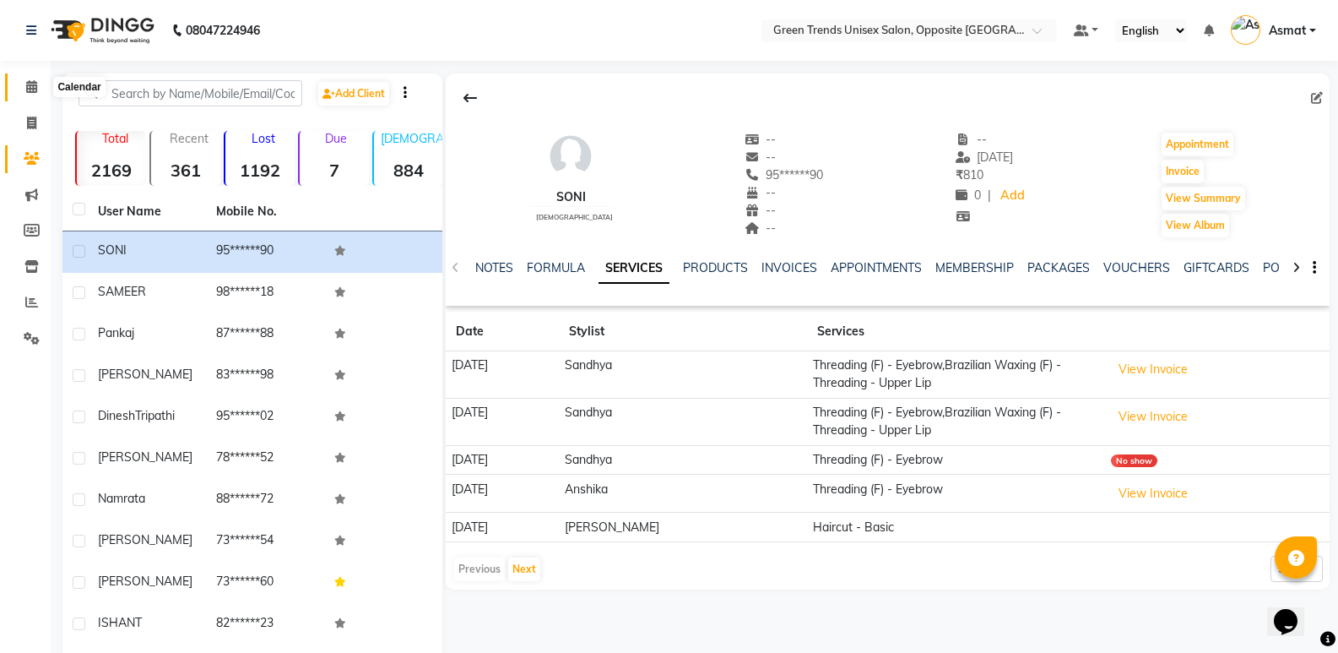
click at [34, 76] on link "Calendar" at bounding box center [25, 87] width 41 height 28
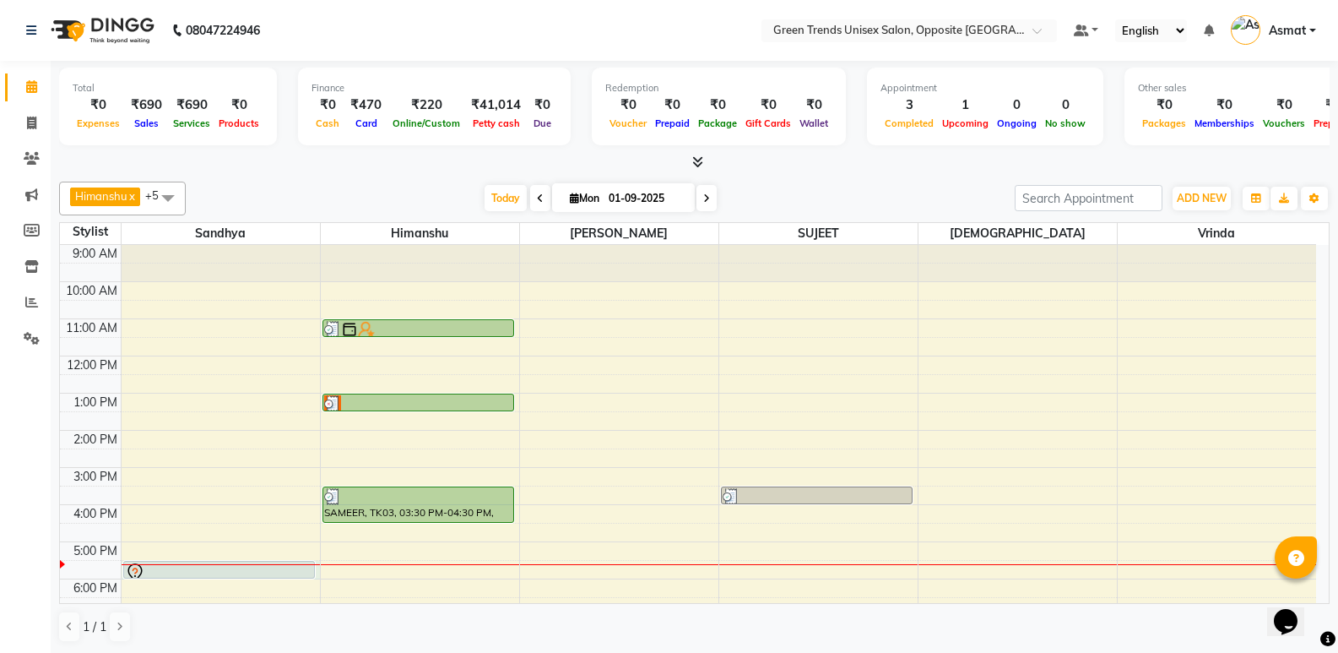
click at [317, 571] on div "9:00 AM 10:00 AM 11:00 AM 12:00 PM 1:00 PM 2:00 PM 3:00 PM 4:00 PM 5:00 PM 6:00…" at bounding box center [688, 486] width 1256 height 482
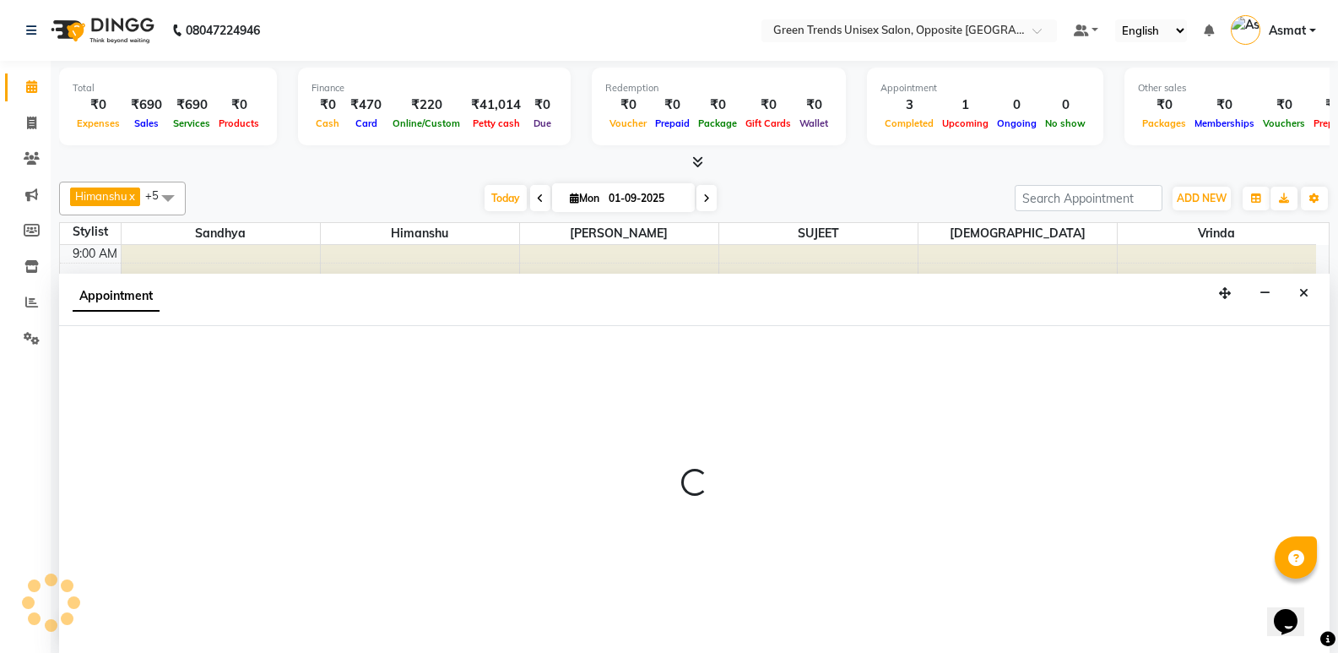
scroll to position [1, 0]
select select "35063"
select select "1050"
select select "tentative"
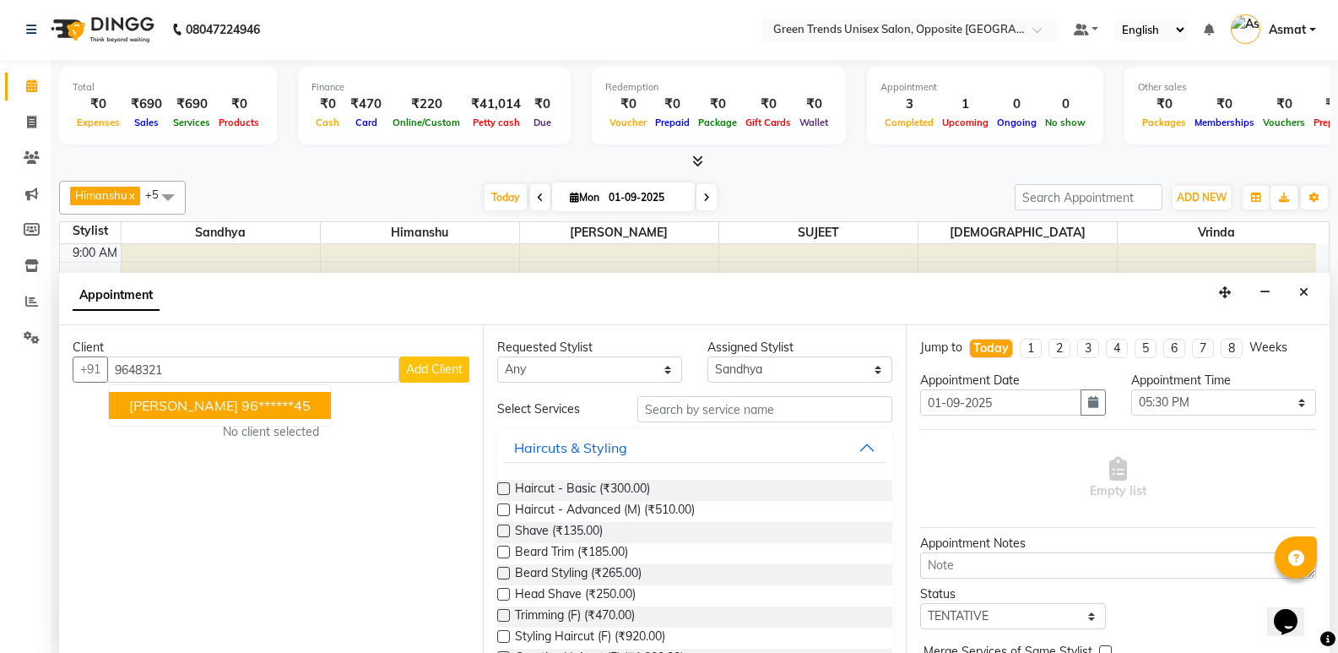
click at [186, 402] on span "[PERSON_NAME]" at bounding box center [183, 405] width 109 height 17
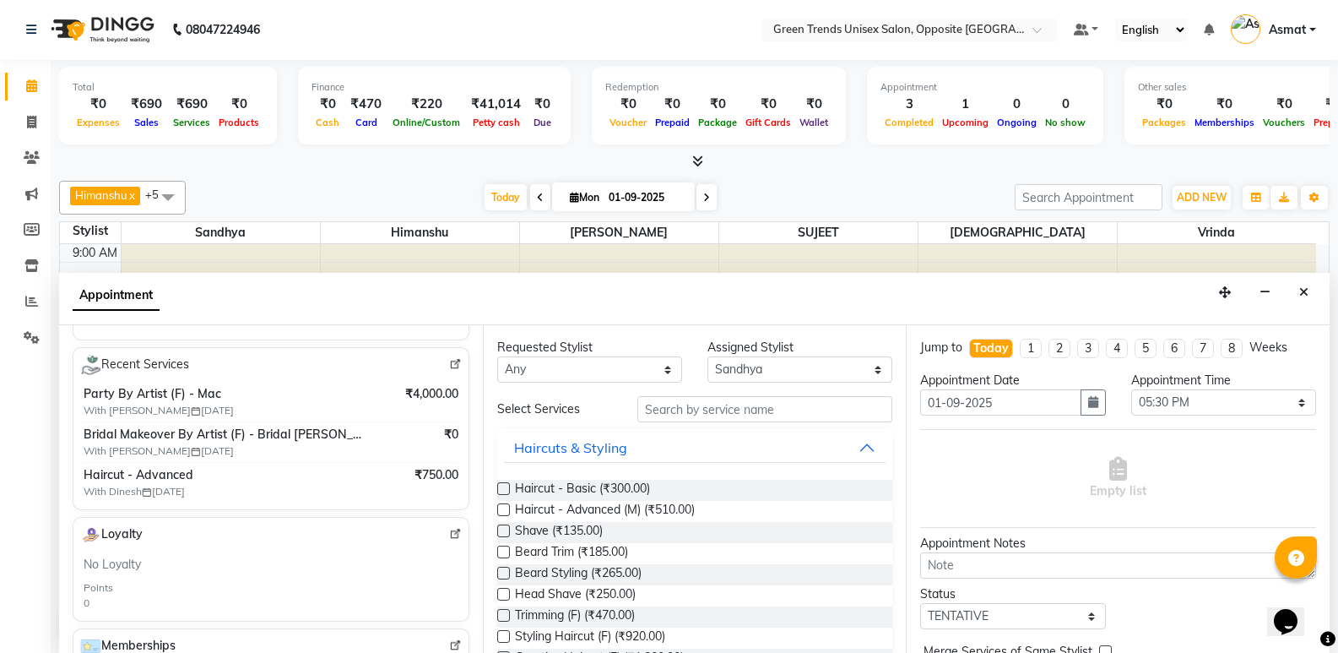
scroll to position [307, 0]
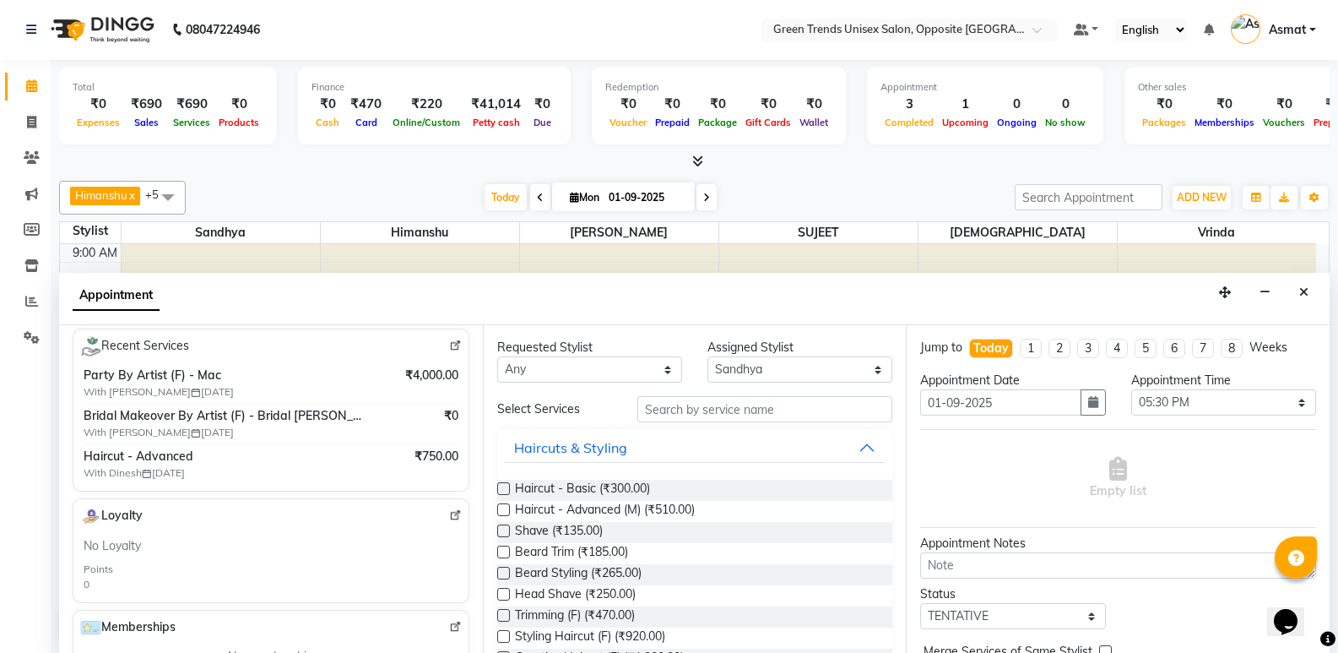
type input "96******45"
drag, startPoint x: 482, startPoint y: 526, endPoint x: 488, endPoint y: 464, distance: 61.9
click at [488, 464] on div "Requested Stylist Any Asmat Dinesh Himanshu Raj Shilpakar Sandhya SHAHID Sohail…" at bounding box center [695, 489] width 424 height 328
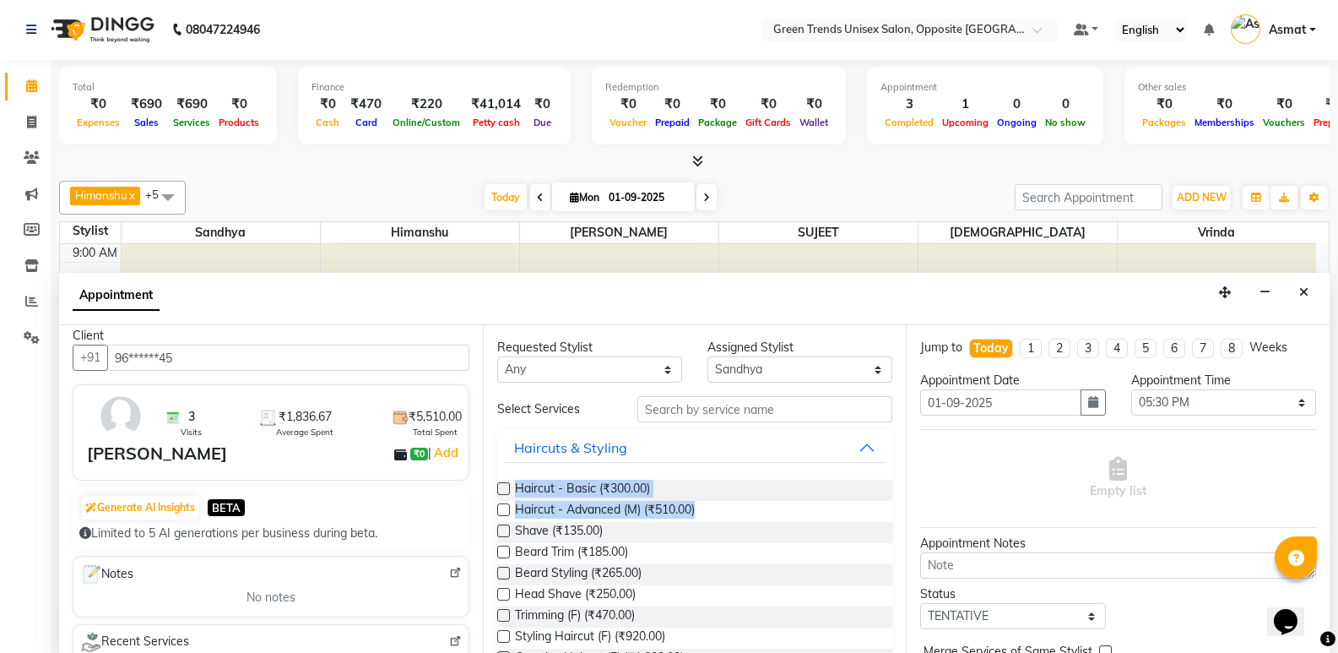
scroll to position [0, 0]
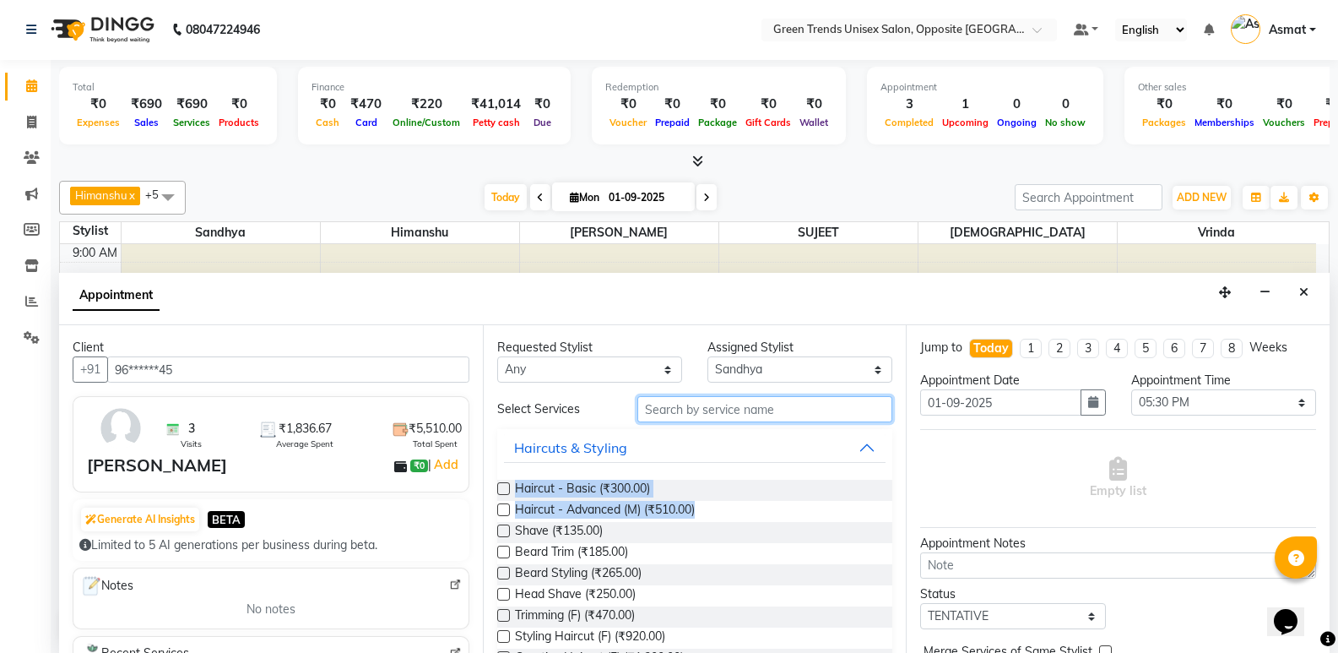
click at [684, 414] on input "text" at bounding box center [764, 409] width 255 height 26
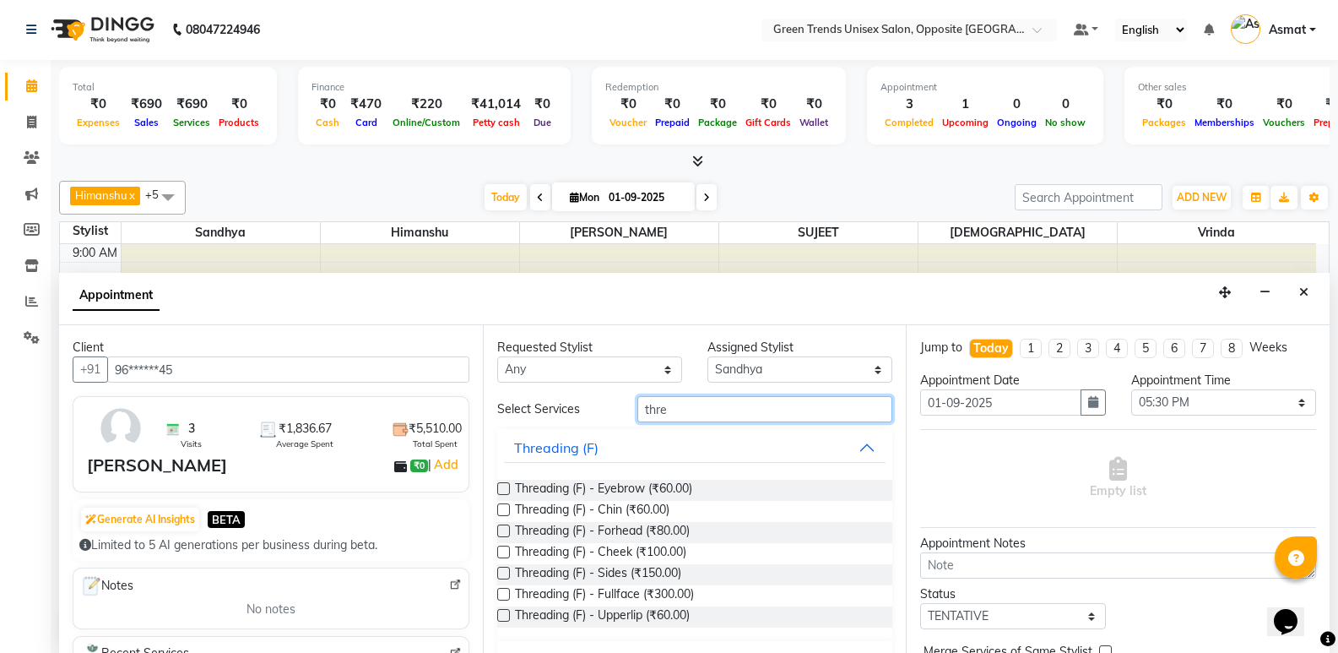
type input "thre"
click at [503, 491] on label at bounding box center [503, 488] width 13 height 13
click at [503, 491] on input "checkbox" at bounding box center [502, 490] width 11 height 11
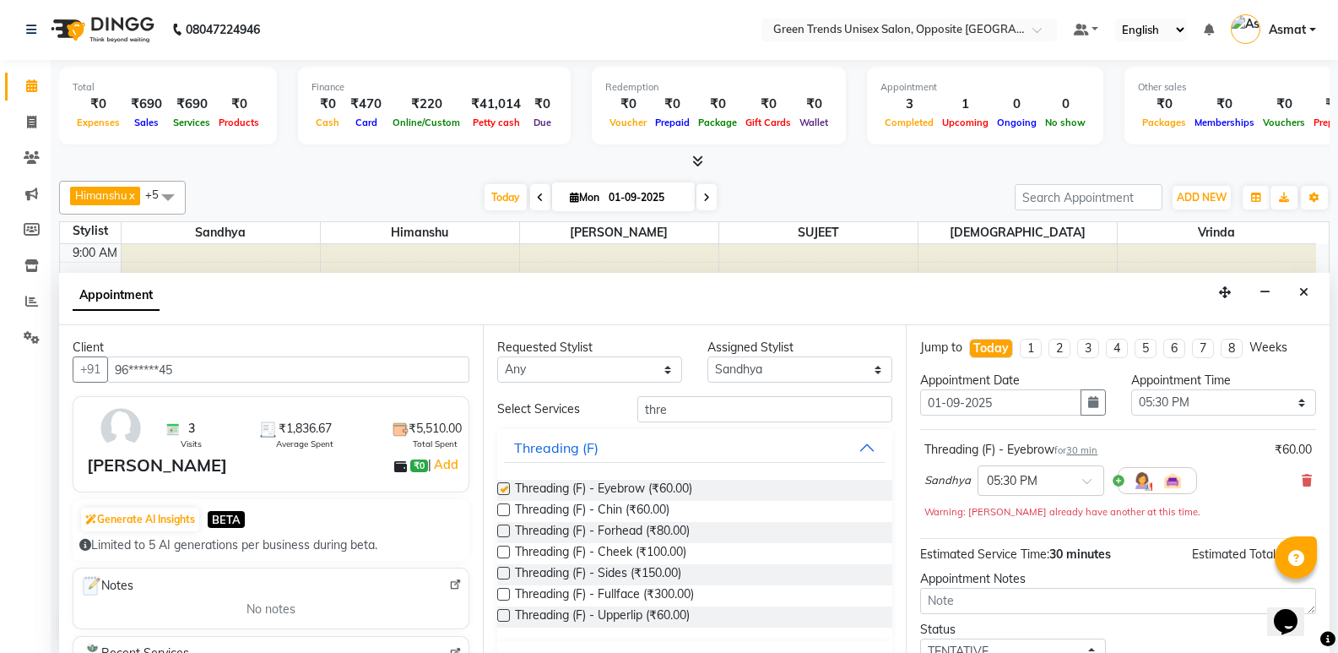
checkbox input "false"
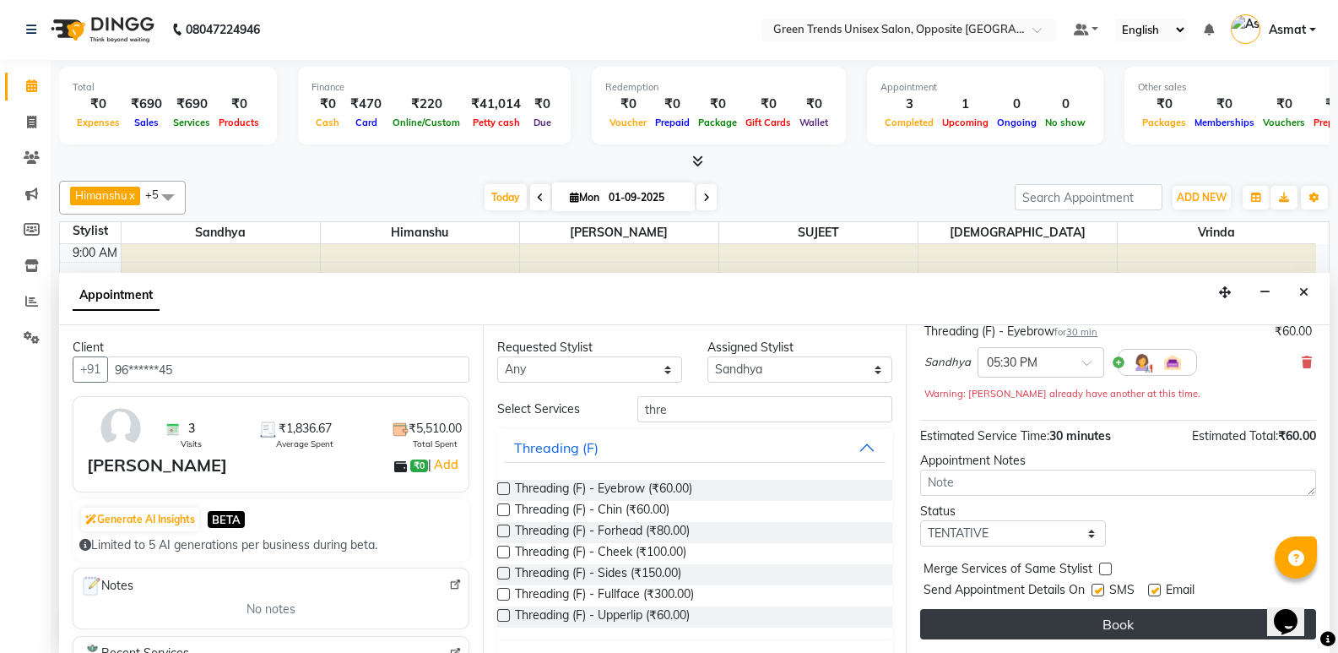
click at [1175, 637] on button "Book" at bounding box center [1118, 624] width 396 height 30
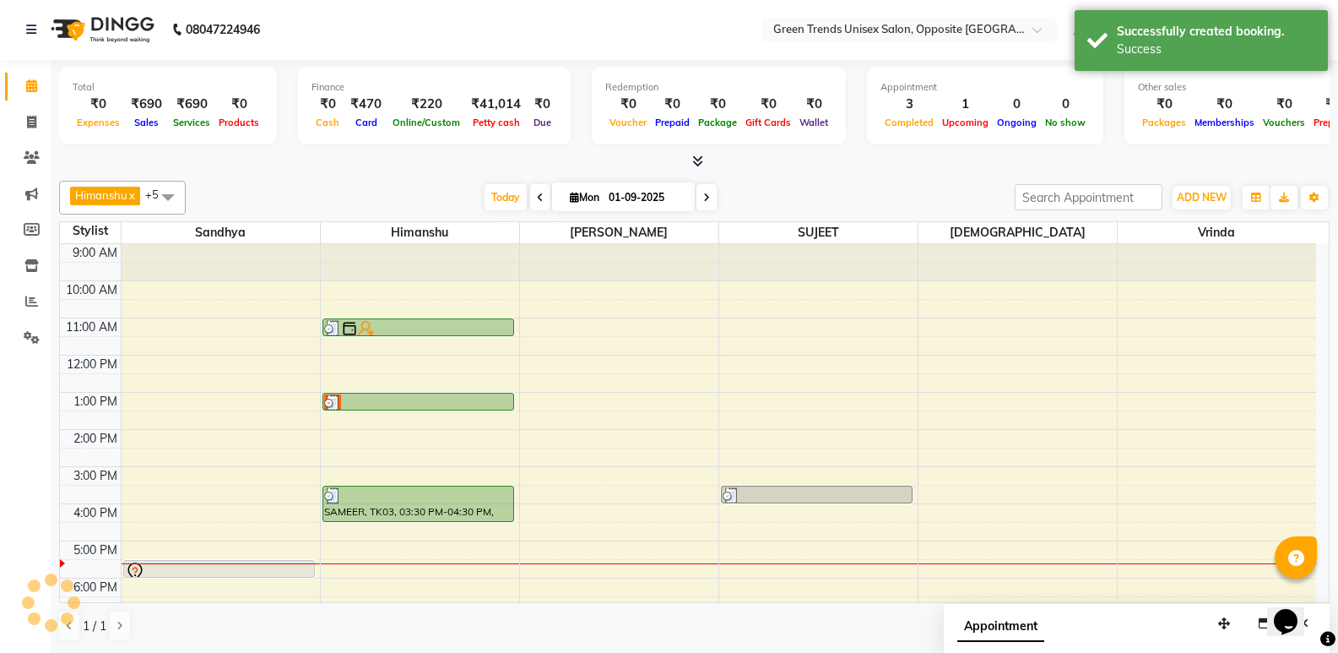
scroll to position [0, 0]
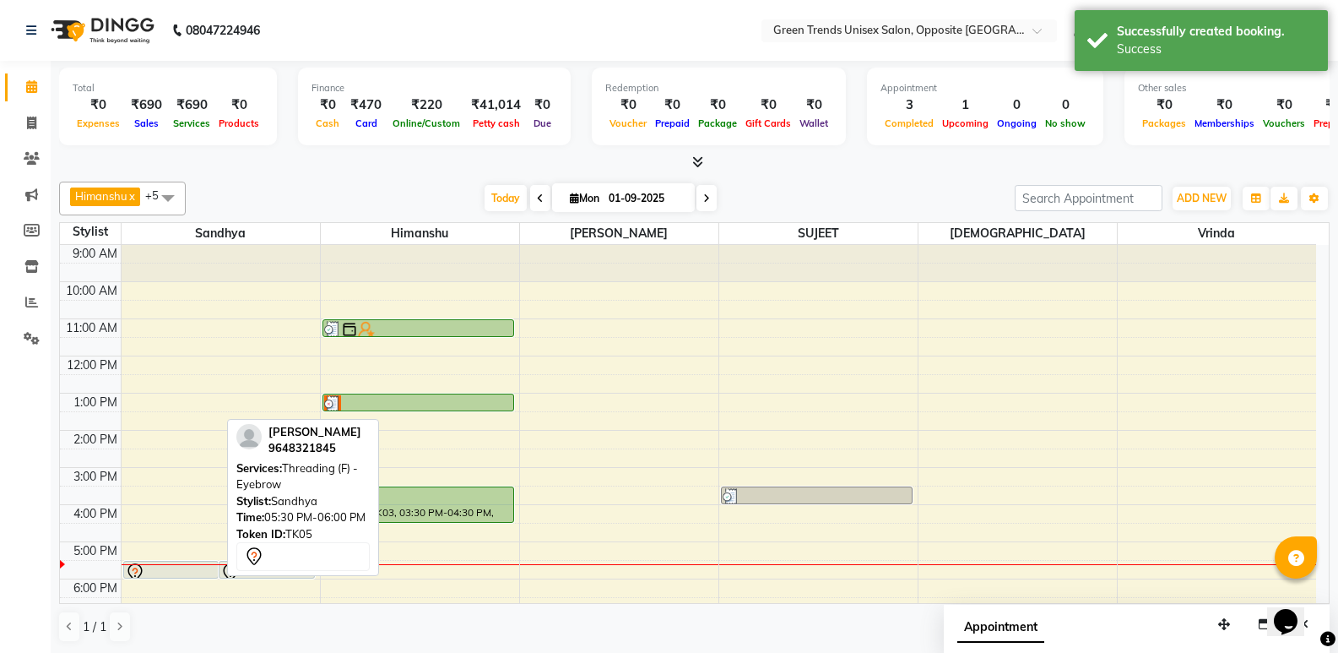
click at [203, 570] on div at bounding box center [171, 572] width 93 height 20
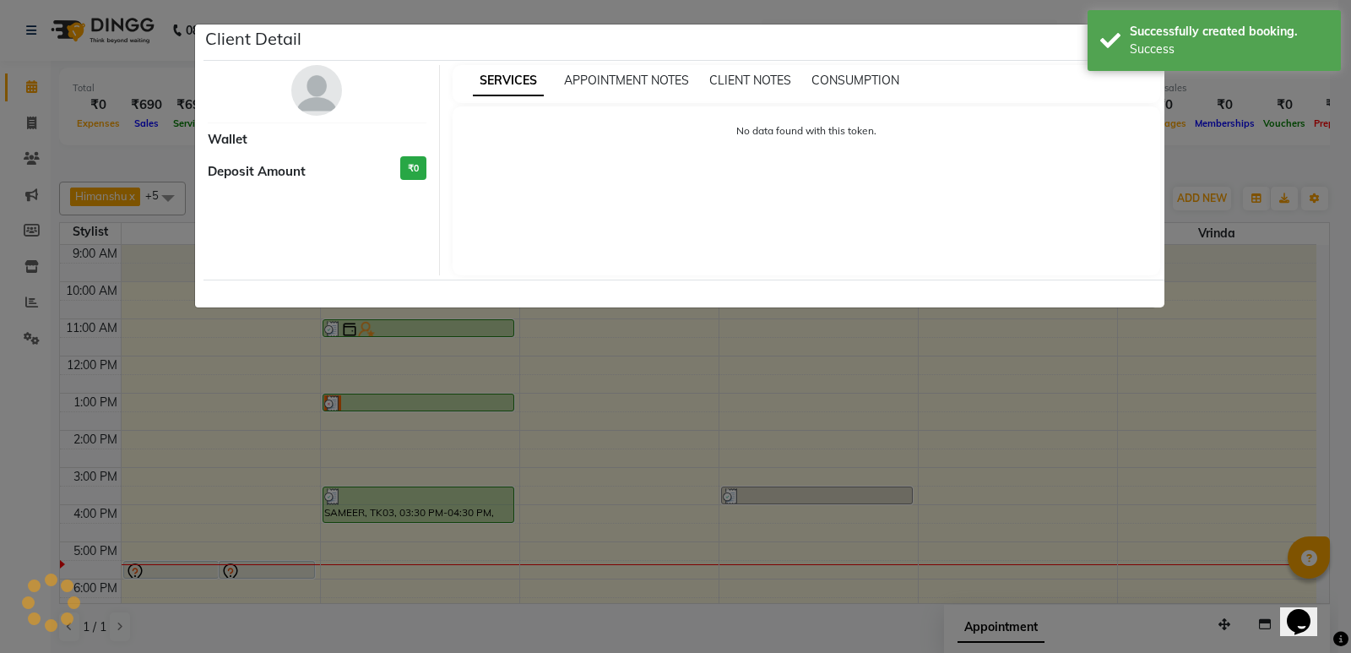
select select "7"
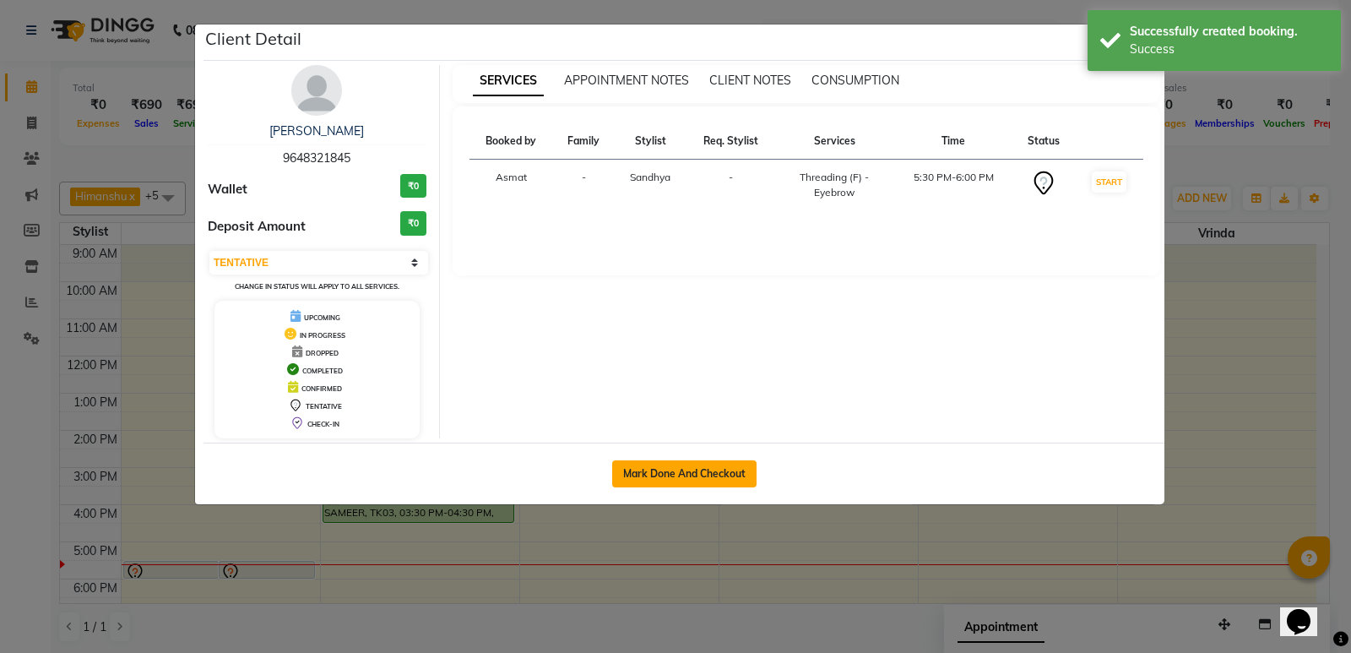
click at [690, 475] on button "Mark Done And Checkout" at bounding box center [684, 473] width 144 height 27
select select "service"
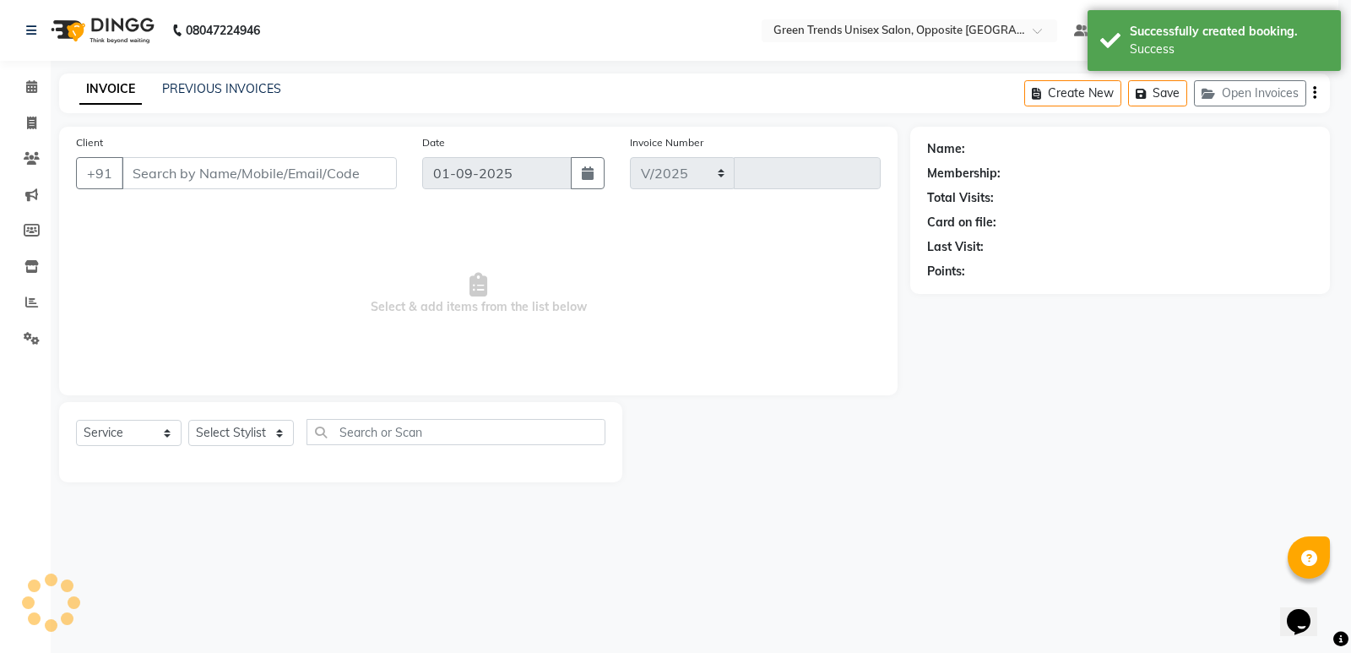
select select "5225"
type input "1091"
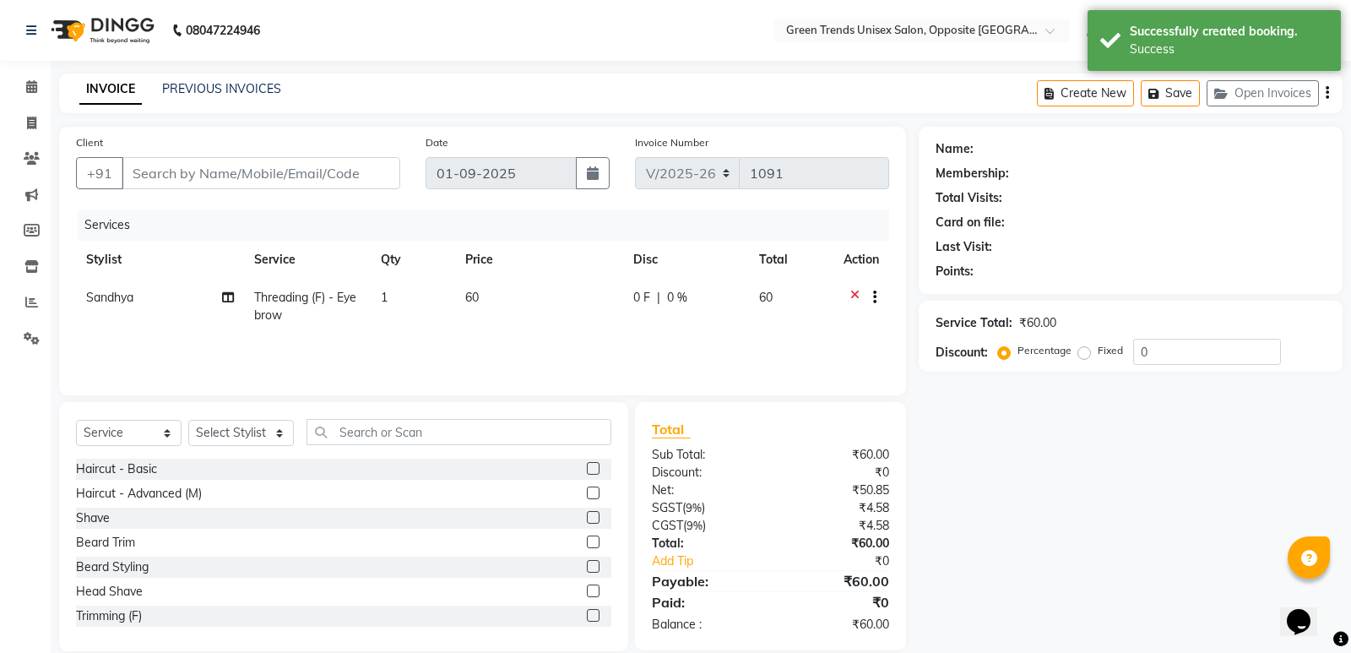
type input "96******45"
select select "35063"
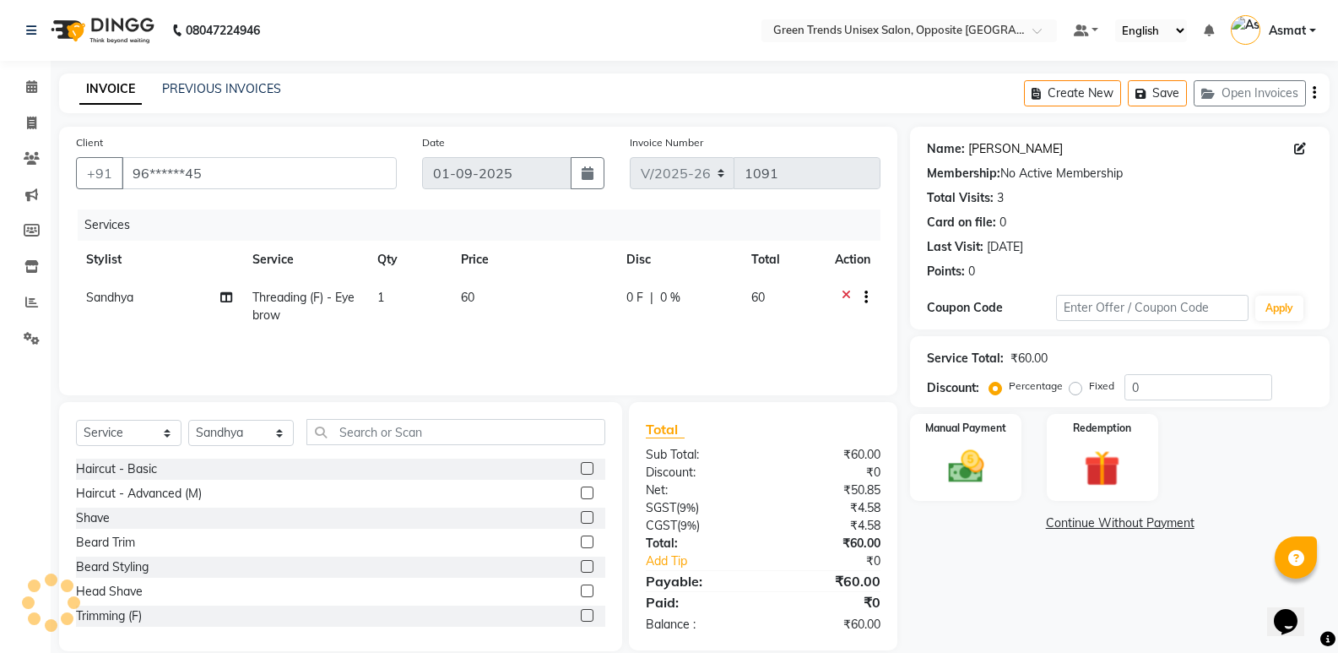
click at [1011, 143] on link "Seema Agarwal" at bounding box center [1015, 149] width 95 height 18
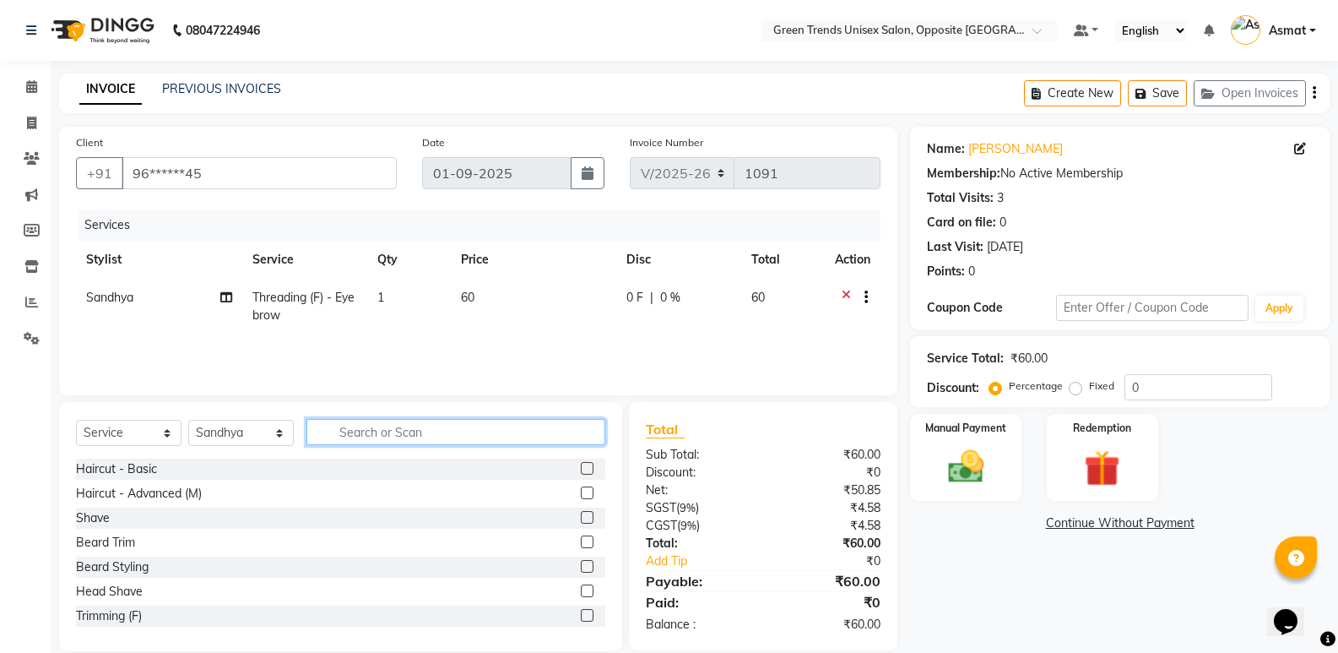
click at [373, 429] on input "text" at bounding box center [455, 432] width 299 height 26
type input "thre"
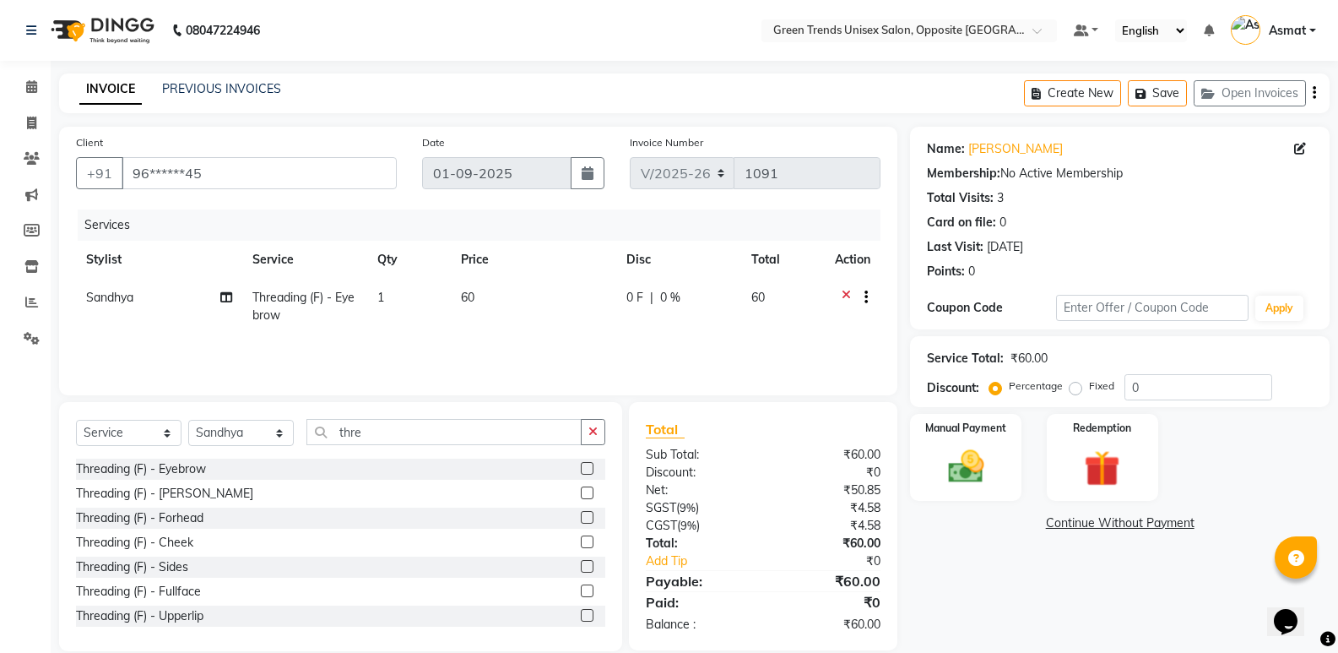
click at [581, 610] on label at bounding box center [587, 615] width 13 height 13
click at [581, 610] on input "checkbox" at bounding box center [586, 615] width 11 height 11
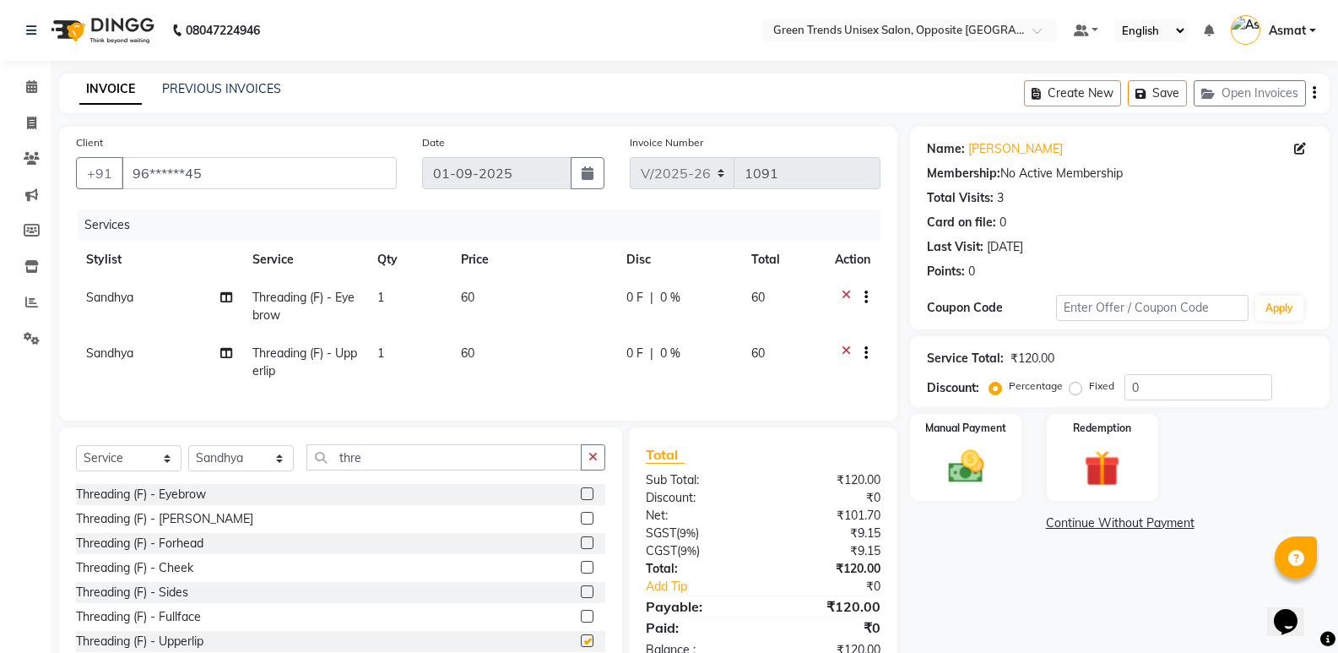
checkbox input "false"
drag, startPoint x: 640, startPoint y: 269, endPoint x: 637, endPoint y: 287, distance: 17.9
click at [642, 273] on th "Disc" at bounding box center [678, 260] width 125 height 38
click at [632, 296] on span "0 F" at bounding box center [634, 298] width 17 height 18
select select "35063"
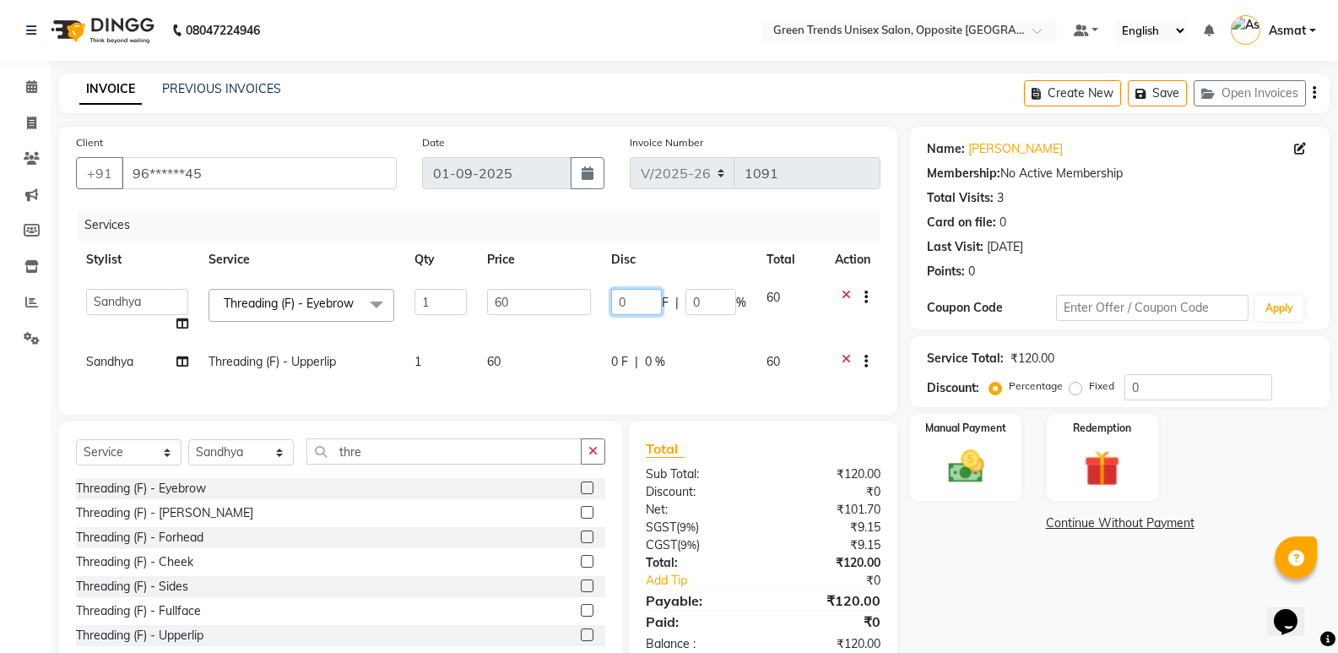
click at [632, 296] on input "0" at bounding box center [636, 302] width 51 height 26
type input "010"
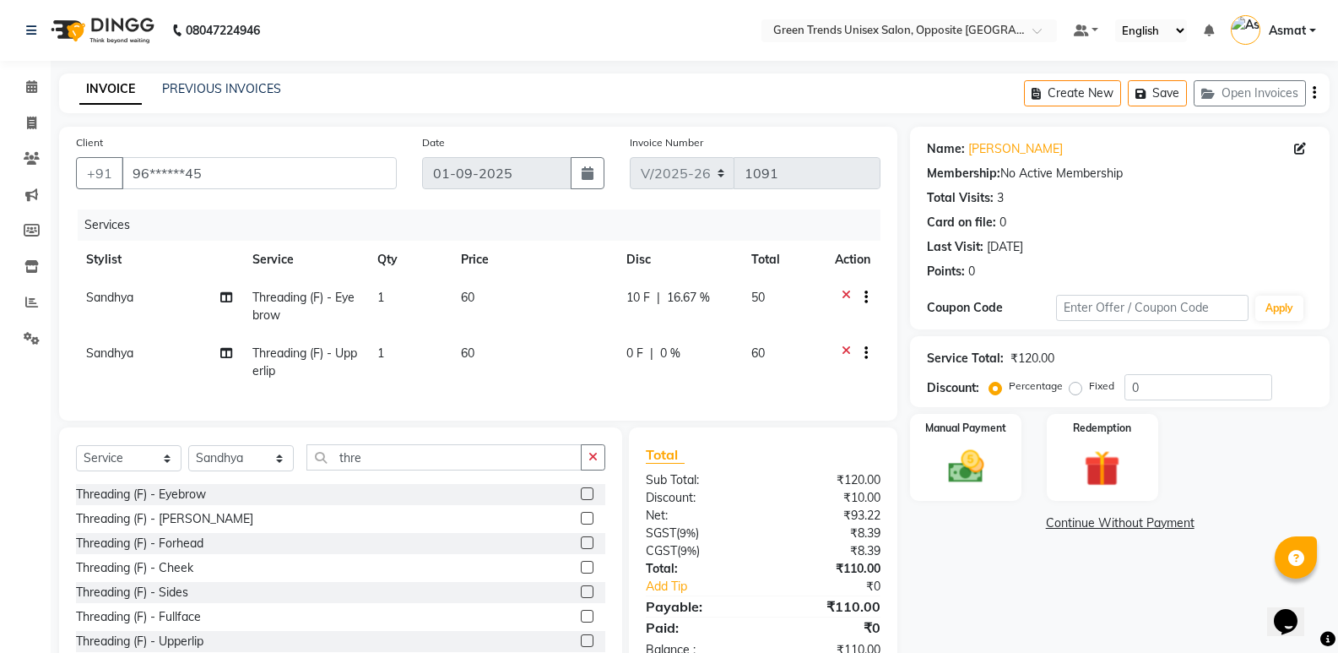
click at [599, 361] on td "60" at bounding box center [533, 362] width 165 height 56
select select "35063"
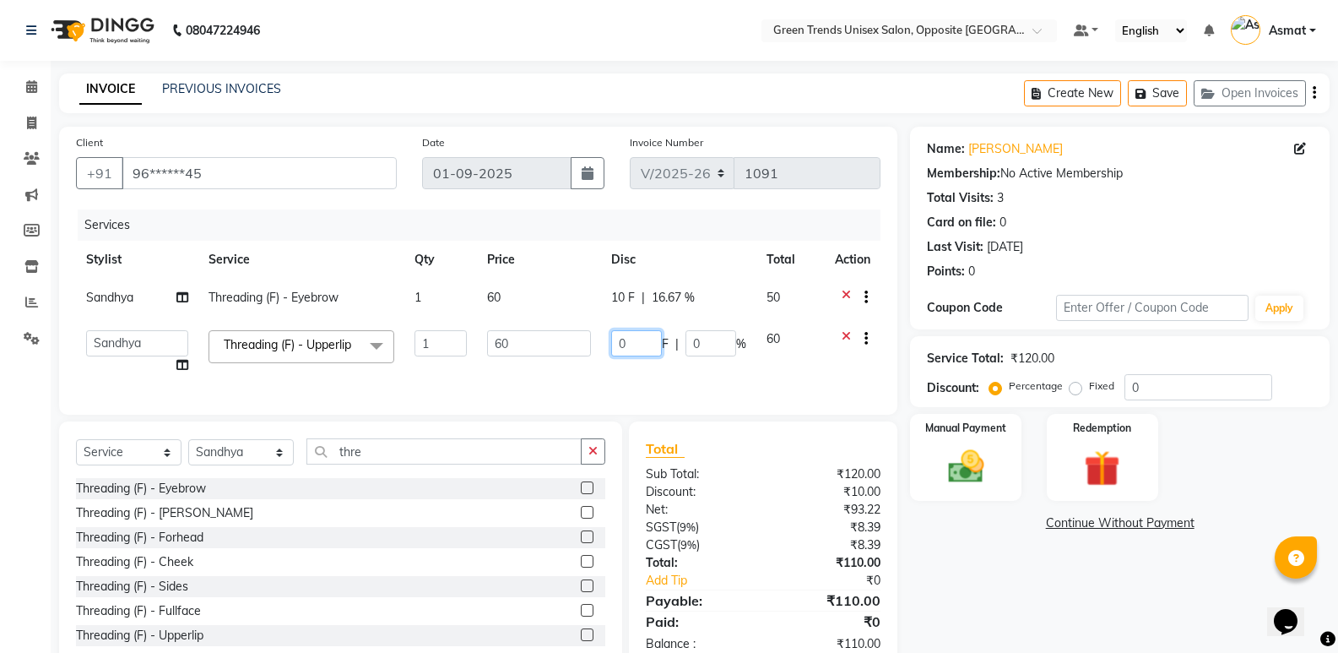
click at [635, 344] on input "0" at bounding box center [636, 343] width 51 height 26
type input "010"
click at [603, 354] on tr "Asmat Dinesh Himanshu Raj Shilpakar Sandhya SHAHID Sohail SUJEET Vaishnavi Vrin…" at bounding box center [478, 352] width 805 height 64
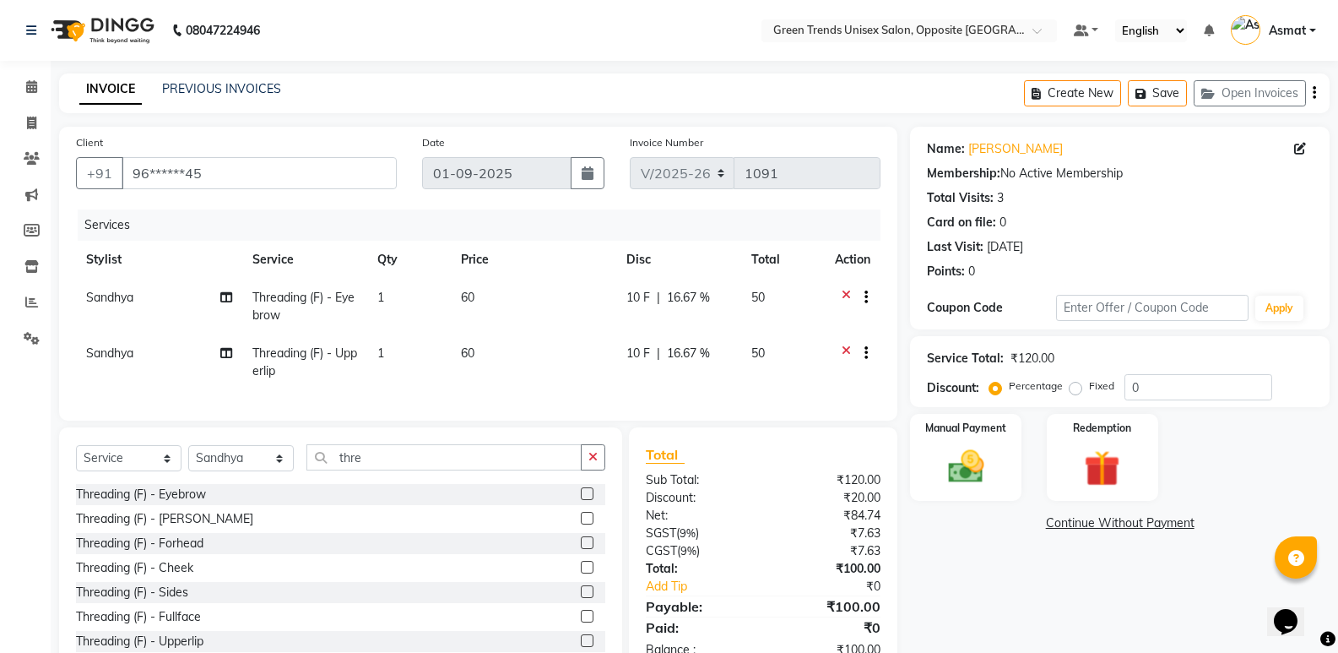
scroll to position [62, 0]
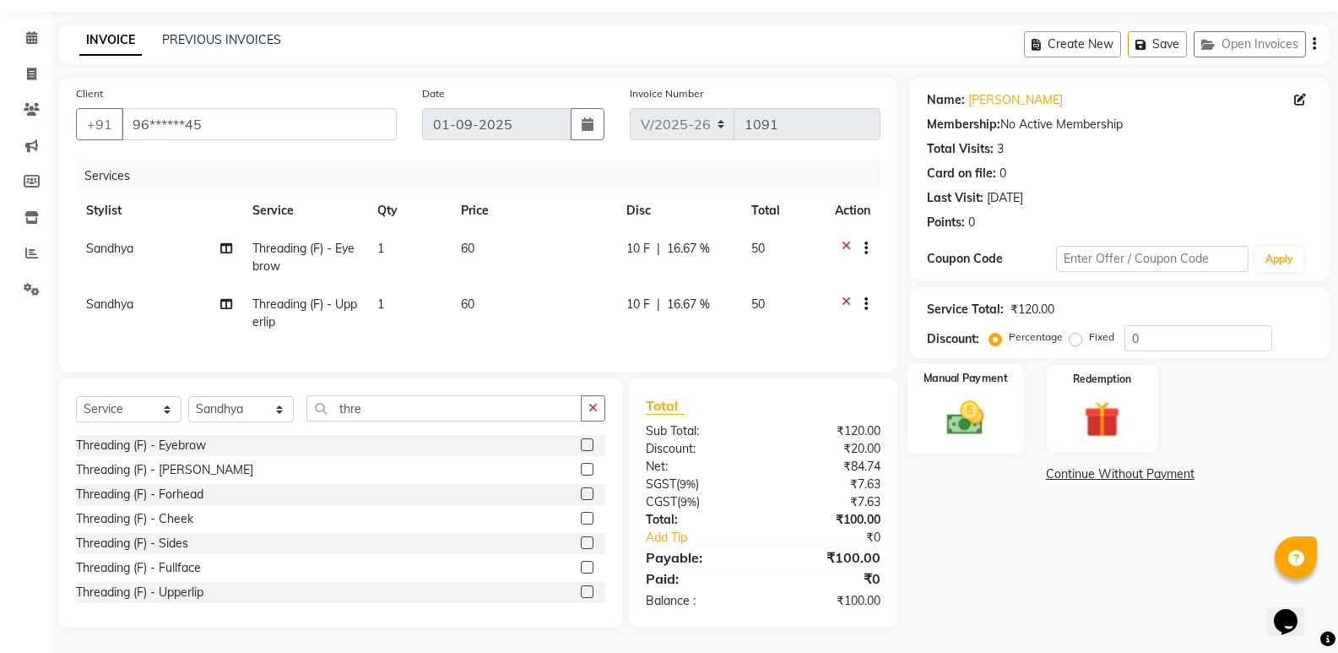
click at [980, 396] on img at bounding box center [965, 417] width 60 height 43
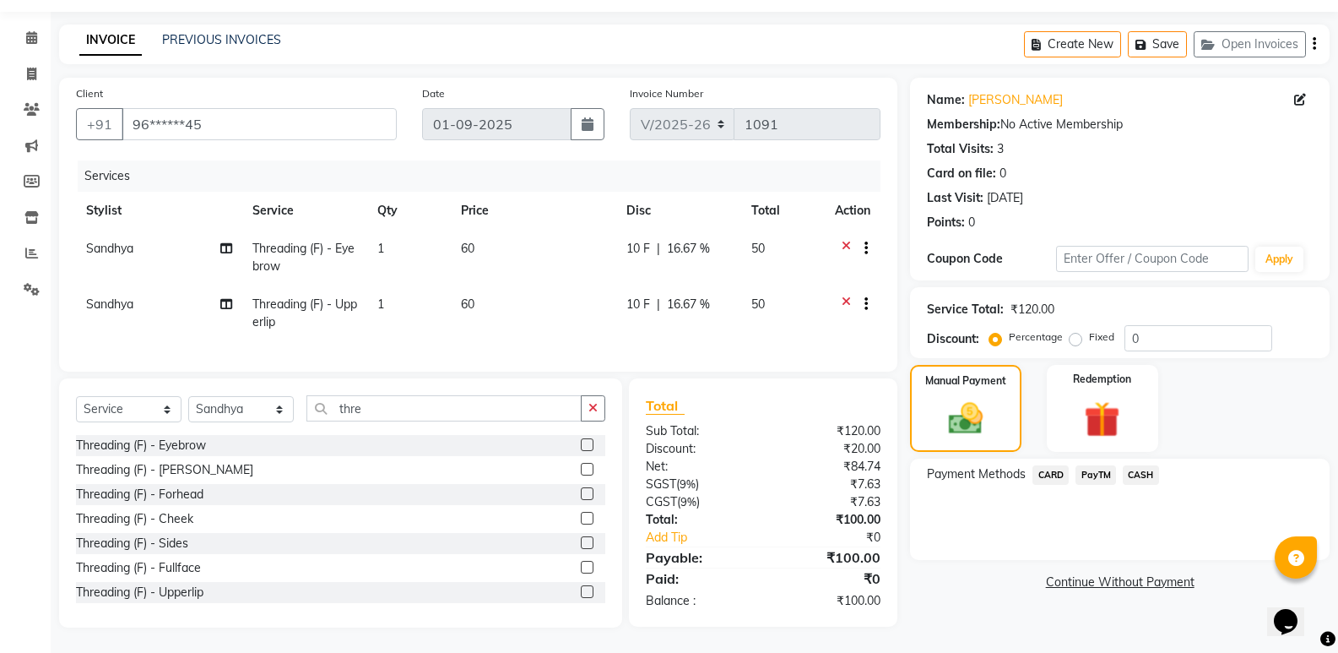
click at [1137, 465] on span "CASH" at bounding box center [1141, 474] width 36 height 19
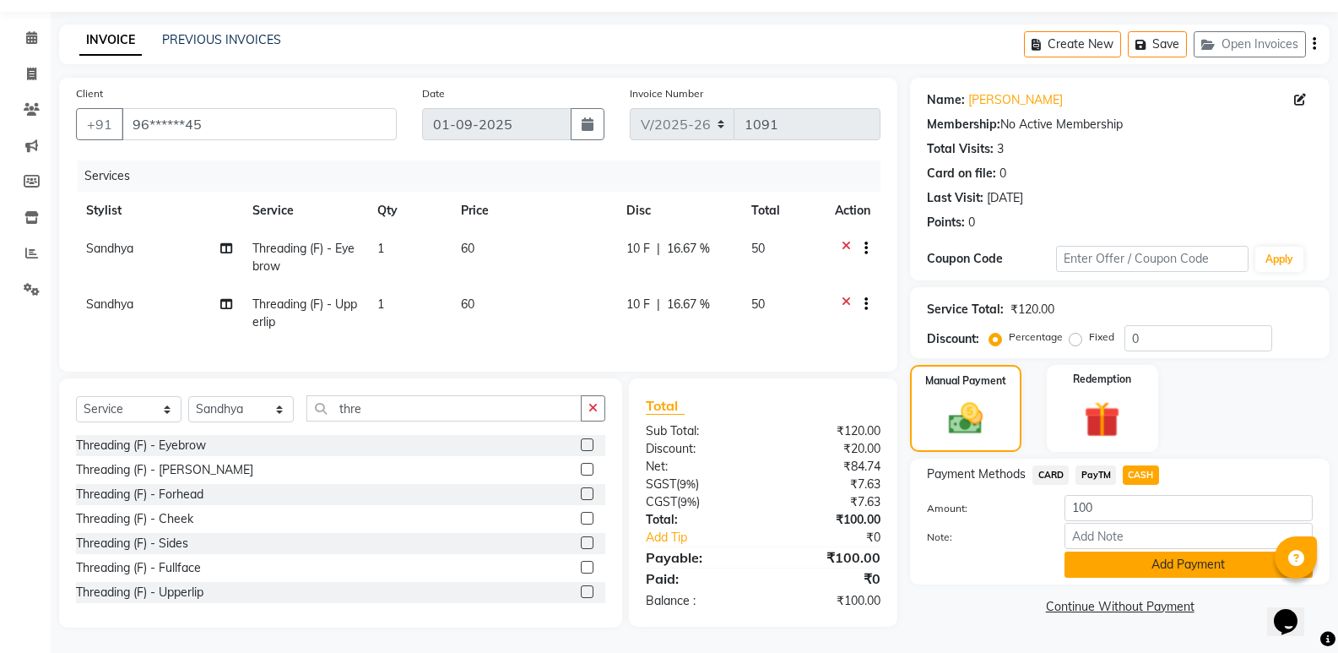
click at [1157, 554] on button "Add Payment" at bounding box center [1189, 564] width 248 height 26
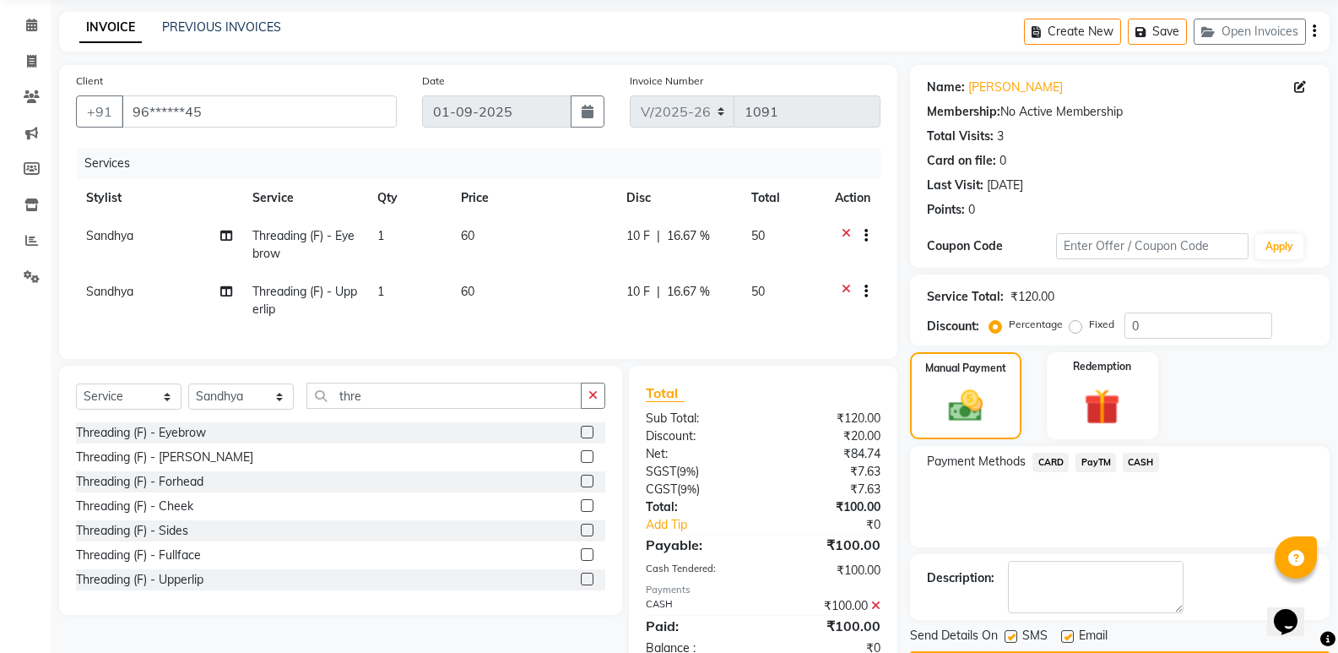
scroll to position [121, 0]
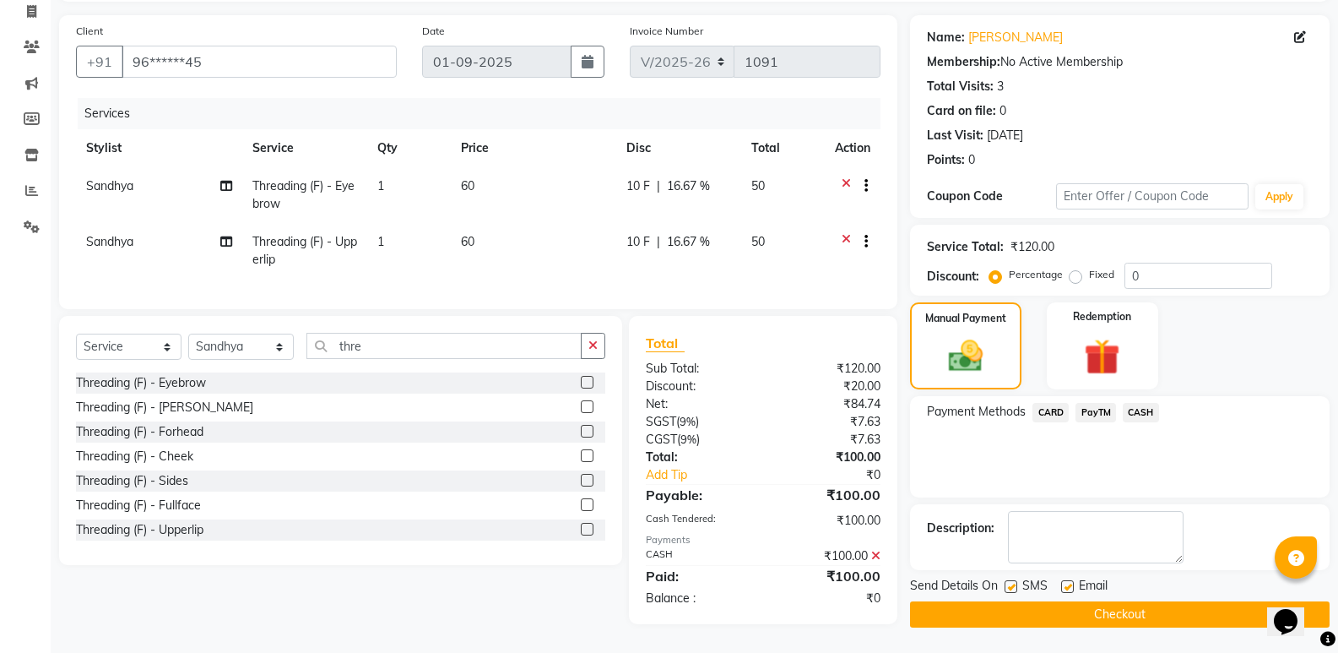
click at [1038, 611] on button "Checkout" at bounding box center [1120, 614] width 420 height 26
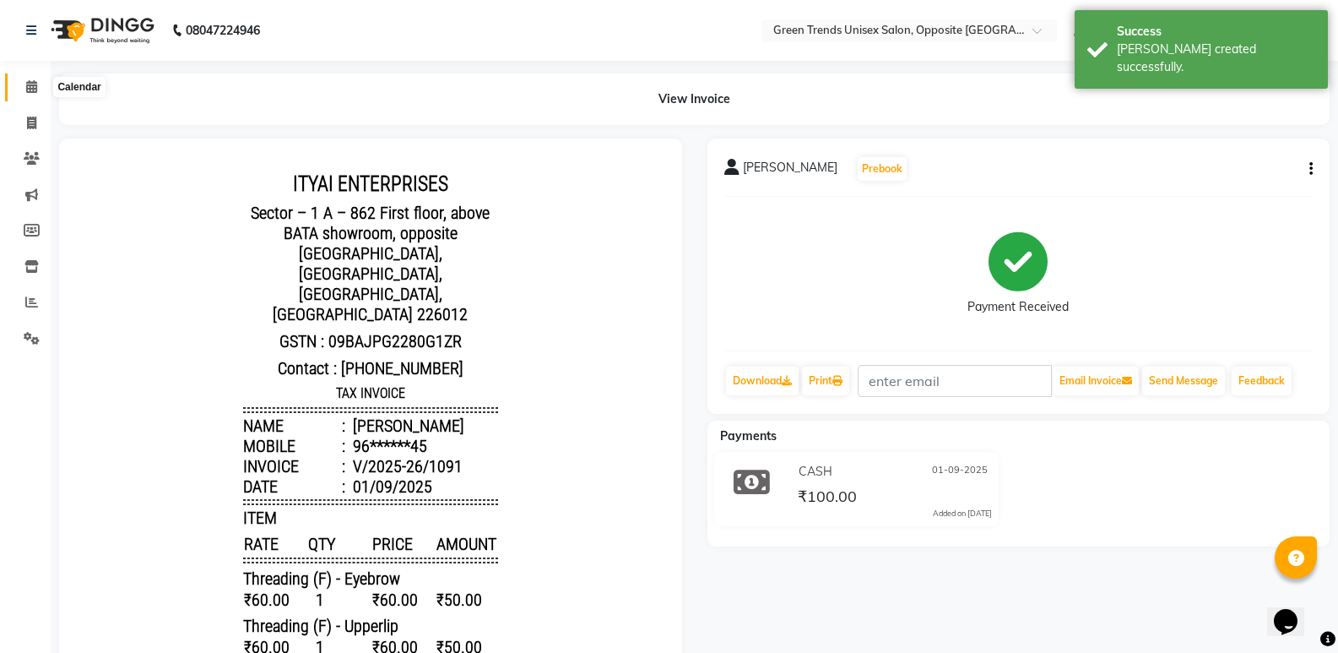
click at [34, 77] on link "Calendar" at bounding box center [25, 87] width 41 height 28
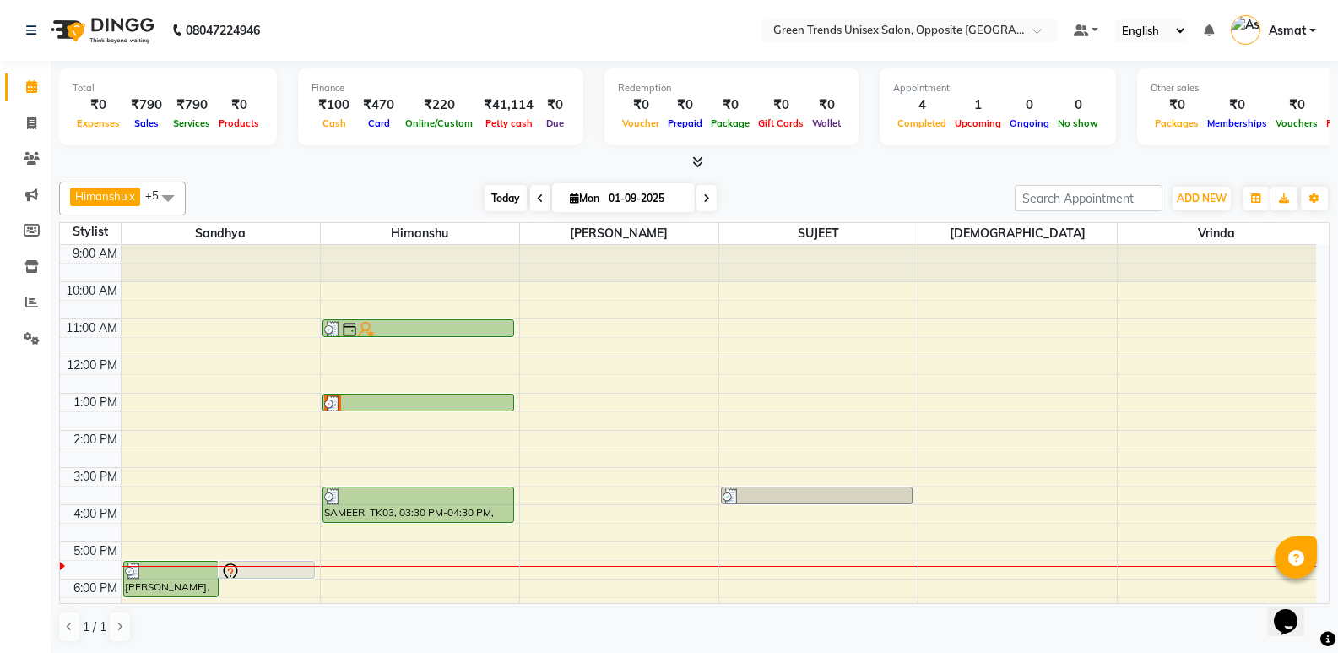
click at [502, 202] on span "Today" at bounding box center [506, 198] width 42 height 26
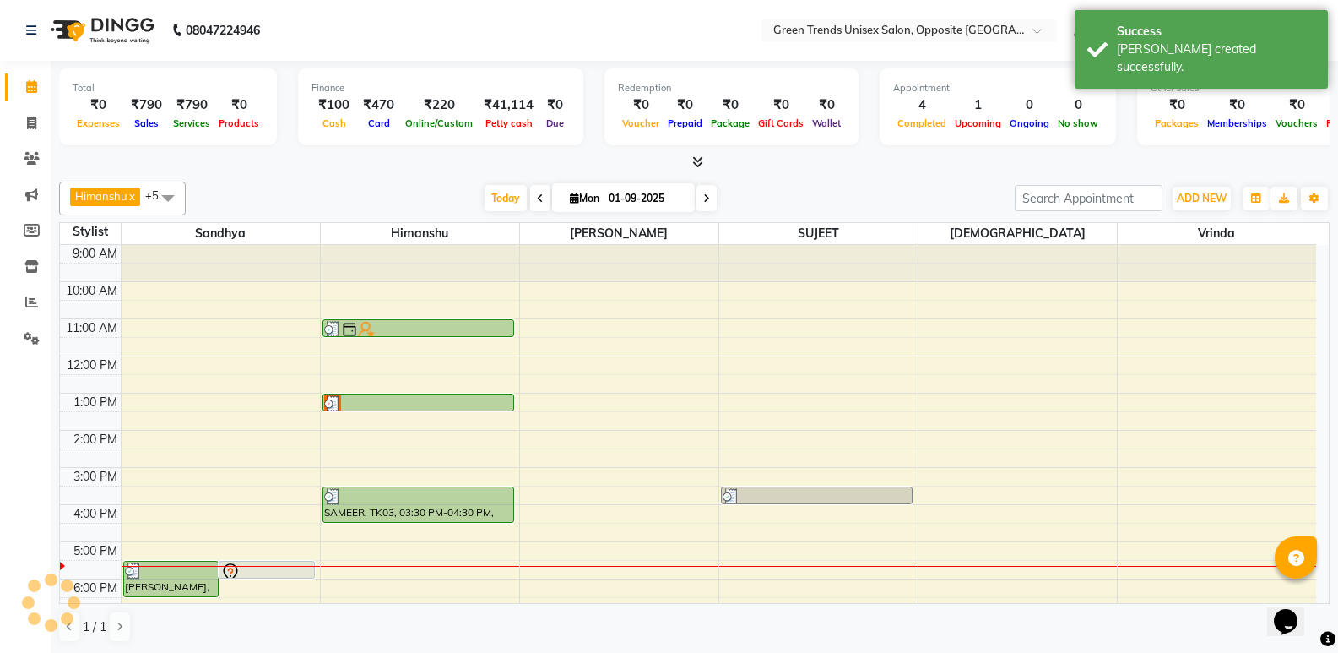
click at [464, 175] on div "Himanshu x Sandhya x SUJEET x Vaishnavi x Vrinda x Sohail x +5 Select All Sandh…" at bounding box center [694, 412] width 1271 height 474
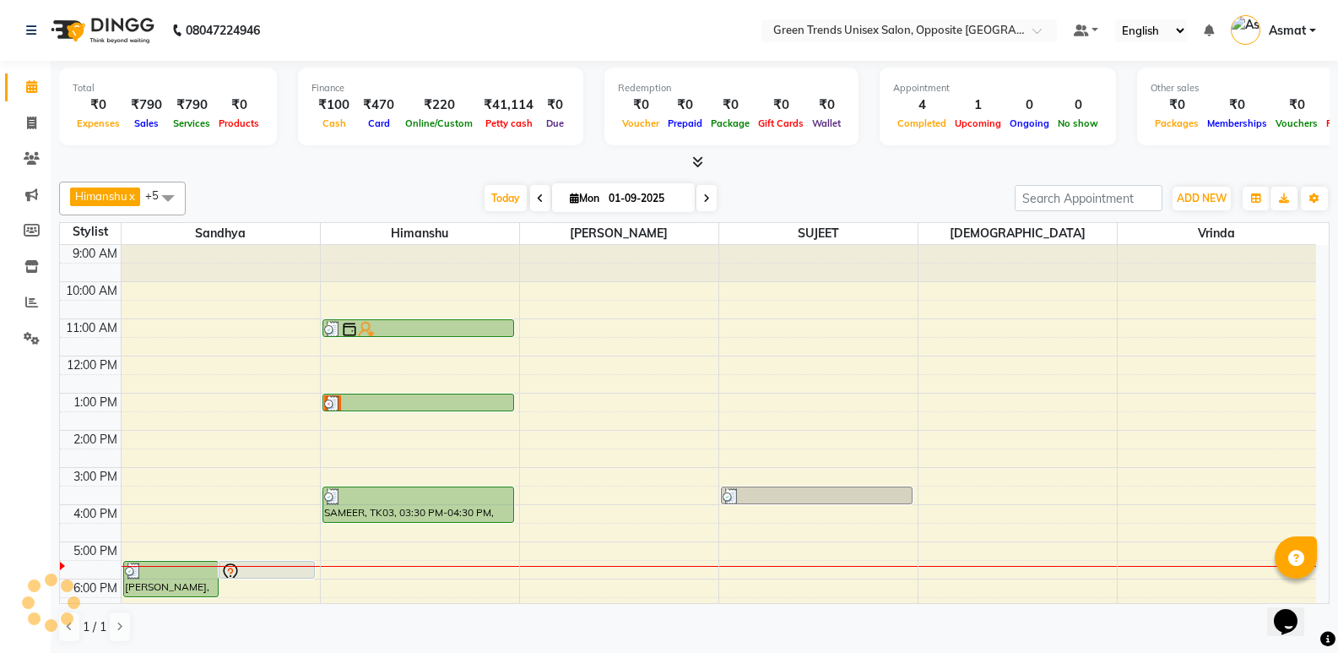
scroll to position [124, 0]
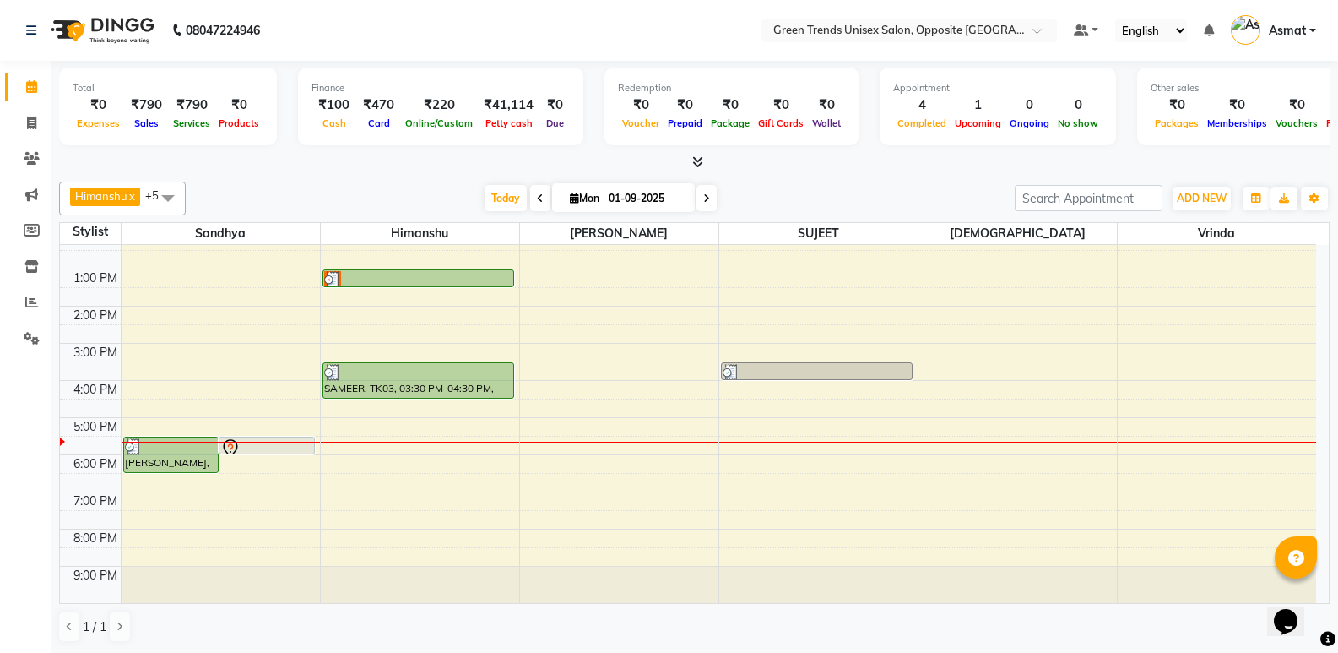
click at [261, 163] on div at bounding box center [694, 163] width 1271 height 18
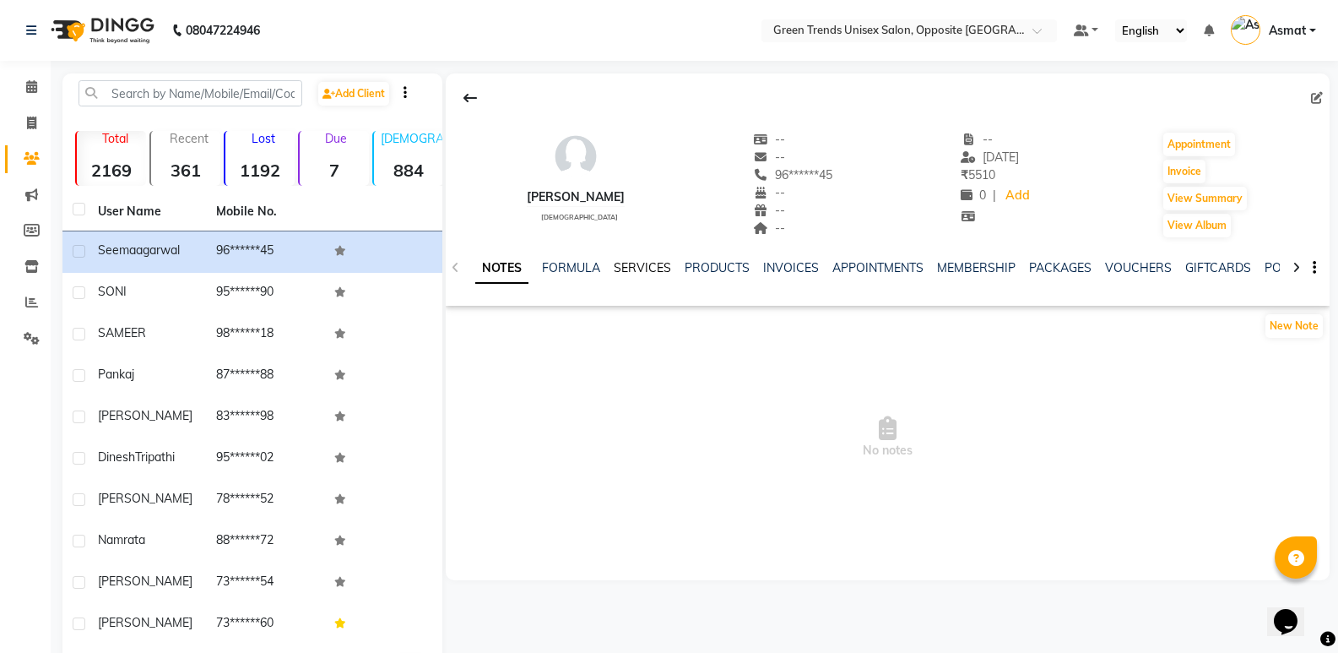
click at [654, 274] on link "SERVICES" at bounding box center [642, 267] width 57 height 15
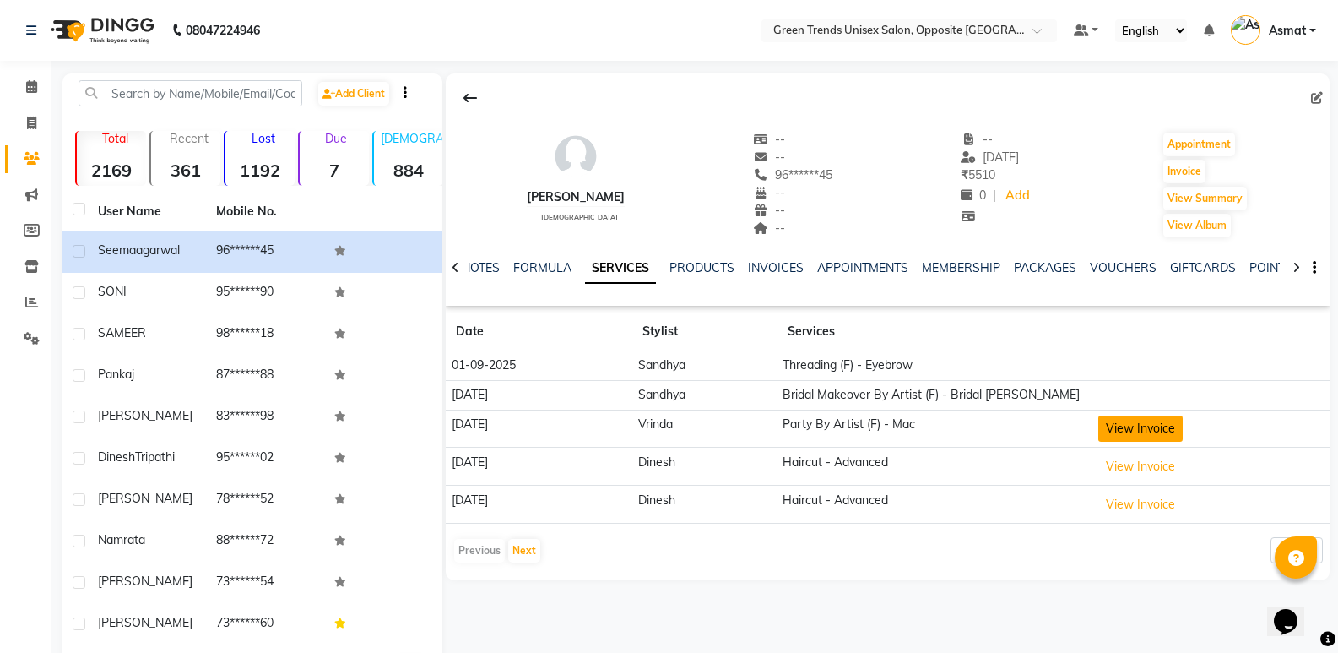
click at [1159, 429] on button "View Invoice" at bounding box center [1140, 428] width 84 height 26
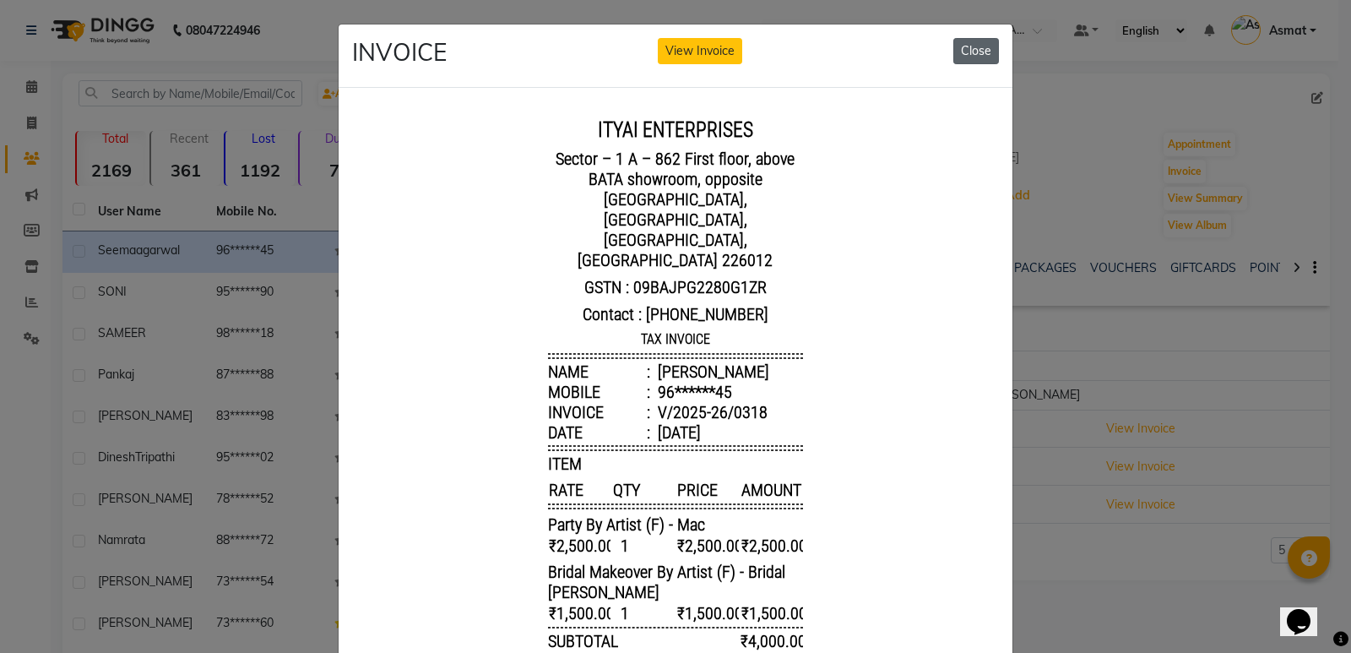
click at [967, 56] on button "Close" at bounding box center [976, 51] width 46 height 26
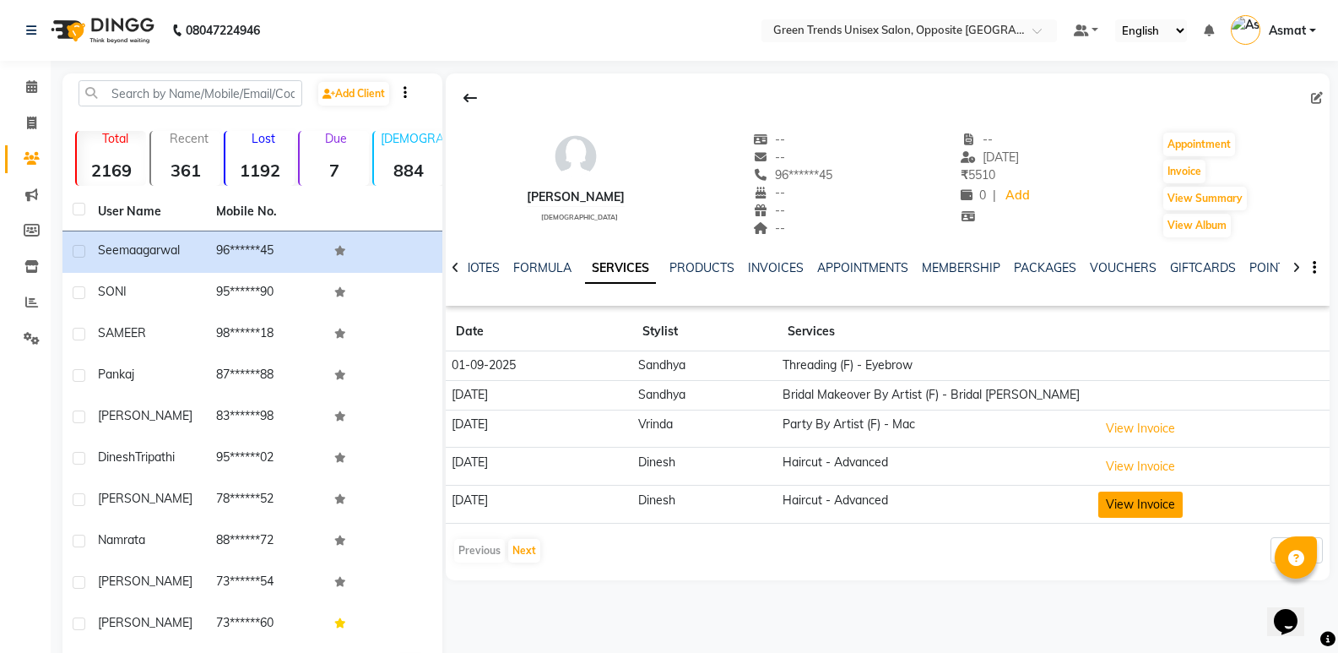
click at [1156, 504] on button "View Invoice" at bounding box center [1140, 504] width 84 height 26
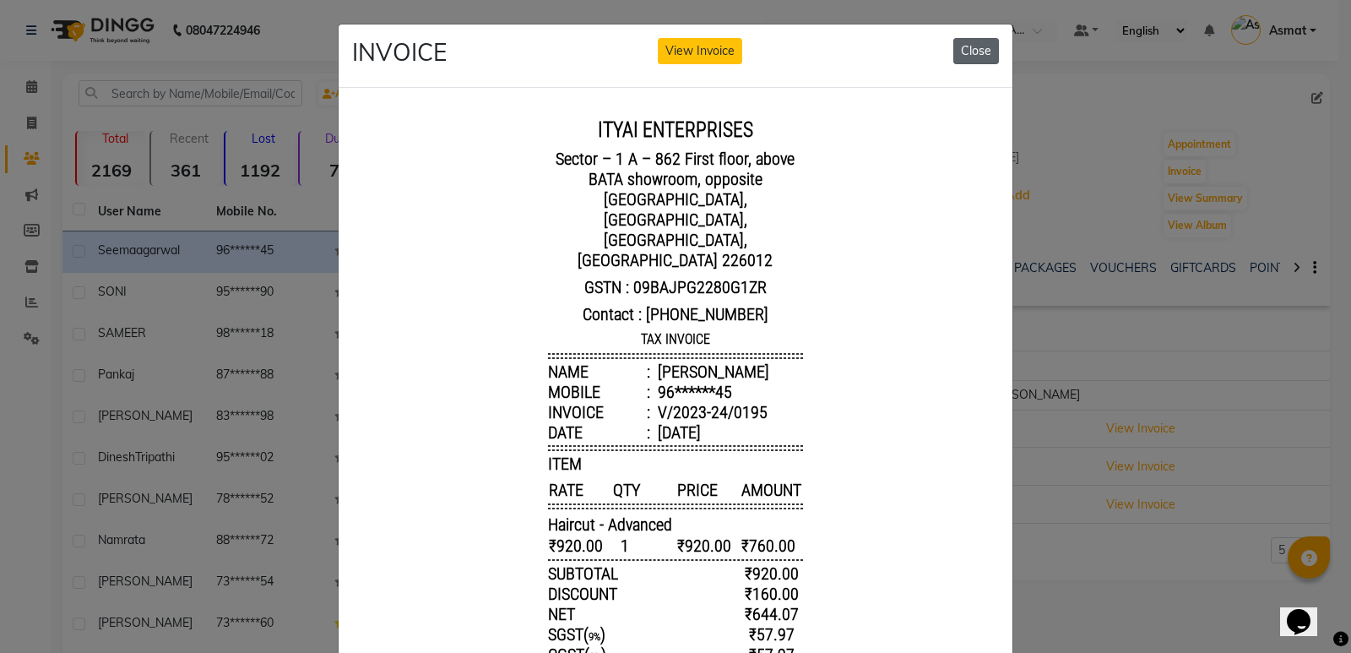
click at [975, 50] on button "Close" at bounding box center [976, 51] width 46 height 26
